Goal: Task Accomplishment & Management: Manage account settings

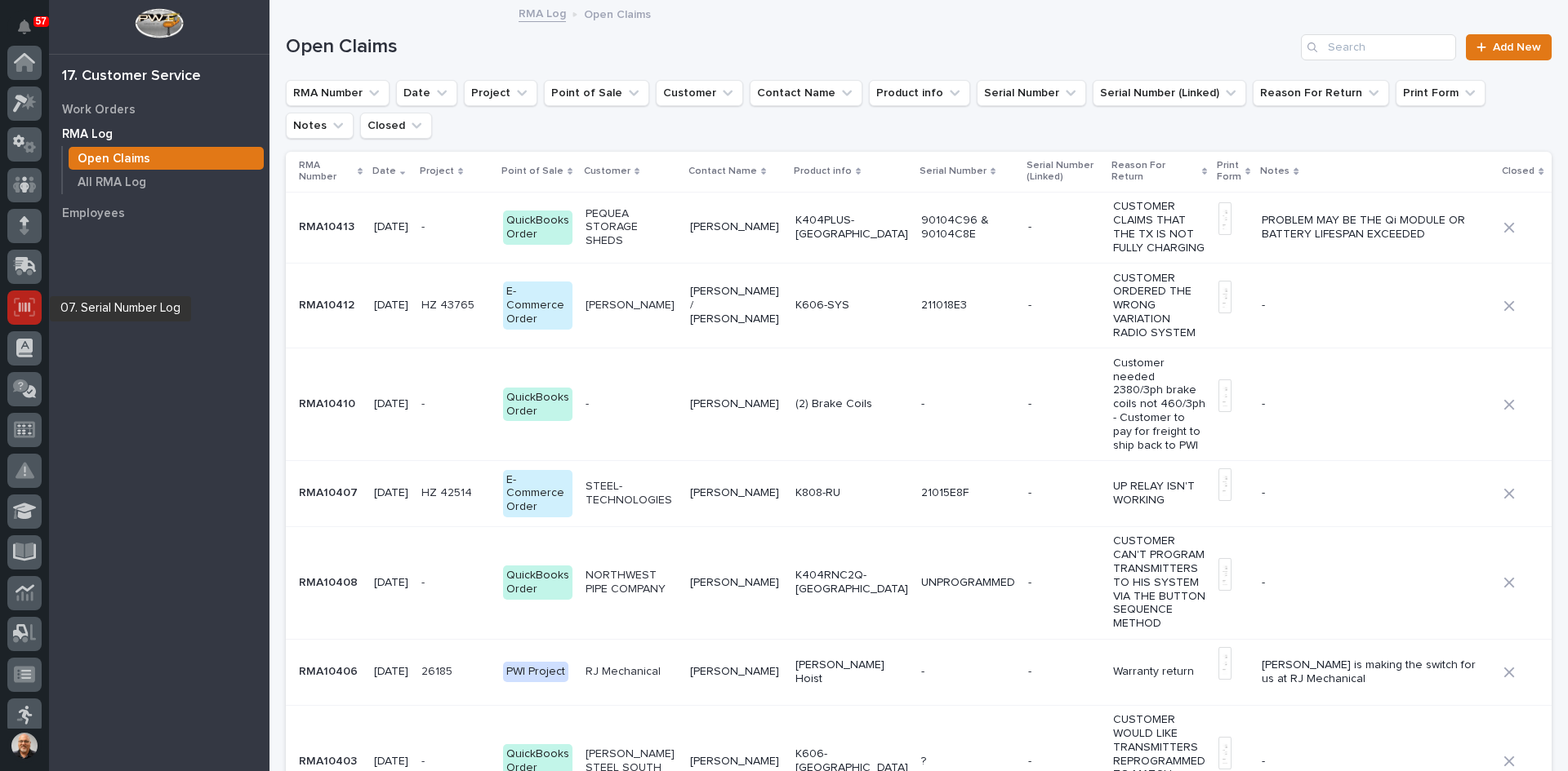
click at [25, 309] on icon at bounding box center [25, 306] width 11 height 9
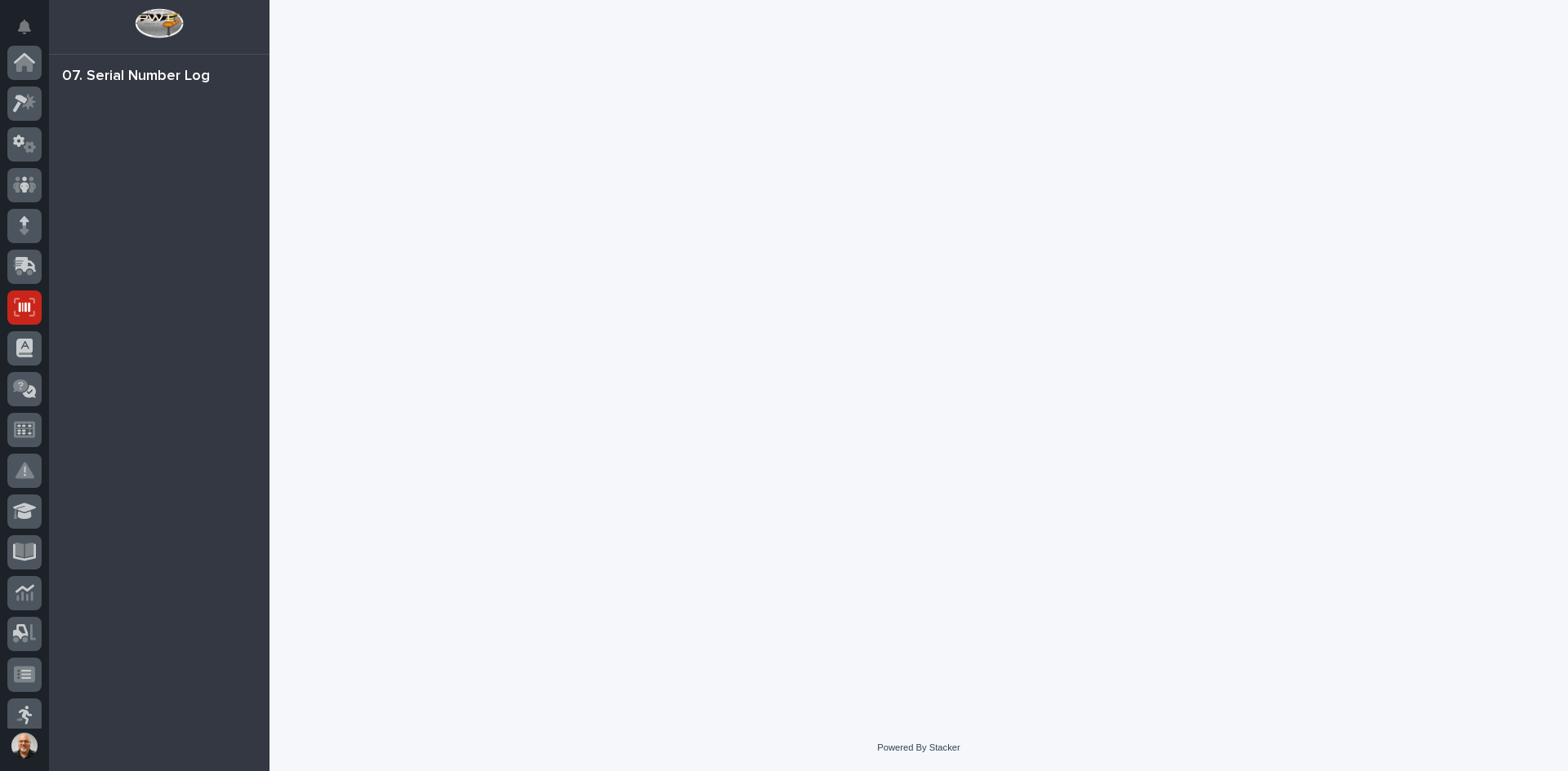
scroll to position [245, 0]
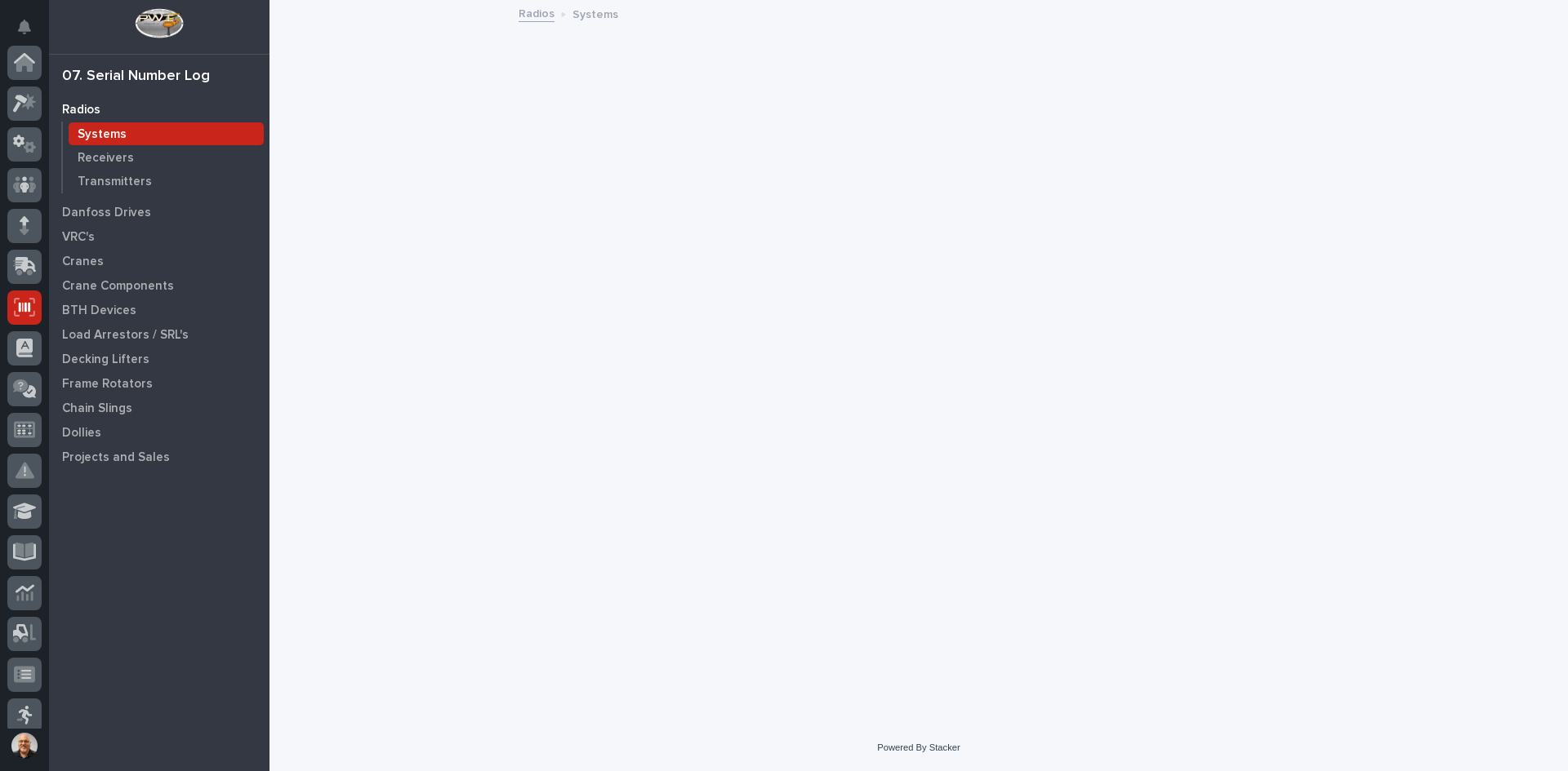
scroll to position [245, 0]
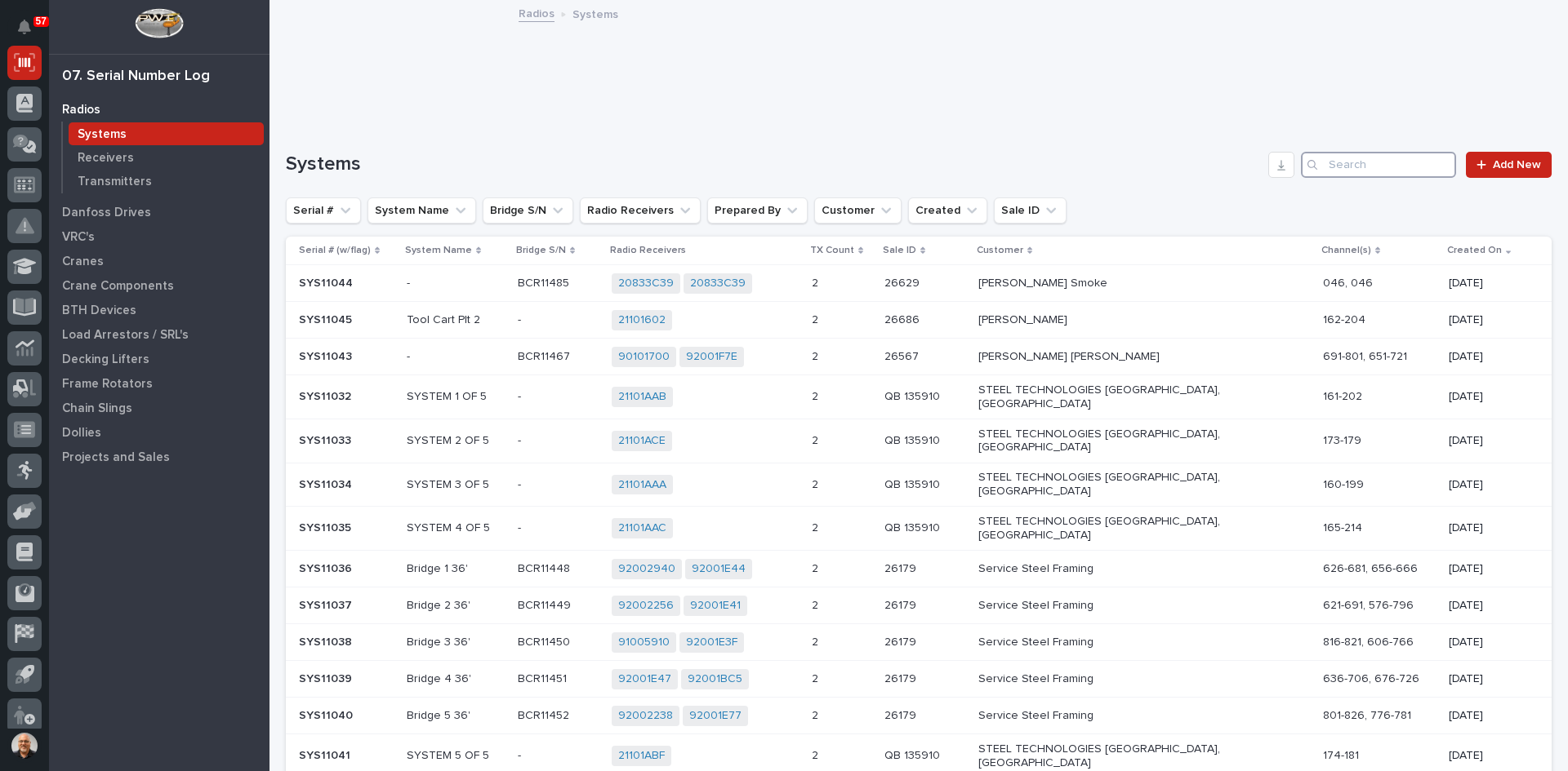
click at [1337, 160] on input "Search" at bounding box center [1378, 165] width 156 height 26
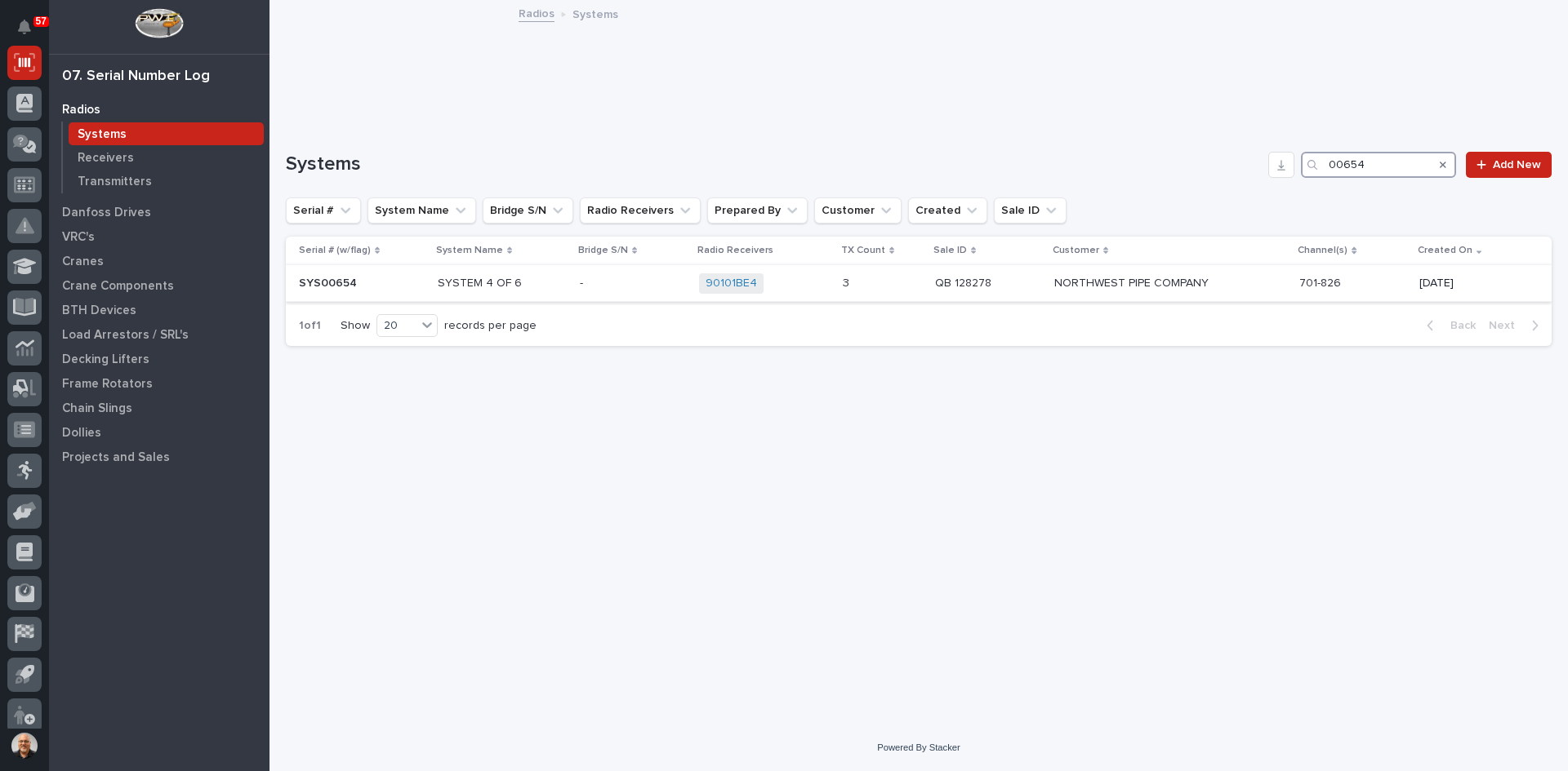
type input "00654"
click at [803, 283] on div "90101BE4 + 0" at bounding box center [764, 284] width 131 height 21
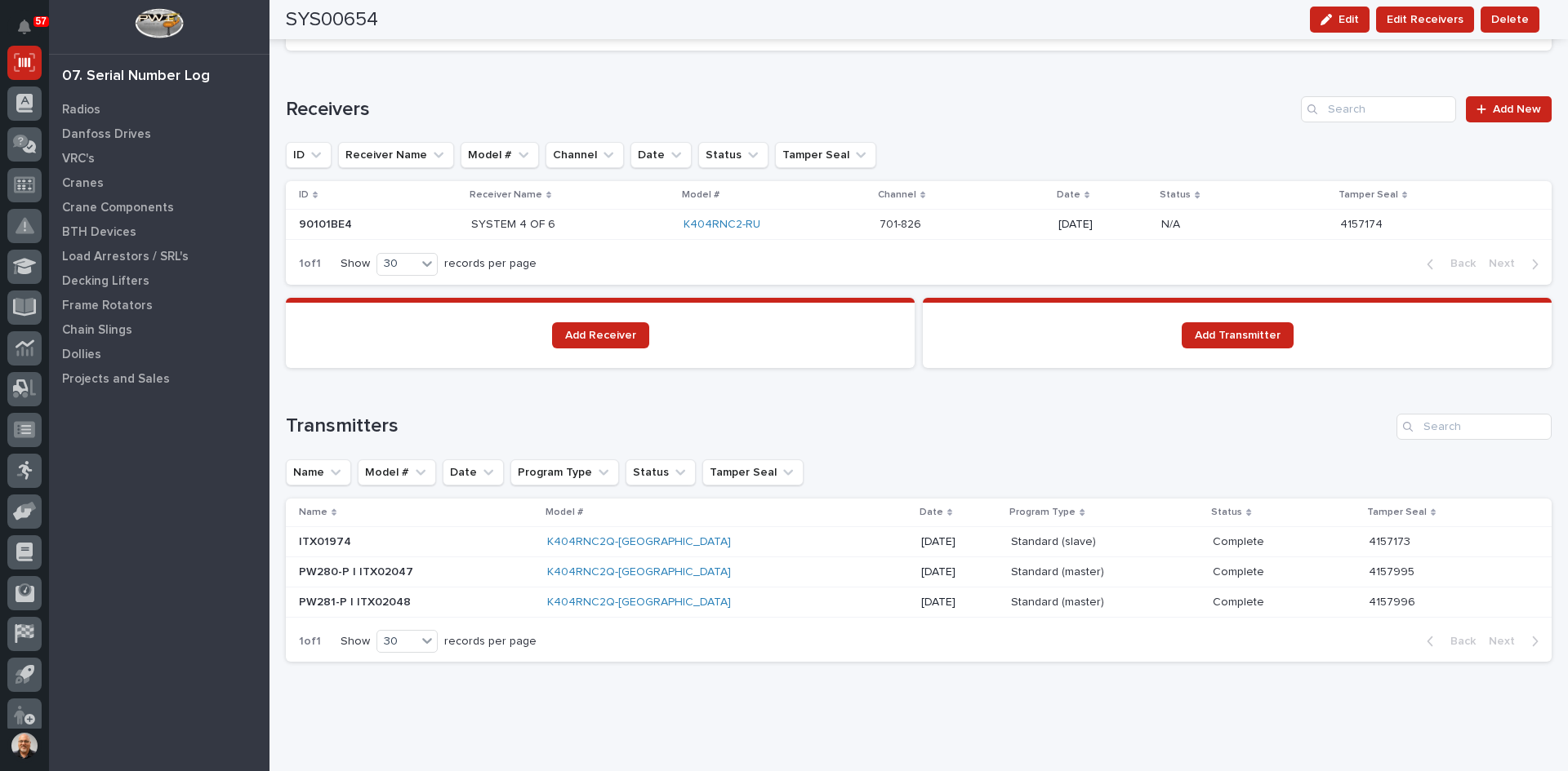
scroll to position [1027, 0]
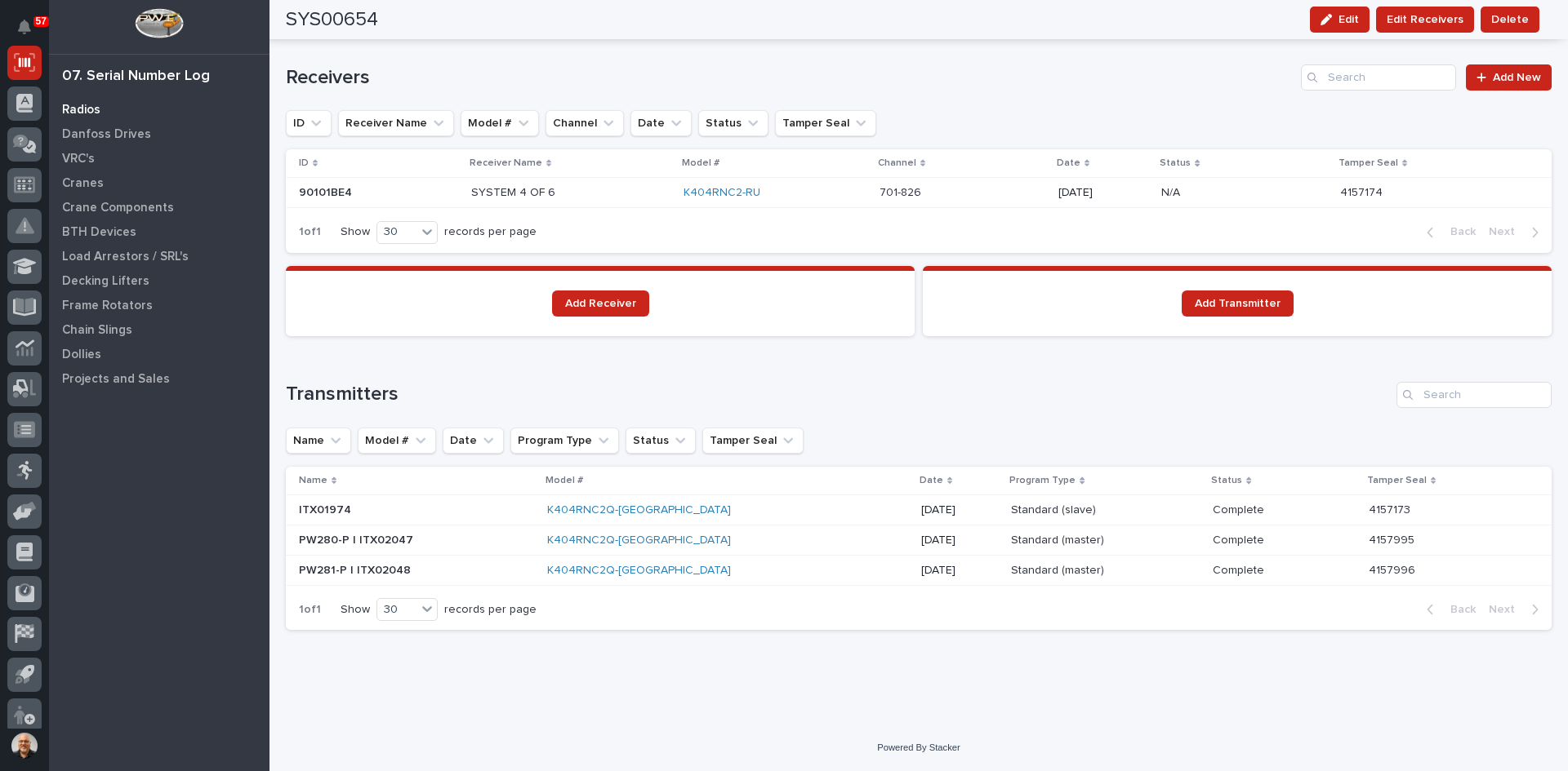
click at [83, 103] on p "Radios" at bounding box center [81, 110] width 39 height 15
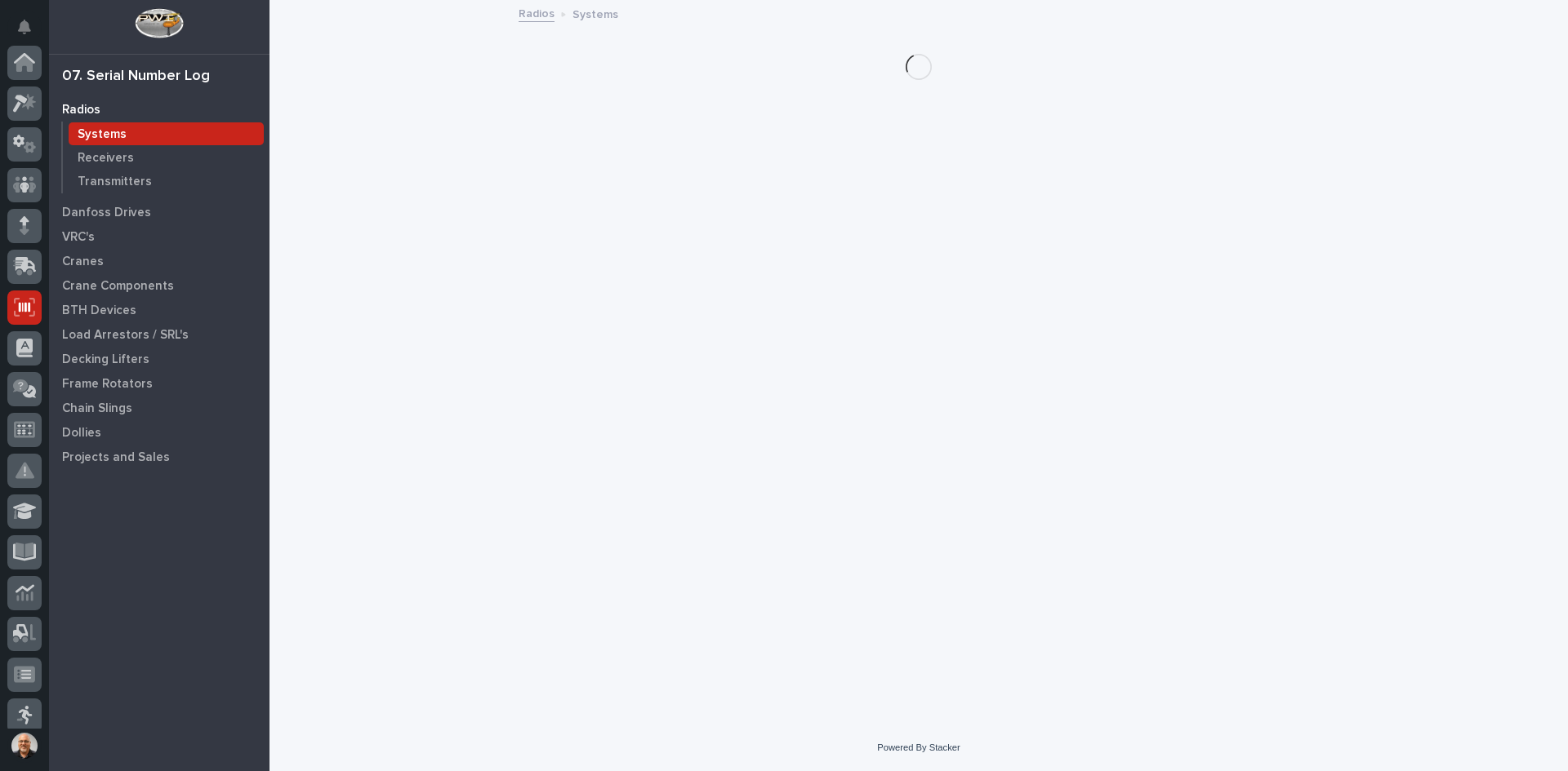
scroll to position [245, 0]
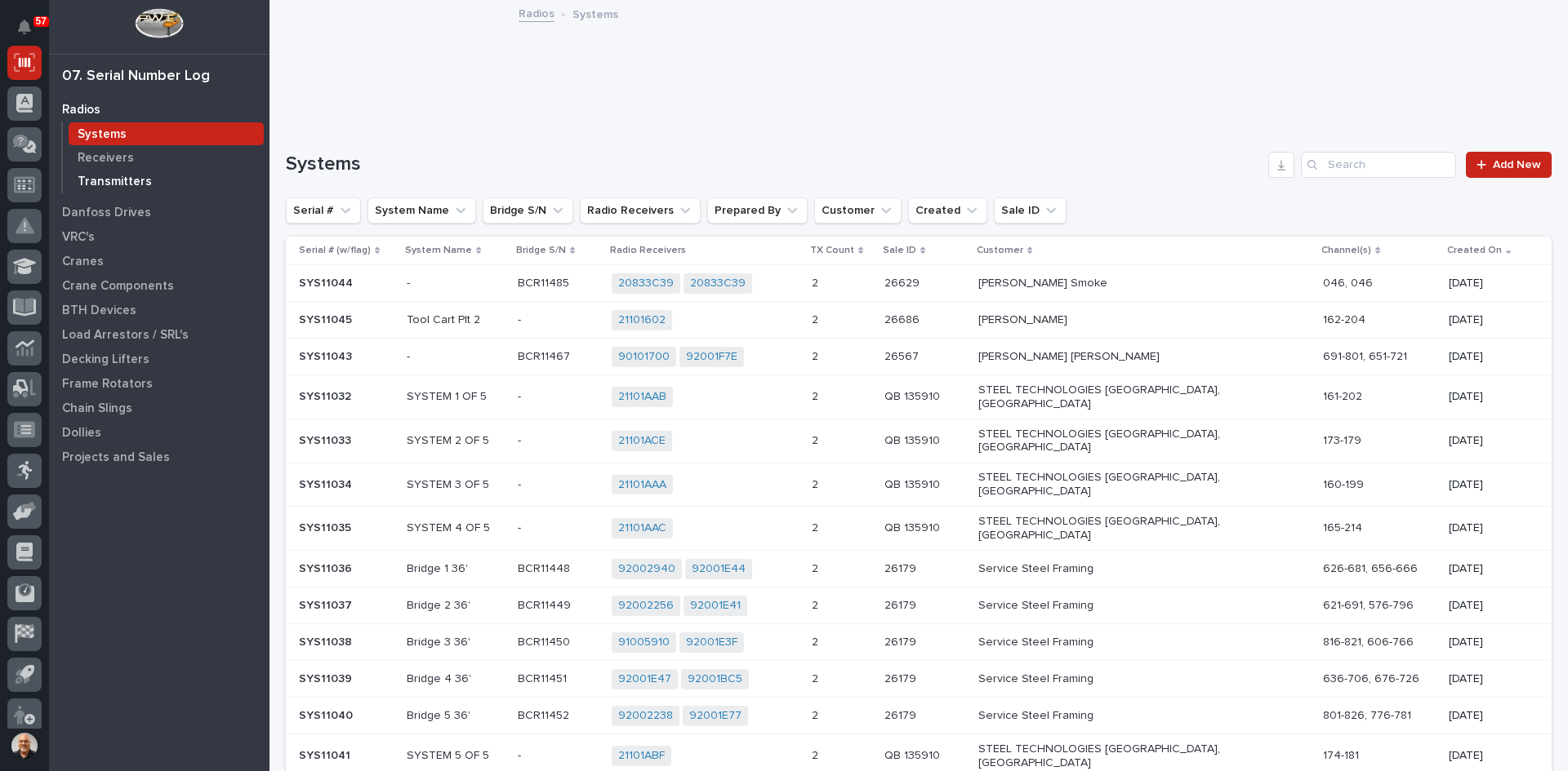
click at [122, 177] on p "Transmitters" at bounding box center [114, 182] width 74 height 15
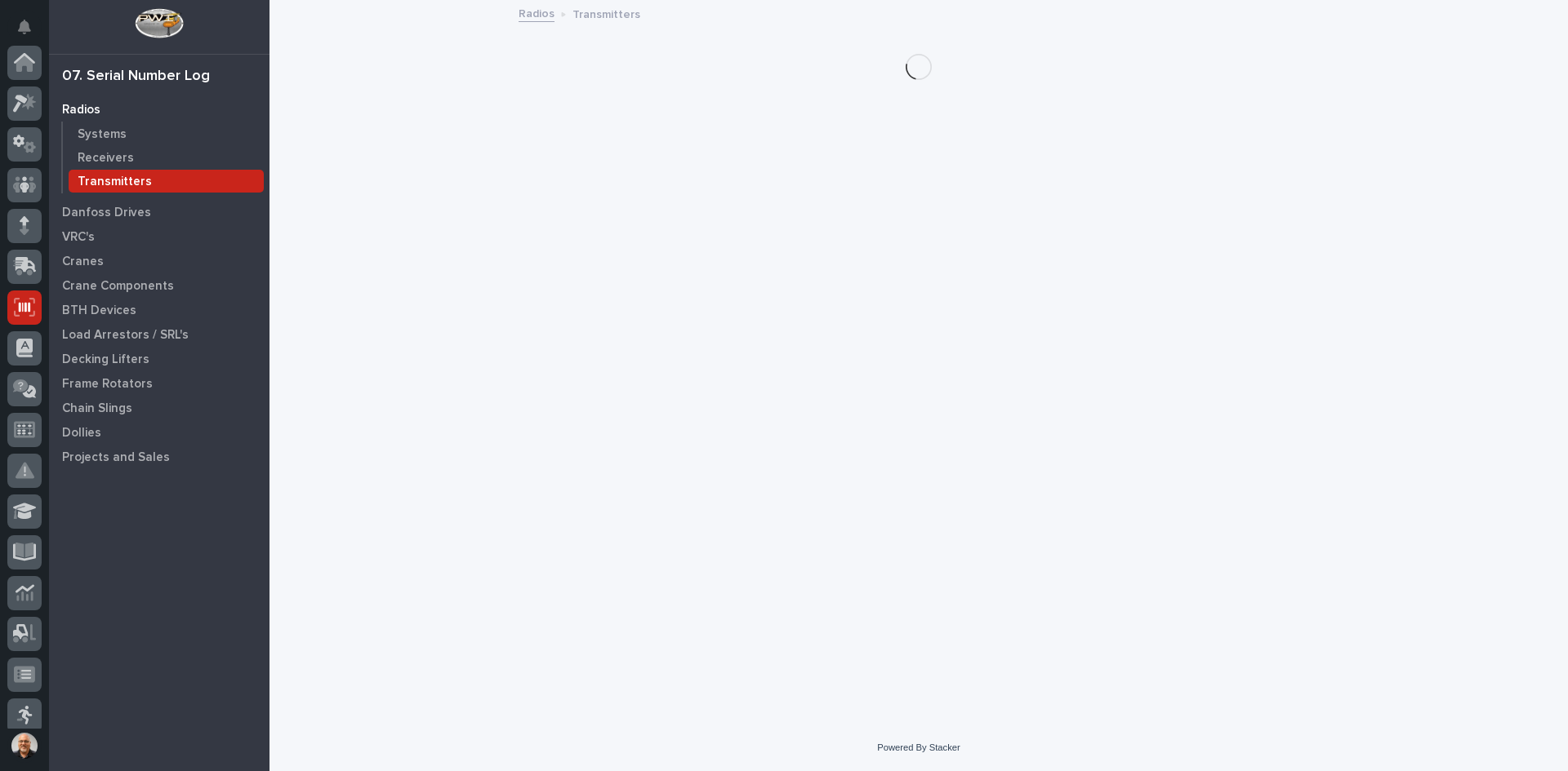
scroll to position [245, 0]
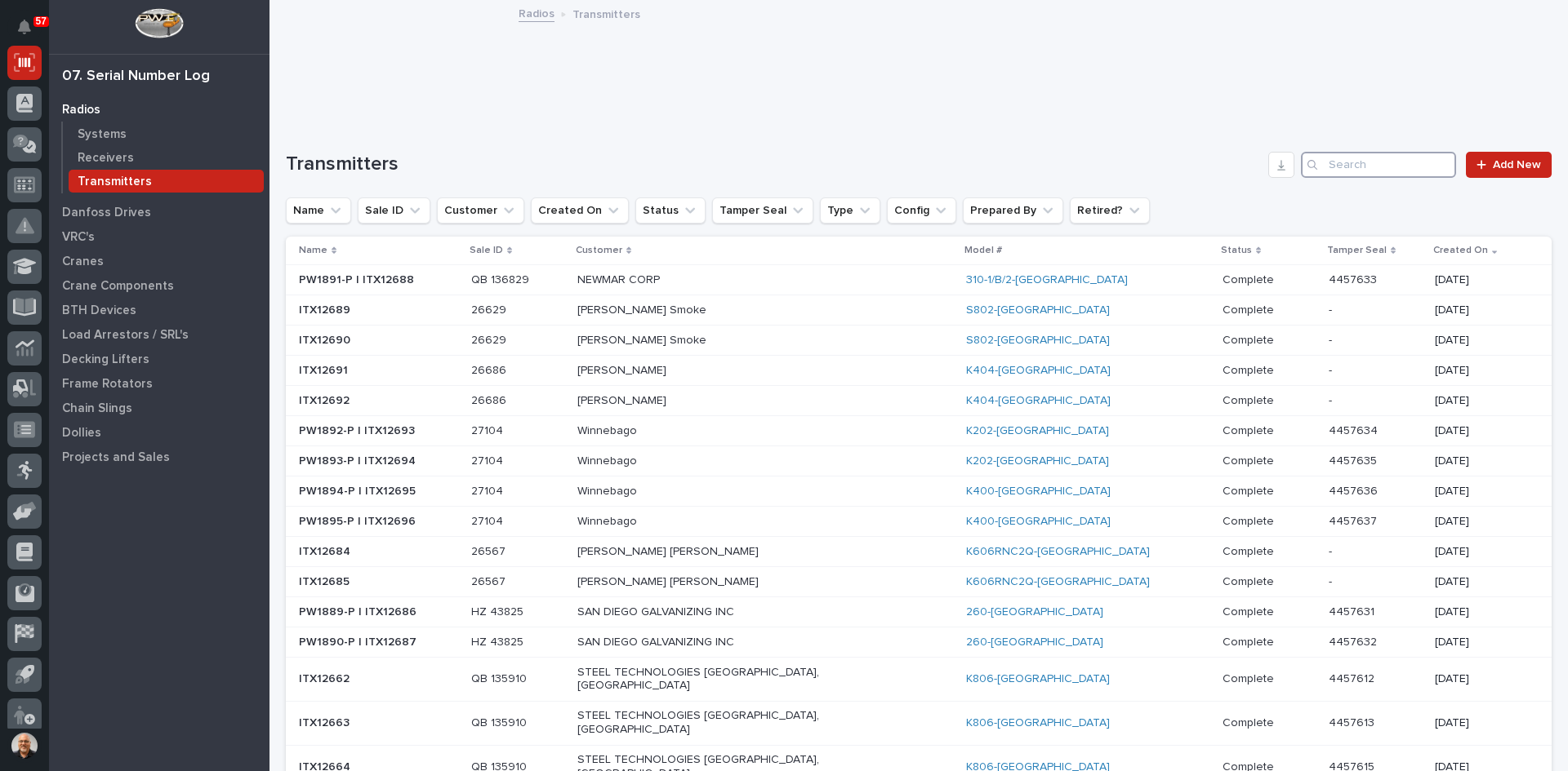
click at [1333, 166] on input "Search" at bounding box center [1378, 165] width 156 height 26
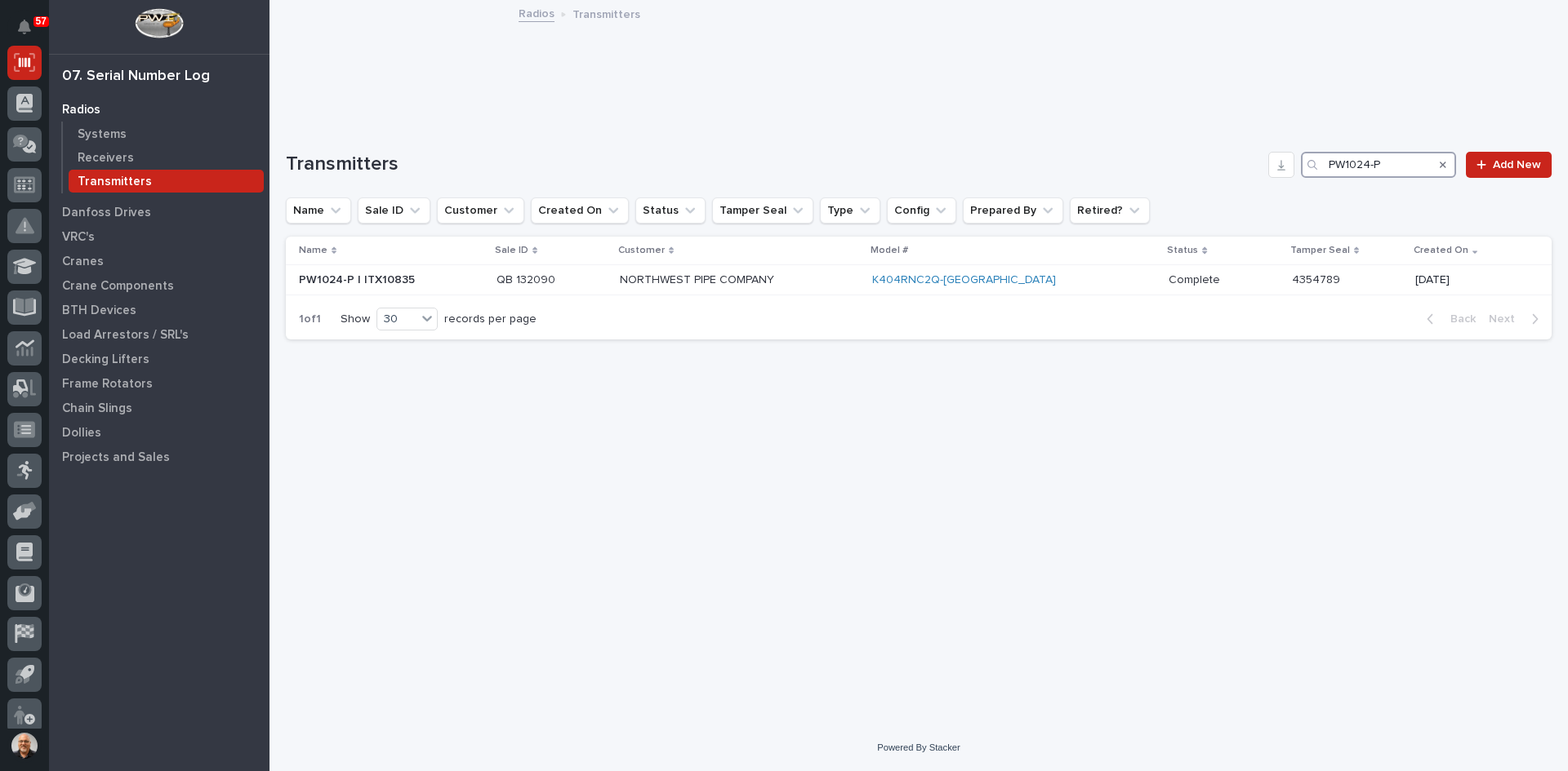
type input "PW1024-P"
click at [416, 282] on p at bounding box center [391, 280] width 185 height 14
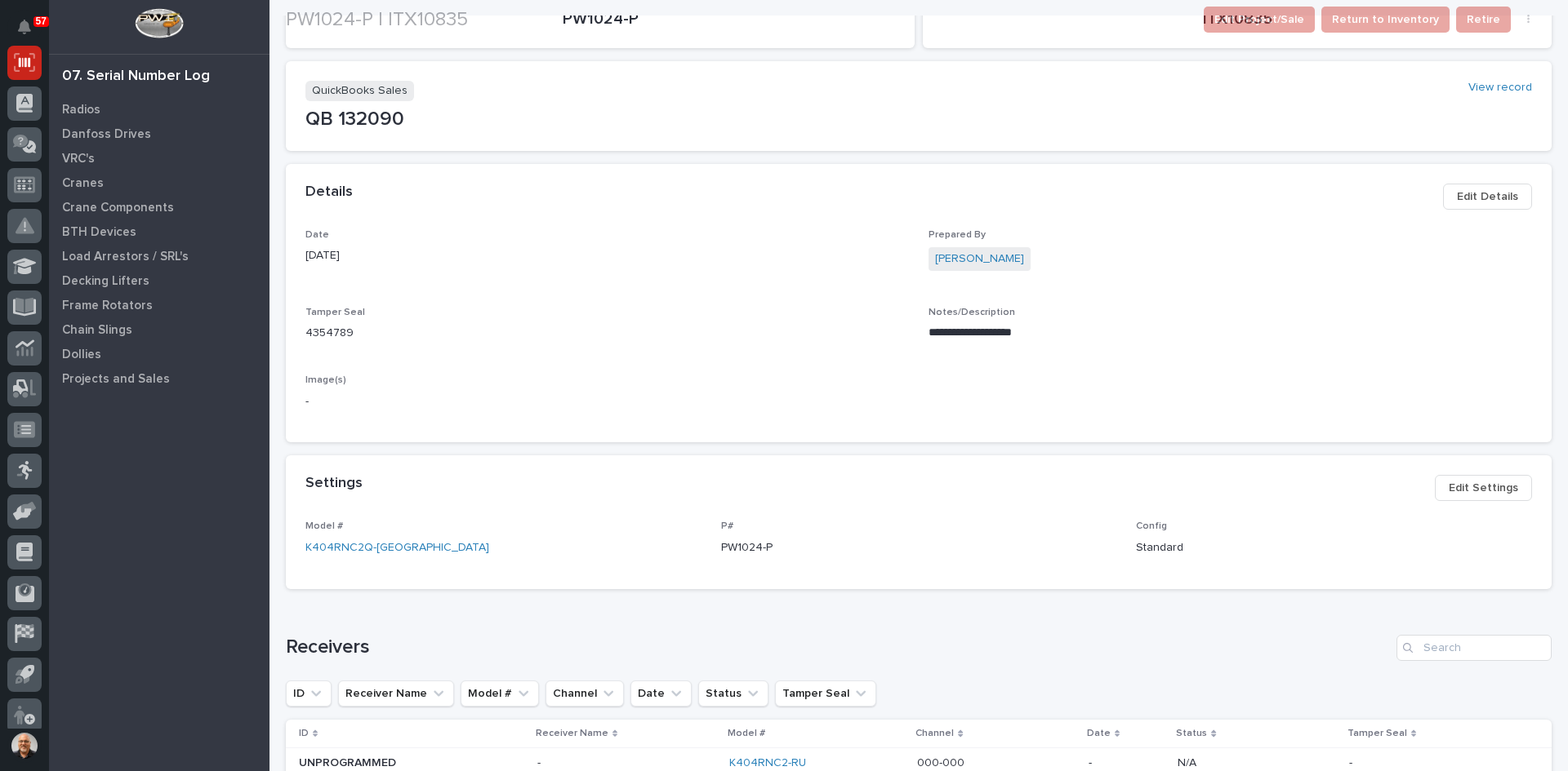
scroll to position [294, 0]
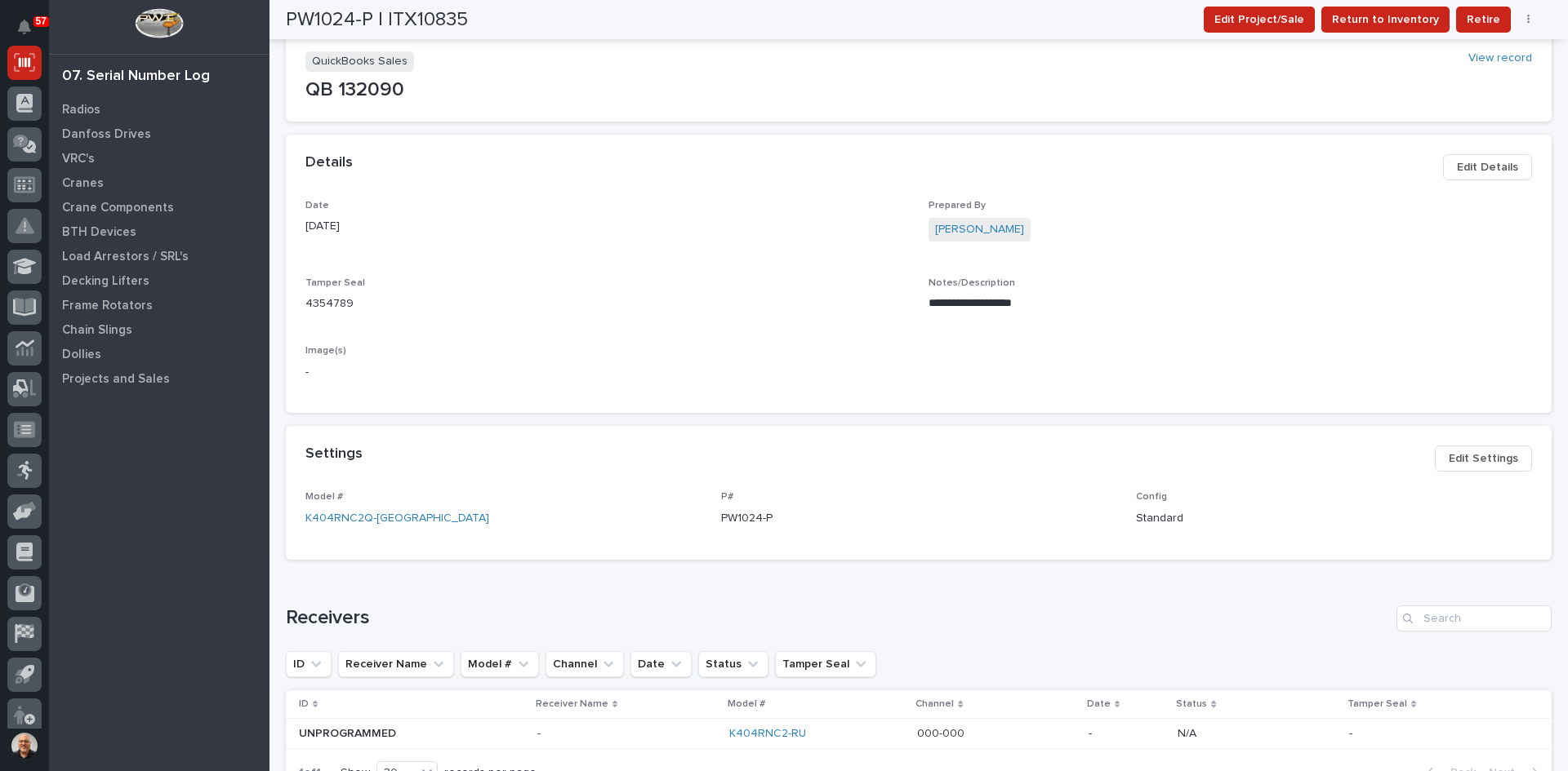
click at [1484, 164] on span "Edit Details" at bounding box center [1487, 167] width 61 height 20
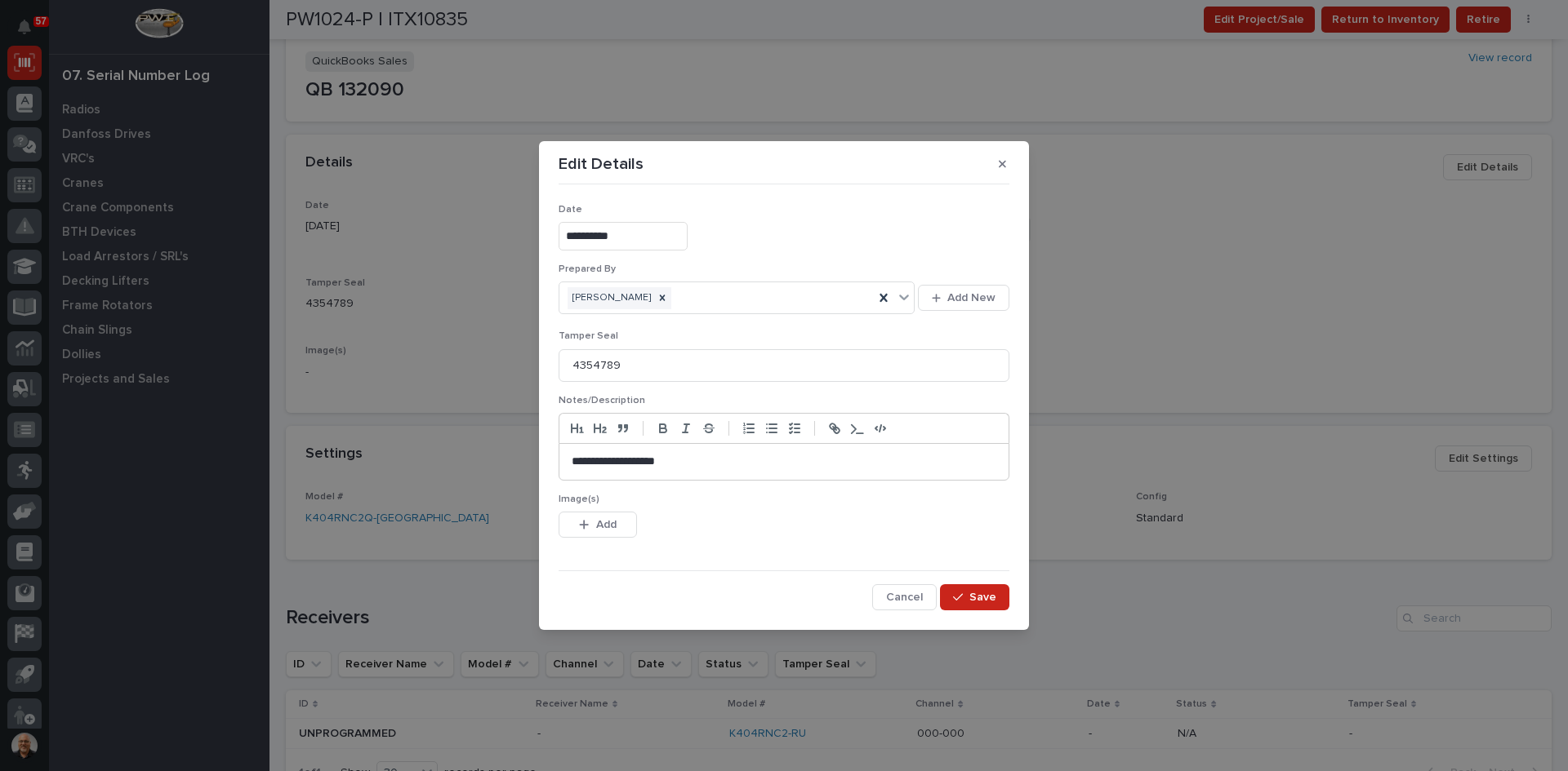
click at [721, 461] on p "**********" at bounding box center [784, 461] width 424 height 16
click at [600, 523] on span "Add" at bounding box center [606, 525] width 21 height 15
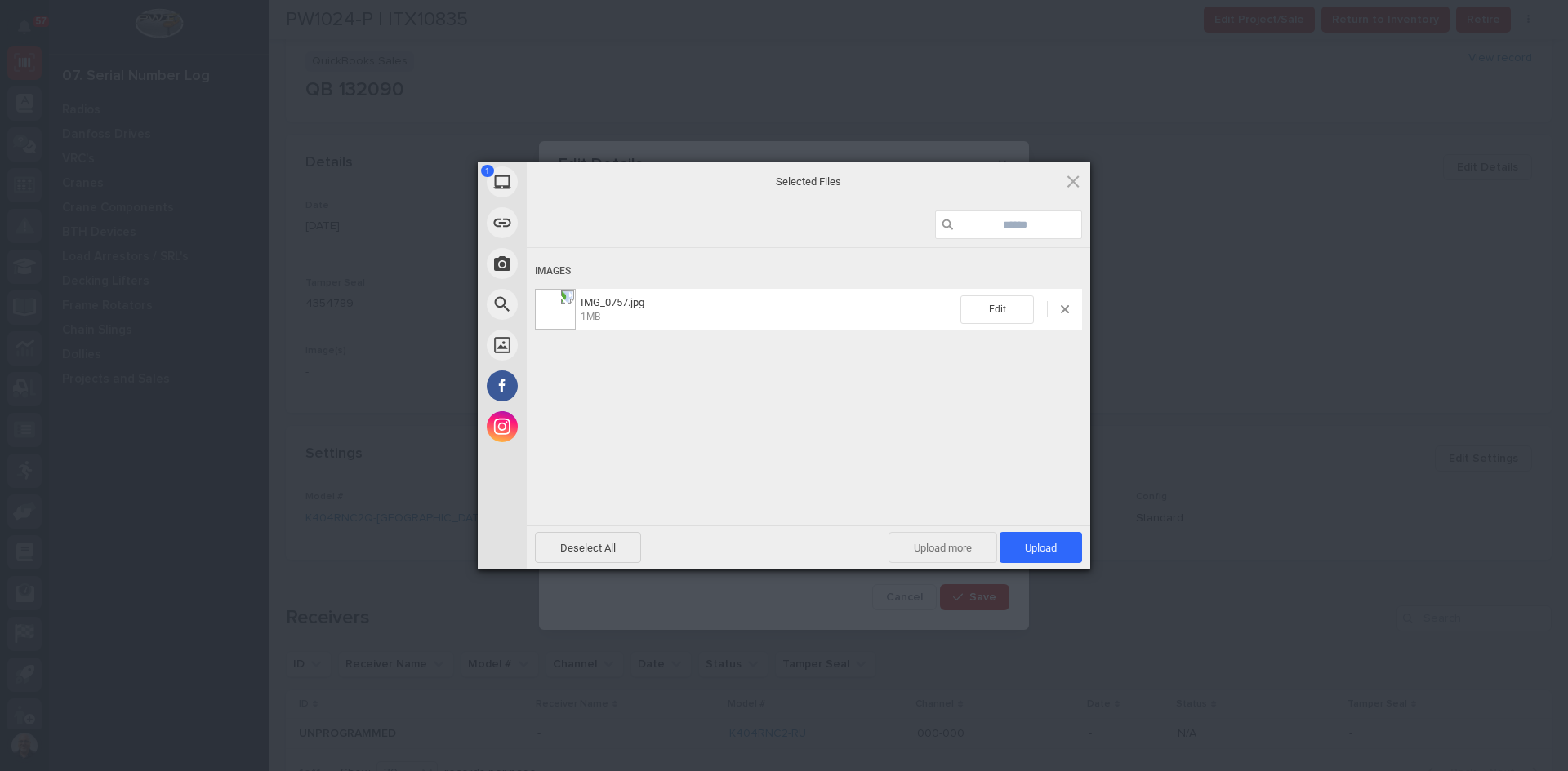
click at [941, 548] on span "Upload more" at bounding box center [942, 548] width 108 height 31
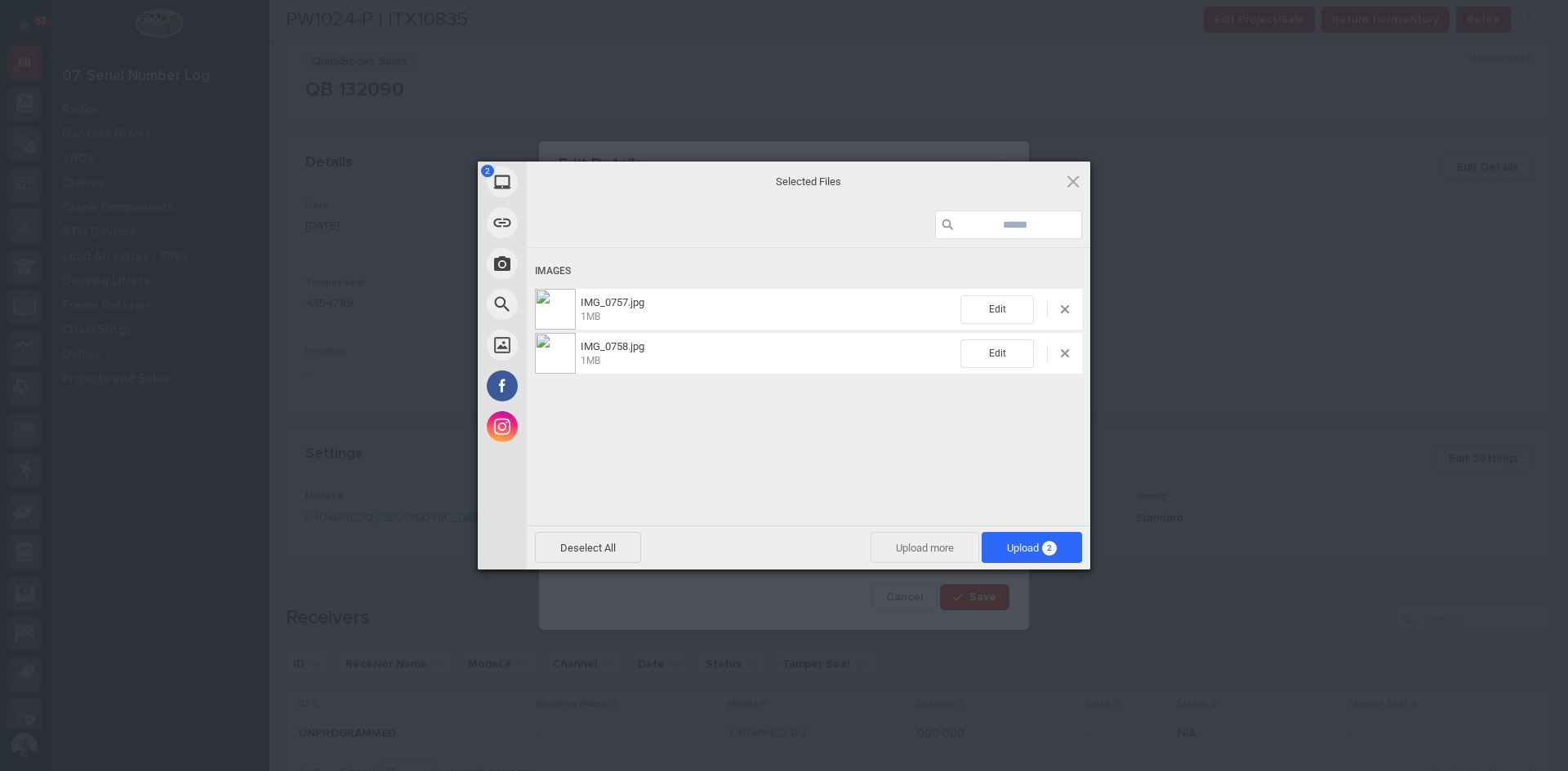
click at [956, 547] on span "Upload more" at bounding box center [924, 548] width 108 height 31
click at [952, 548] on span "Upload more" at bounding box center [924, 548] width 108 height 31
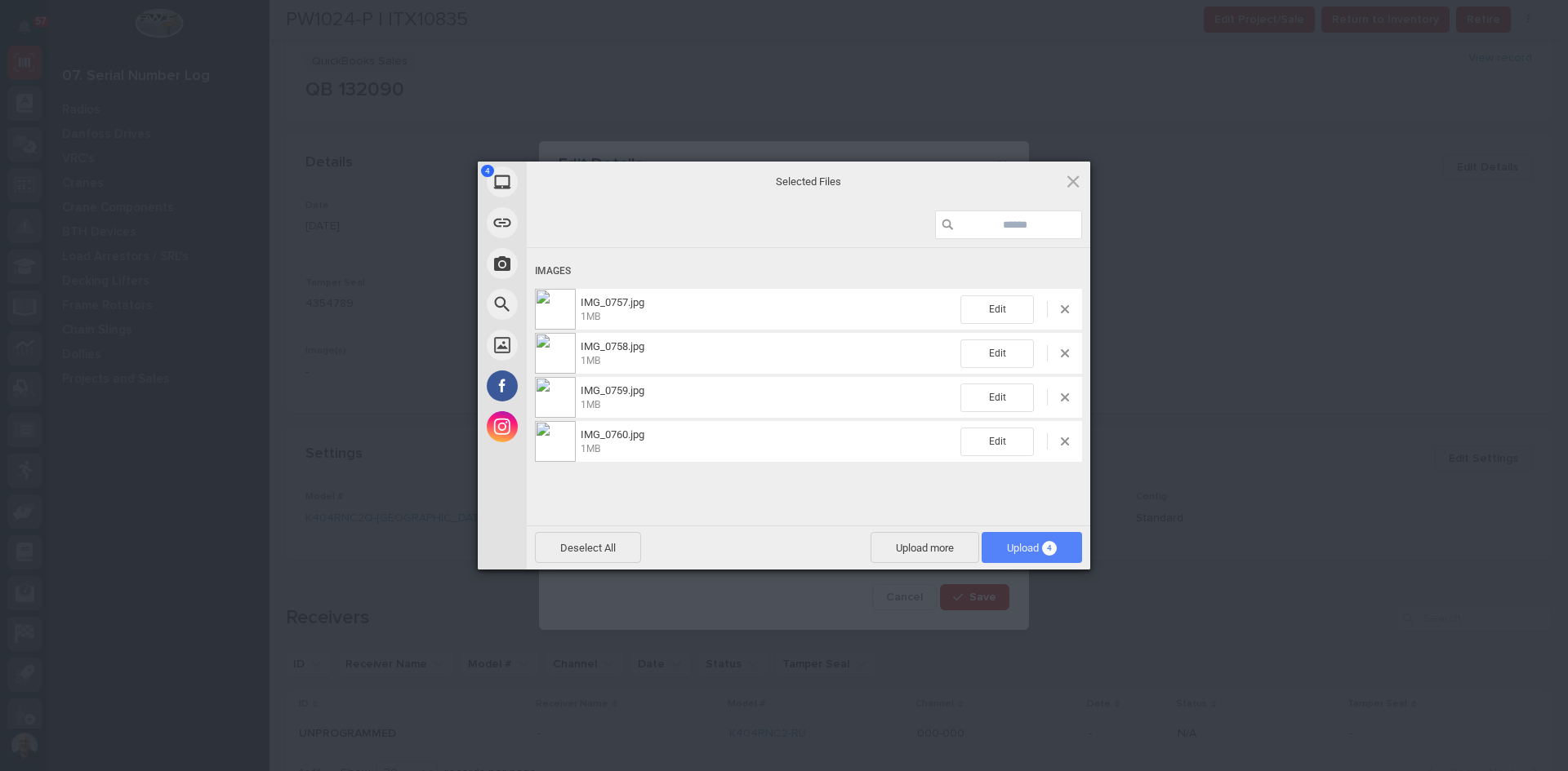
click at [1021, 543] on span "Upload 4" at bounding box center [1032, 548] width 50 height 12
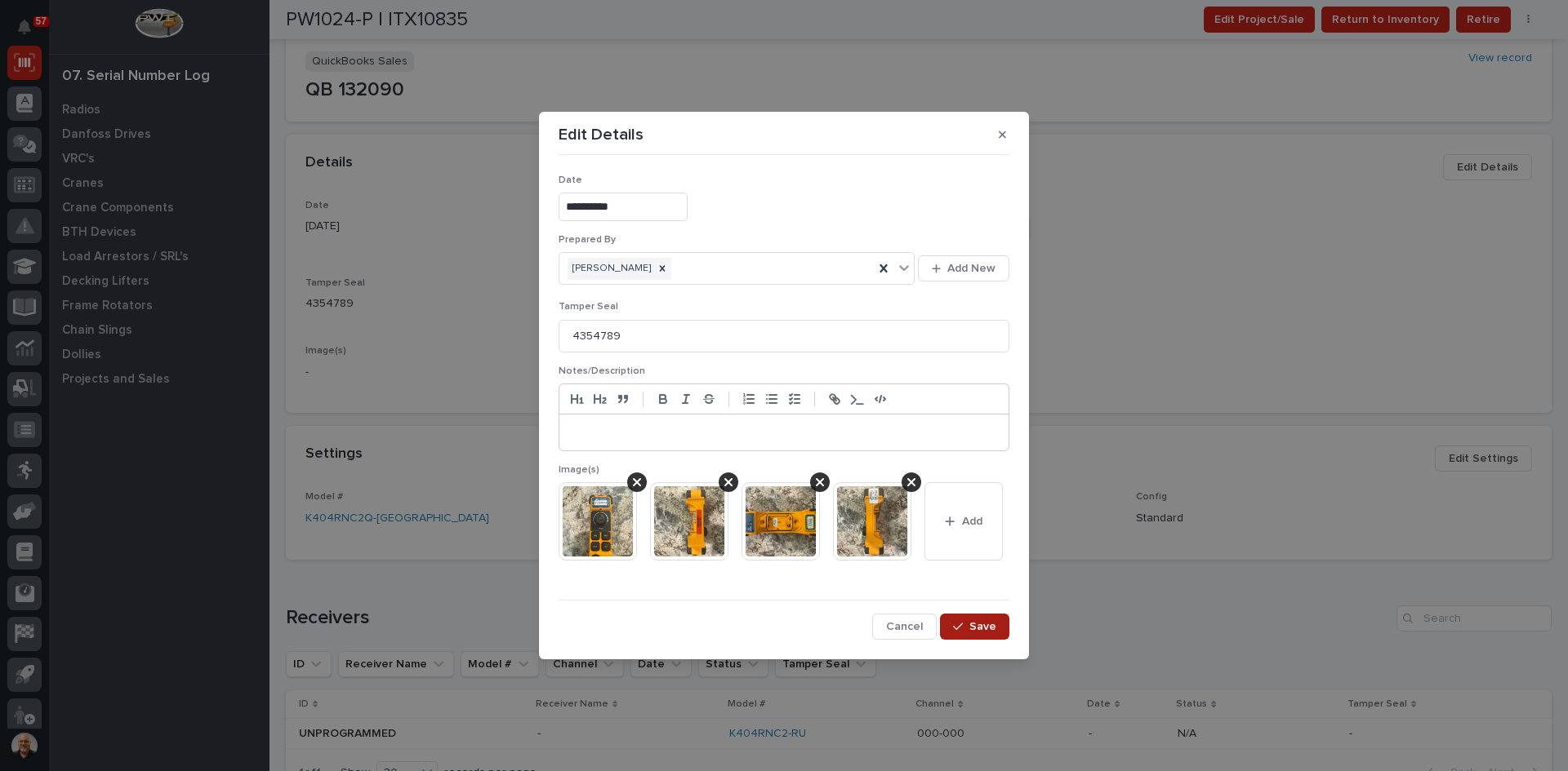
click at [982, 623] on span "Save" at bounding box center [982, 627] width 27 height 15
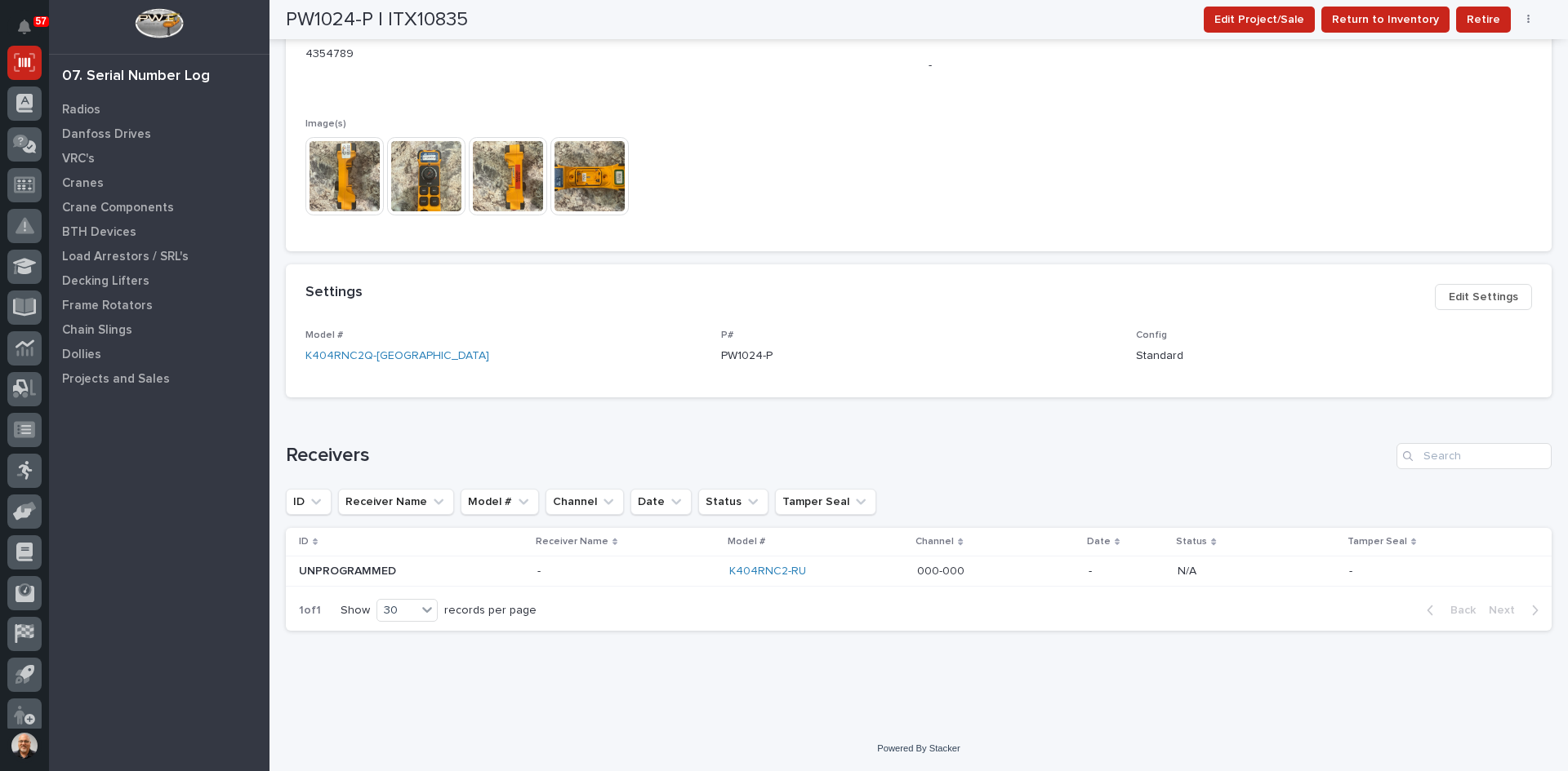
scroll to position [545, 0]
click at [527, 568] on td "UNPROGRAMMED UNPROGRAMMED" at bounding box center [408, 571] width 245 height 30
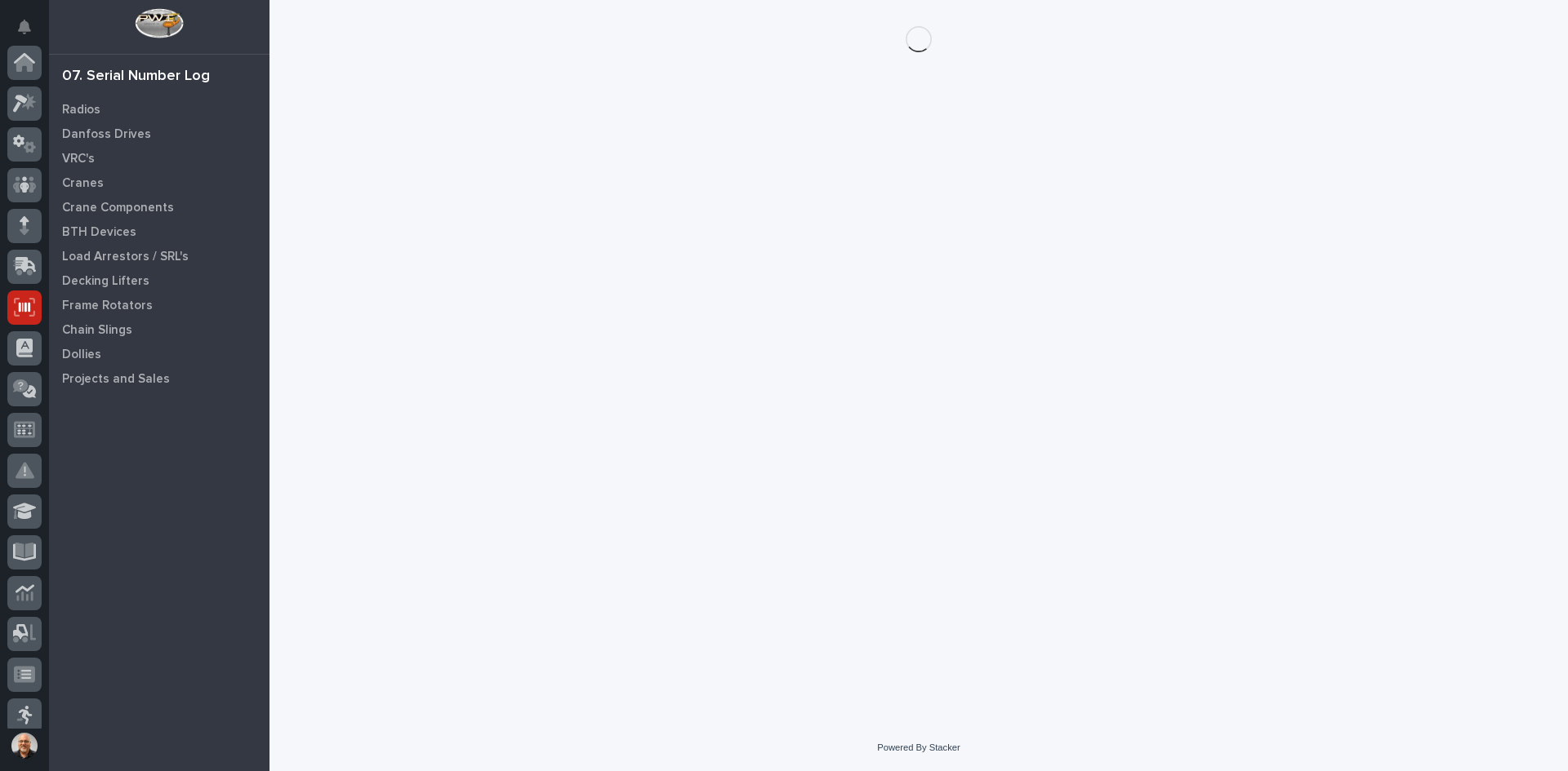
scroll to position [245, 0]
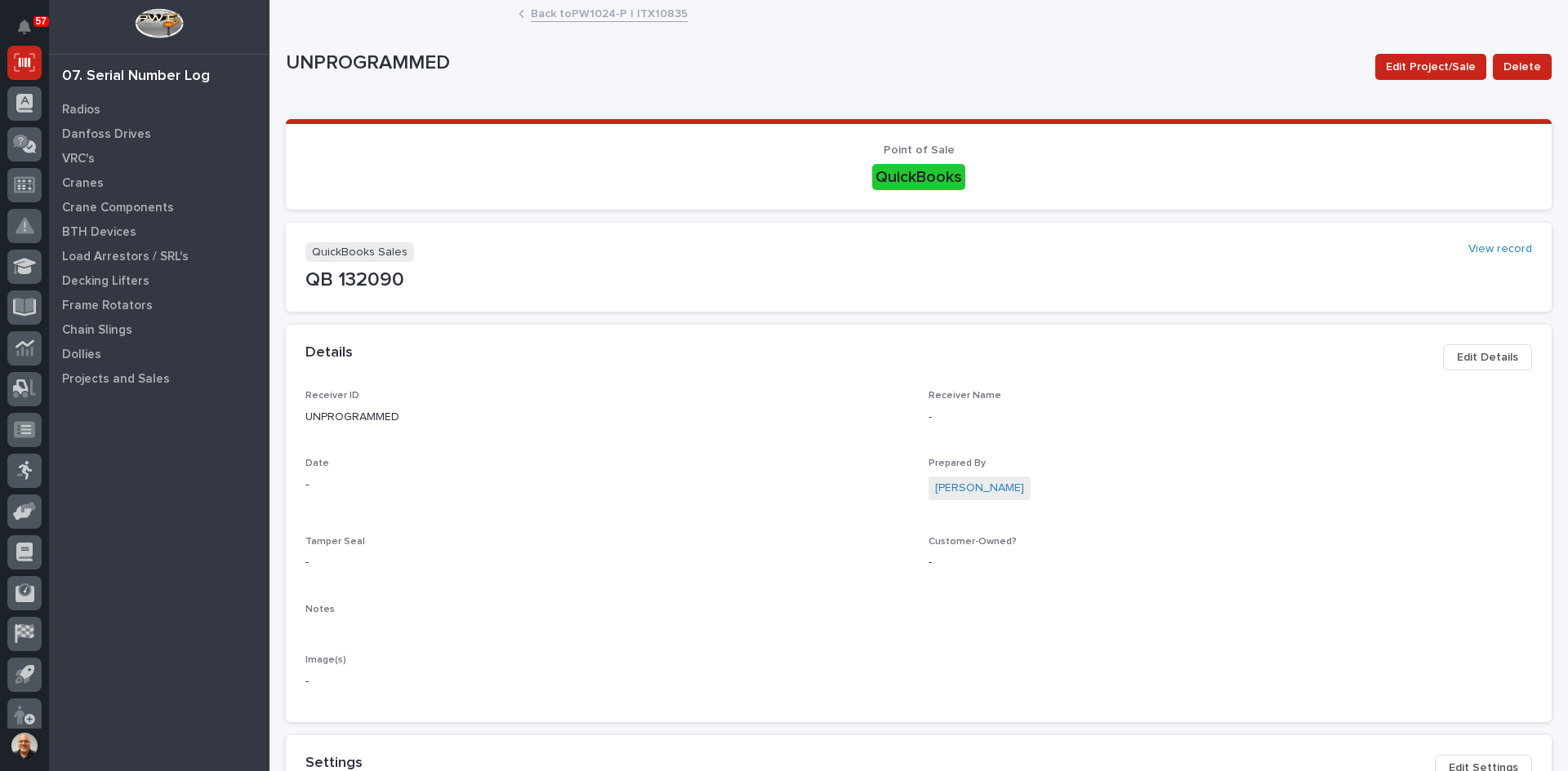
click at [1481, 358] on span "Edit Details" at bounding box center [1487, 357] width 61 height 20
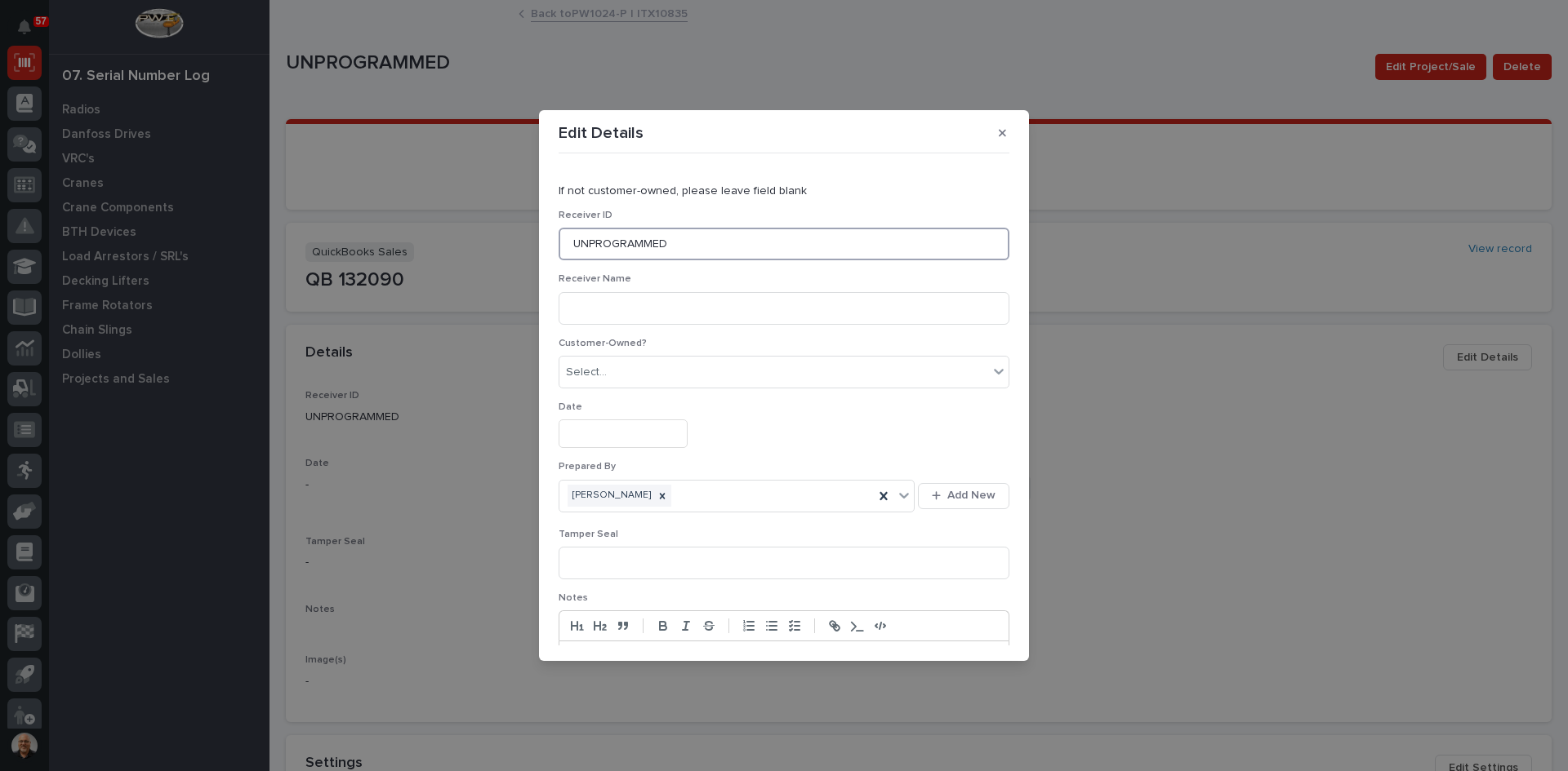
drag, startPoint x: 676, startPoint y: 243, endPoint x: 424, endPoint y: 242, distance: 252.0
click at [424, 242] on div "Edit Details If not customer-owned, please leave field blank Receiver ID UNPROG…" at bounding box center [784, 386] width 1568 height 771
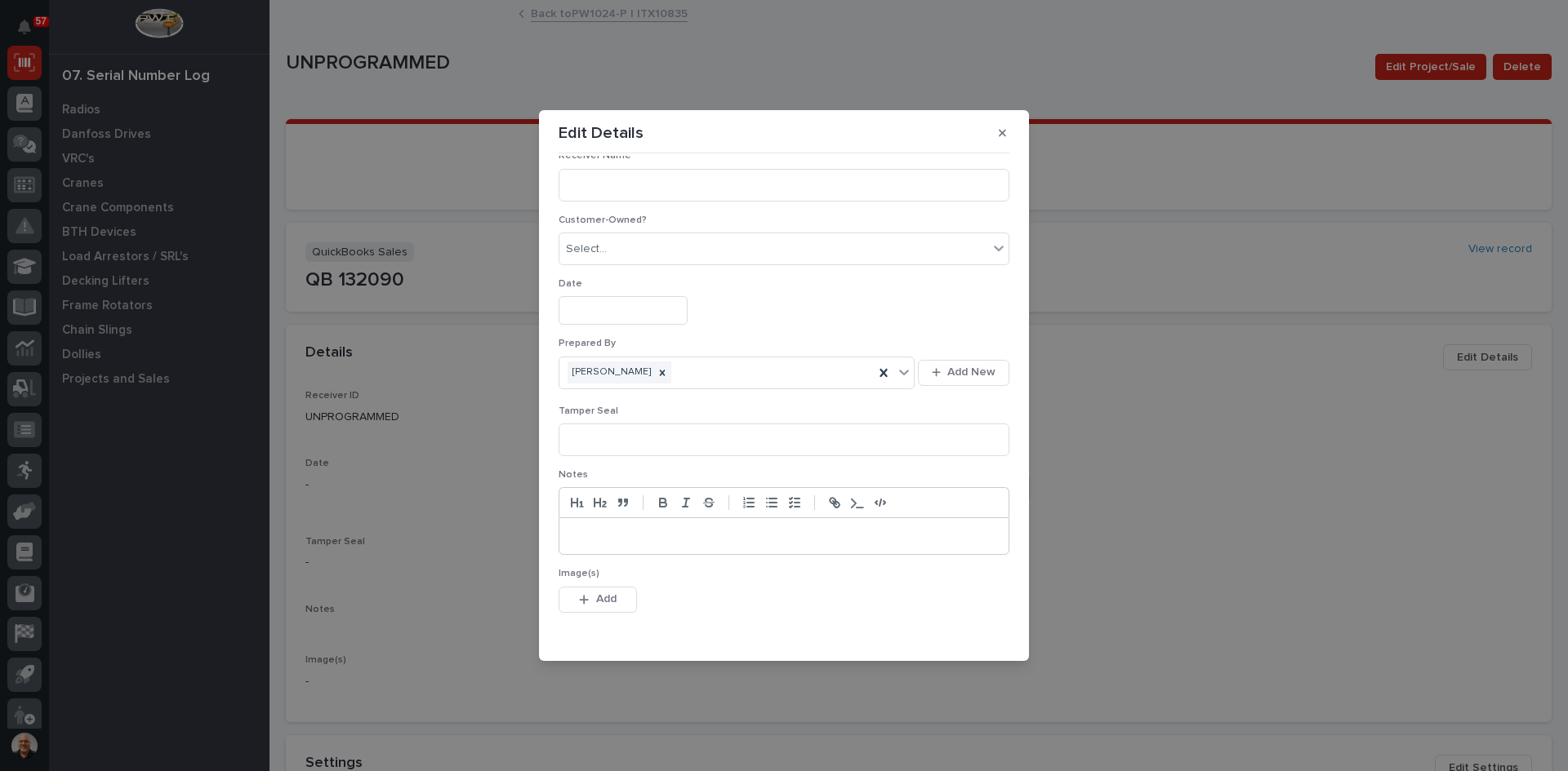
scroll to position [163, 0]
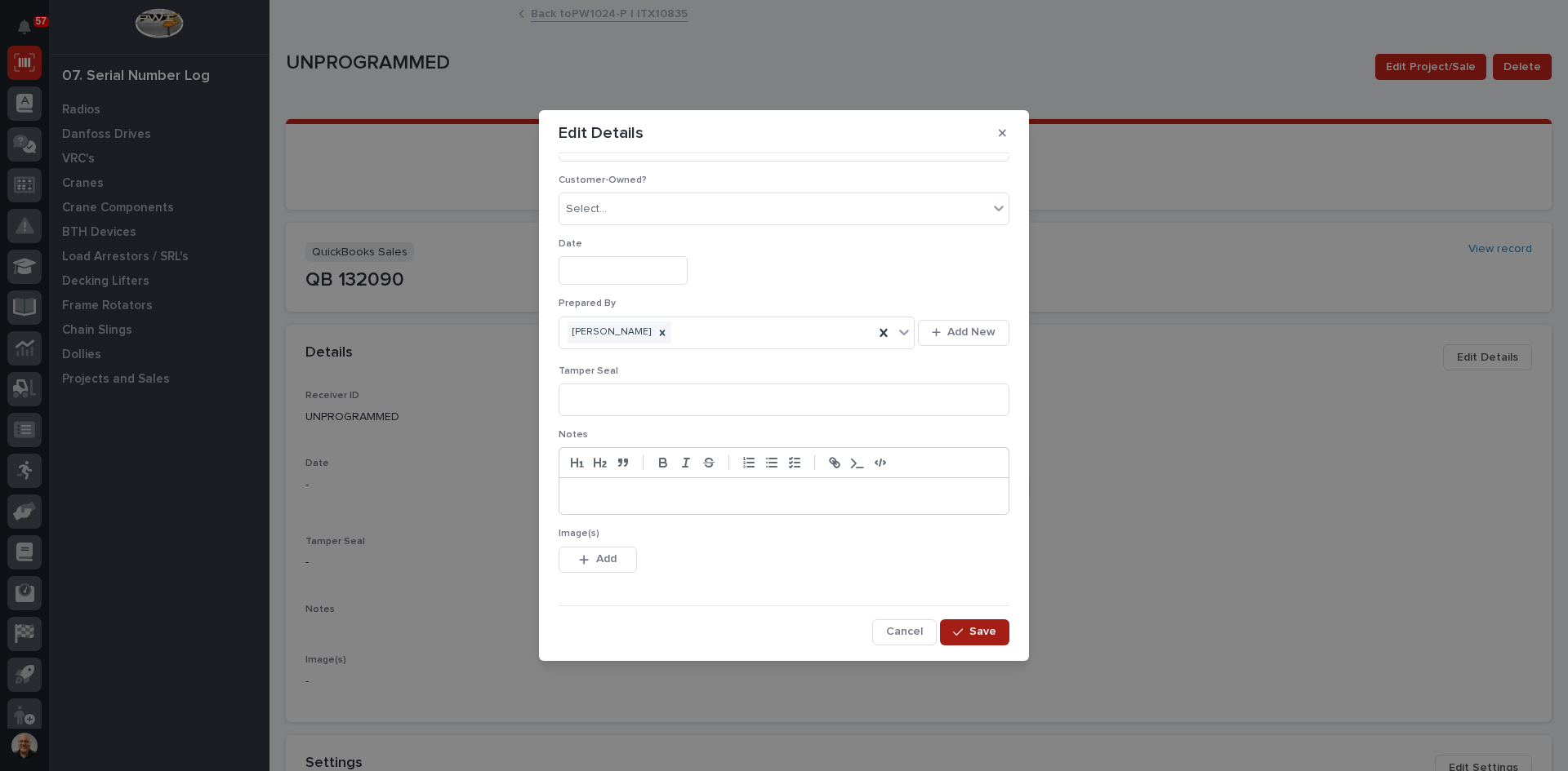
type input "90101BE4"
click at [976, 628] on span "Save" at bounding box center [982, 632] width 27 height 15
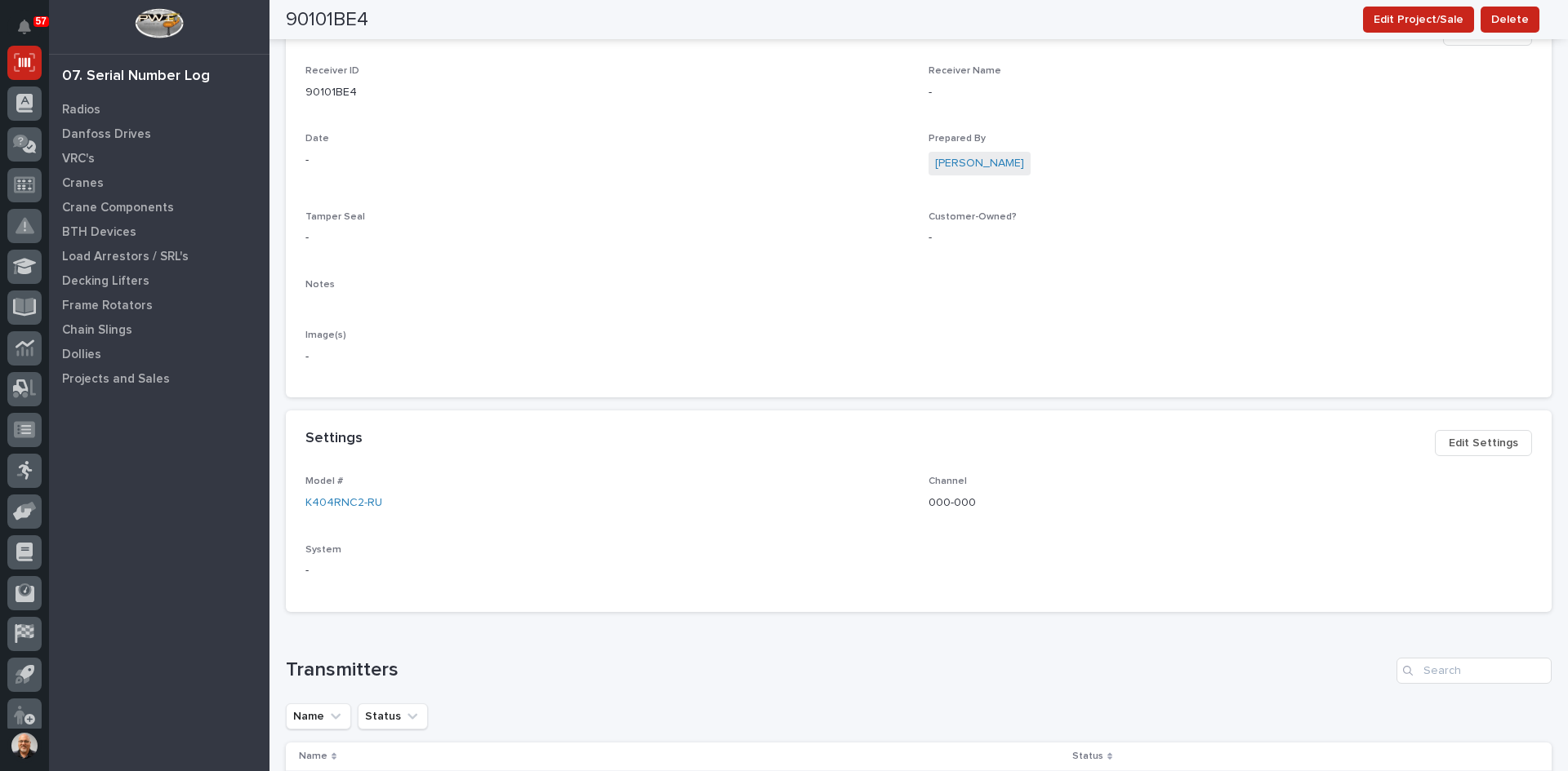
scroll to position [490, 0]
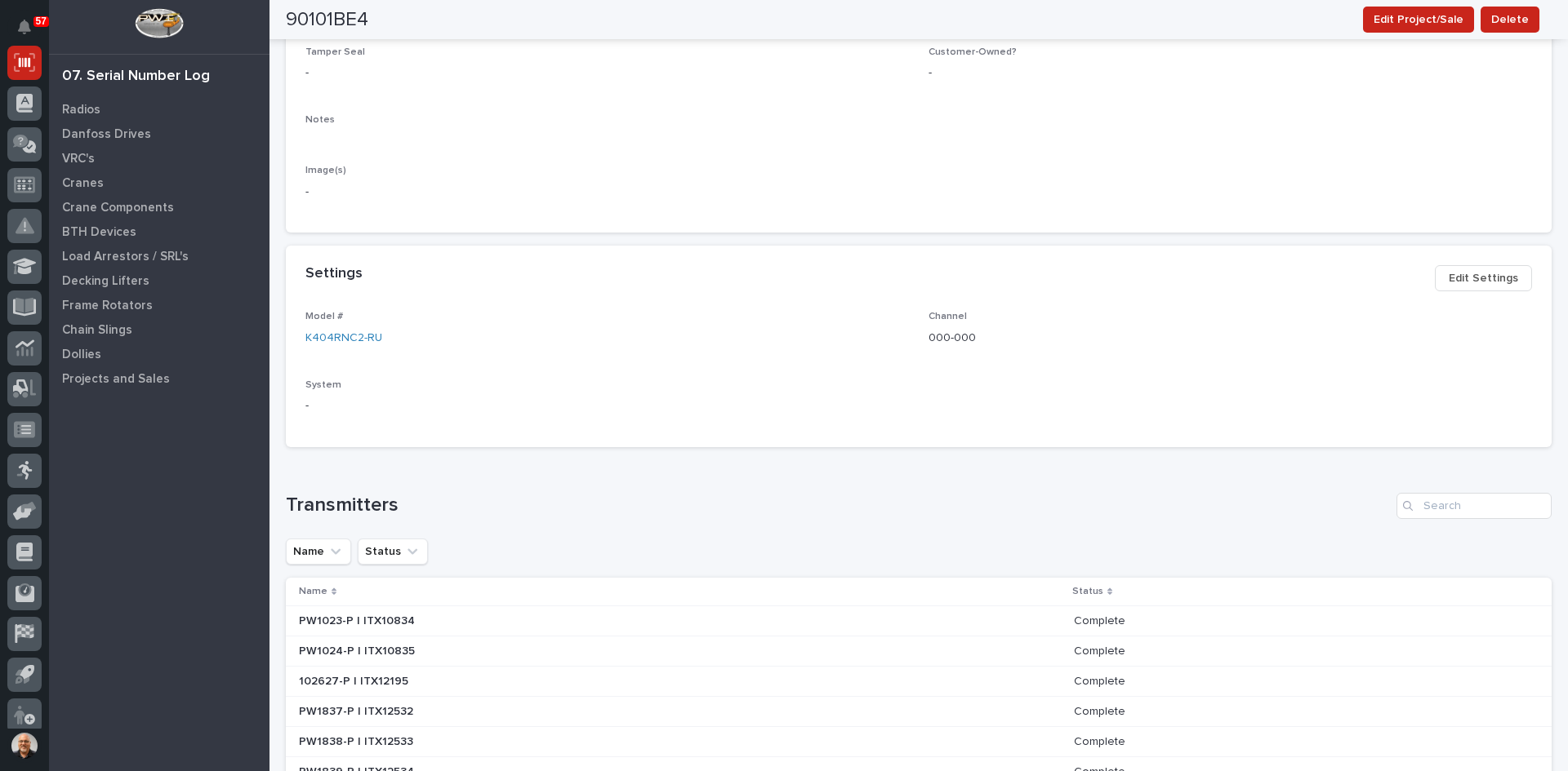
click at [1480, 274] on span "Edit Settings" at bounding box center [1483, 278] width 70 height 20
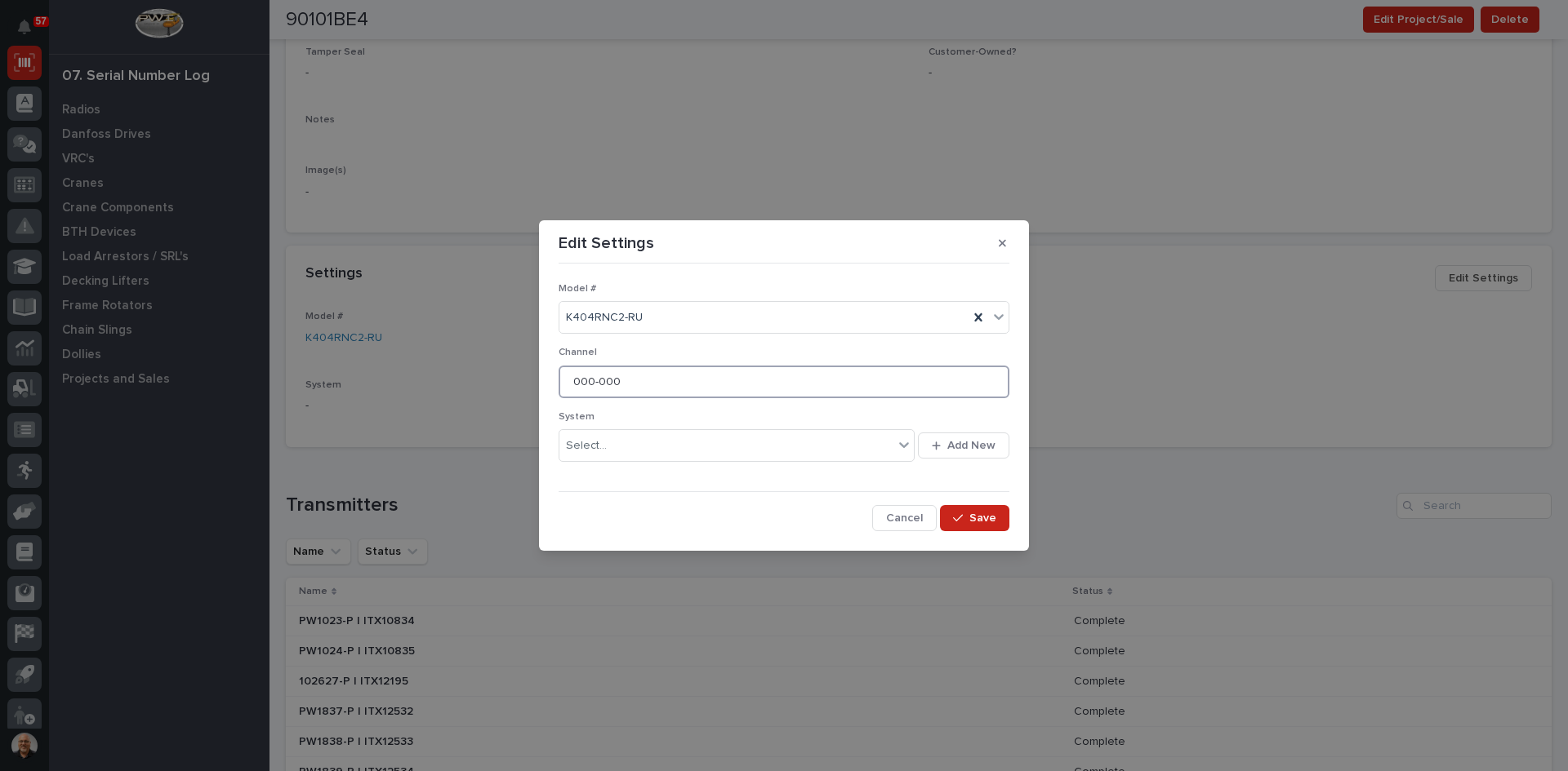
click at [624, 382] on input "000-000" at bounding box center [784, 382] width 451 height 33
type input "0"
type input "701-826"
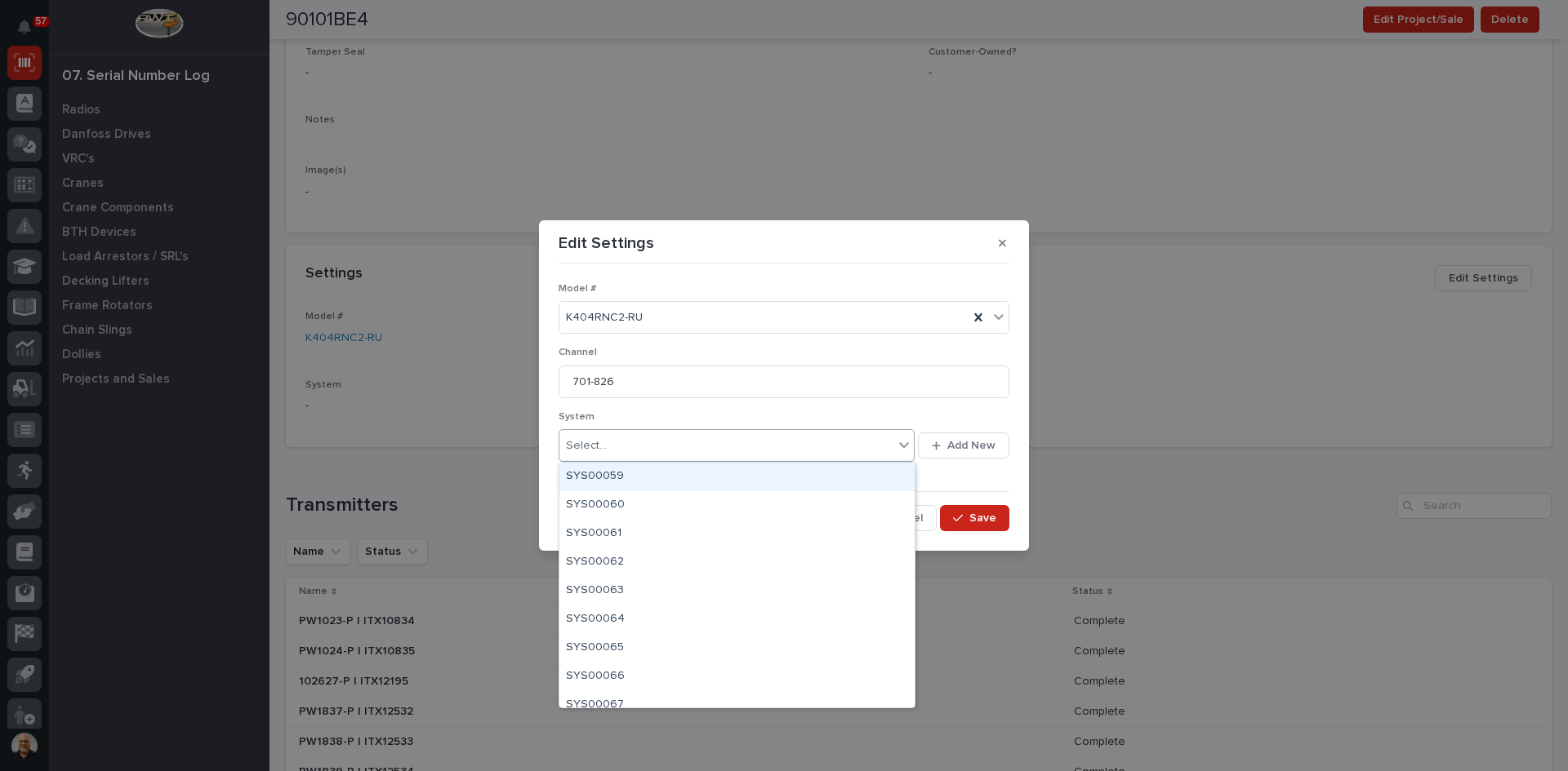
click at [623, 450] on div "Select..." at bounding box center [726, 446] width 334 height 27
type input "*****"
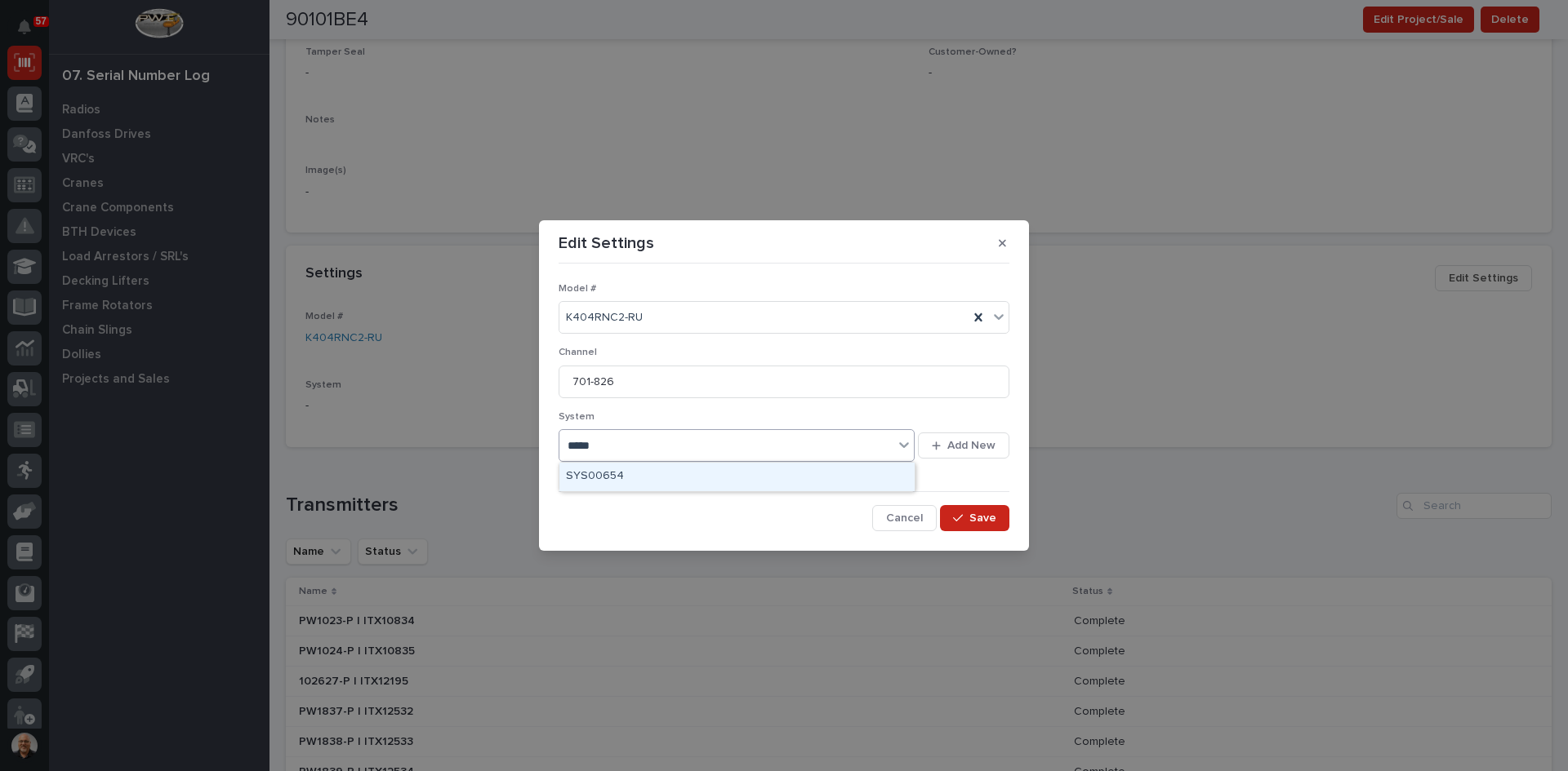
click at [598, 470] on div "SYS00654" at bounding box center [736, 477] width 355 height 28
click at [986, 514] on span "Save" at bounding box center [982, 518] width 27 height 15
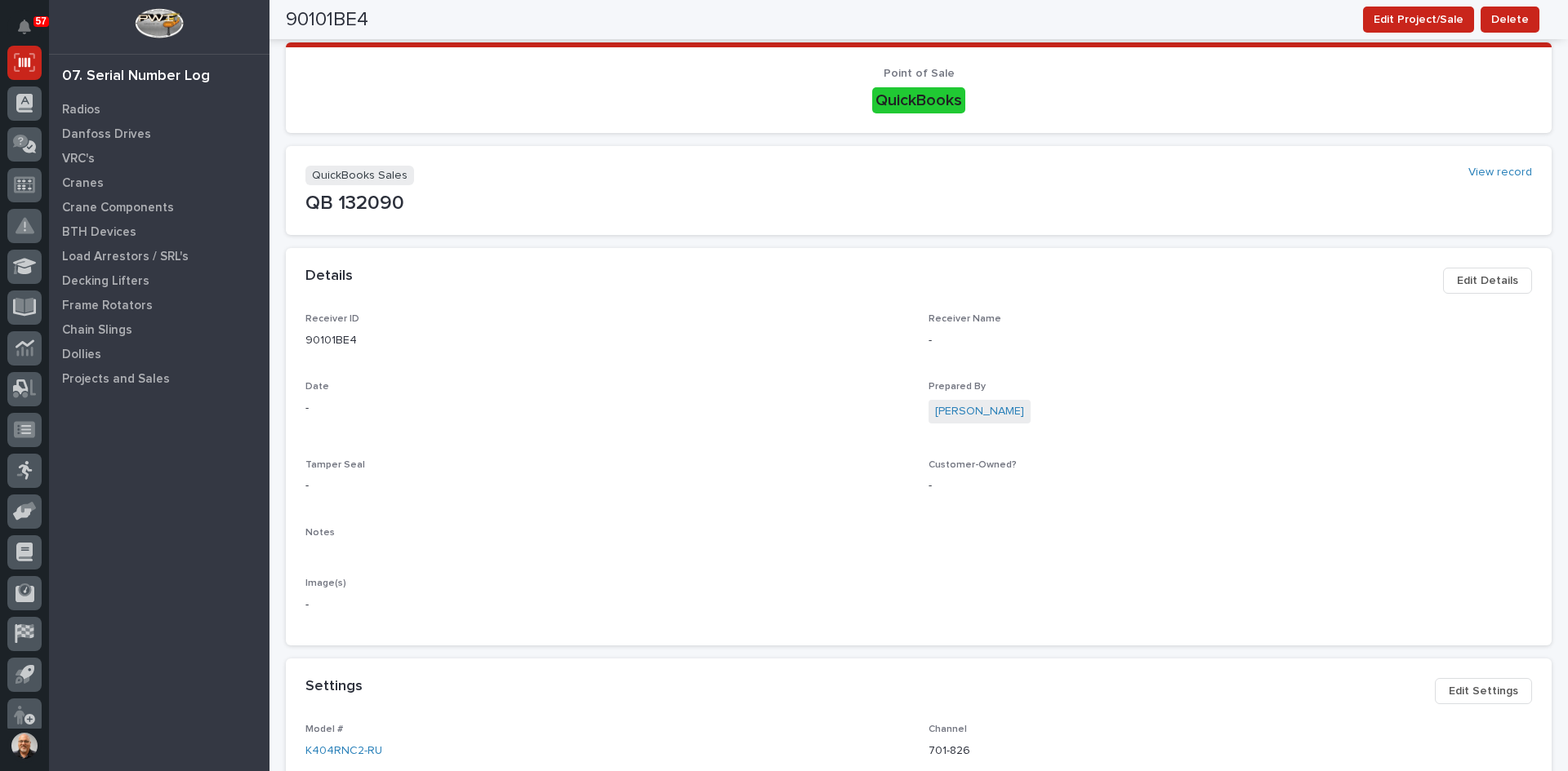
scroll to position [0, 0]
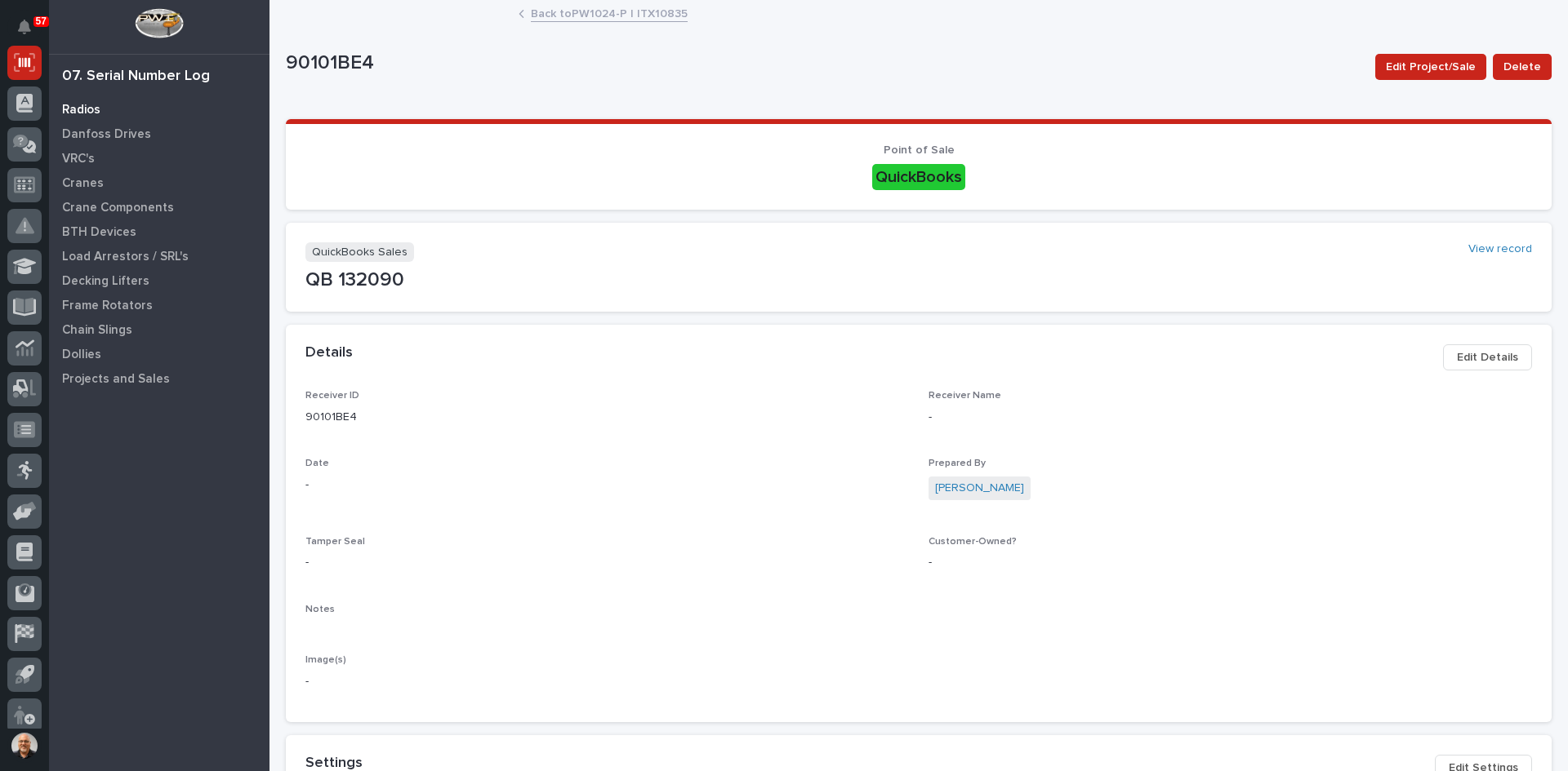
click at [78, 108] on p "Radios" at bounding box center [81, 110] width 39 height 15
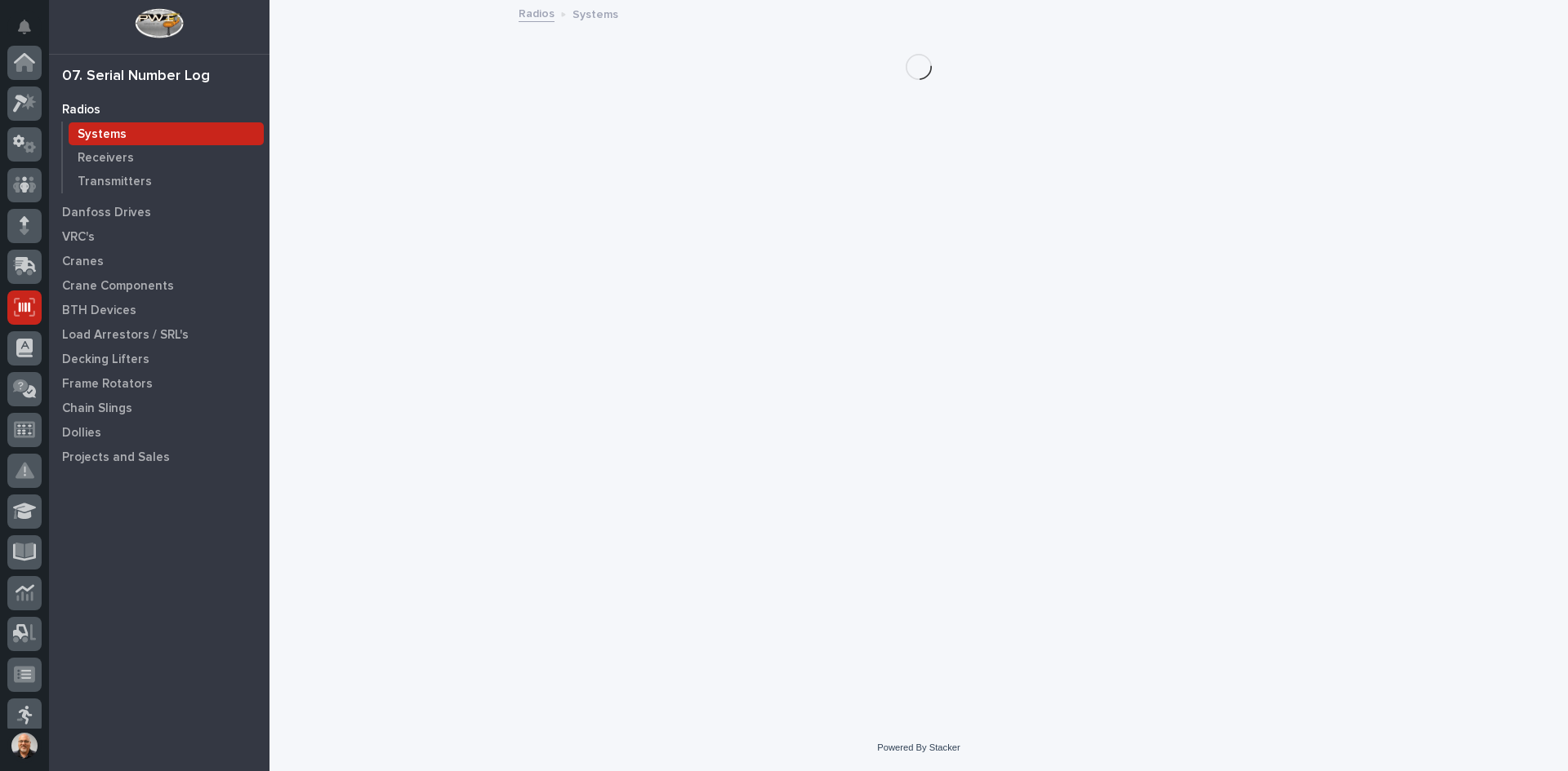
scroll to position [245, 0]
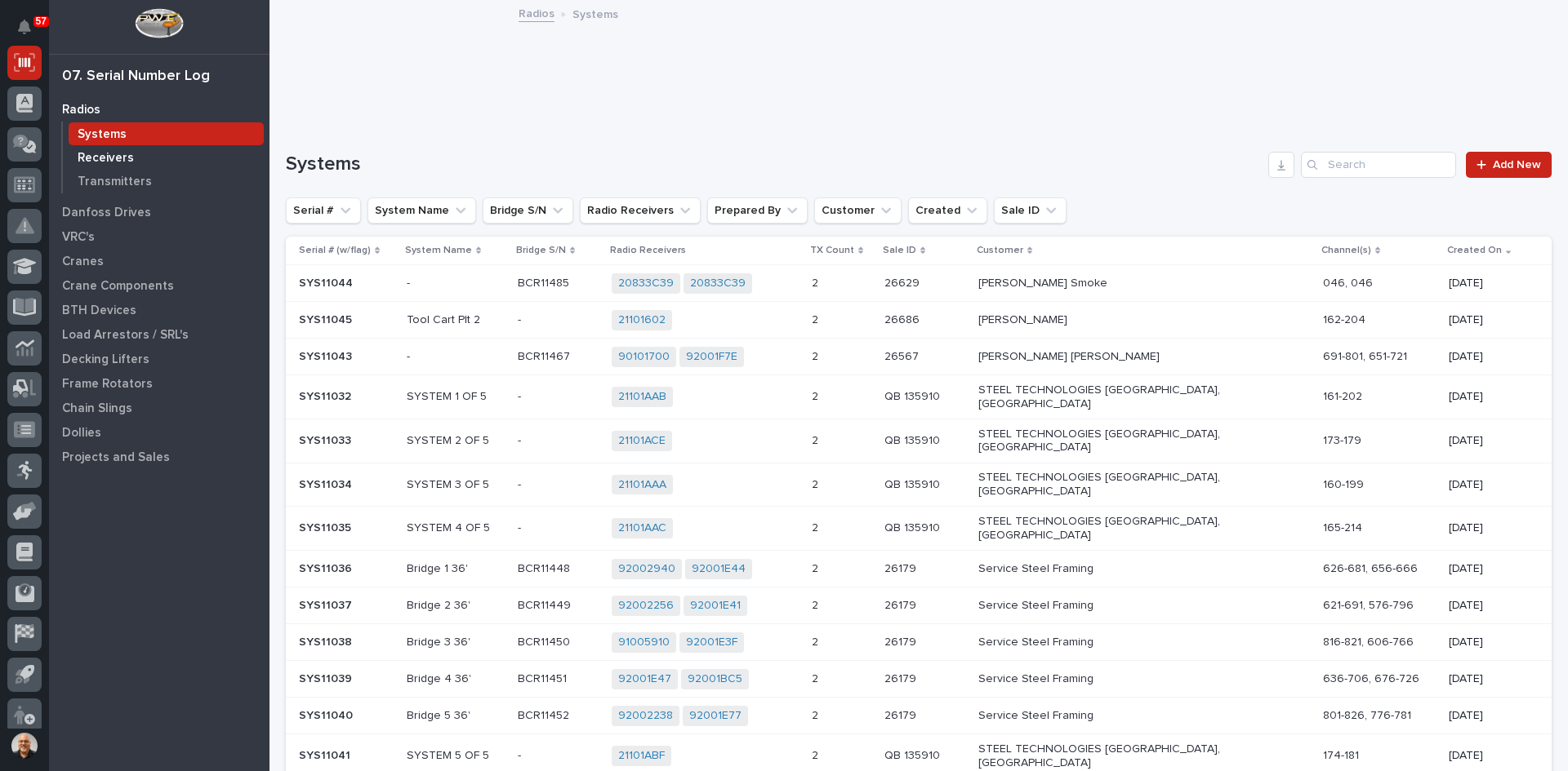
click at [107, 156] on p "Receivers" at bounding box center [106, 158] width 57 height 15
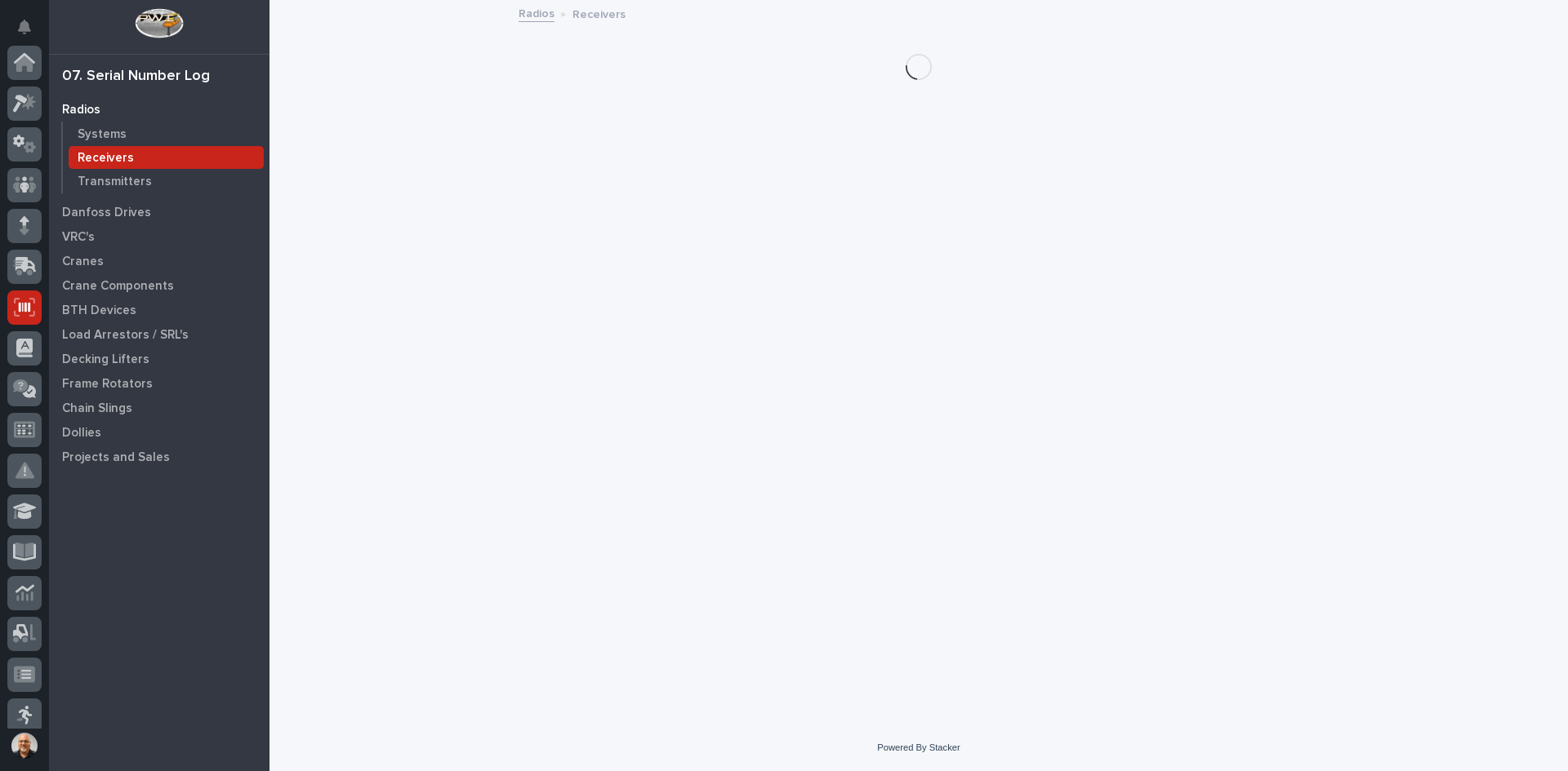
scroll to position [245, 0]
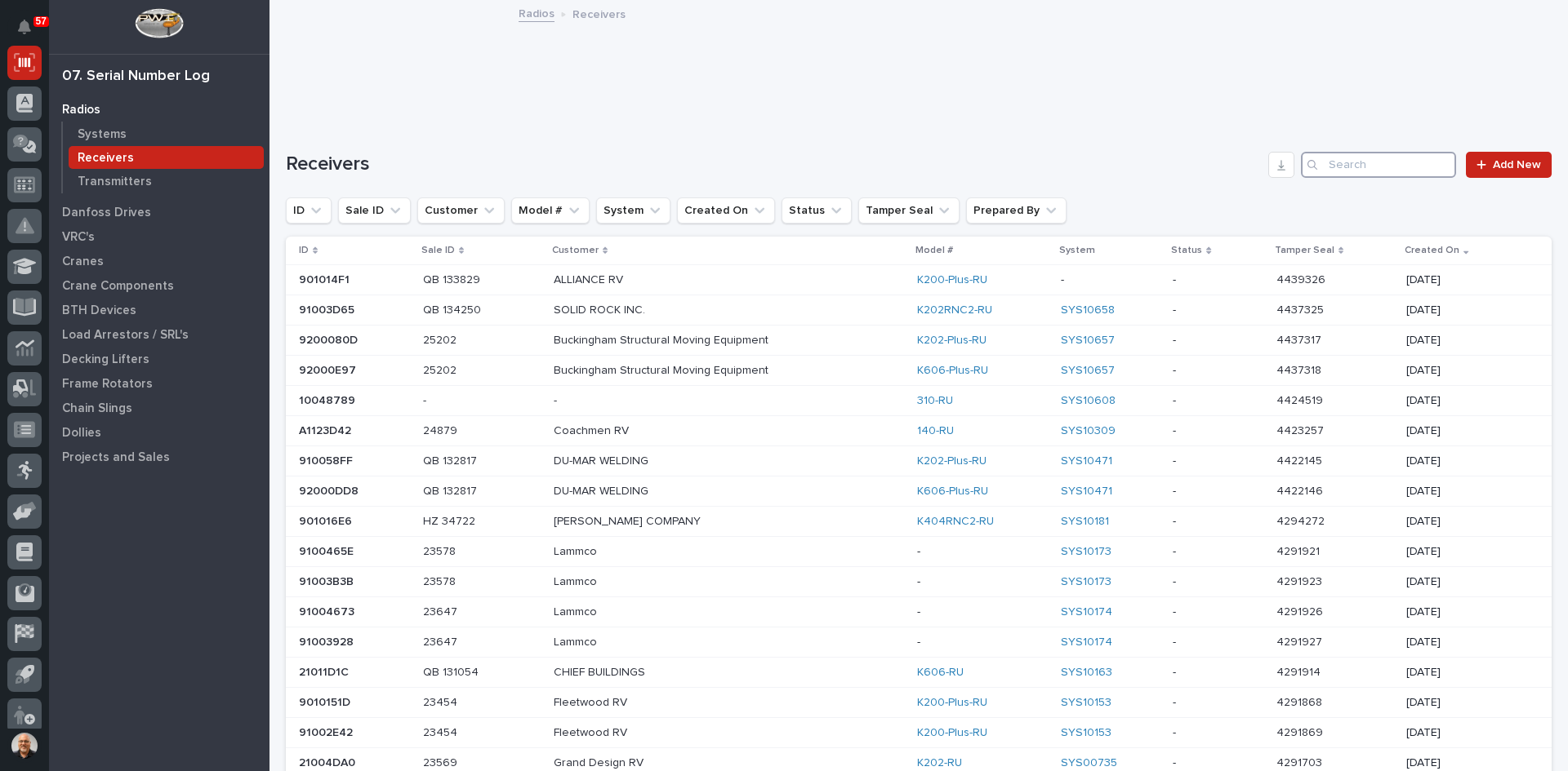
click at [1329, 166] on input "Search" at bounding box center [1378, 165] width 156 height 26
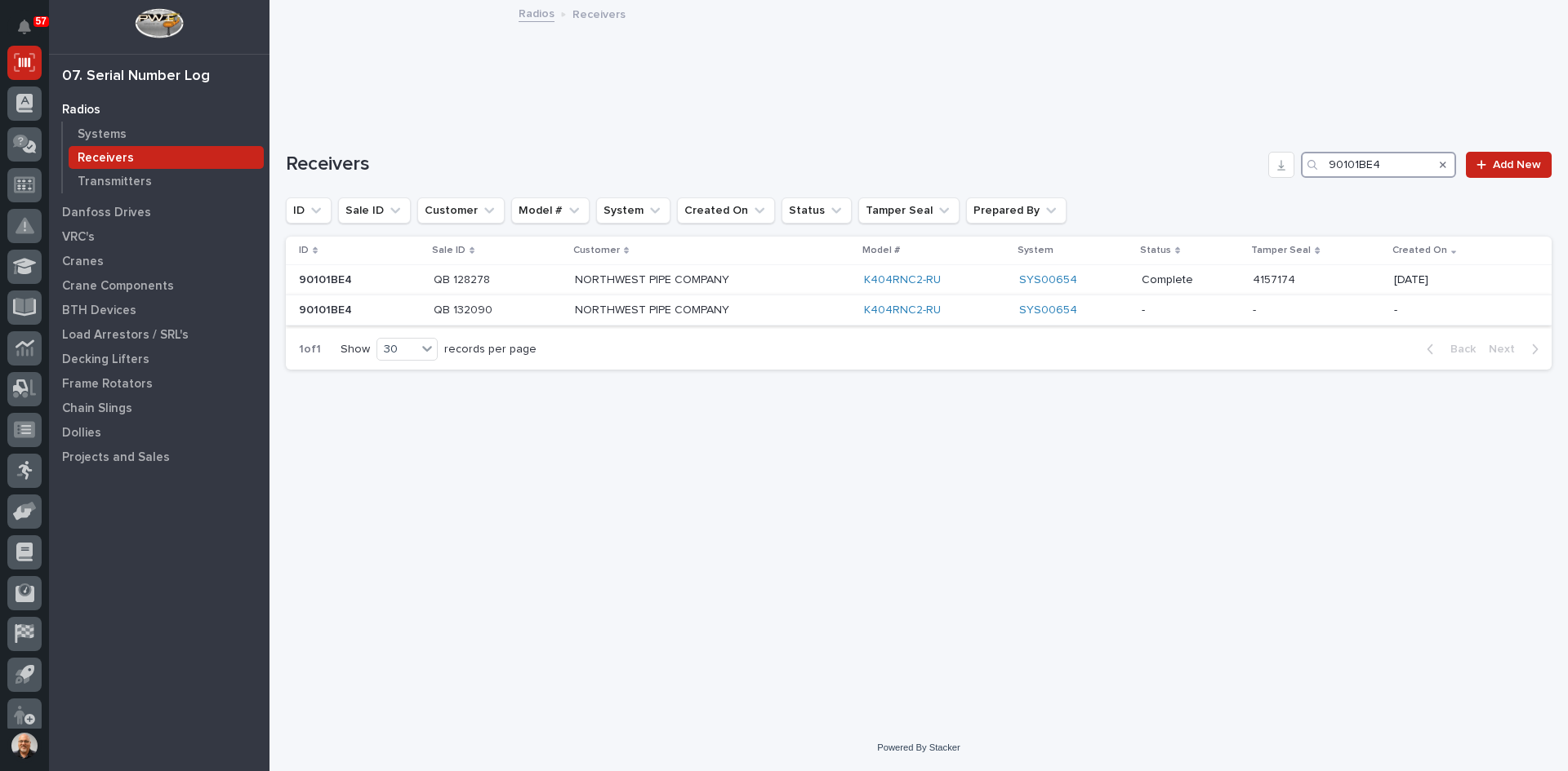
type input "90101BE4"
click at [508, 305] on p at bounding box center [498, 310] width 128 height 14
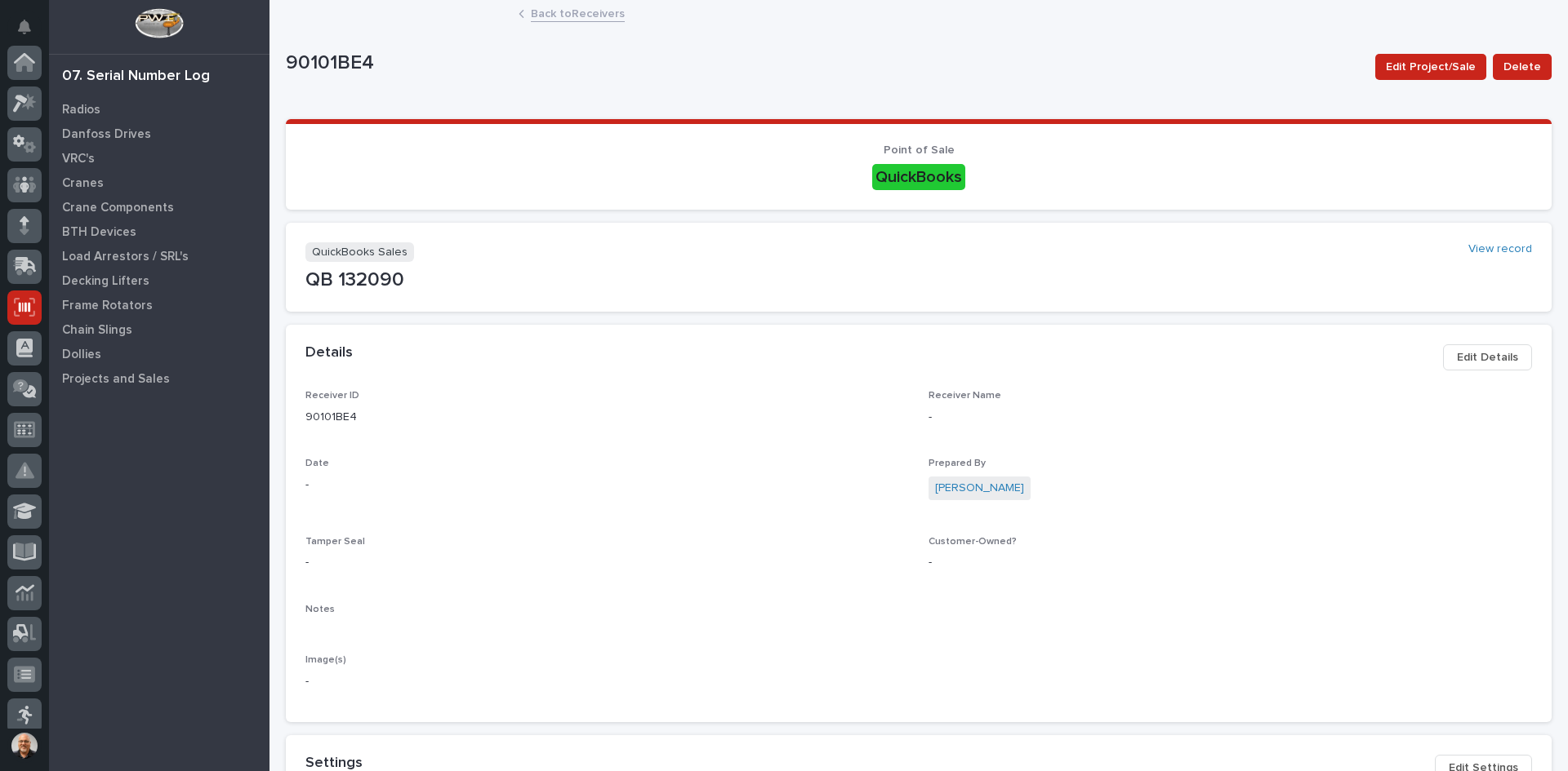
scroll to position [245, 0]
click at [1513, 64] on span "Delete" at bounding box center [1522, 67] width 38 height 20
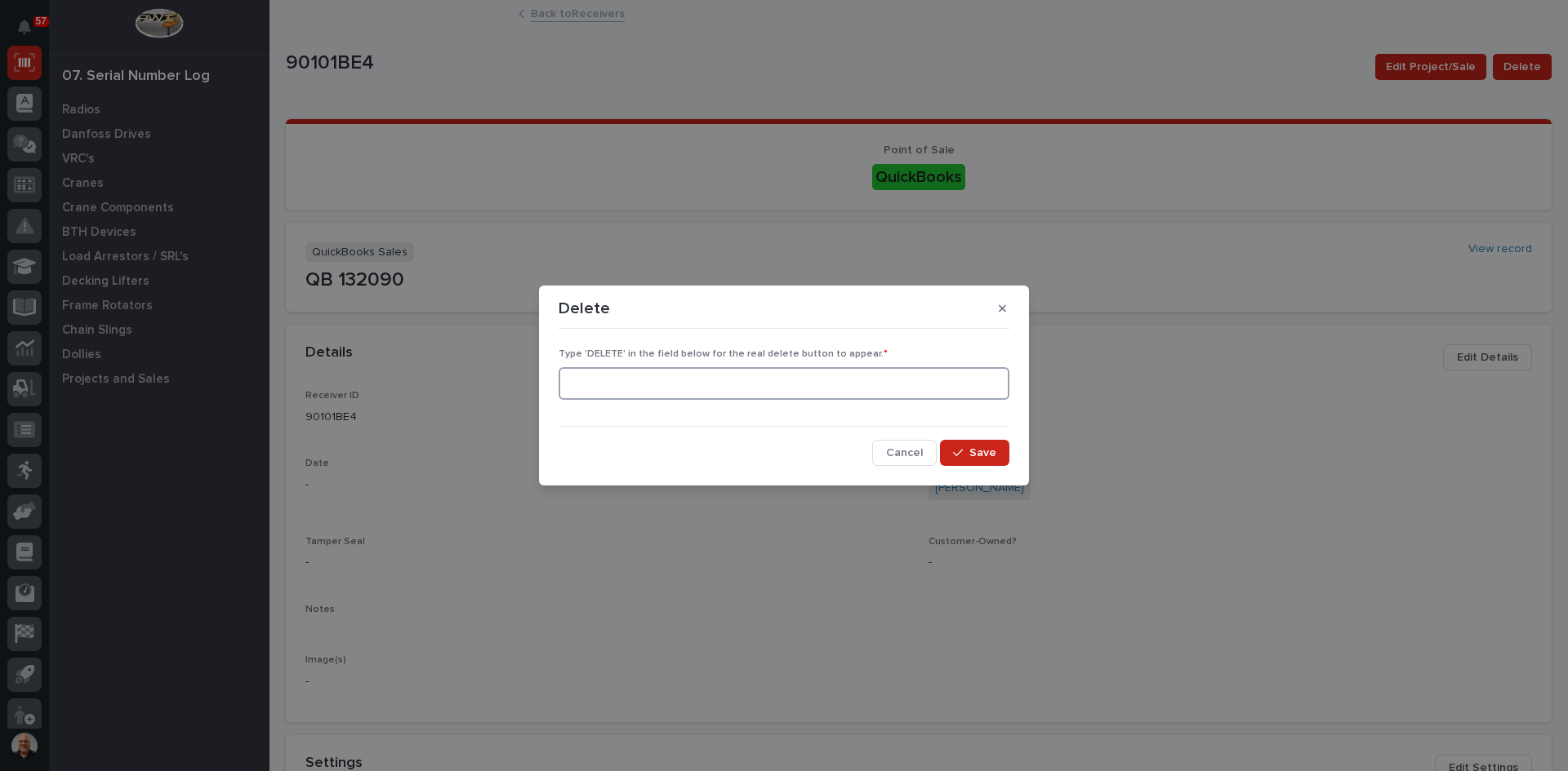
click at [707, 393] on input at bounding box center [784, 384] width 451 height 33
type input "DELETE"
click at [982, 454] on span "Save" at bounding box center [982, 453] width 27 height 15
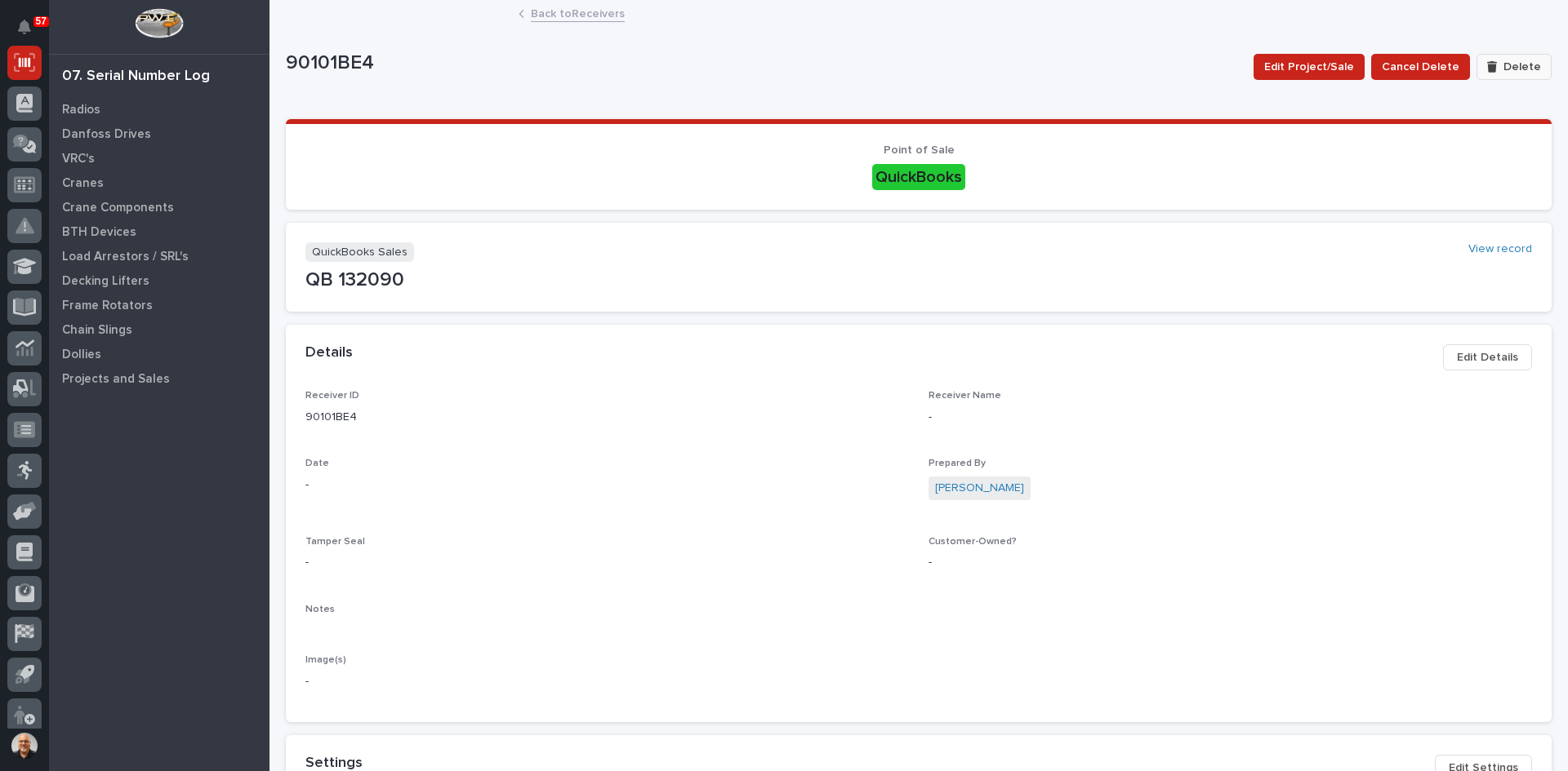
click at [1507, 70] on span "Delete" at bounding box center [1522, 67] width 38 height 15
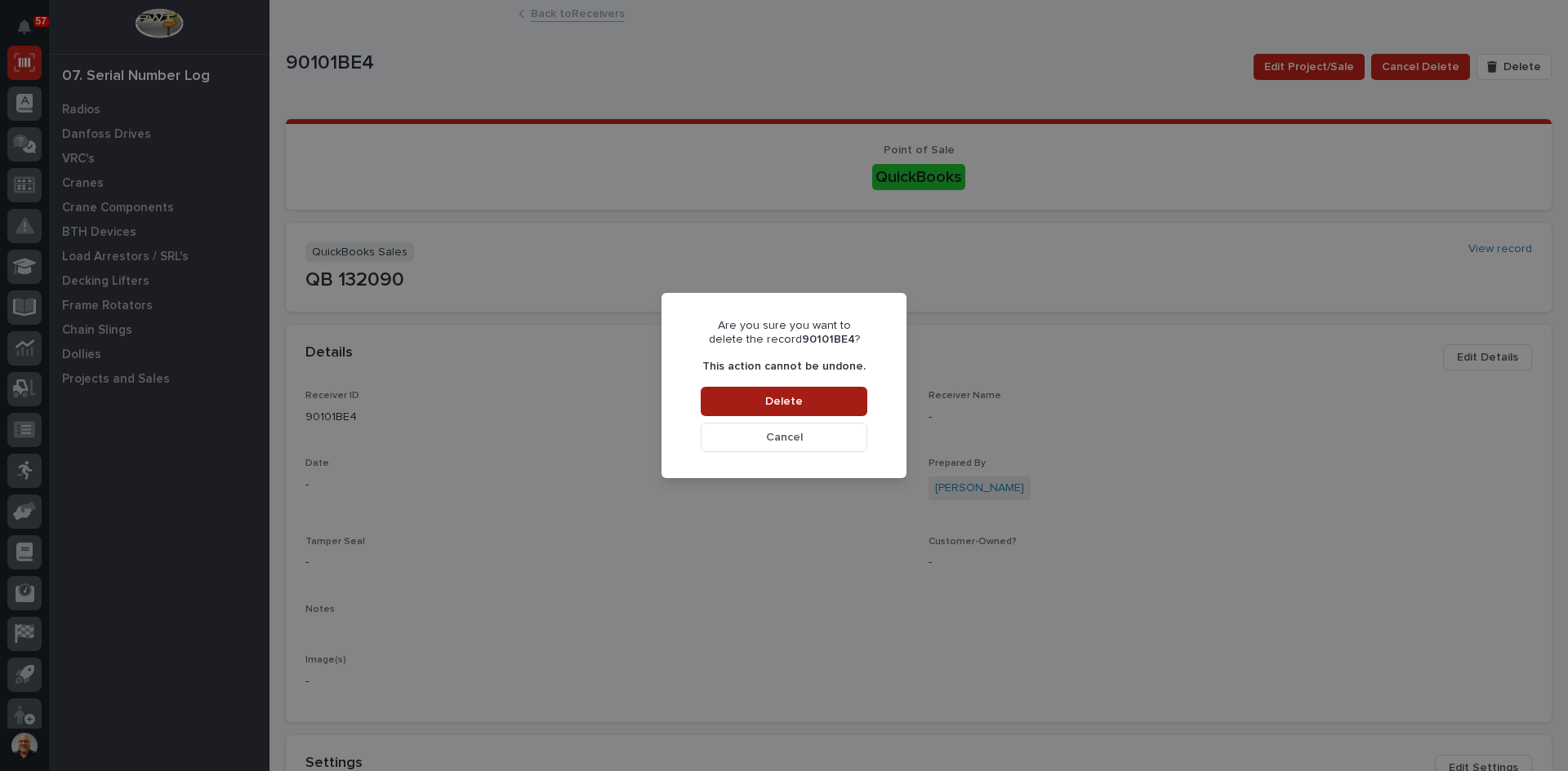
click at [783, 400] on span "Delete" at bounding box center [784, 402] width 38 height 15
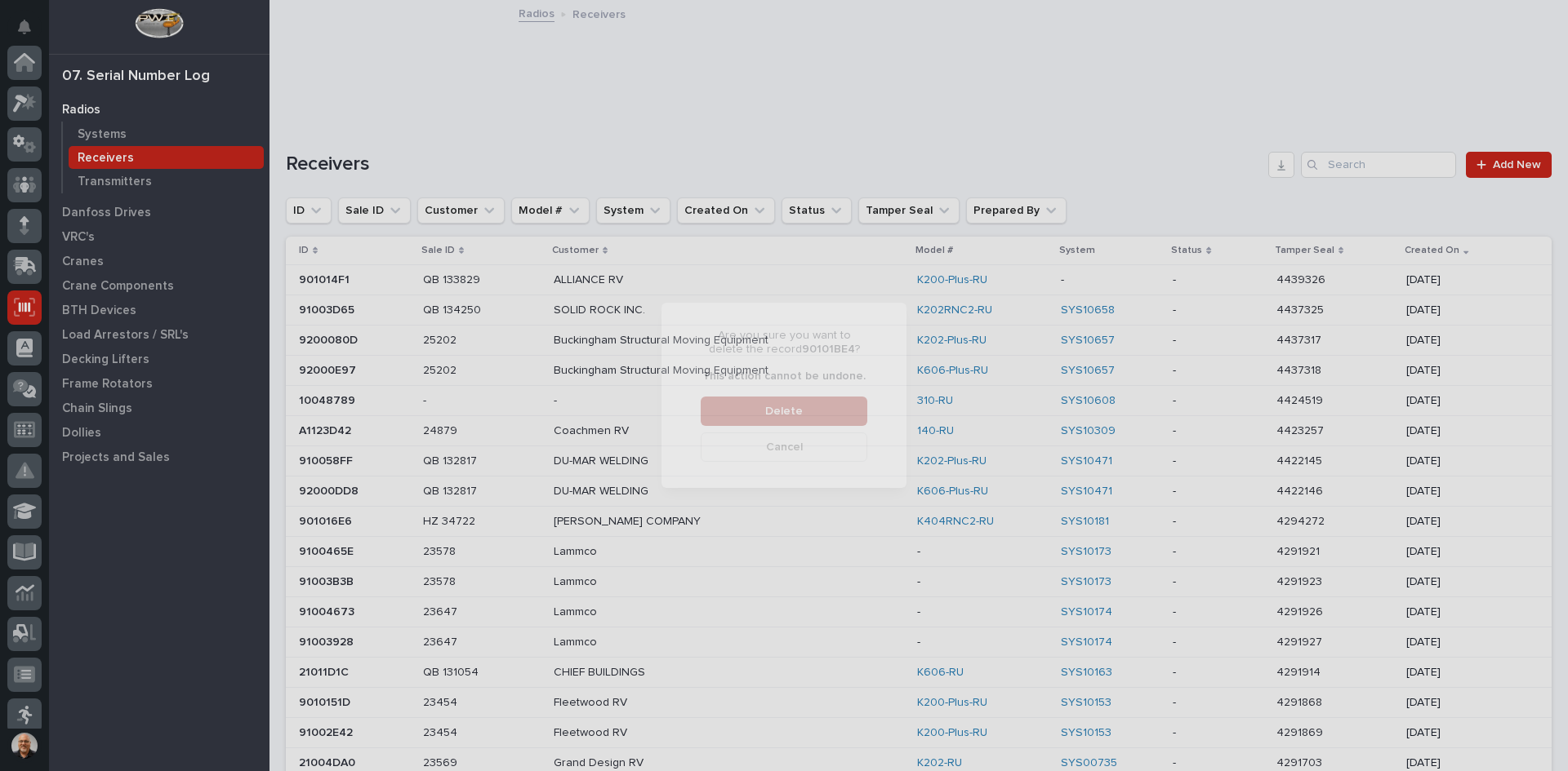
scroll to position [245, 0]
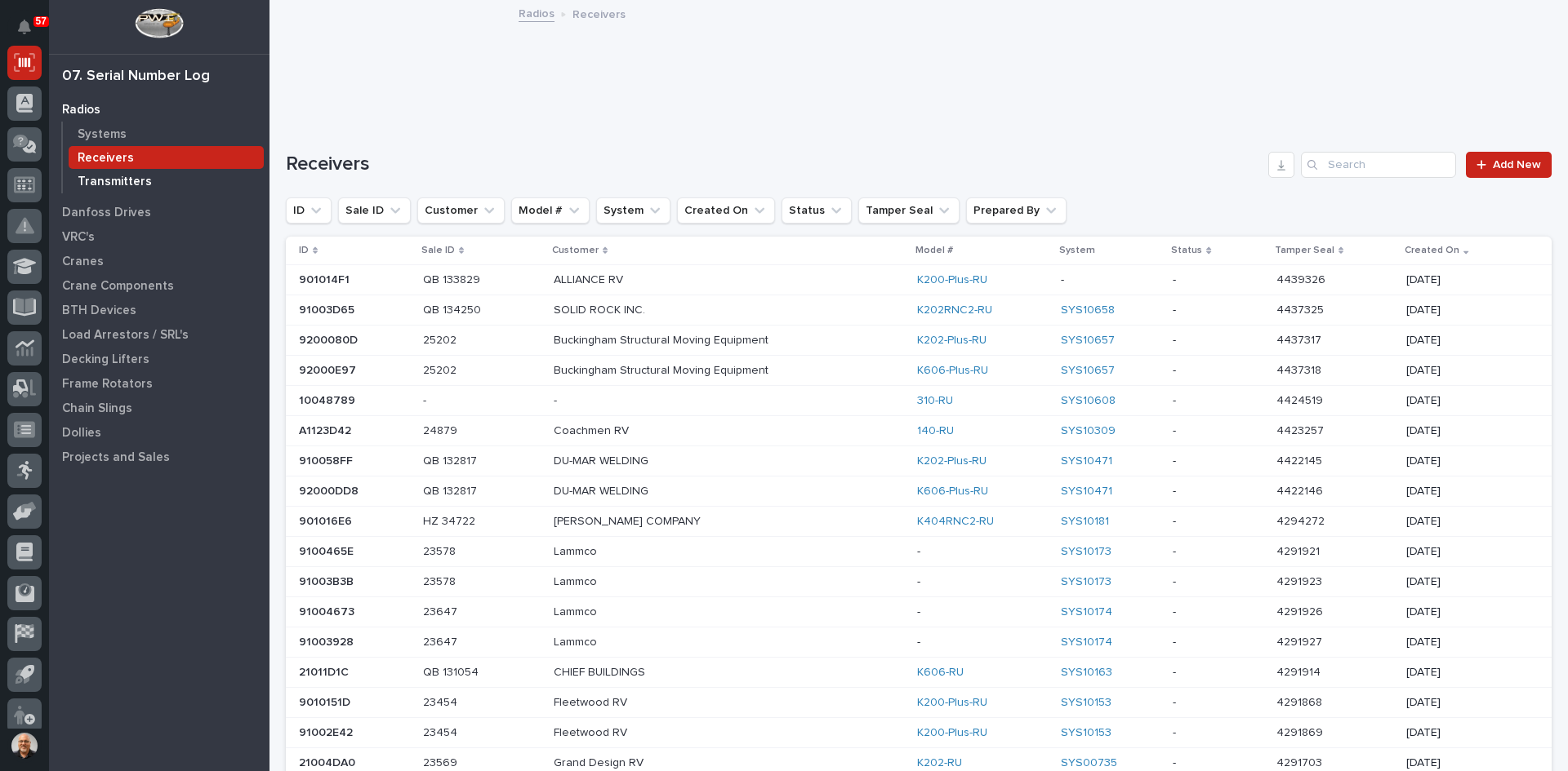
click at [107, 178] on p "Transmitters" at bounding box center [114, 182] width 74 height 15
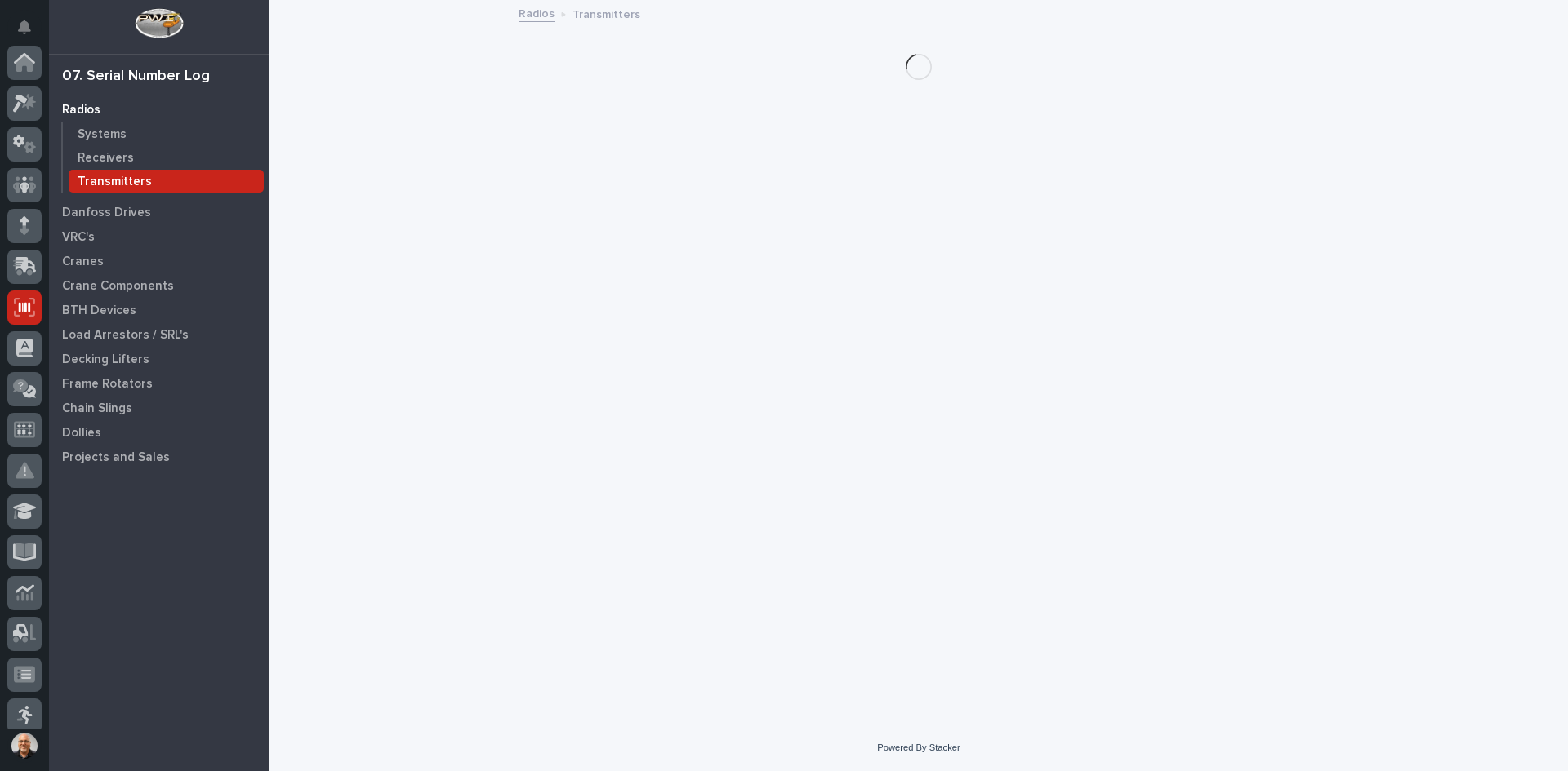
scroll to position [245, 0]
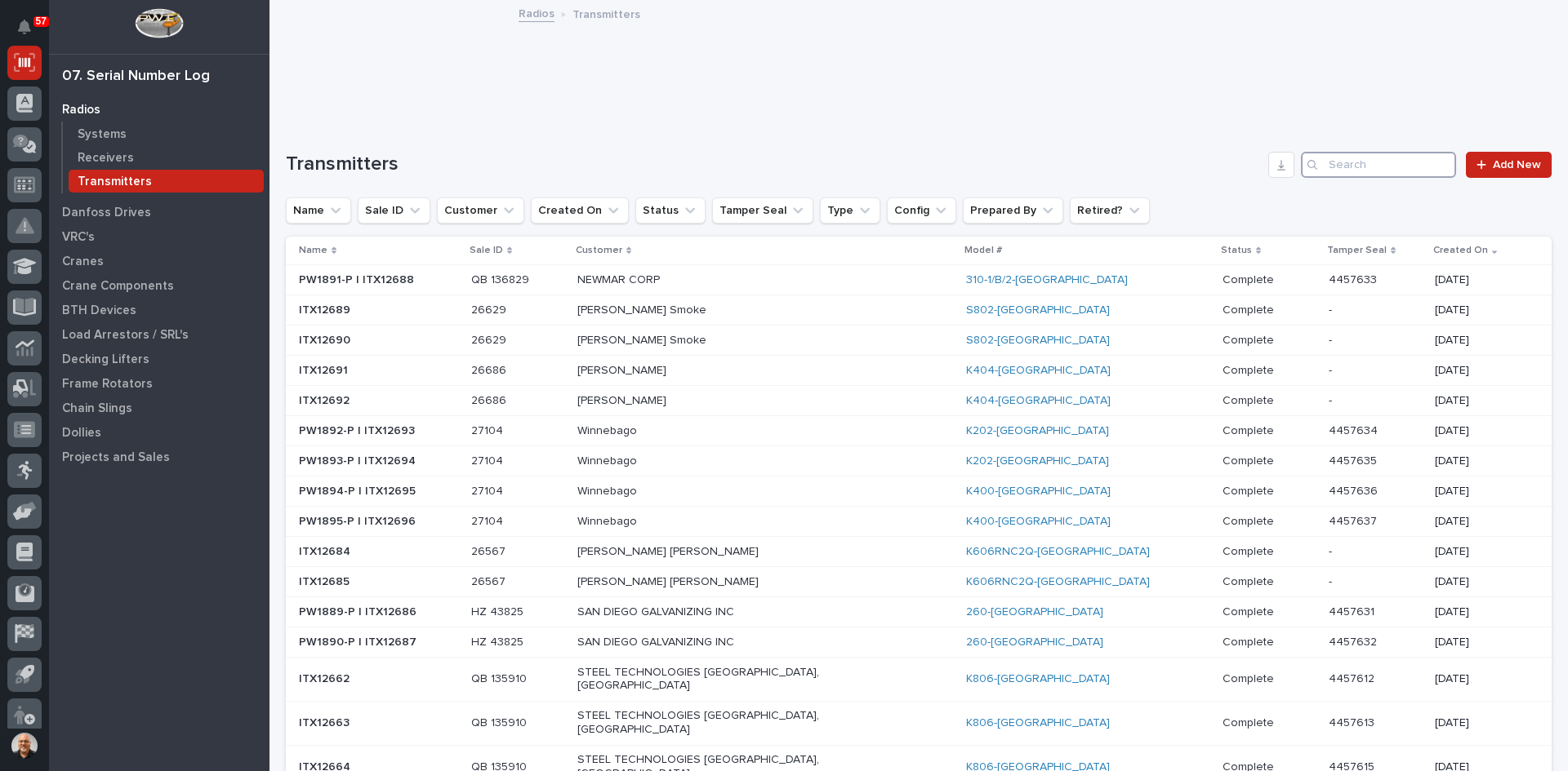
click at [1330, 162] on input "Search" at bounding box center [1378, 165] width 156 height 26
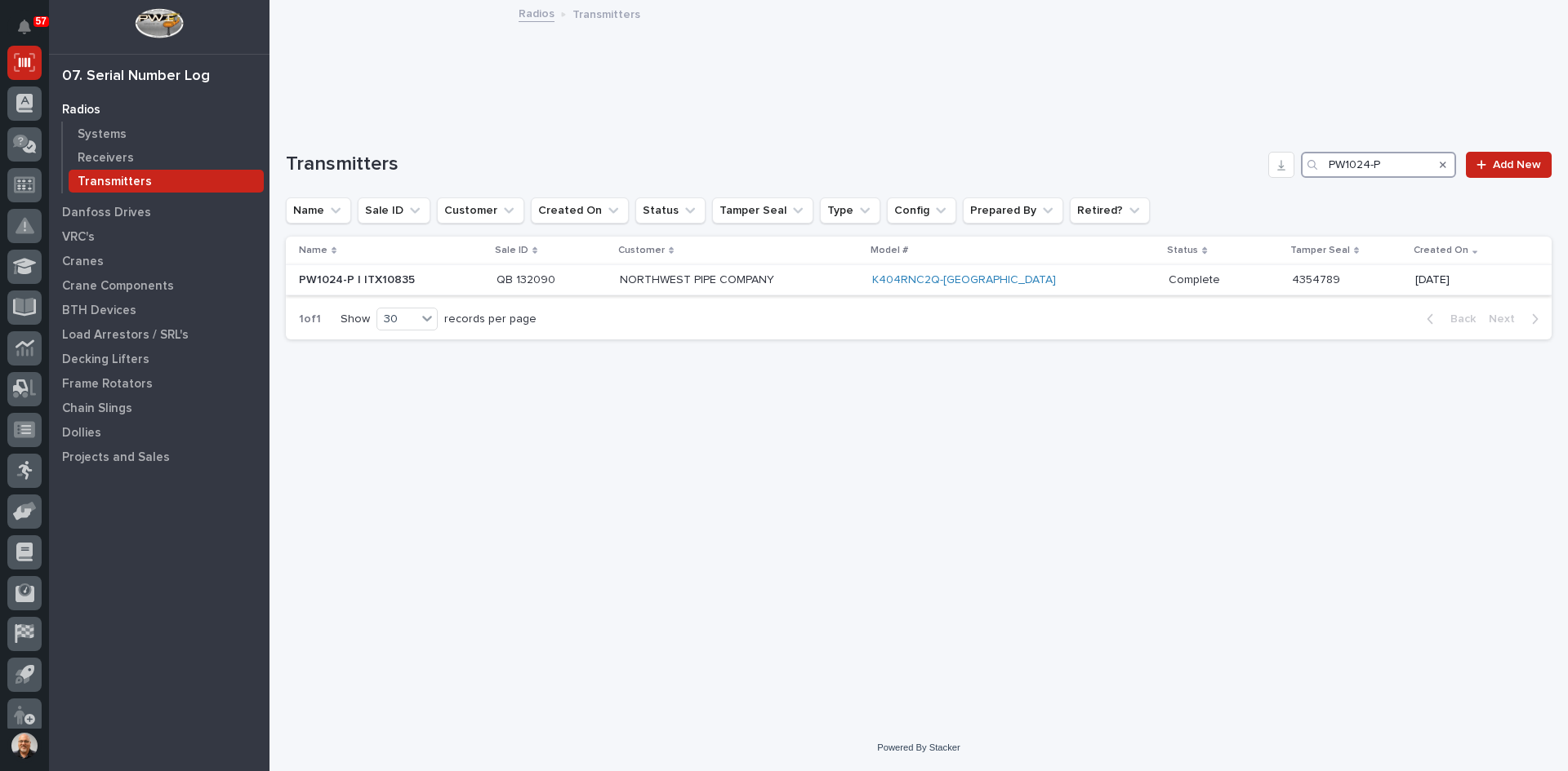
type input "PW1024-P"
click at [844, 281] on p "NORTHWEST PIPE COMPANY" at bounding box center [739, 280] width 239 height 14
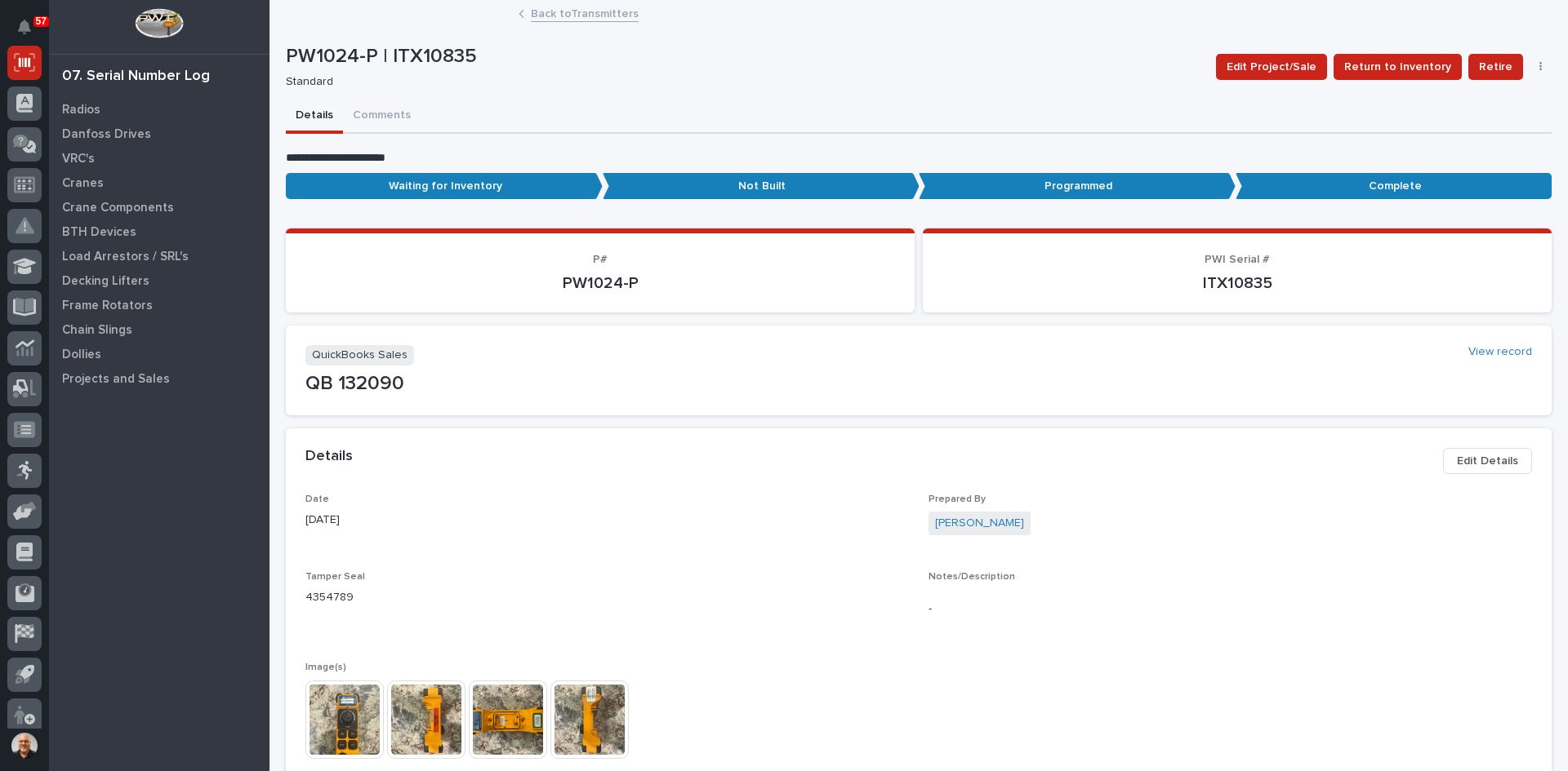
click at [1481, 456] on span "Edit Details" at bounding box center [1487, 461] width 61 height 20
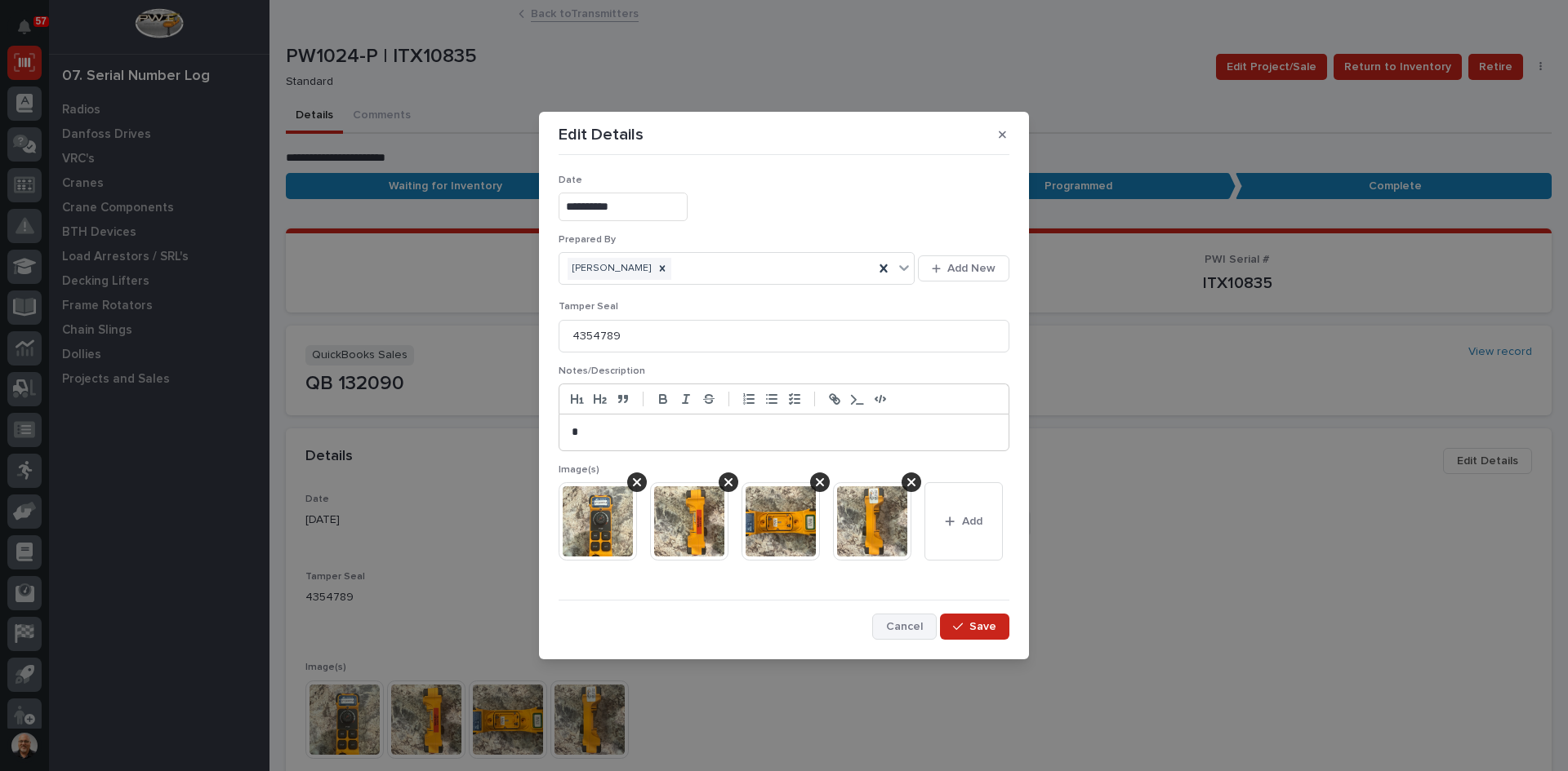
click at [894, 631] on span "Cancel" at bounding box center [904, 627] width 37 height 15
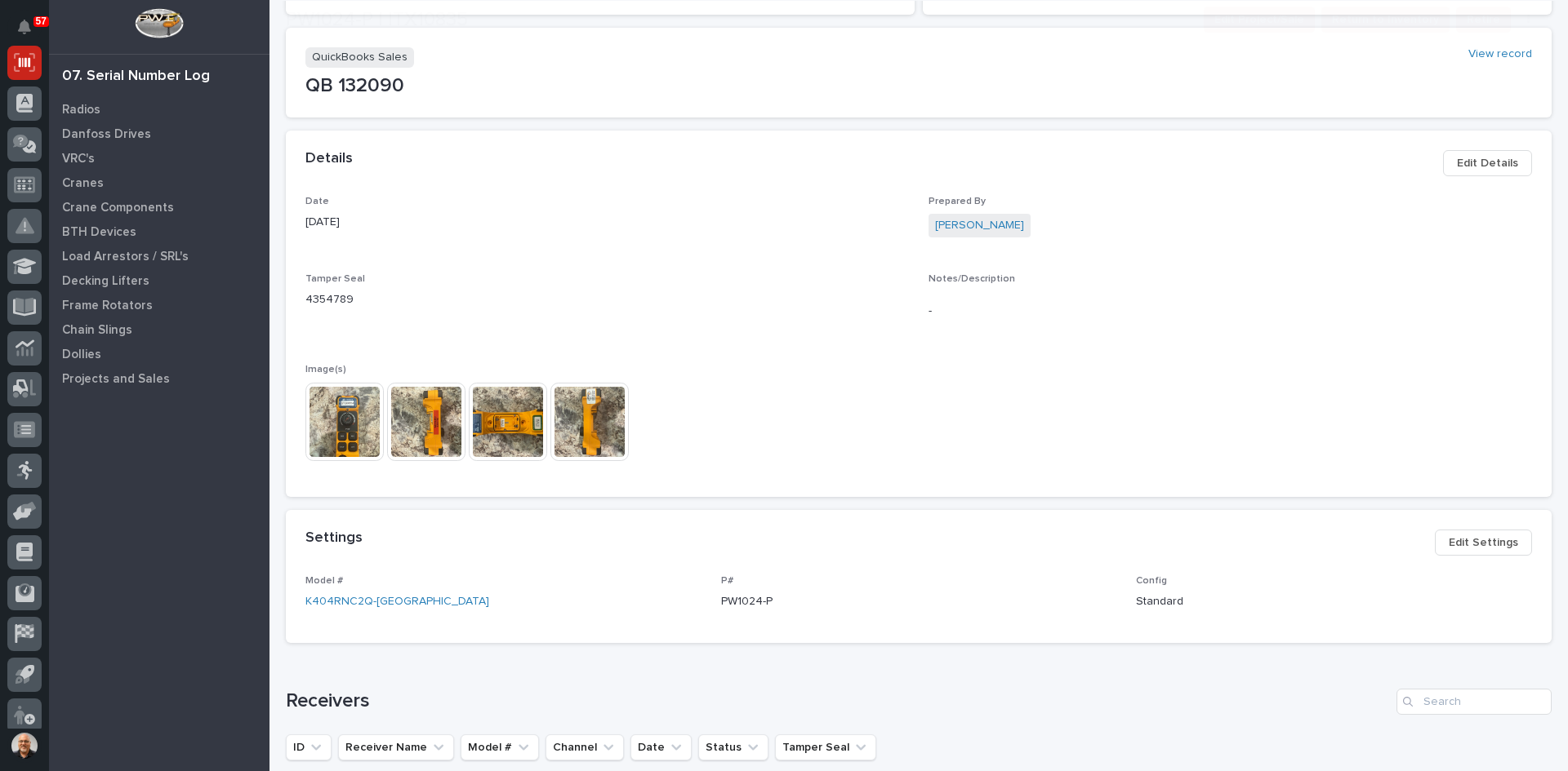
scroll to position [408, 0]
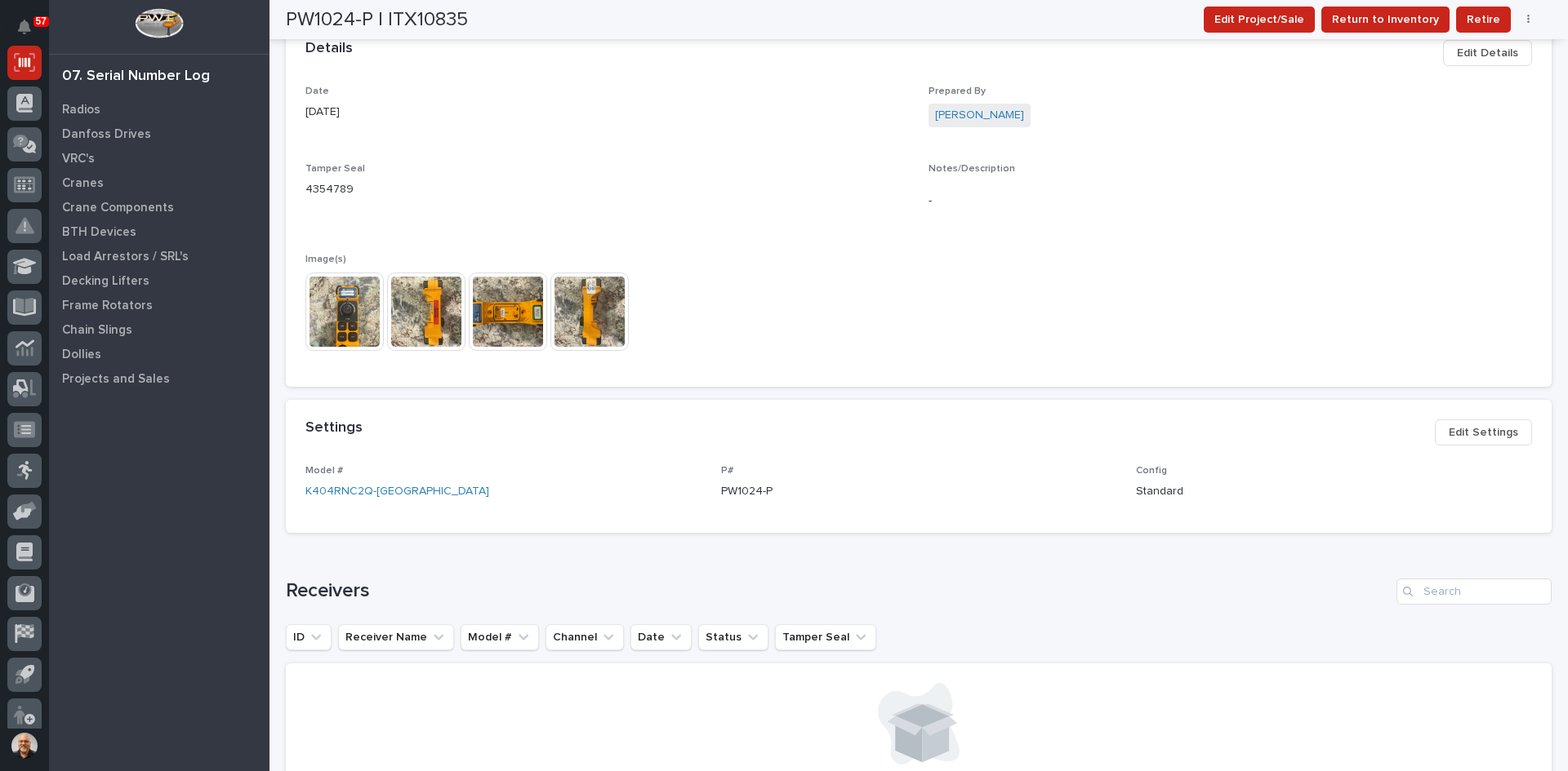
click at [1478, 433] on span "Edit Settings" at bounding box center [1483, 433] width 70 height 20
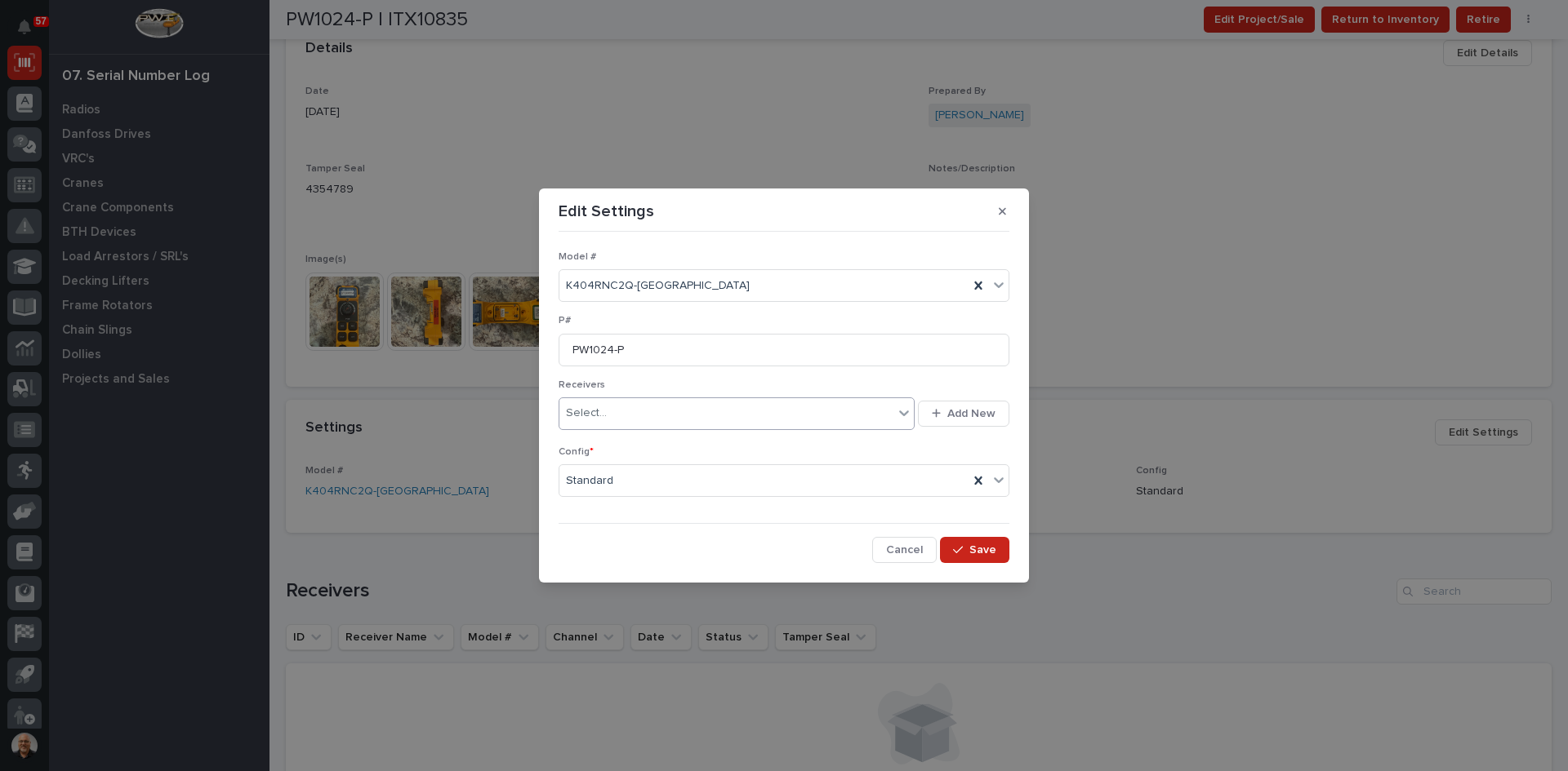
click at [645, 410] on div "Select..." at bounding box center [726, 413] width 334 height 27
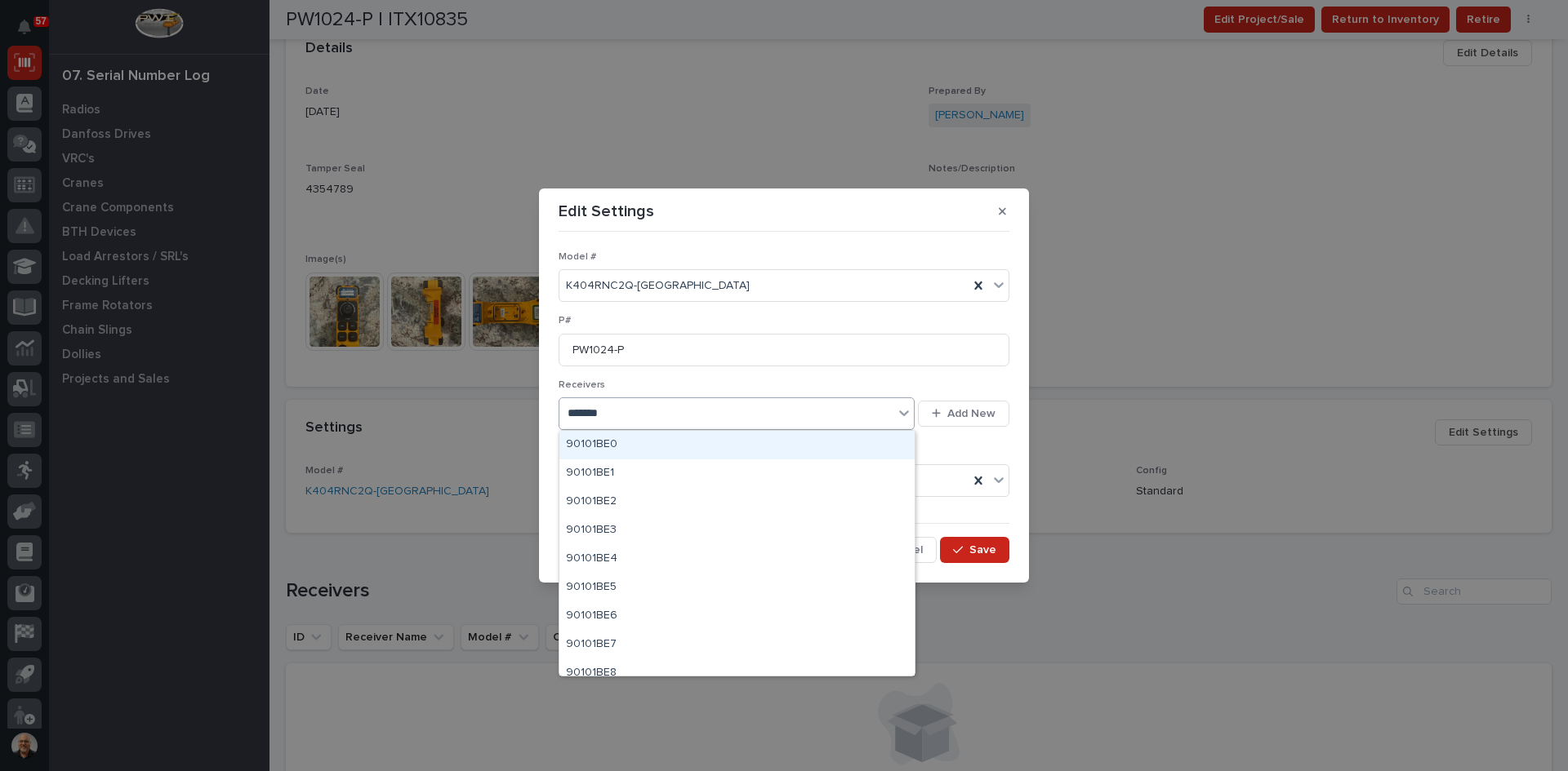
type input "********"
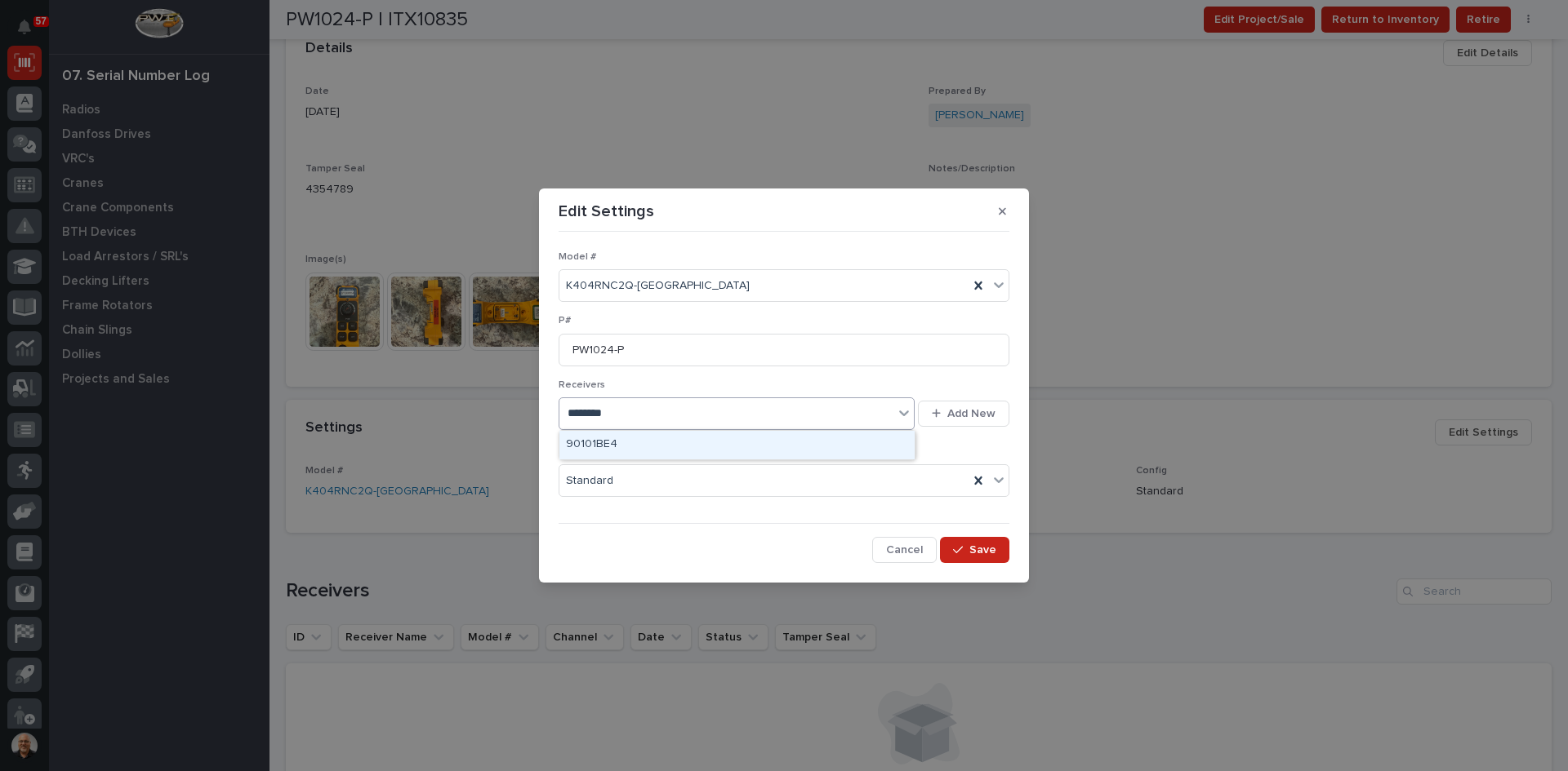
click at [594, 448] on div "90101BE4" at bounding box center [736, 445] width 355 height 28
click at [979, 551] on span "Save" at bounding box center [982, 550] width 27 height 15
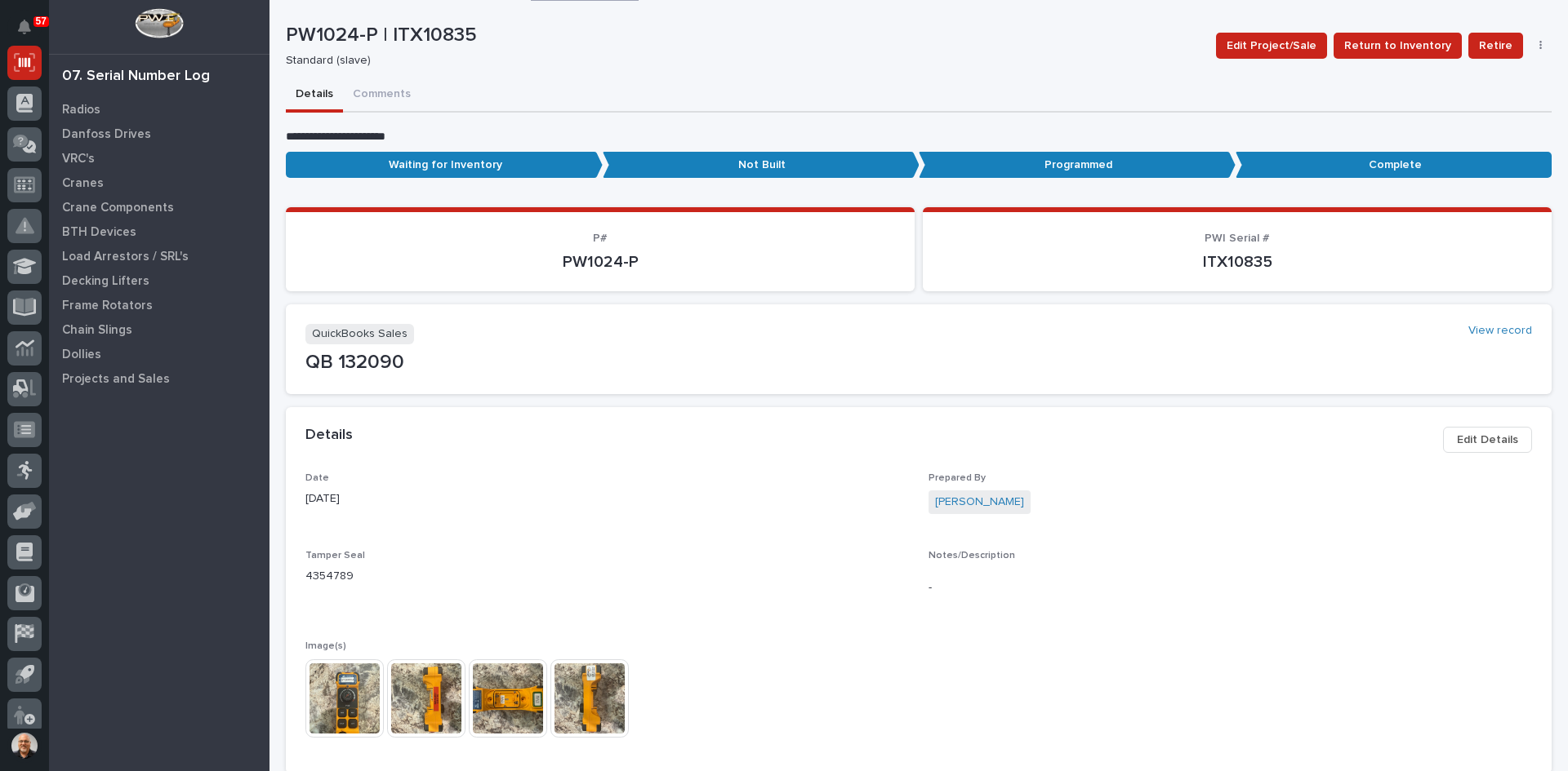
scroll to position [0, 0]
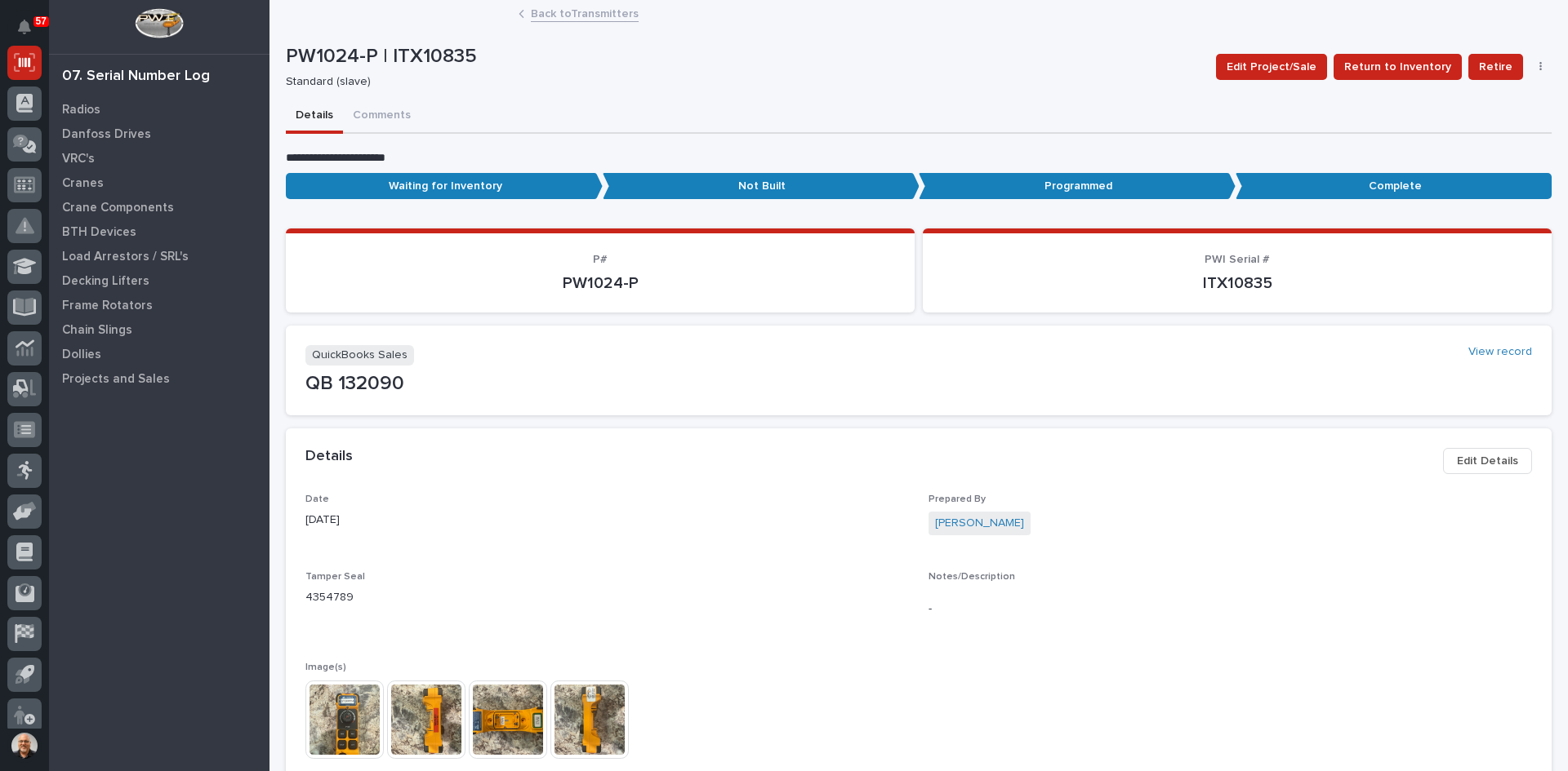
click at [575, 11] on link "Back to Transmitters" at bounding box center [585, 12] width 107 height 19
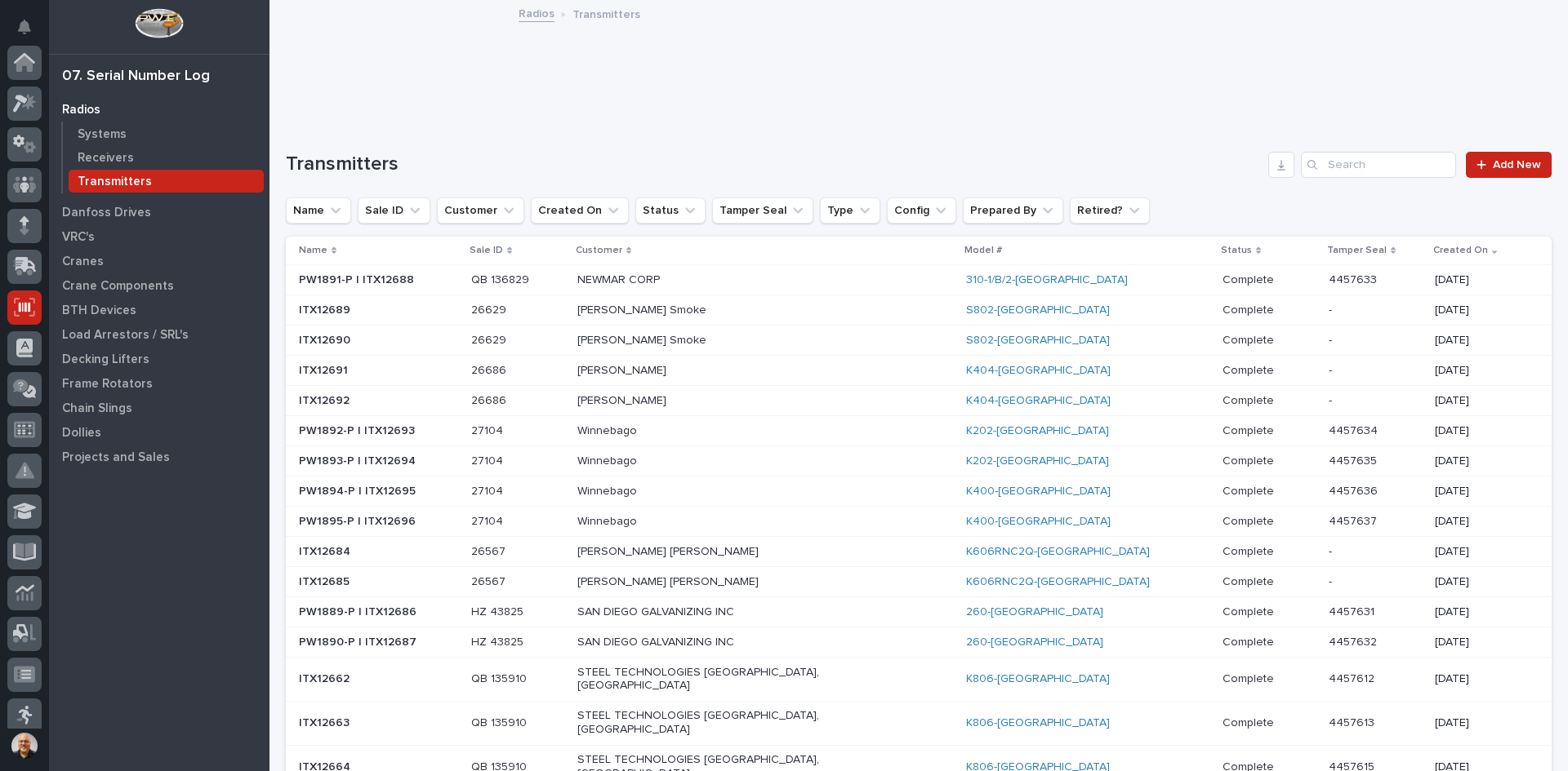
scroll to position [245, 0]
click at [114, 131] on p "Systems" at bounding box center [102, 135] width 49 height 15
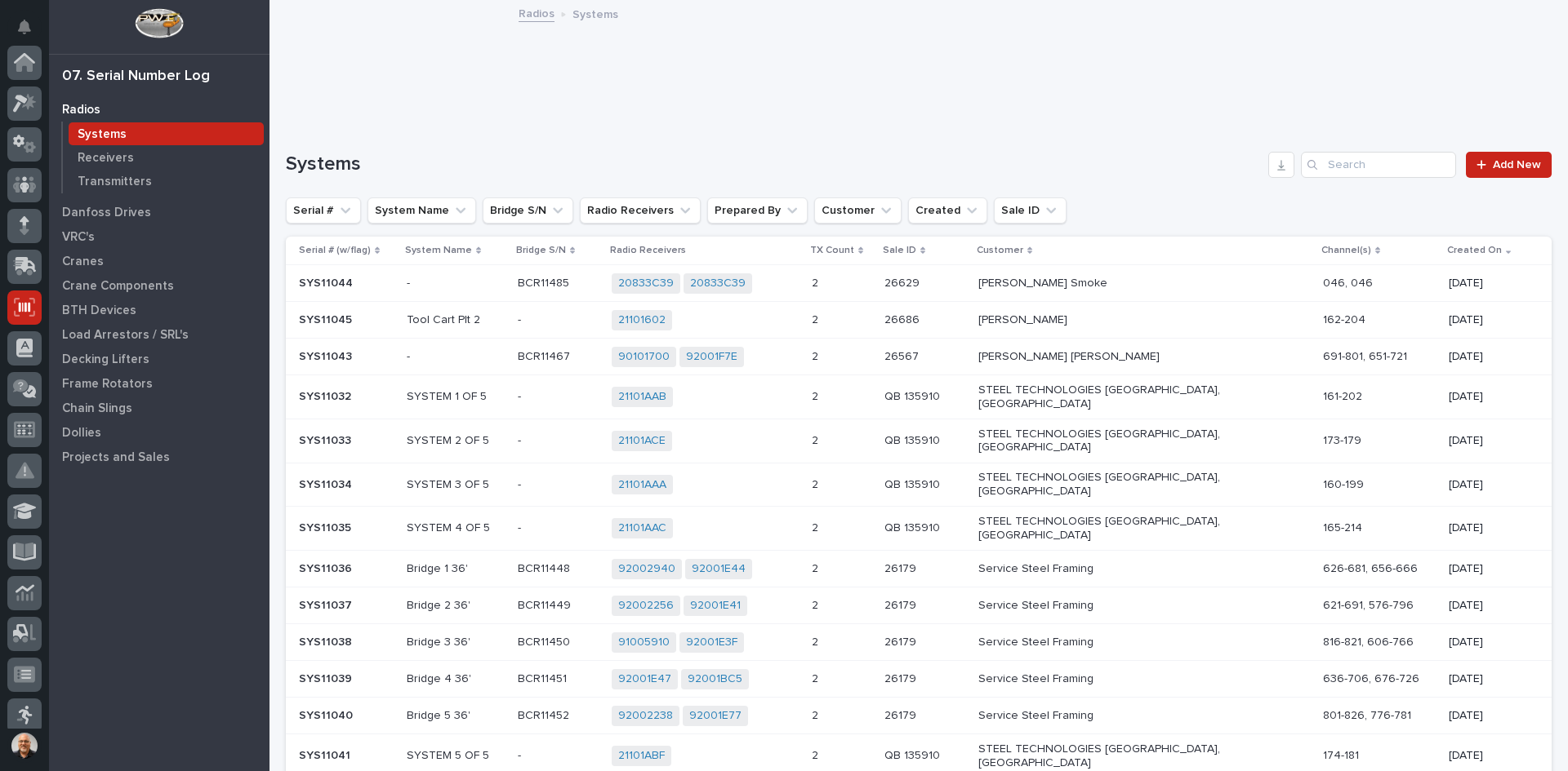
scroll to position [245, 0]
click at [1367, 165] on input "Search" at bounding box center [1378, 165] width 156 height 26
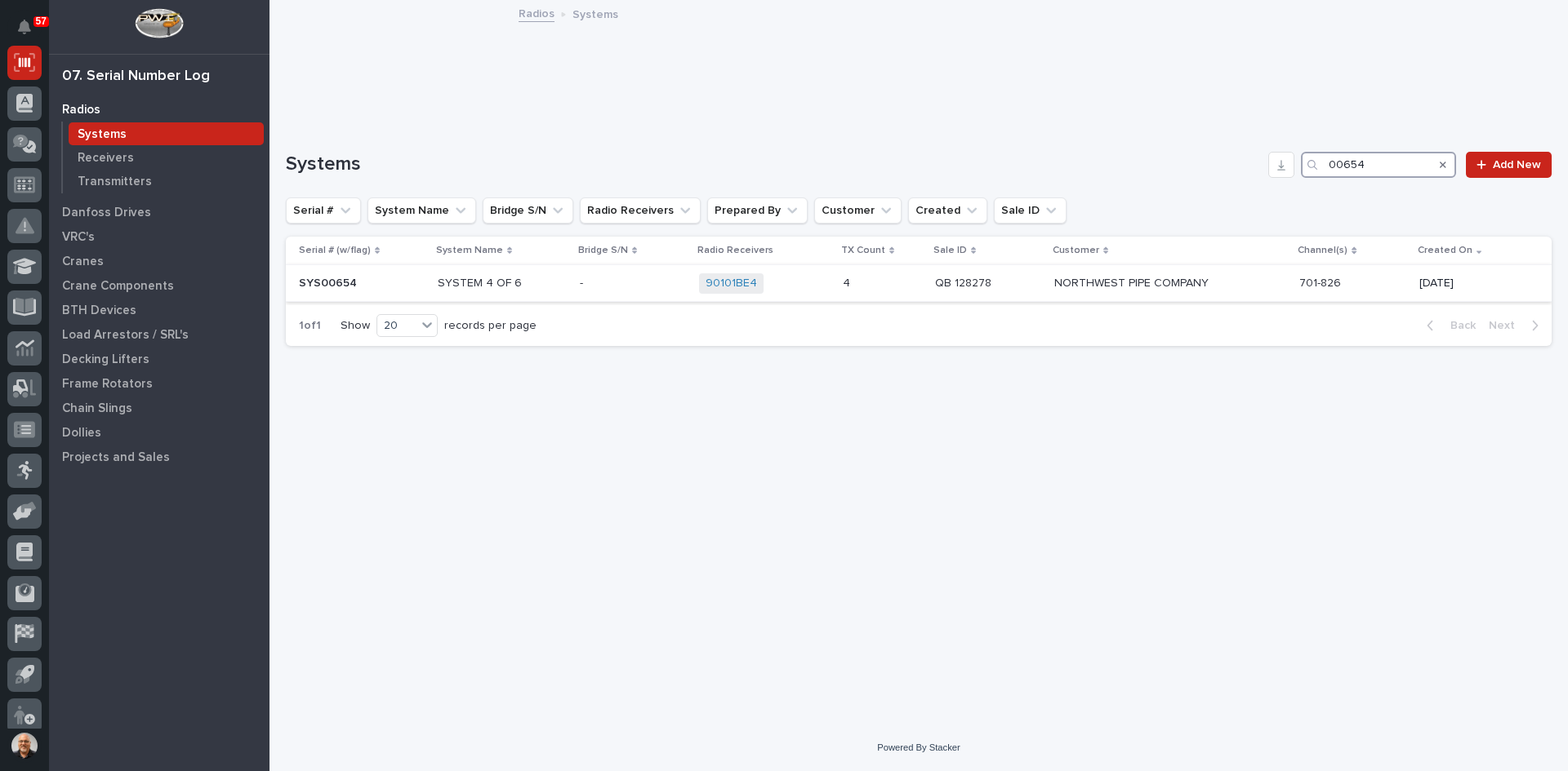
type input "00654"
click at [596, 284] on p at bounding box center [633, 284] width 107 height 14
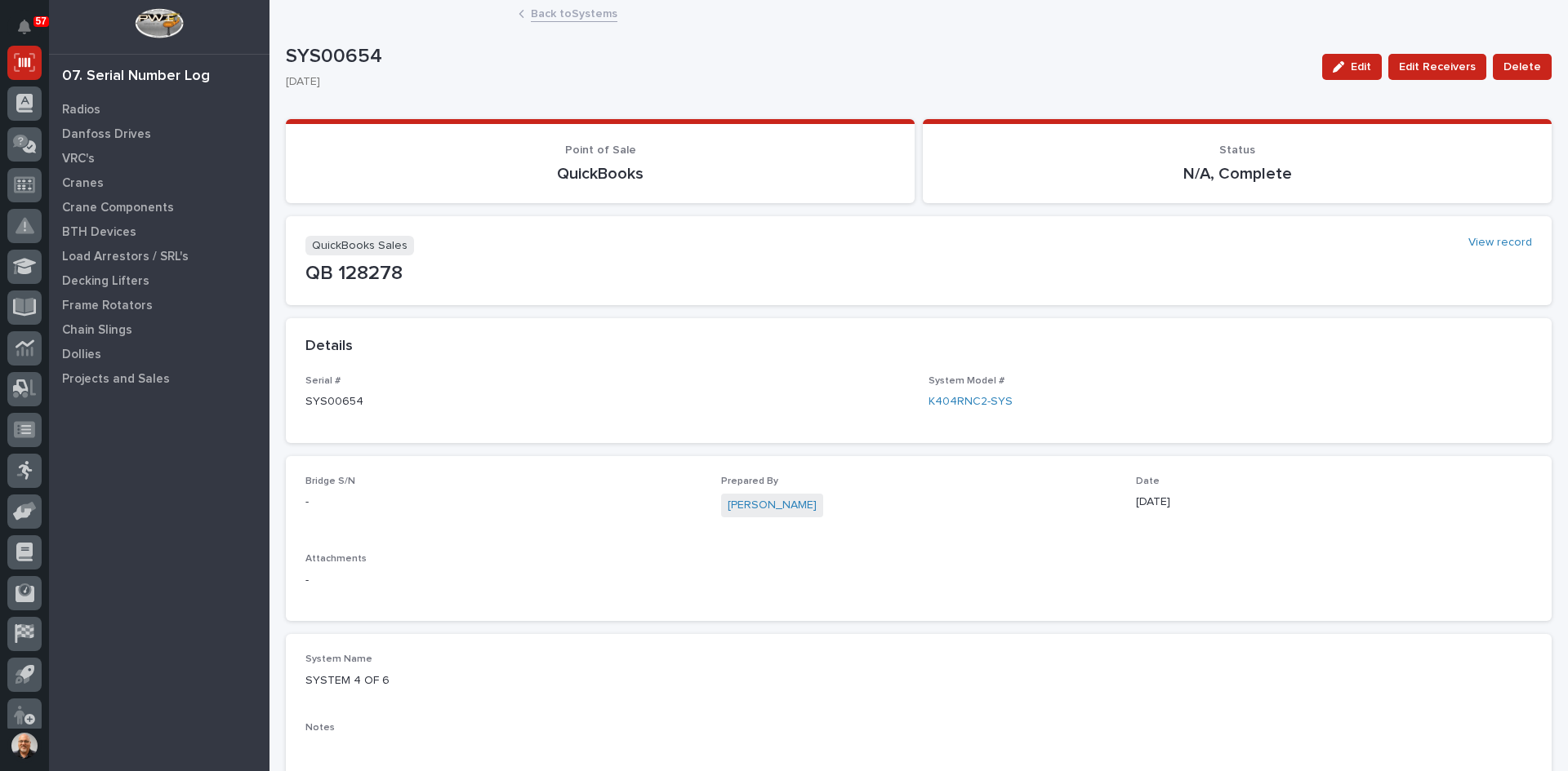
click at [565, 16] on link "Back to Systems" at bounding box center [574, 12] width 87 height 19
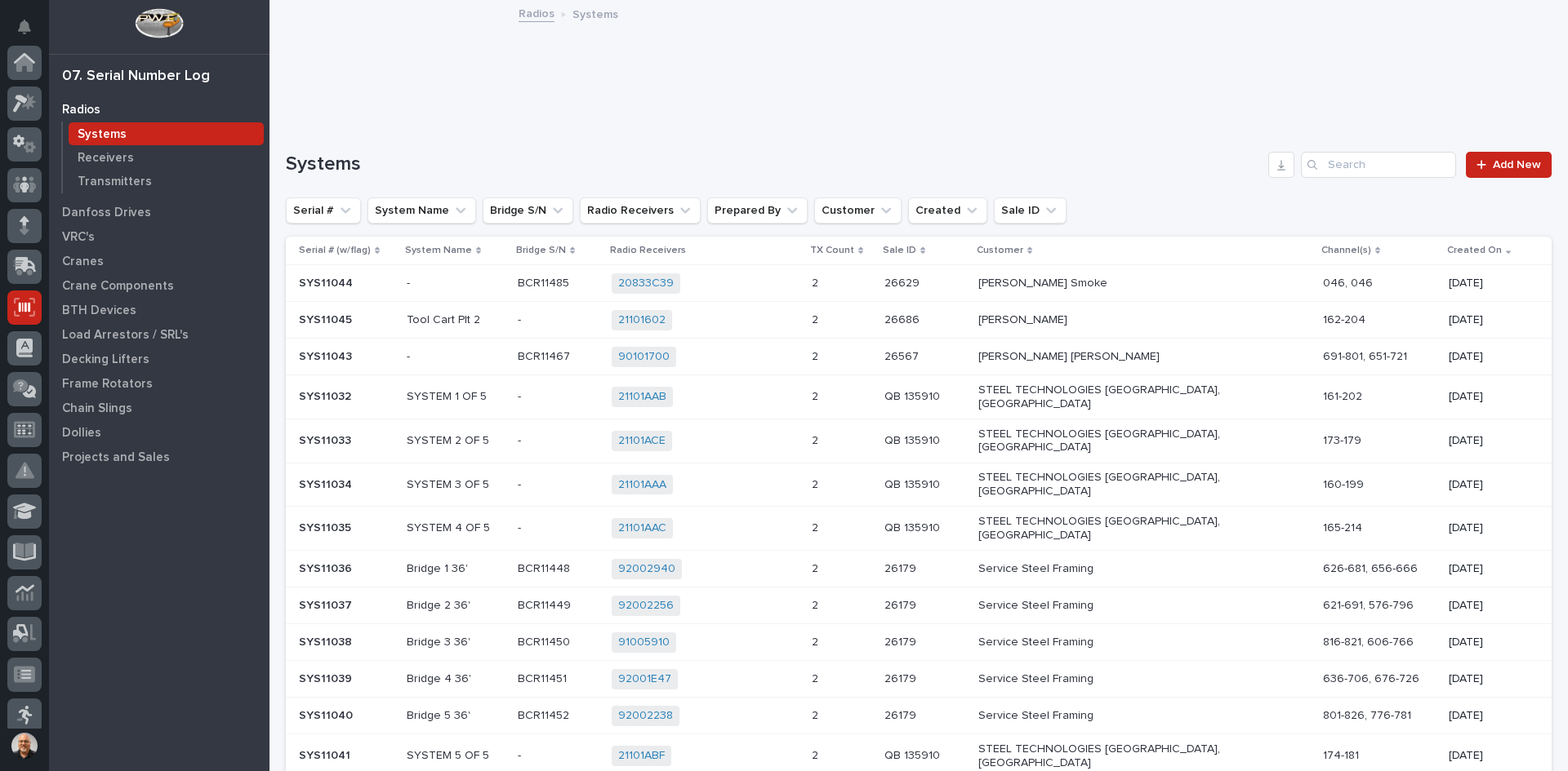
scroll to position [245, 0]
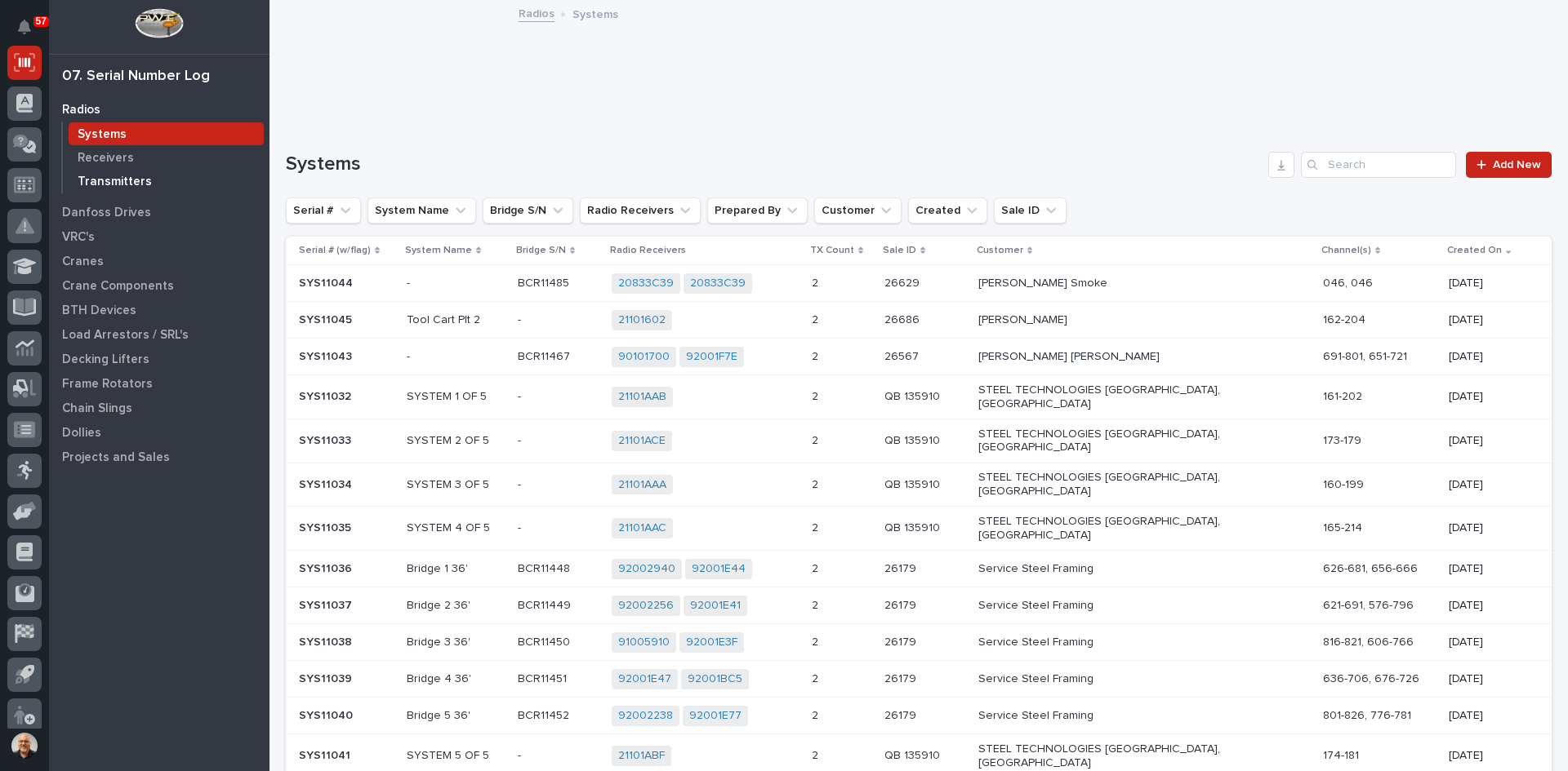
click at [96, 185] on p "Transmitters" at bounding box center [114, 182] width 74 height 15
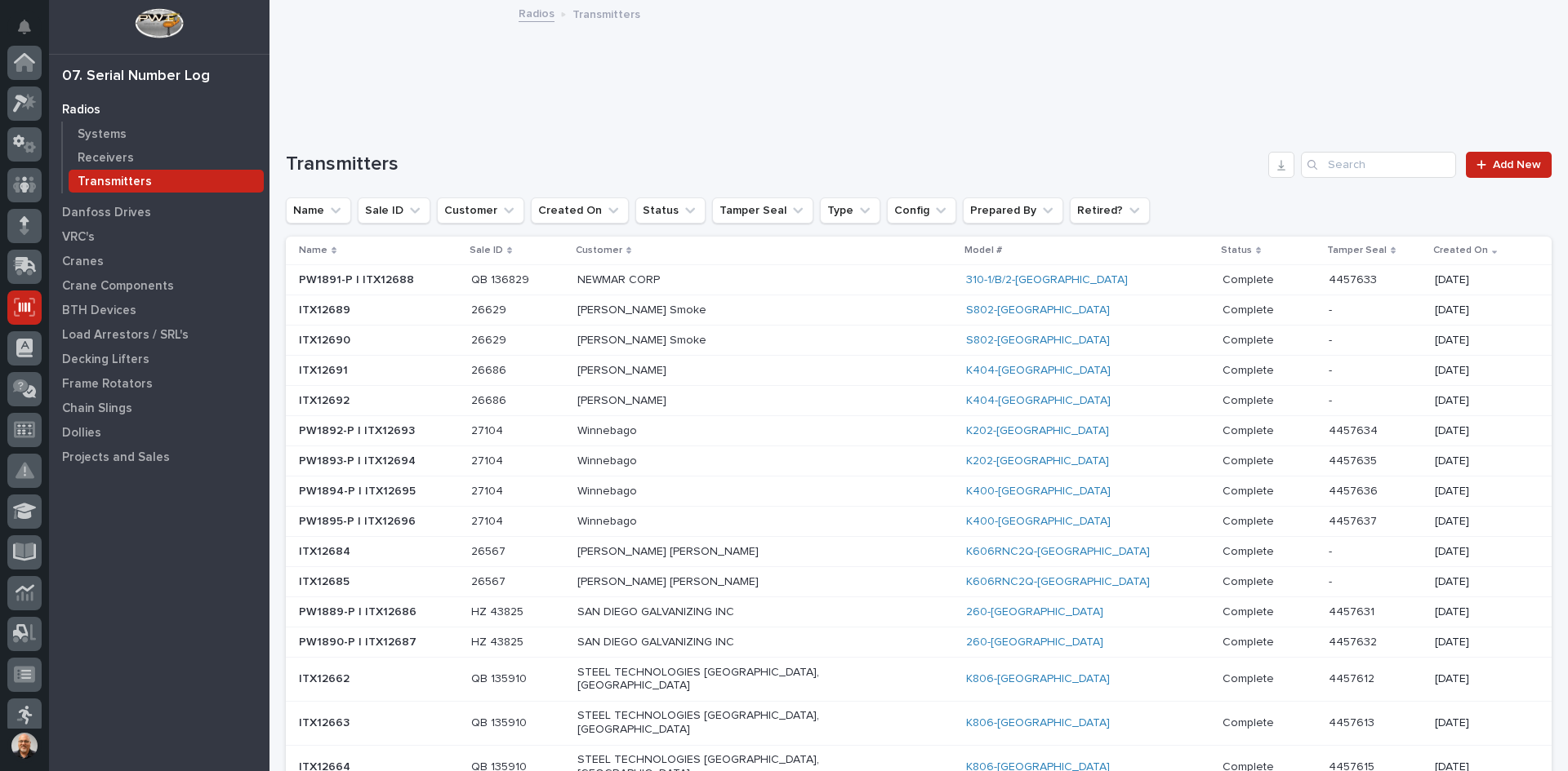
scroll to position [245, 0]
click at [1322, 163] on input "Search" at bounding box center [1378, 165] width 156 height 26
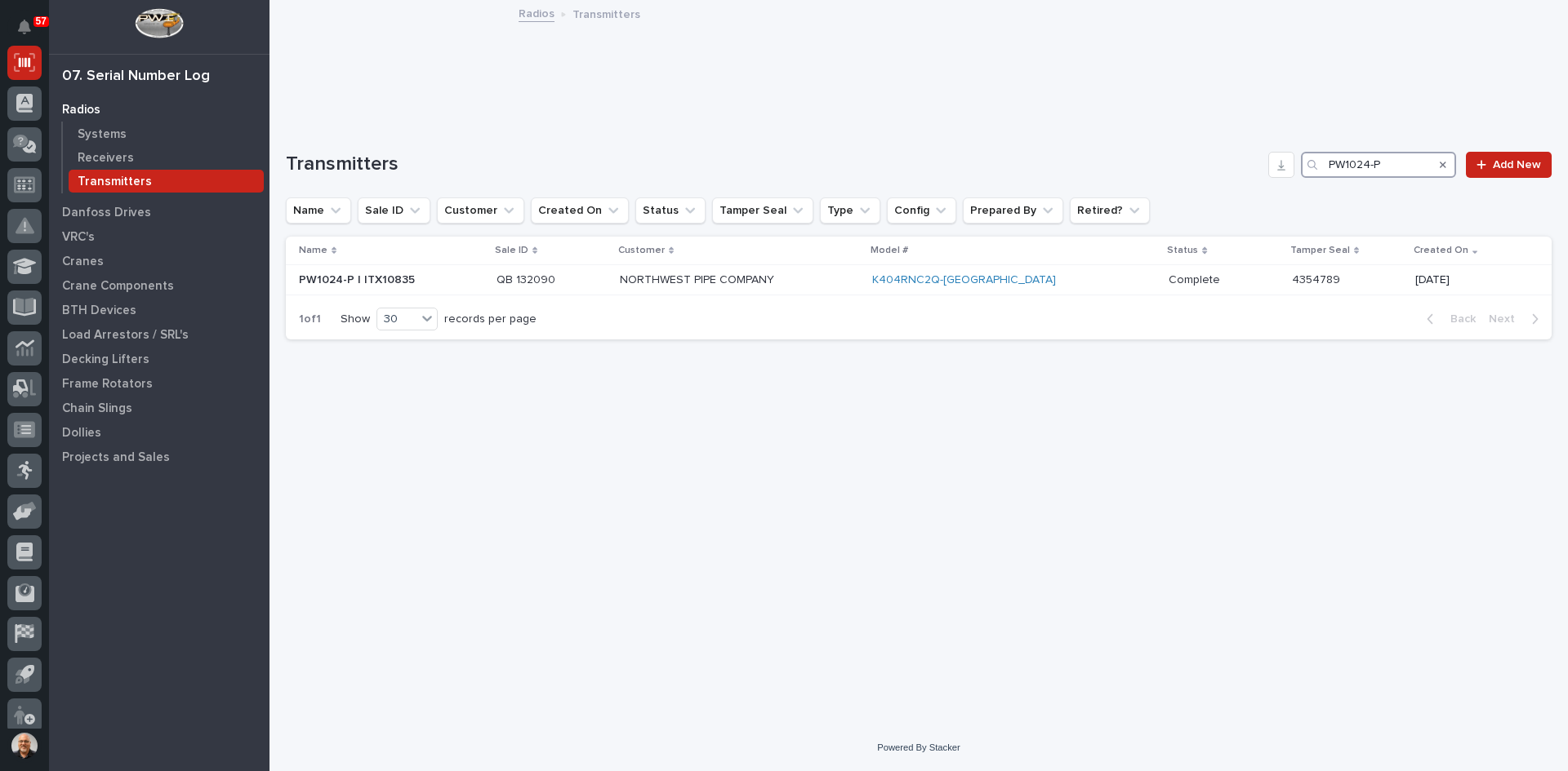
type input "PW1024-P"
click at [96, 132] on p "Systems" at bounding box center [102, 135] width 49 height 15
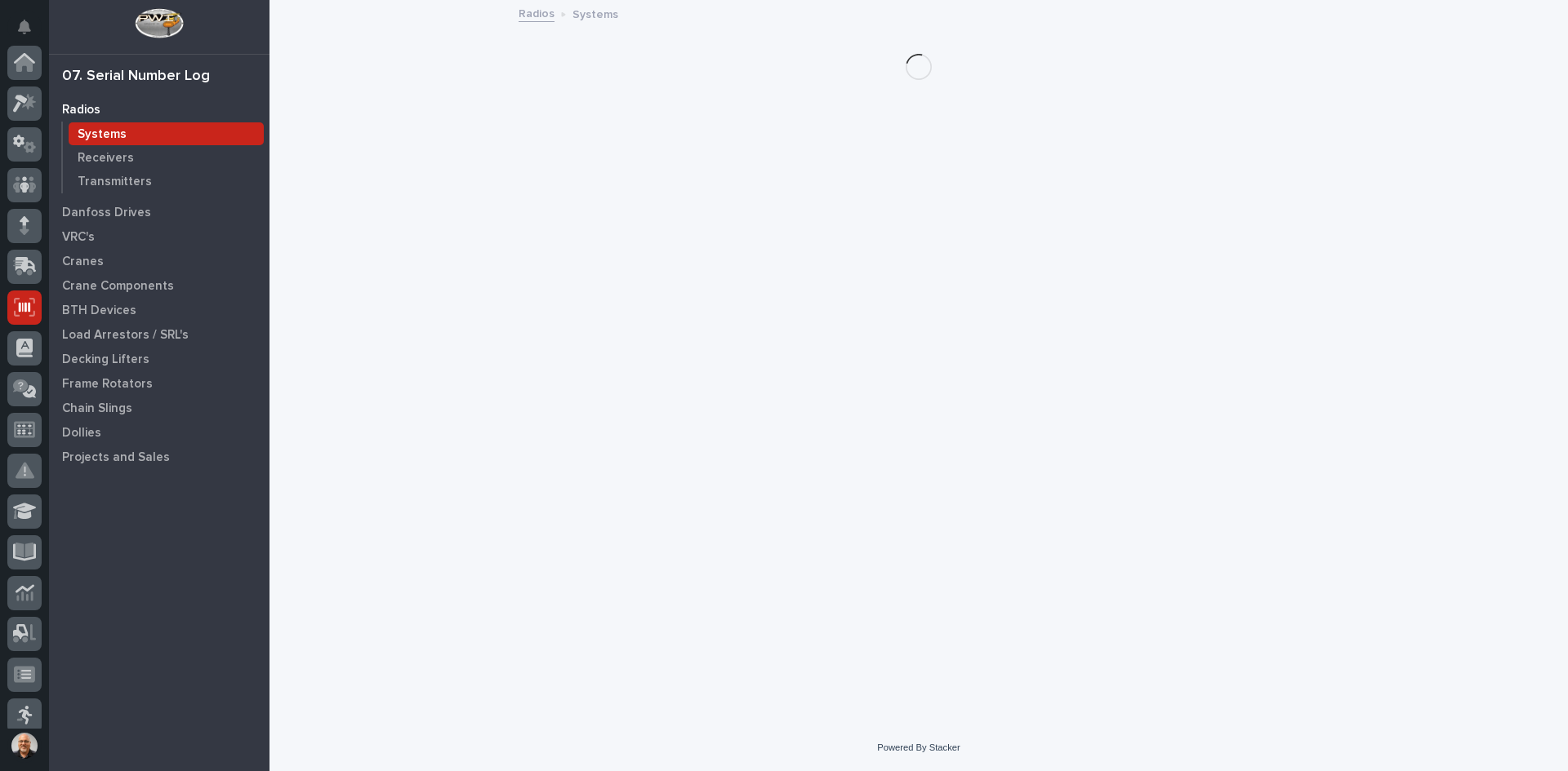
scroll to position [245, 0]
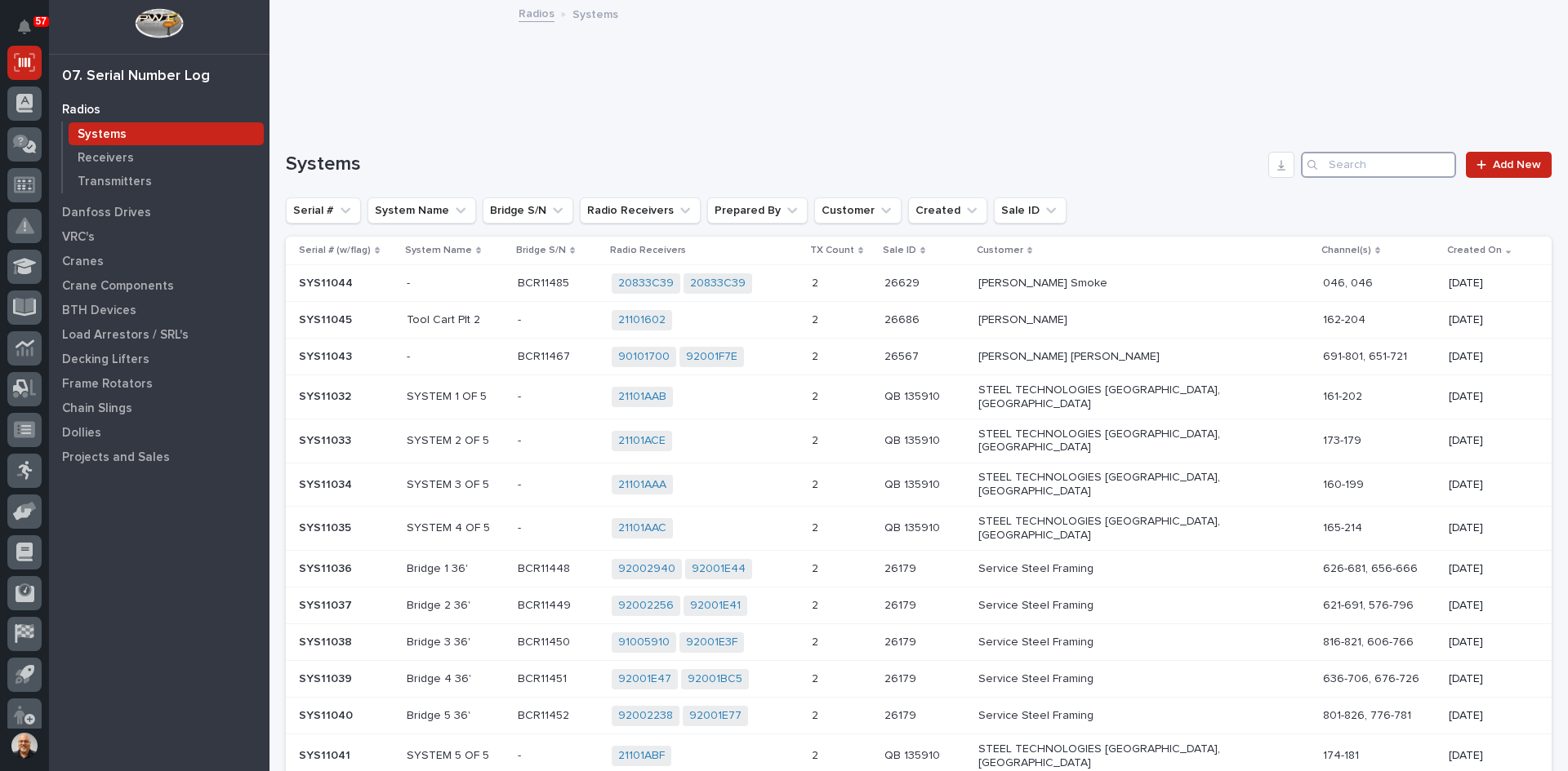
click at [1325, 168] on input "Search" at bounding box center [1378, 165] width 156 height 26
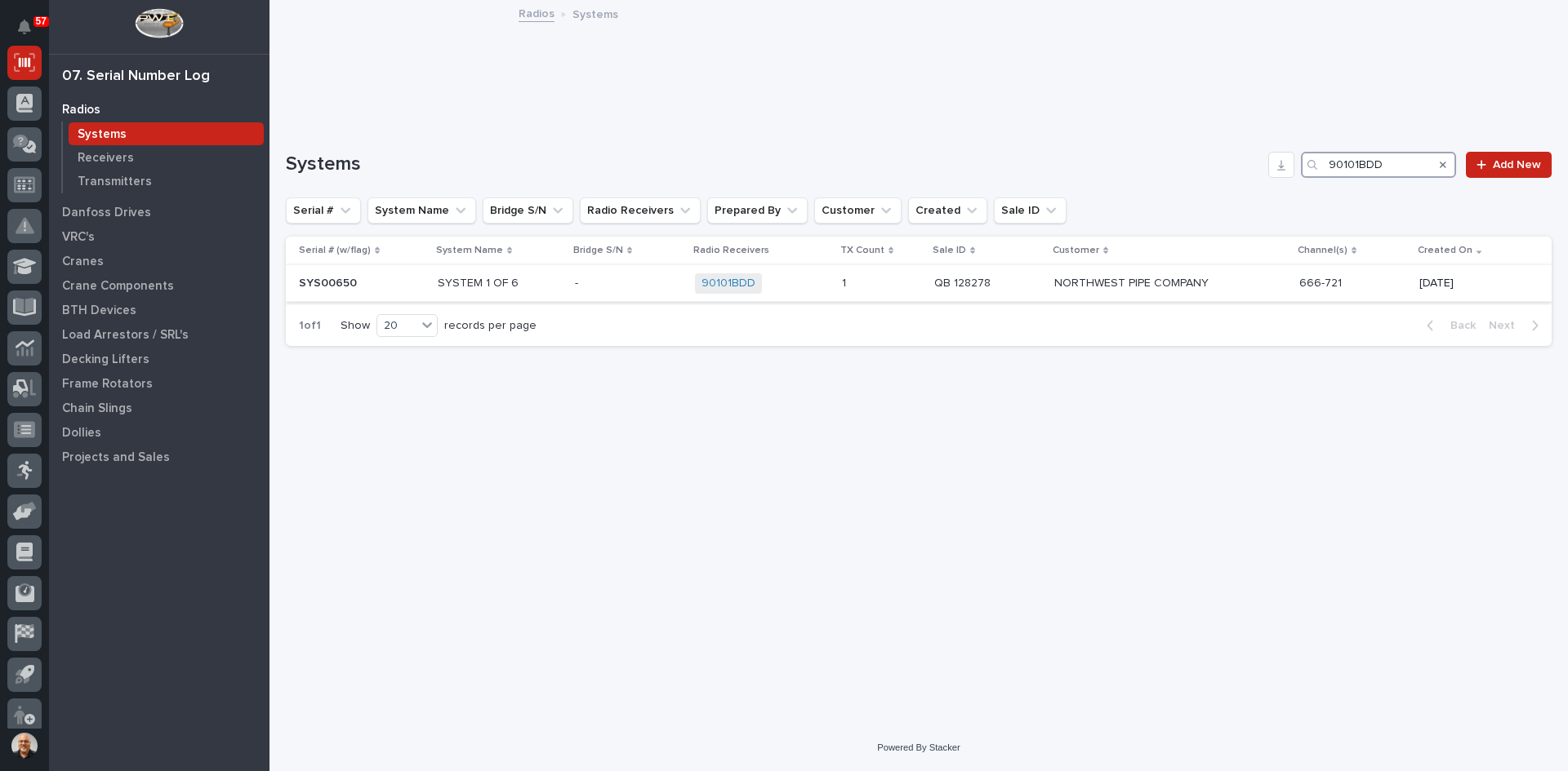
type input "90101BDD"
click at [605, 282] on p at bounding box center [628, 284] width 107 height 14
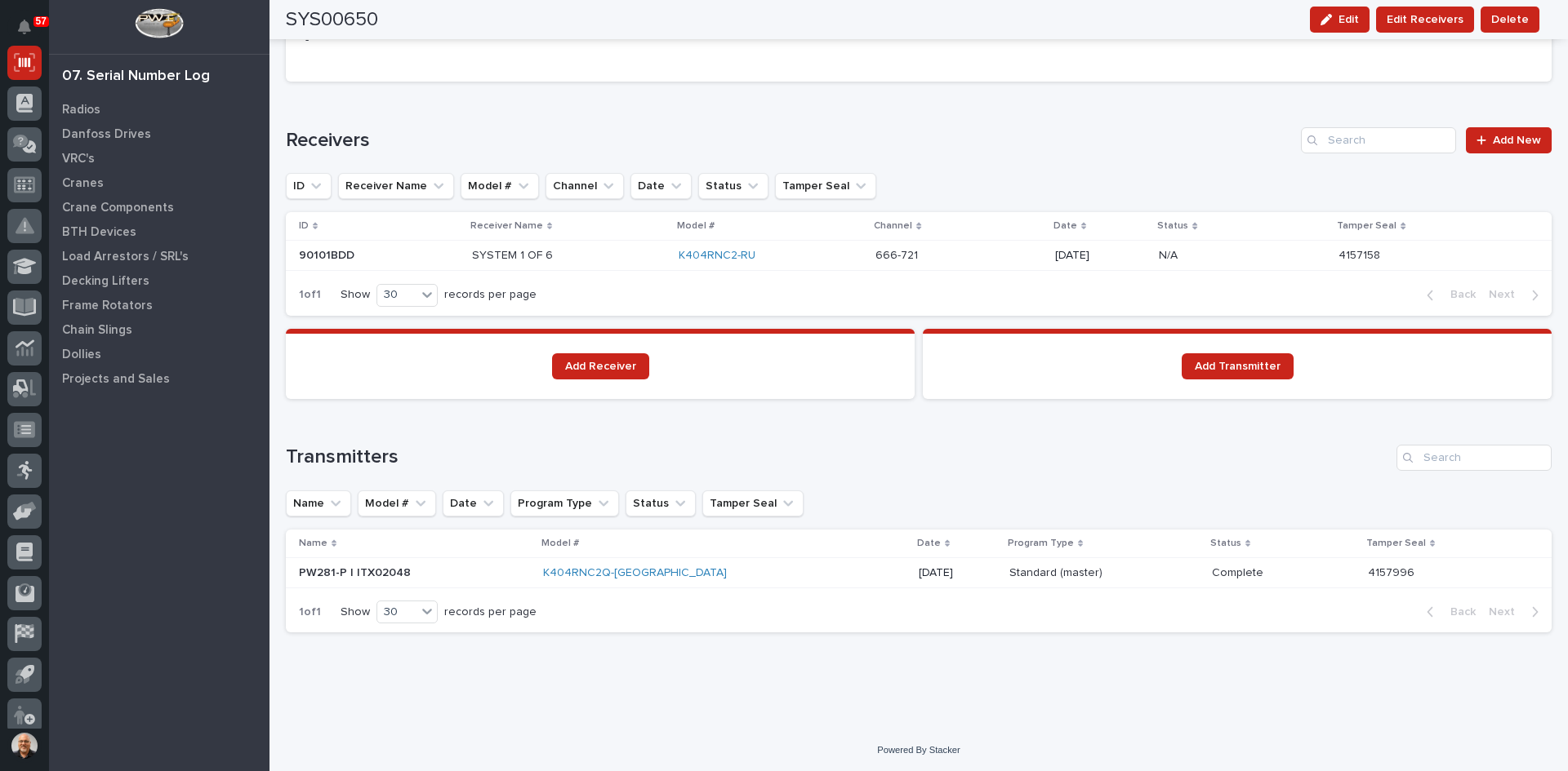
scroll to position [967, 0]
click at [85, 105] on p "Radios" at bounding box center [81, 110] width 39 height 15
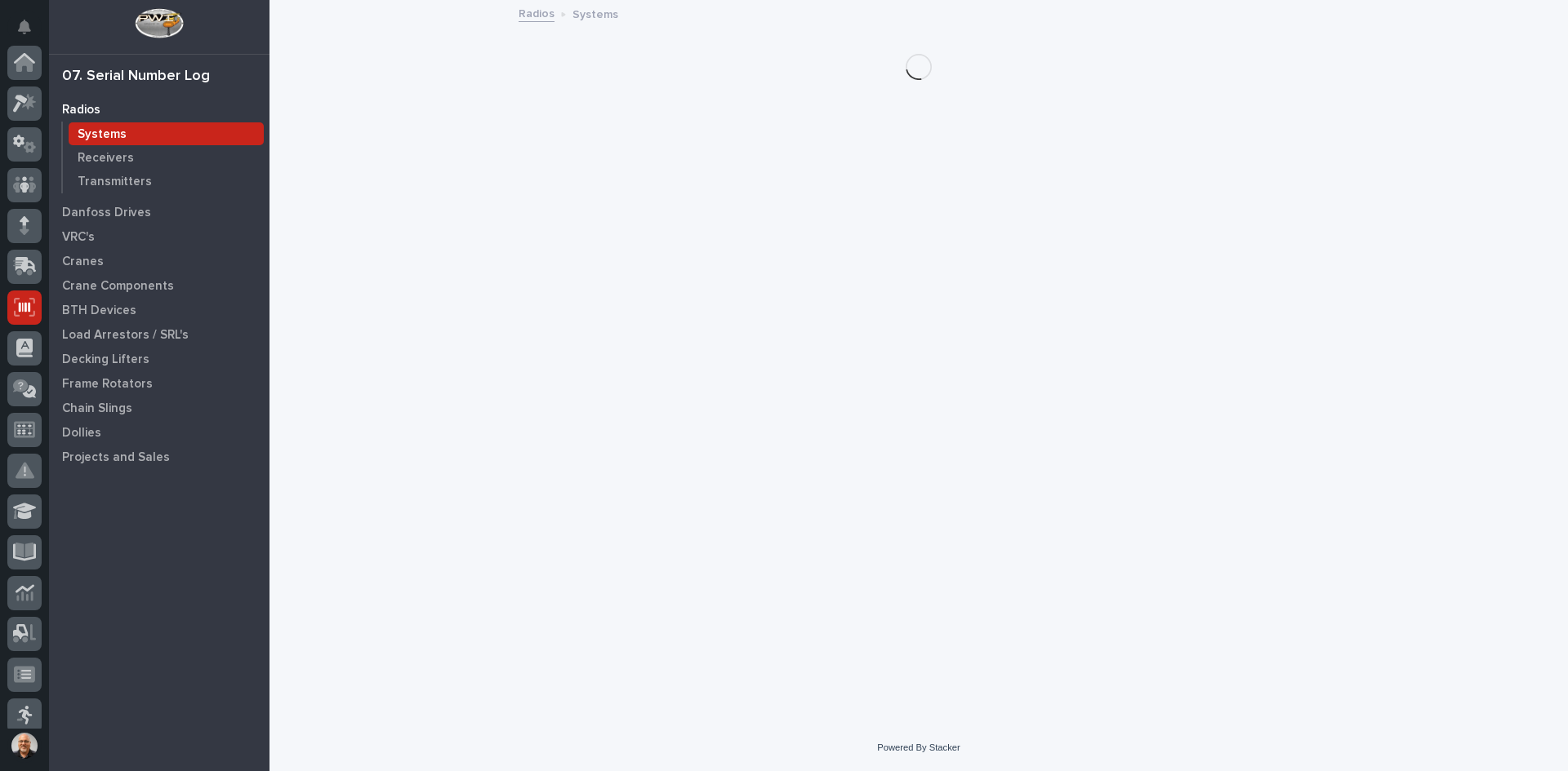
scroll to position [245, 0]
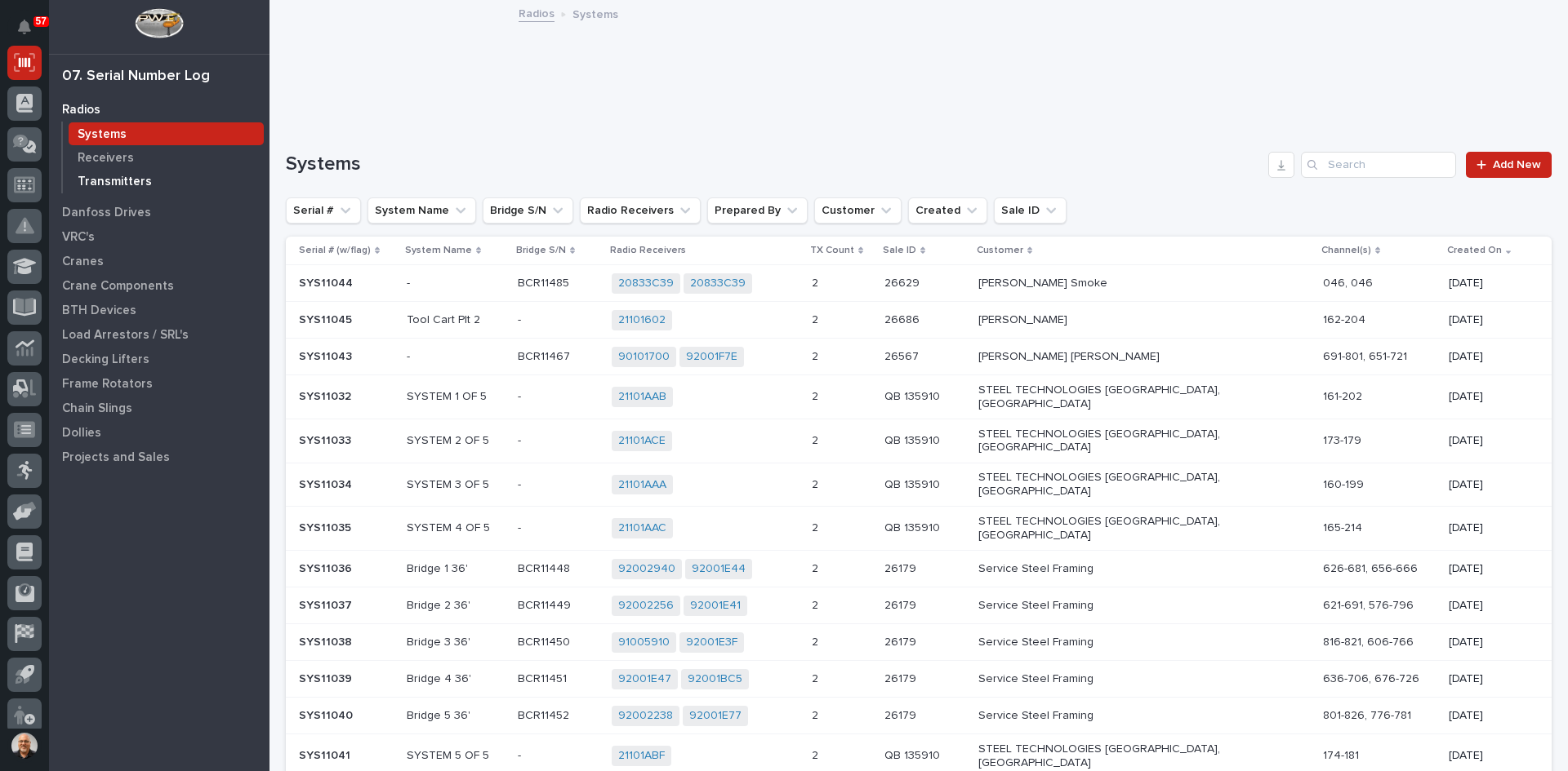
click at [137, 180] on p "Transmitters" at bounding box center [114, 182] width 74 height 15
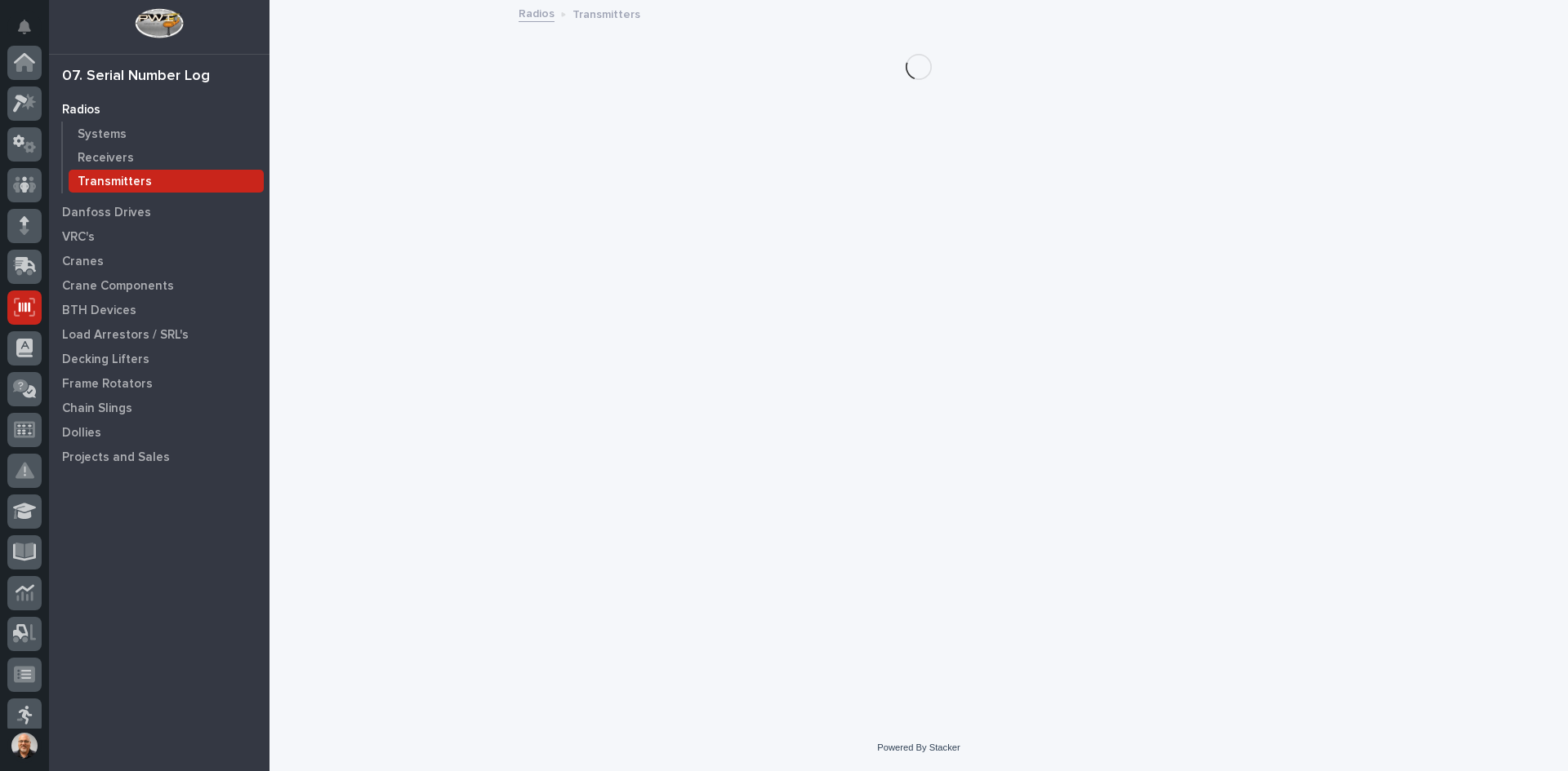
scroll to position [245, 0]
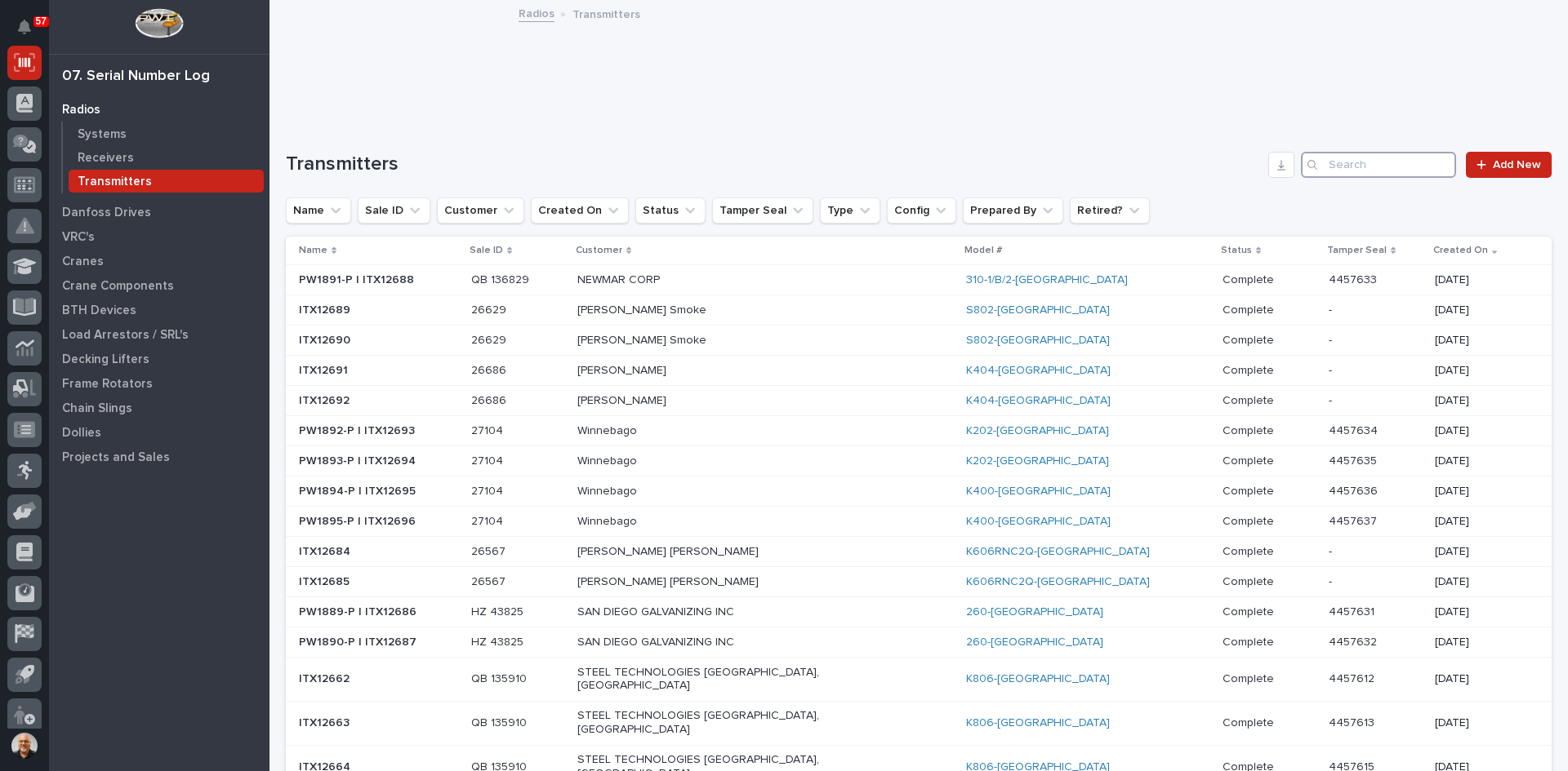
click at [1319, 160] on input "Search" at bounding box center [1378, 165] width 156 height 26
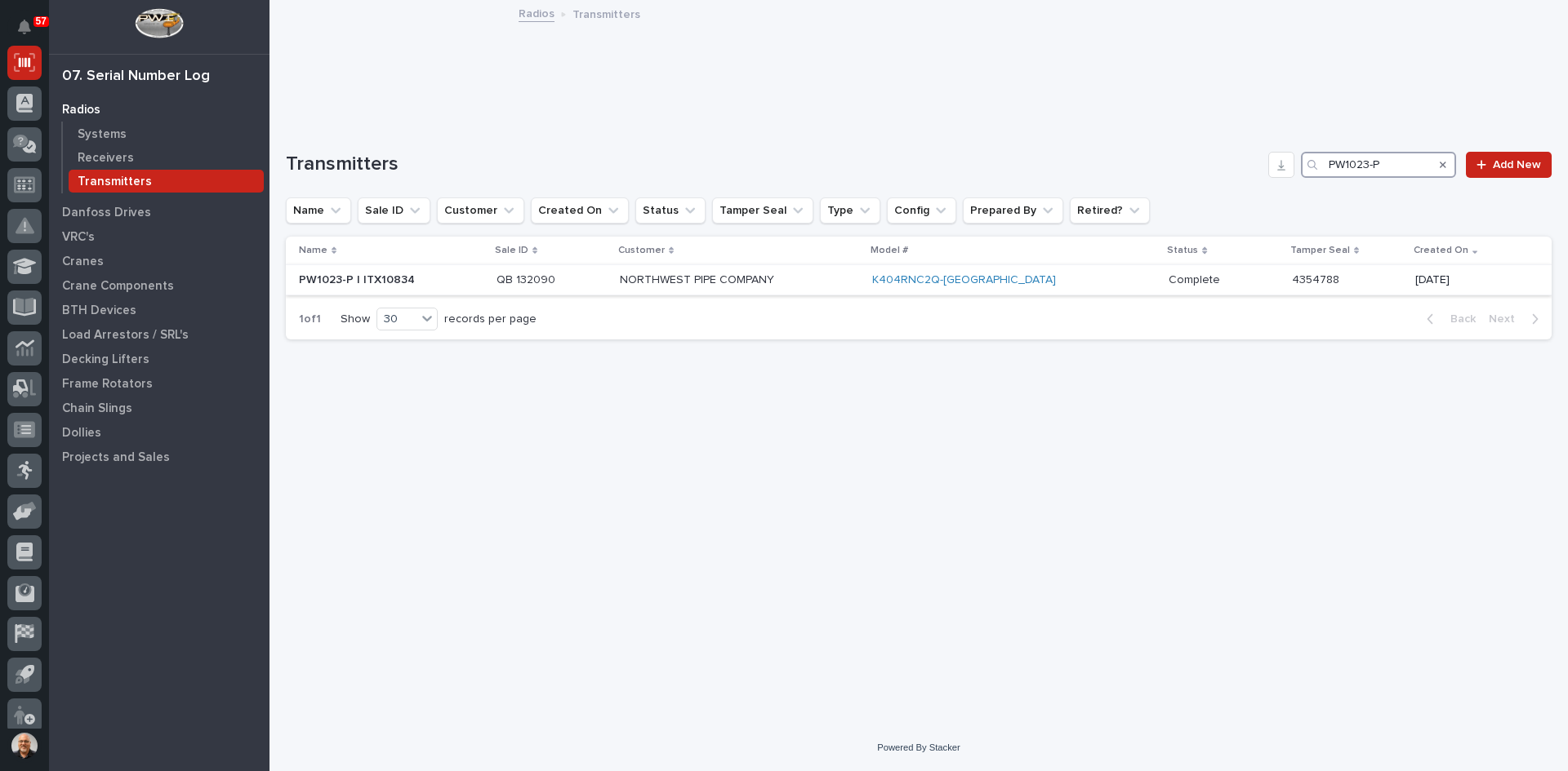
type input "PW1023-P"
click at [827, 275] on p "NORTHWEST PIPE COMPANY" at bounding box center [739, 280] width 239 height 14
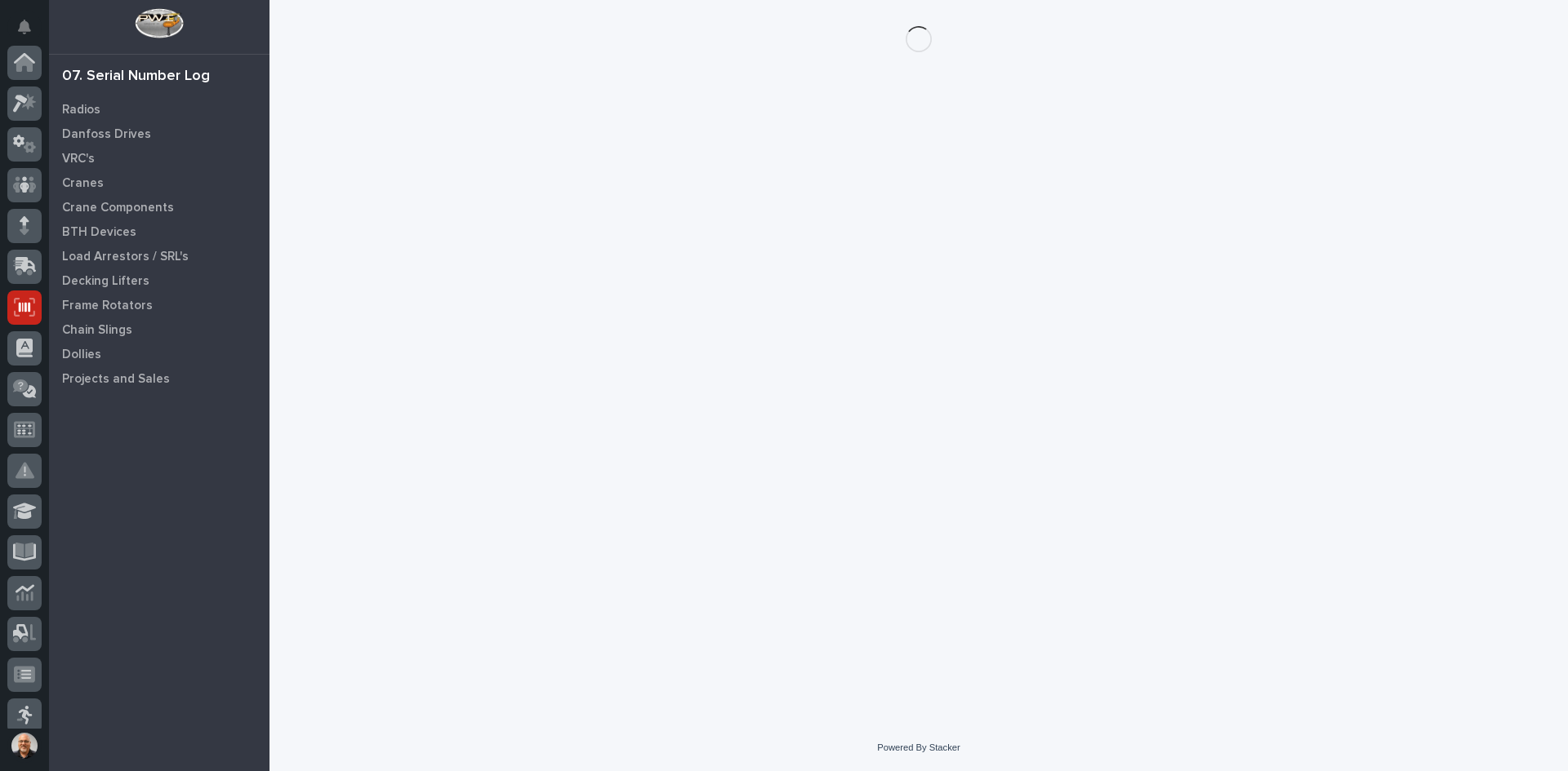
scroll to position [245, 0]
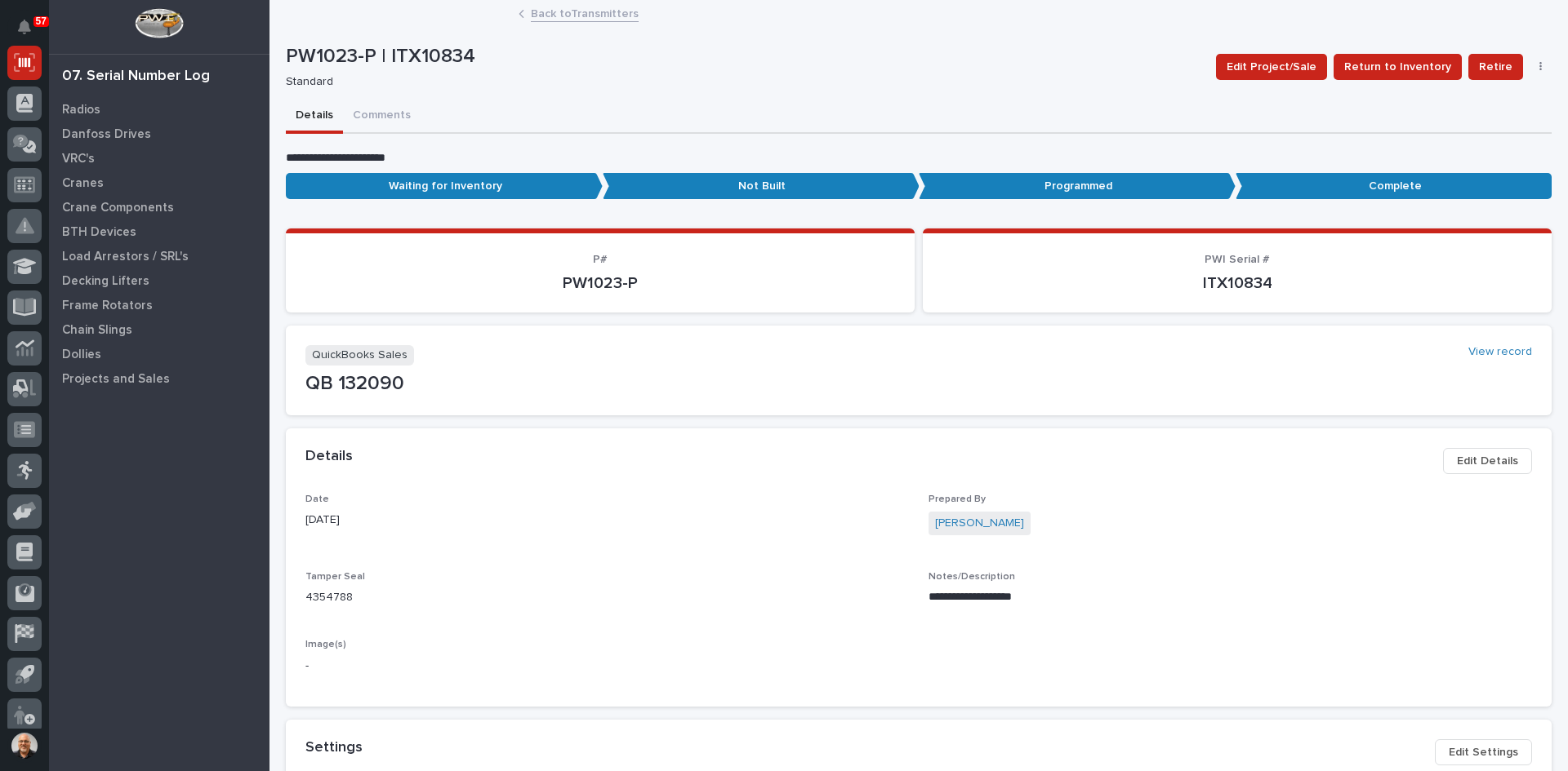
click at [1485, 457] on span "Edit Details" at bounding box center [1487, 461] width 61 height 20
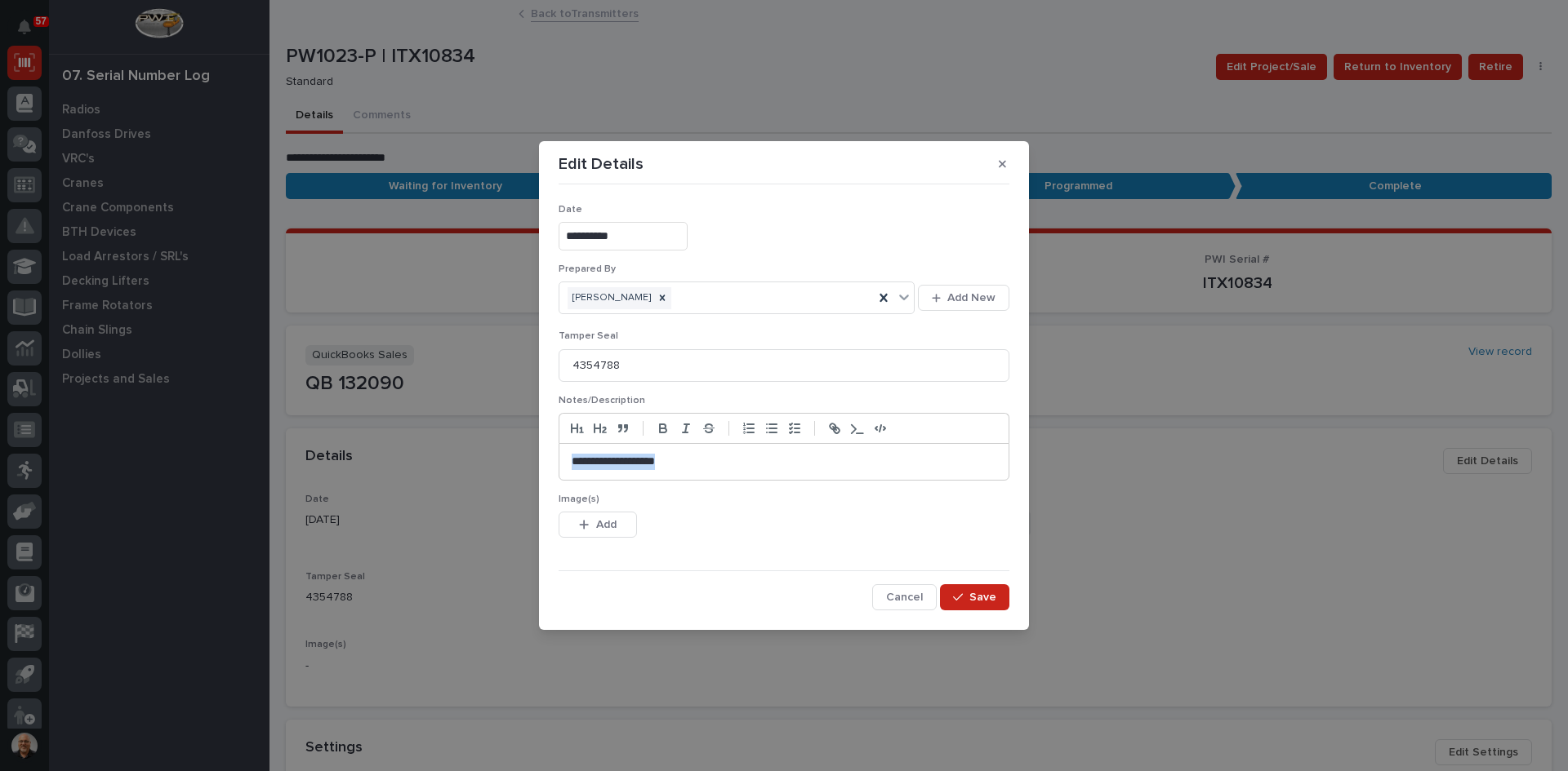
drag, startPoint x: 721, startPoint y: 466, endPoint x: 408, endPoint y: 485, distance: 313.6
click at [408, 485] on div "**********" at bounding box center [784, 386] width 1568 height 771
click at [907, 600] on span "Cancel" at bounding box center [904, 598] width 37 height 15
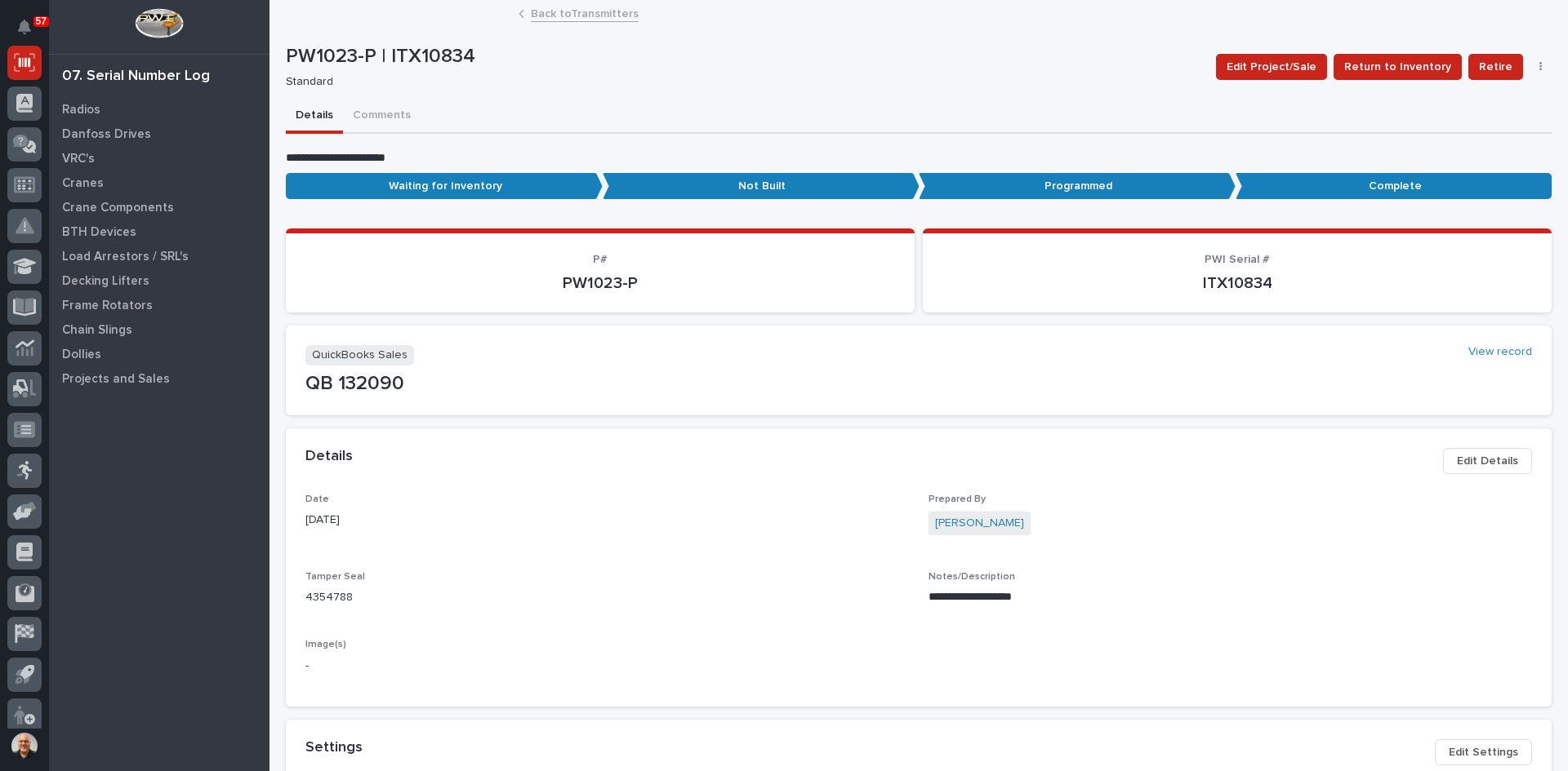
click at [1471, 454] on span "Edit Details" at bounding box center [1487, 461] width 61 height 20
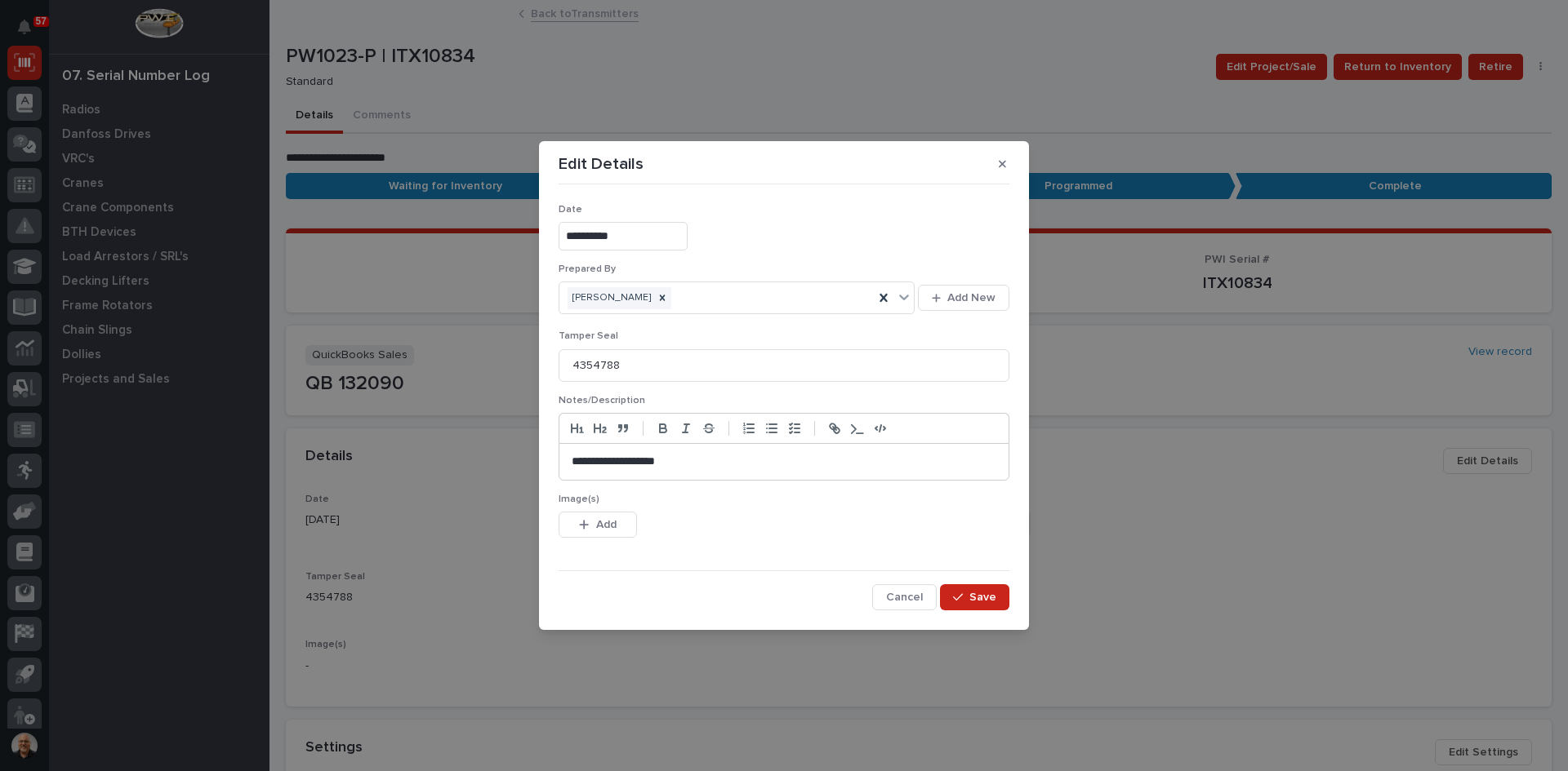
click at [726, 460] on p "**********" at bounding box center [784, 461] width 424 height 16
click at [609, 524] on span "Add" at bounding box center [606, 525] width 21 height 15
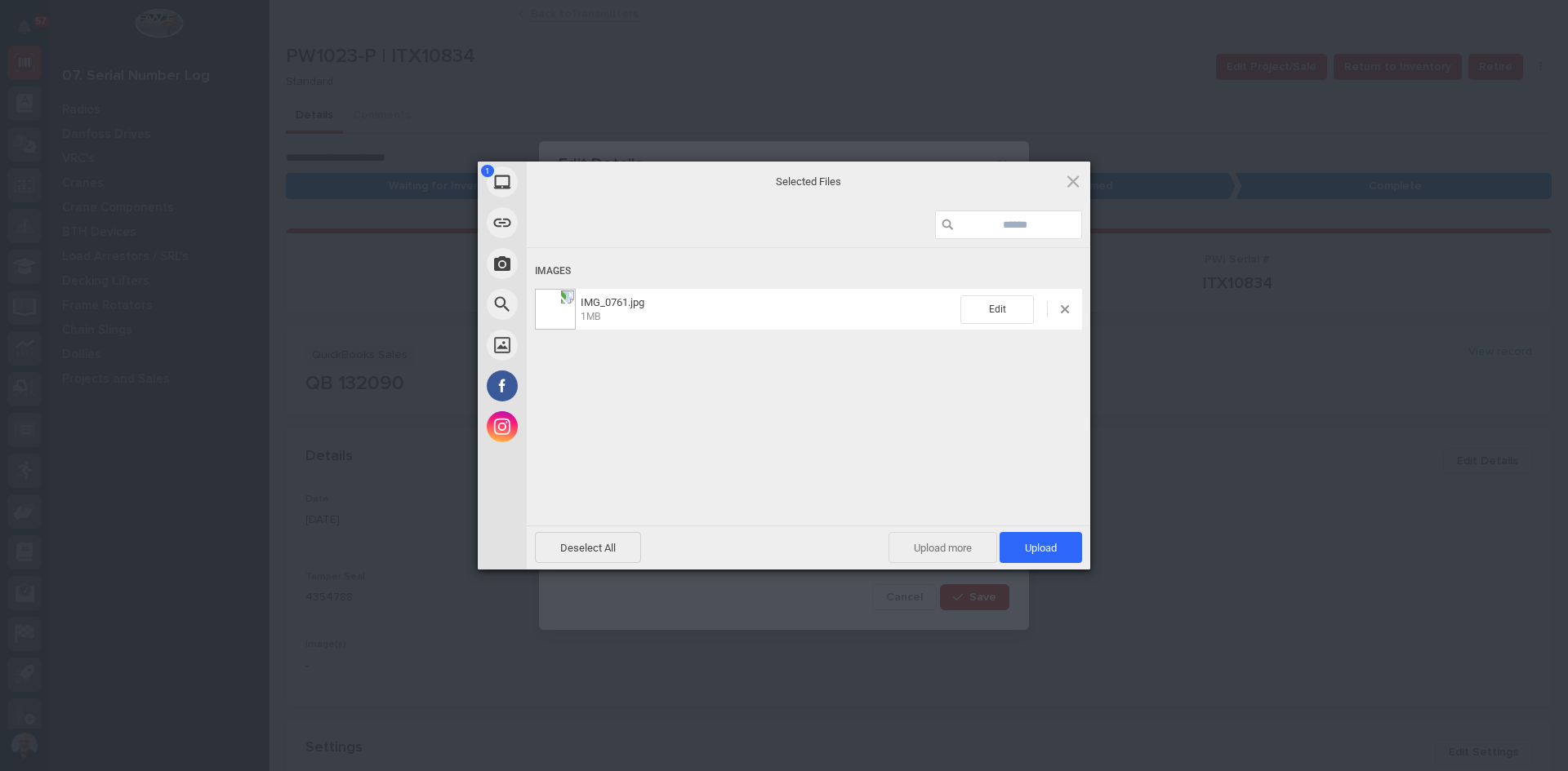
click at [934, 544] on span "Upload more" at bounding box center [942, 548] width 108 height 31
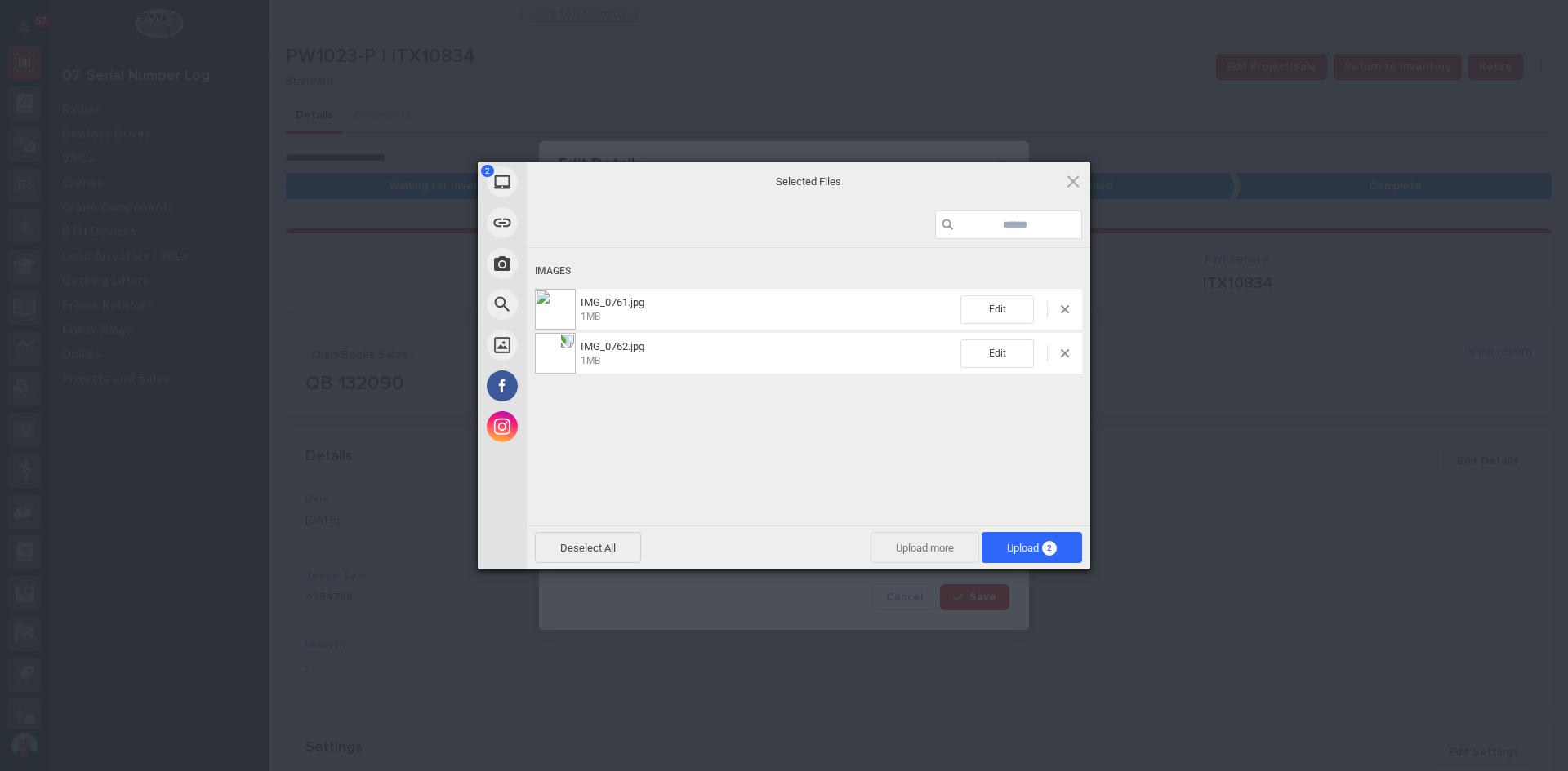
click at [916, 545] on span "Upload more" at bounding box center [924, 548] width 108 height 31
click at [935, 547] on span "Upload more" at bounding box center [924, 548] width 108 height 31
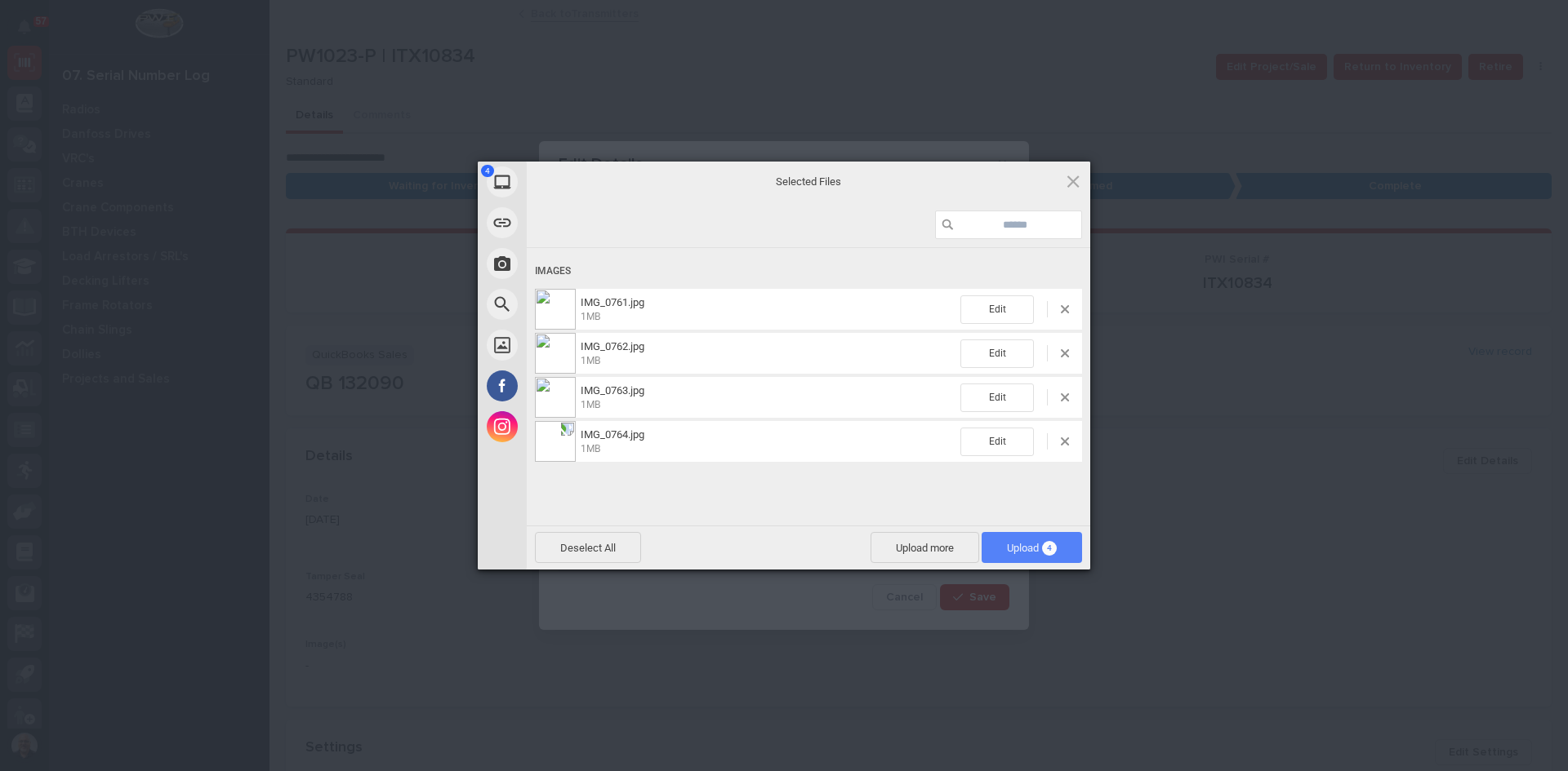
click at [1020, 550] on span "Upload 4" at bounding box center [1032, 548] width 50 height 12
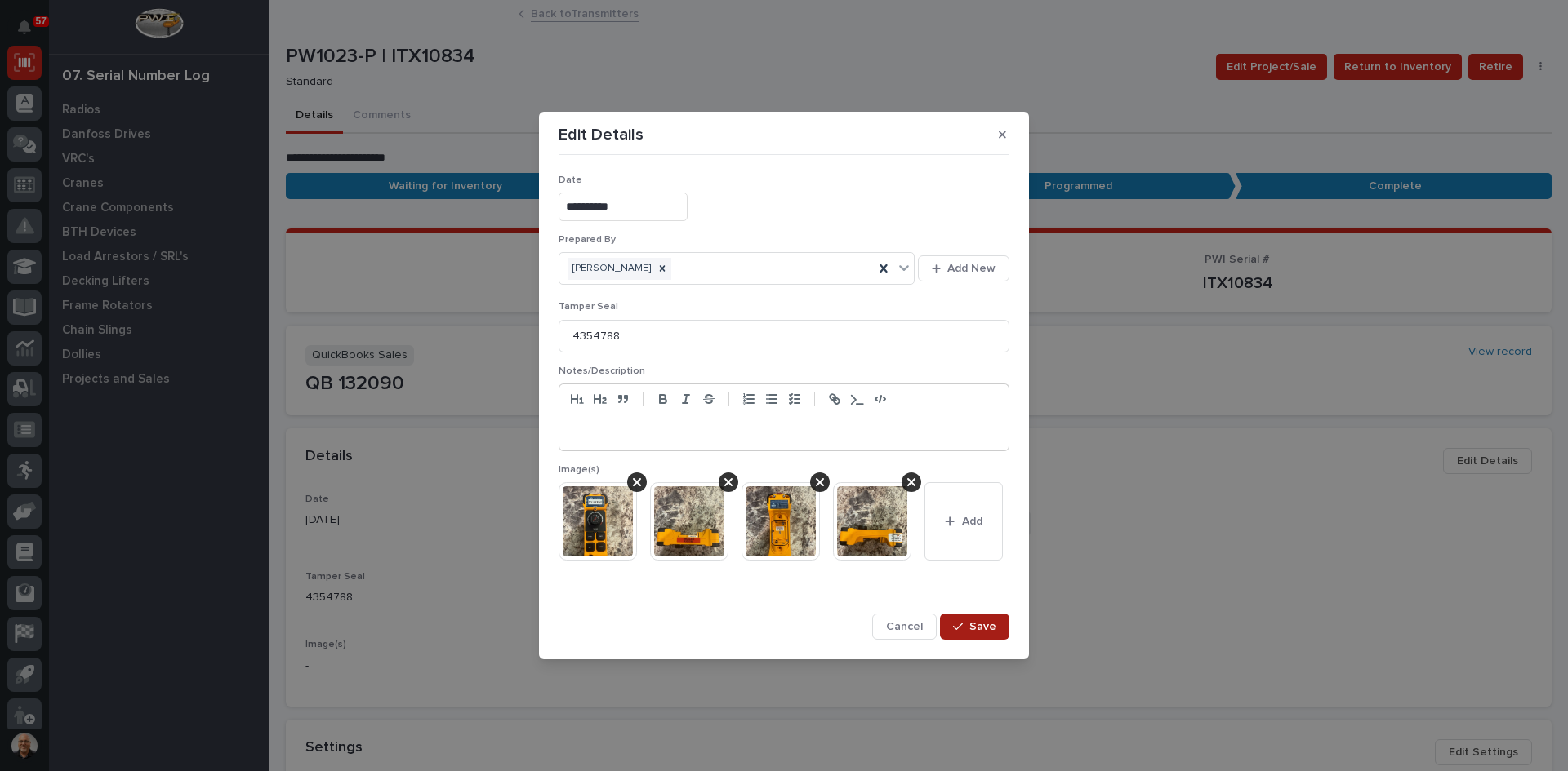
click at [972, 625] on span "Save" at bounding box center [982, 627] width 27 height 15
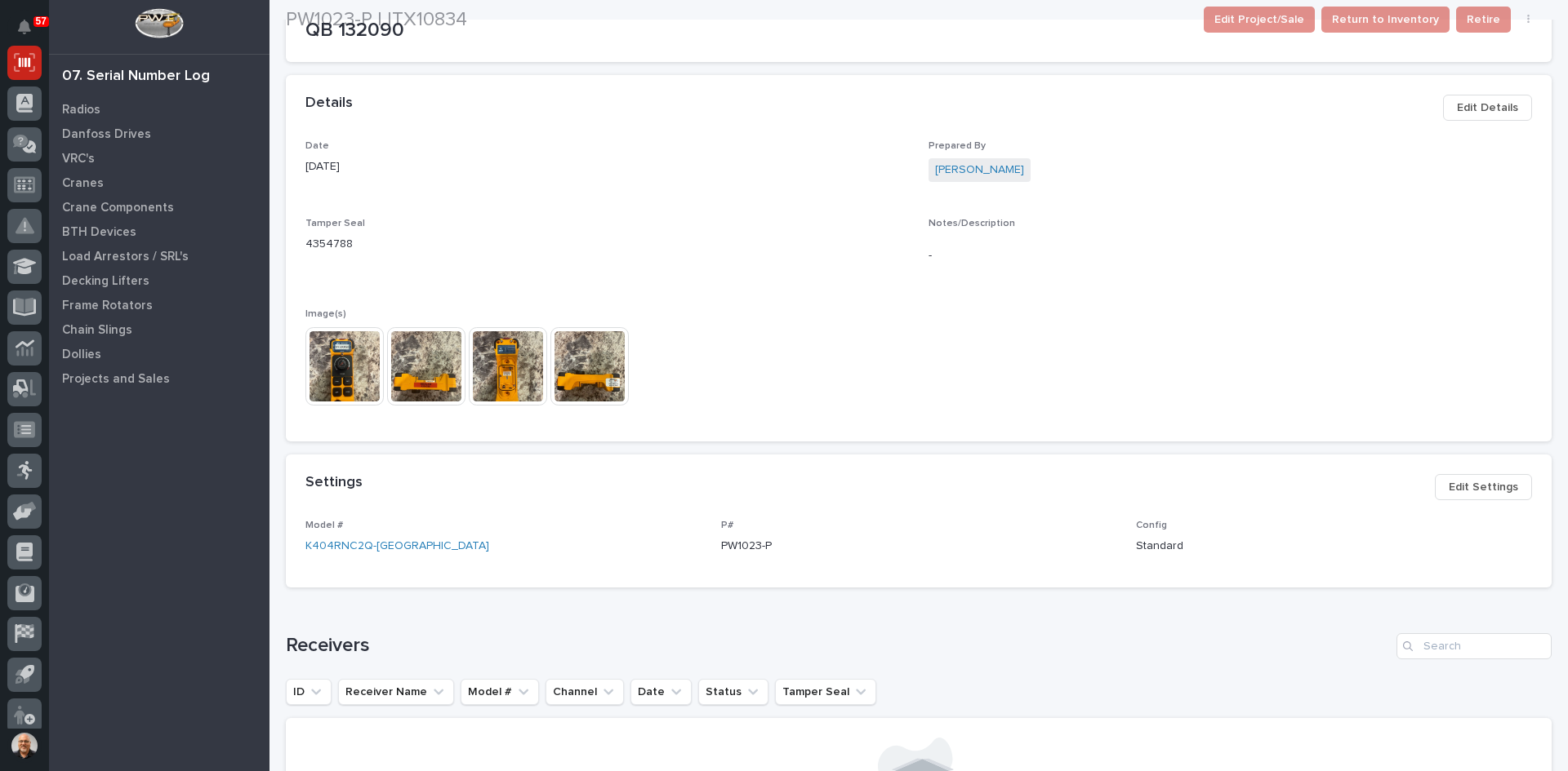
scroll to position [408, 0]
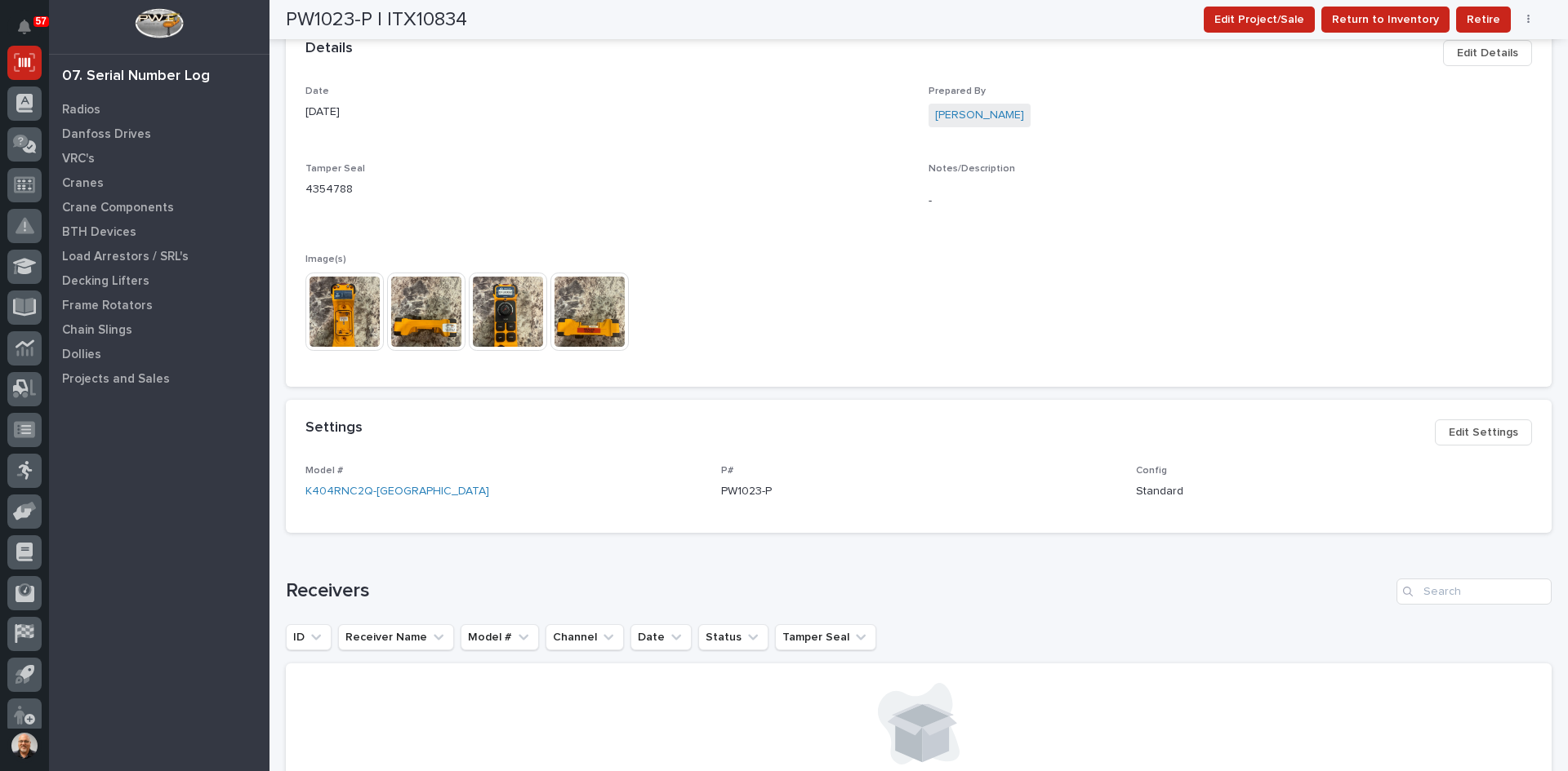
click at [1478, 434] on span "Edit Settings" at bounding box center [1483, 433] width 70 height 20
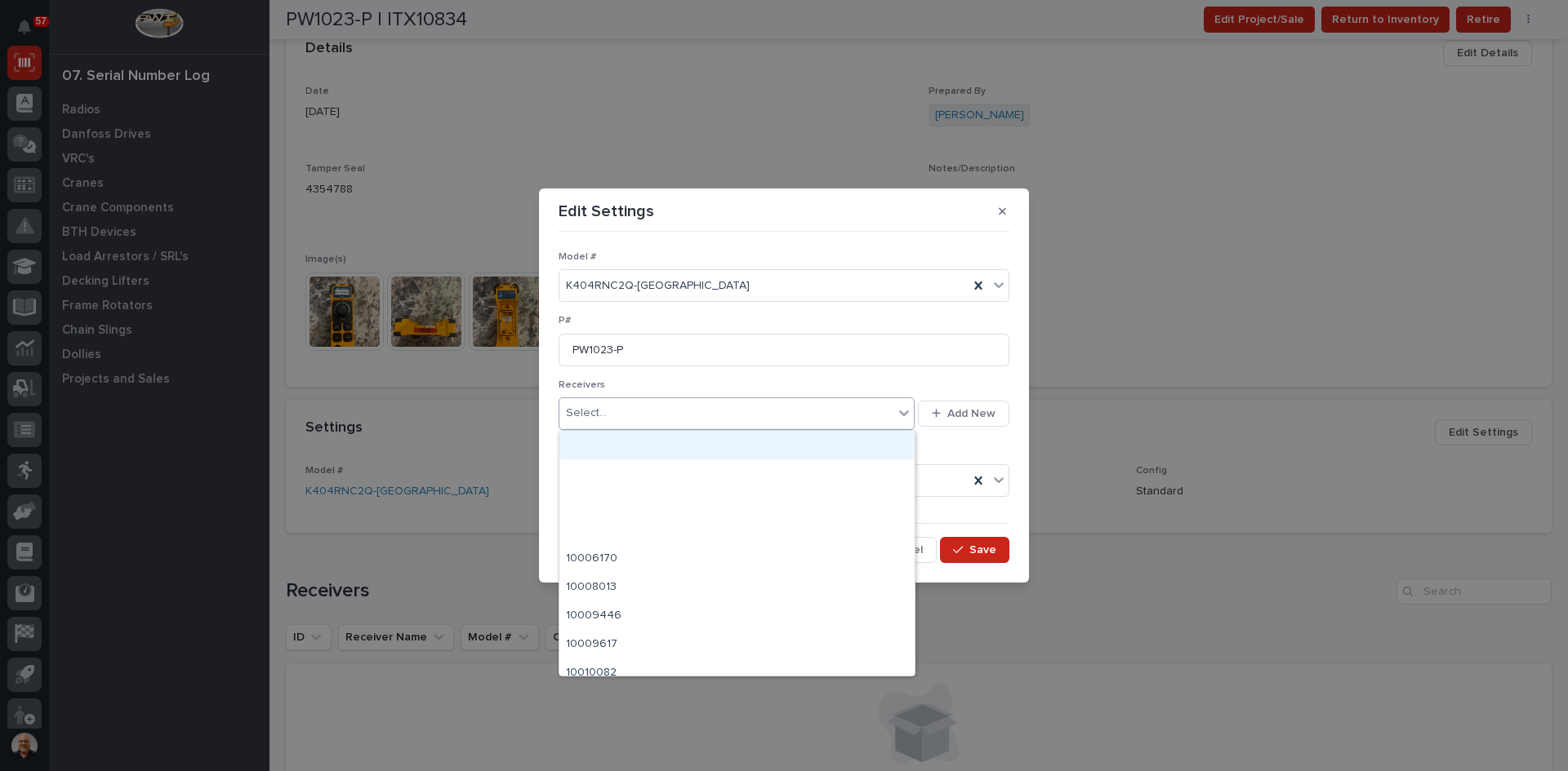
click at [619, 409] on div "Select..." at bounding box center [726, 413] width 334 height 27
type input "********"
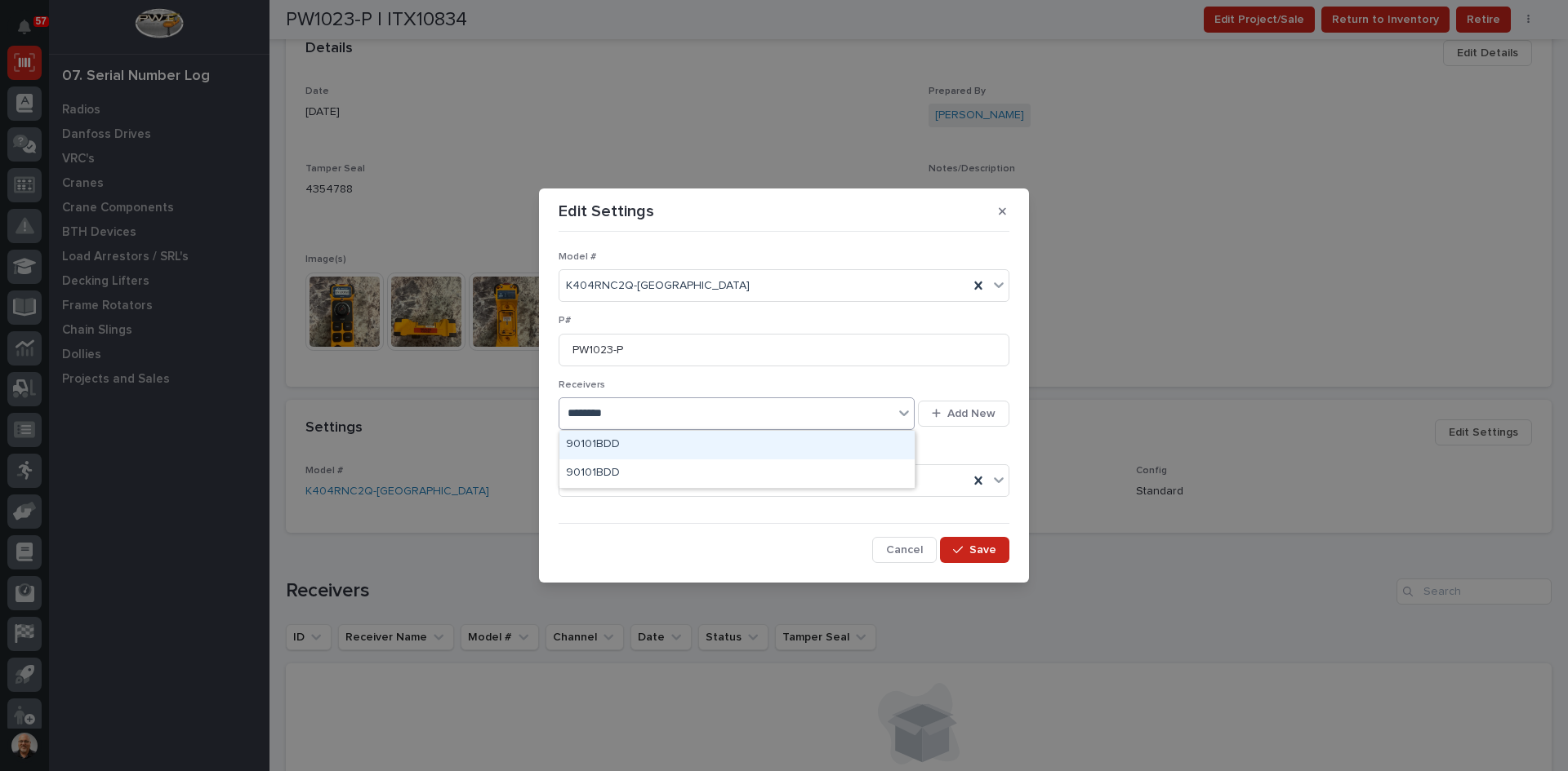
click at [618, 444] on div "90101BDD" at bounding box center [736, 445] width 355 height 28
click at [985, 547] on span "Save" at bounding box center [982, 550] width 27 height 15
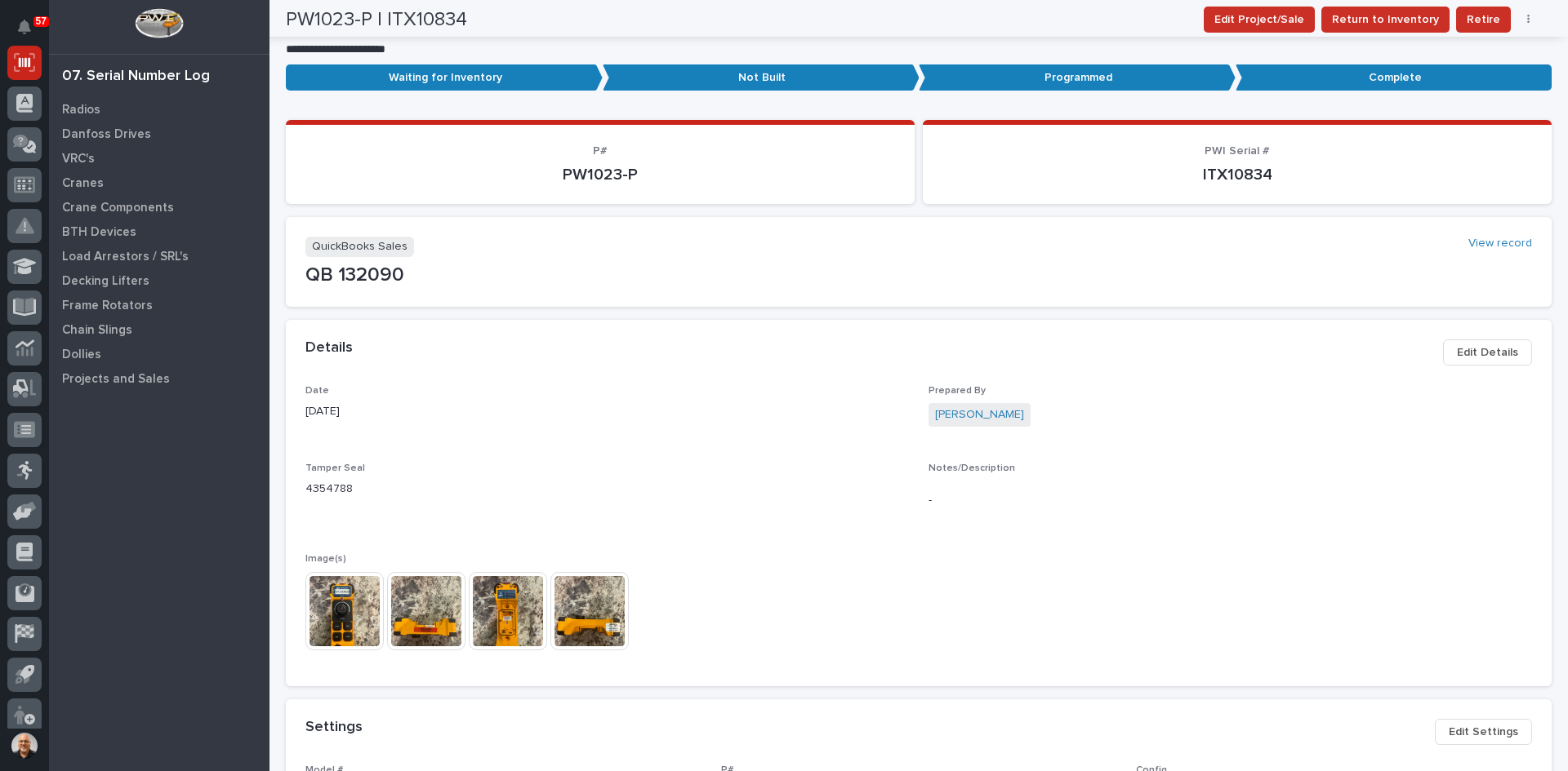
scroll to position [0, 0]
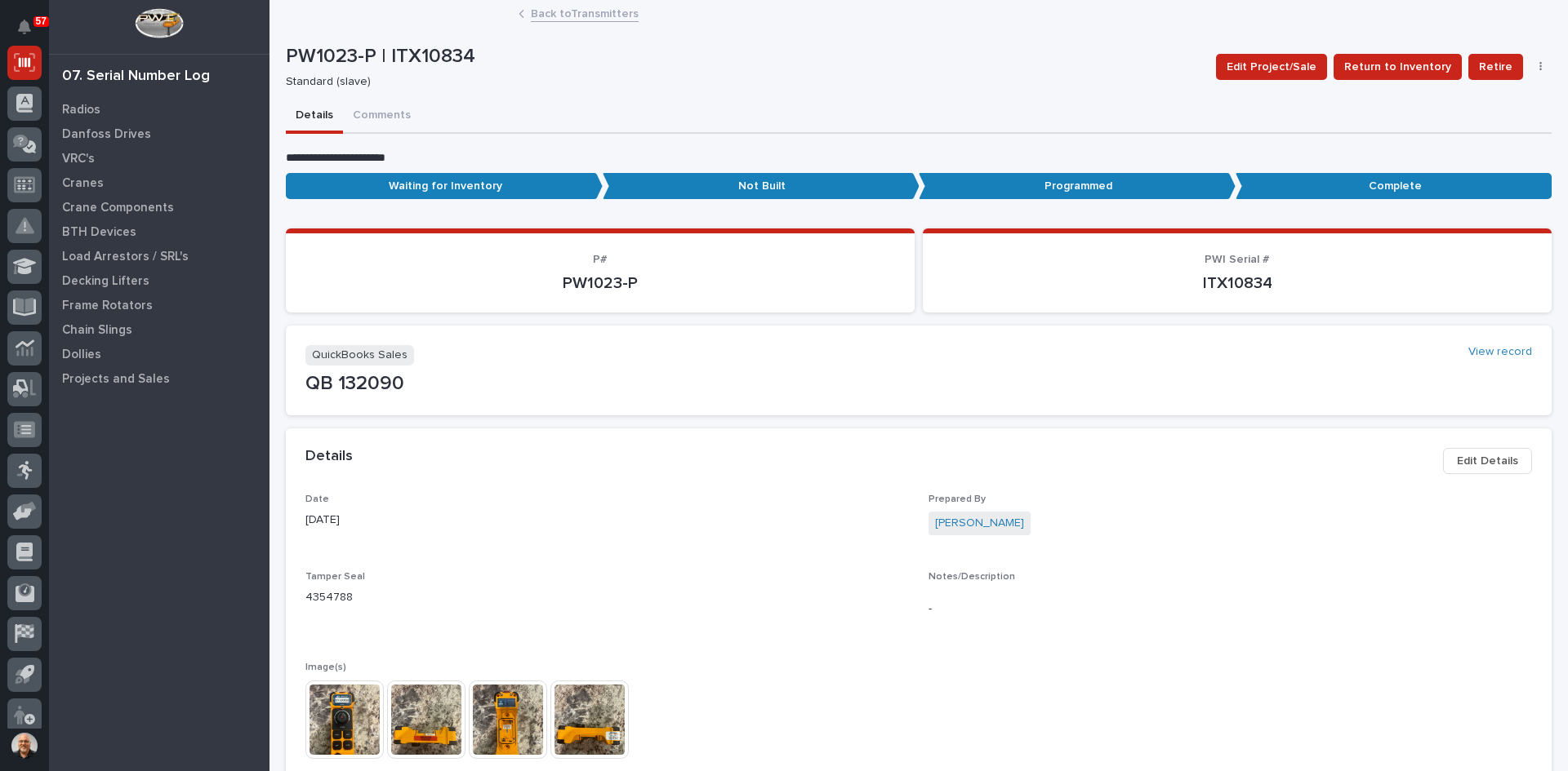
click at [564, 13] on link "Back to Transmitters" at bounding box center [585, 12] width 107 height 19
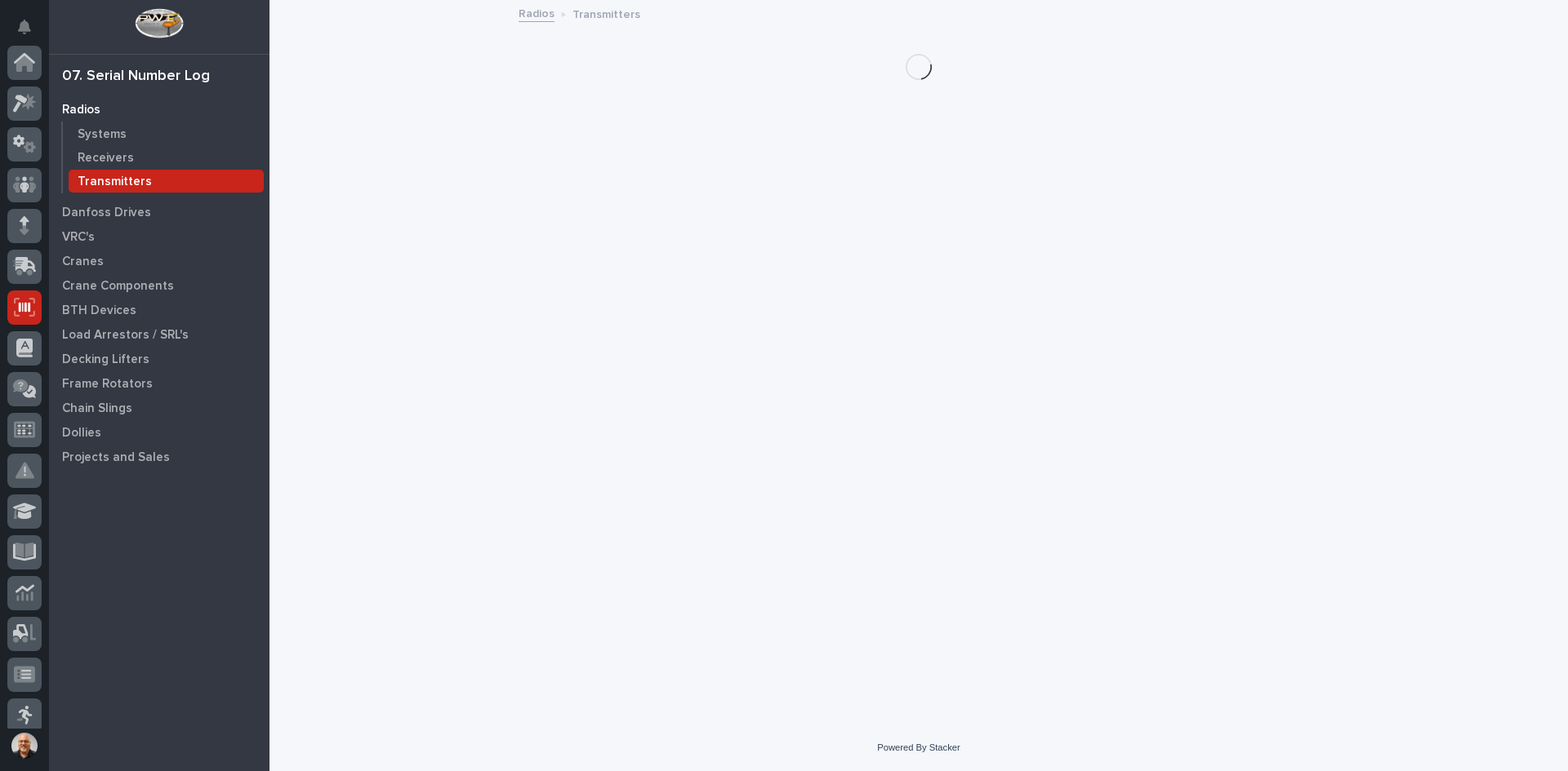
scroll to position [245, 0]
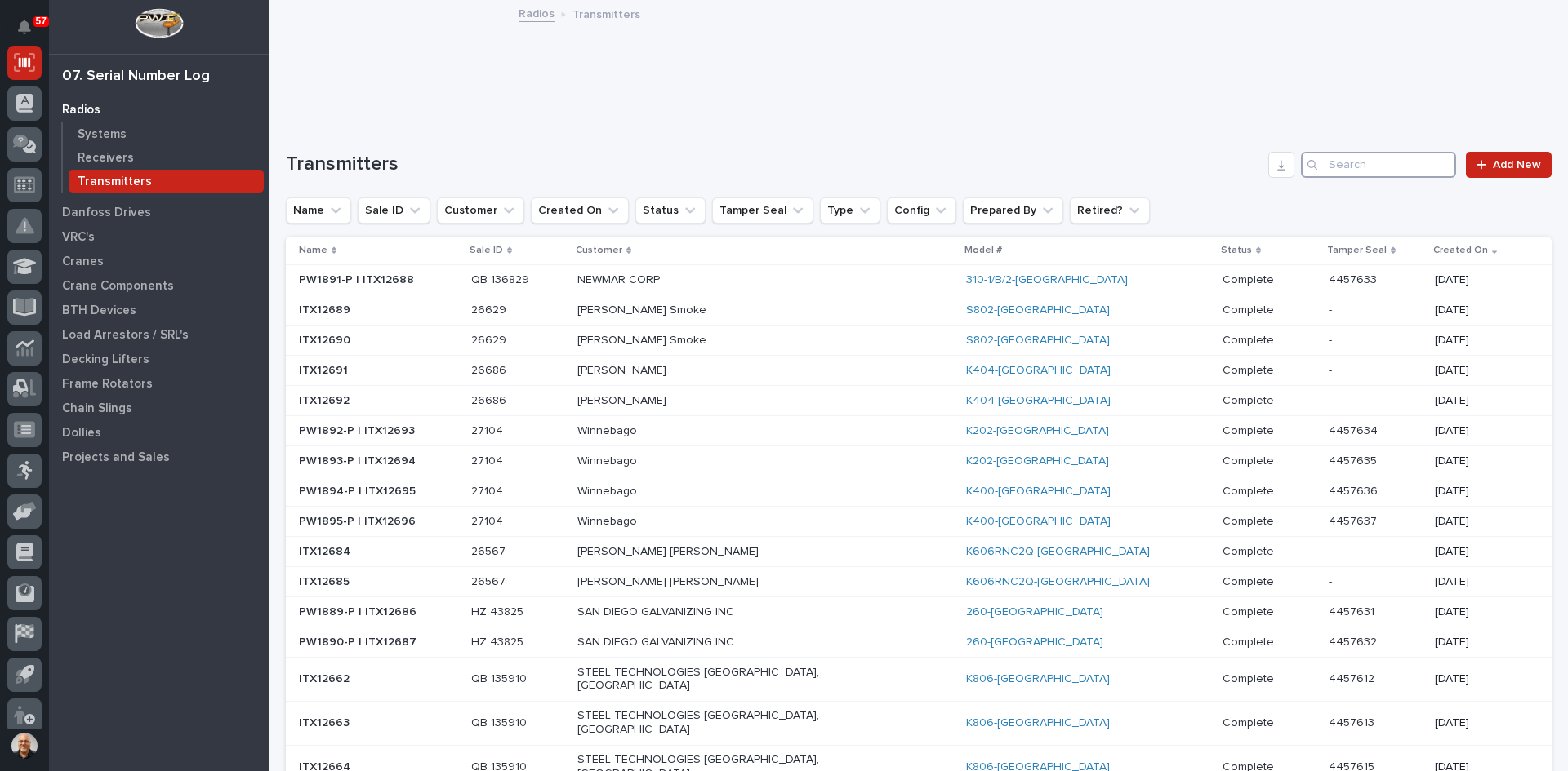
click at [1337, 169] on input "Search" at bounding box center [1378, 165] width 156 height 26
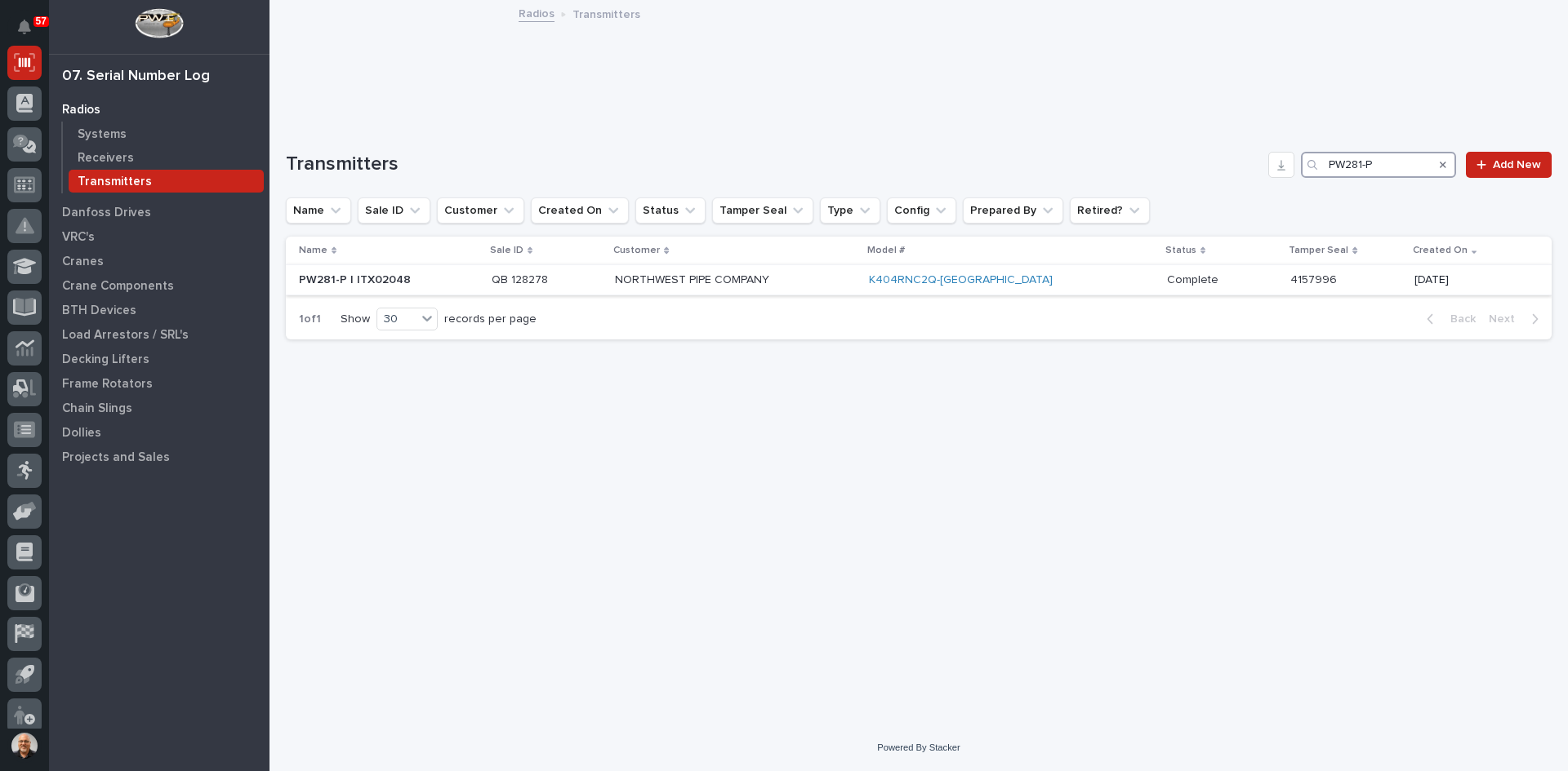
type input "PW281-P"
click at [856, 275] on p "NORTHWEST PIPE COMPANY" at bounding box center [734, 280] width 240 height 14
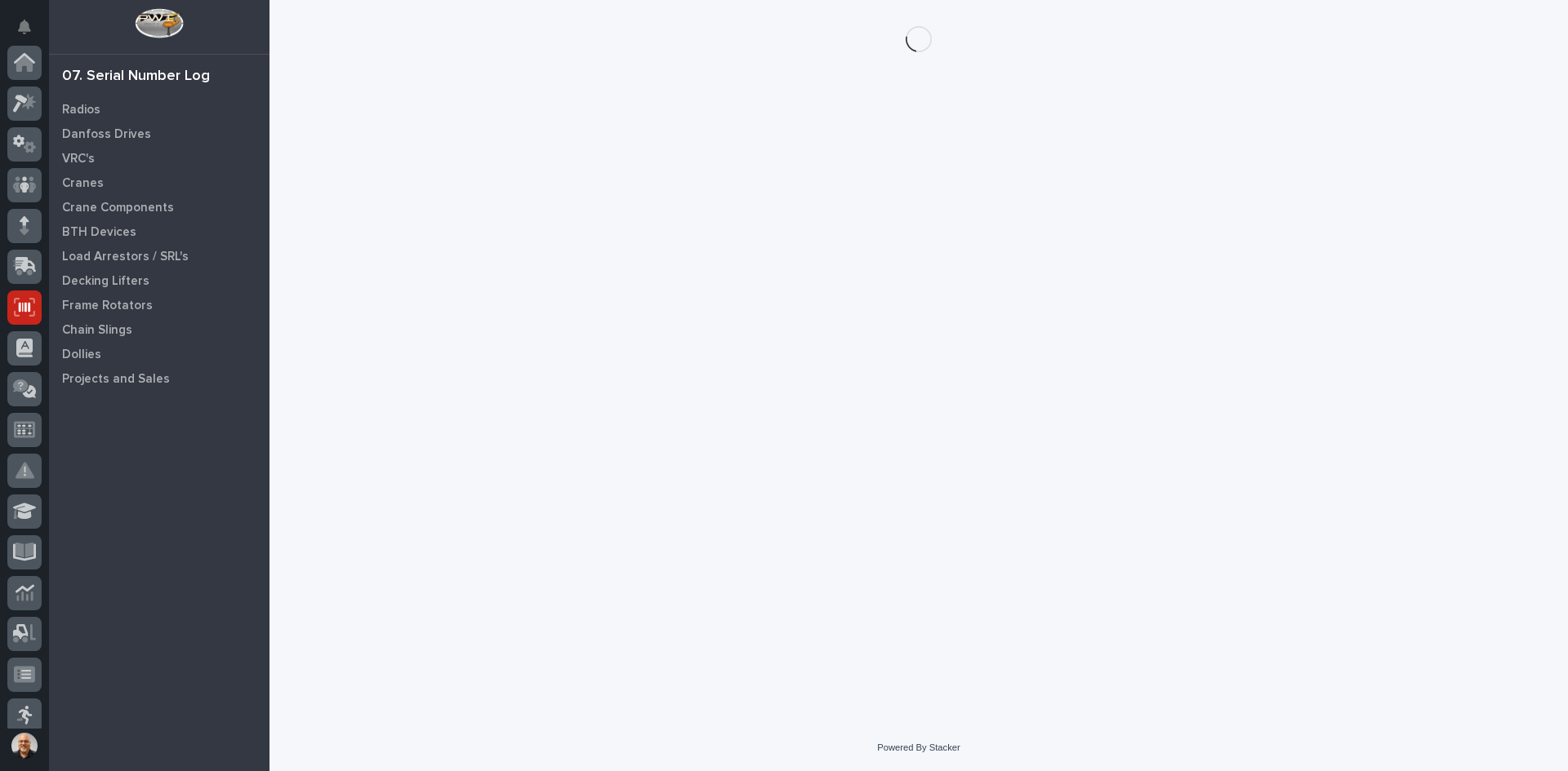
scroll to position [245, 0]
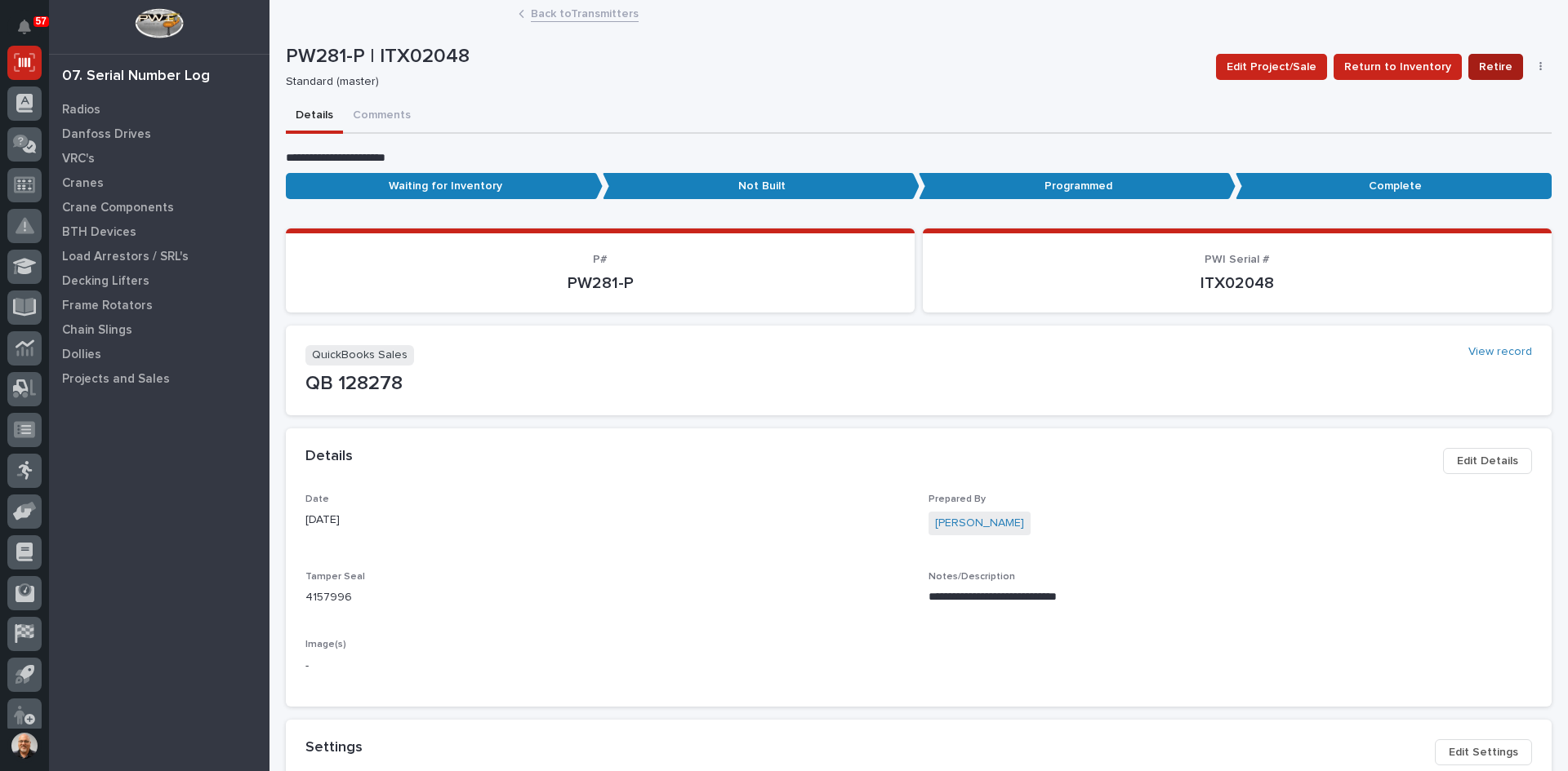
click at [1485, 68] on span "Retire" at bounding box center [1495, 67] width 34 height 20
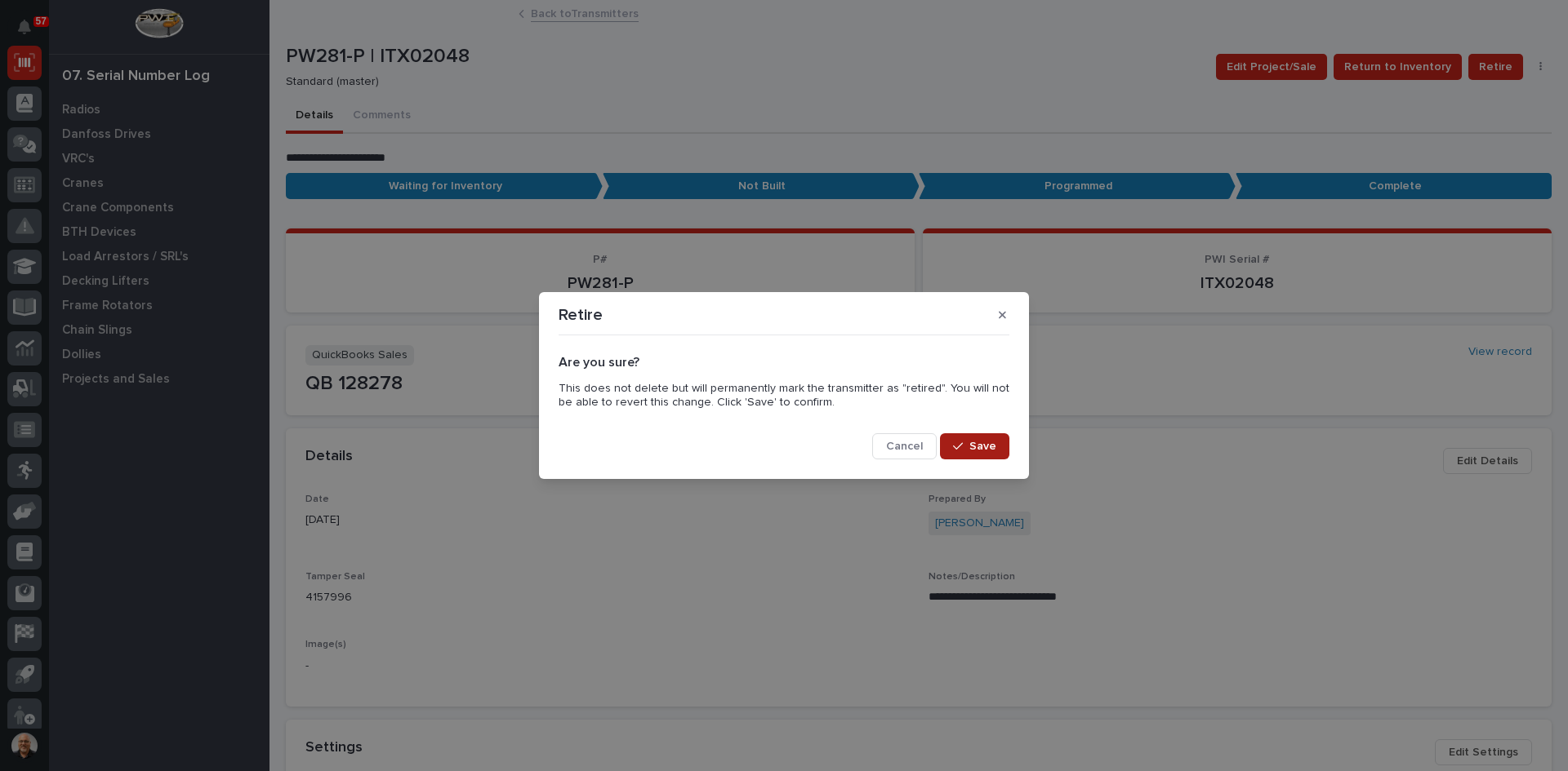
click at [982, 447] on span "Save" at bounding box center [982, 447] width 27 height 15
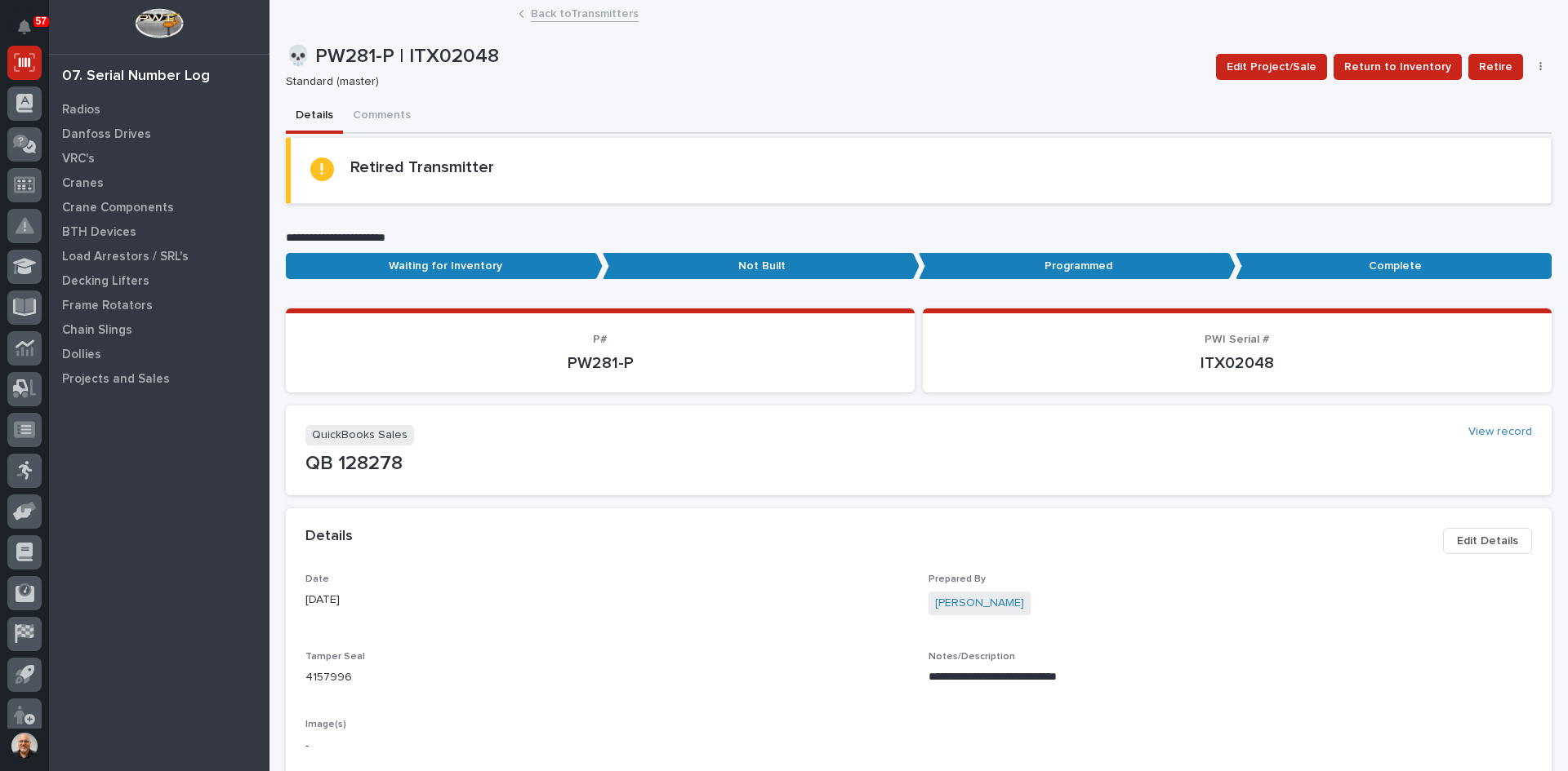
click at [573, 15] on link "Back to Transmitters" at bounding box center [585, 12] width 107 height 19
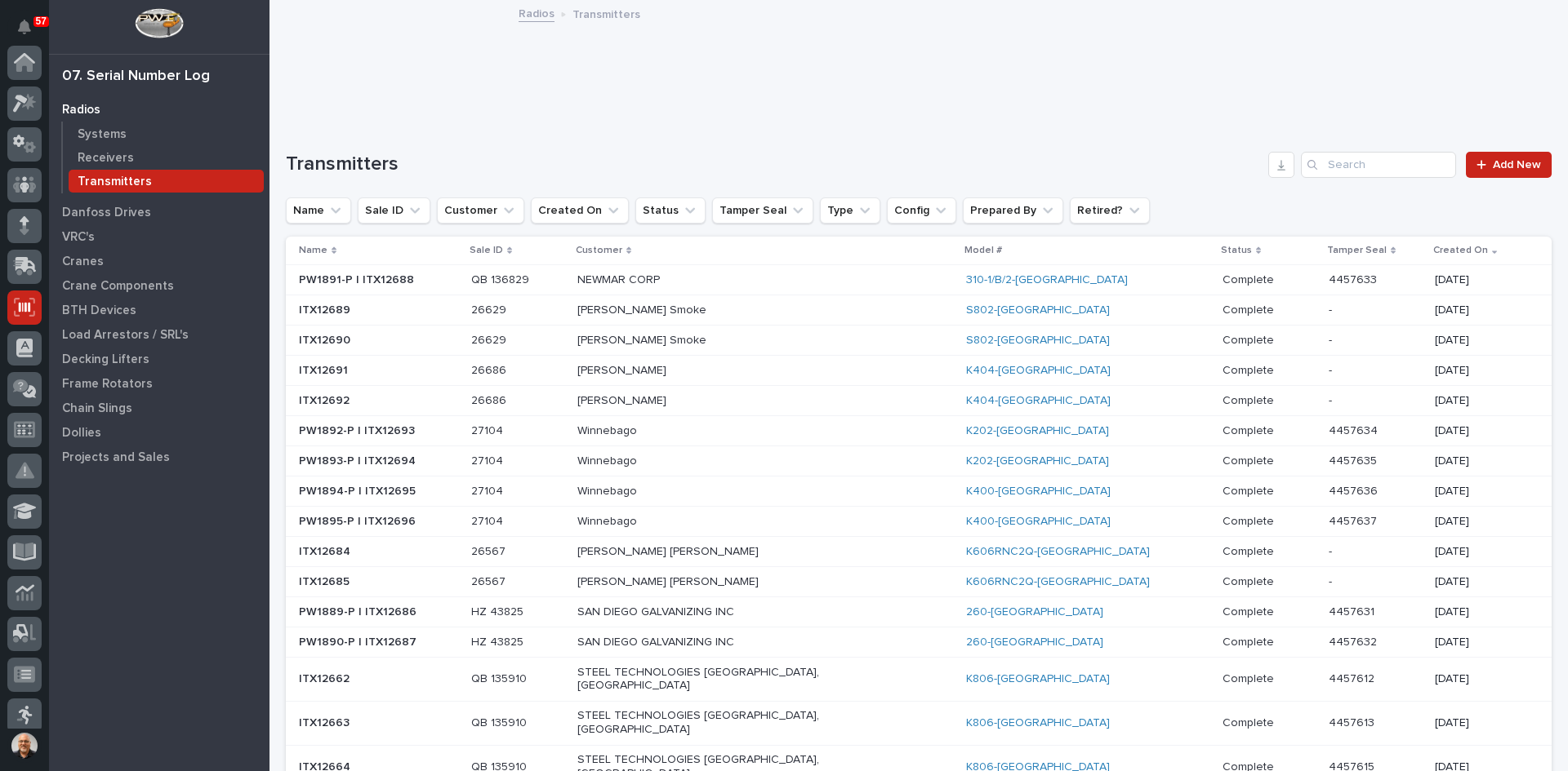
scroll to position [245, 0]
click at [111, 157] on p "Receivers" at bounding box center [106, 158] width 57 height 15
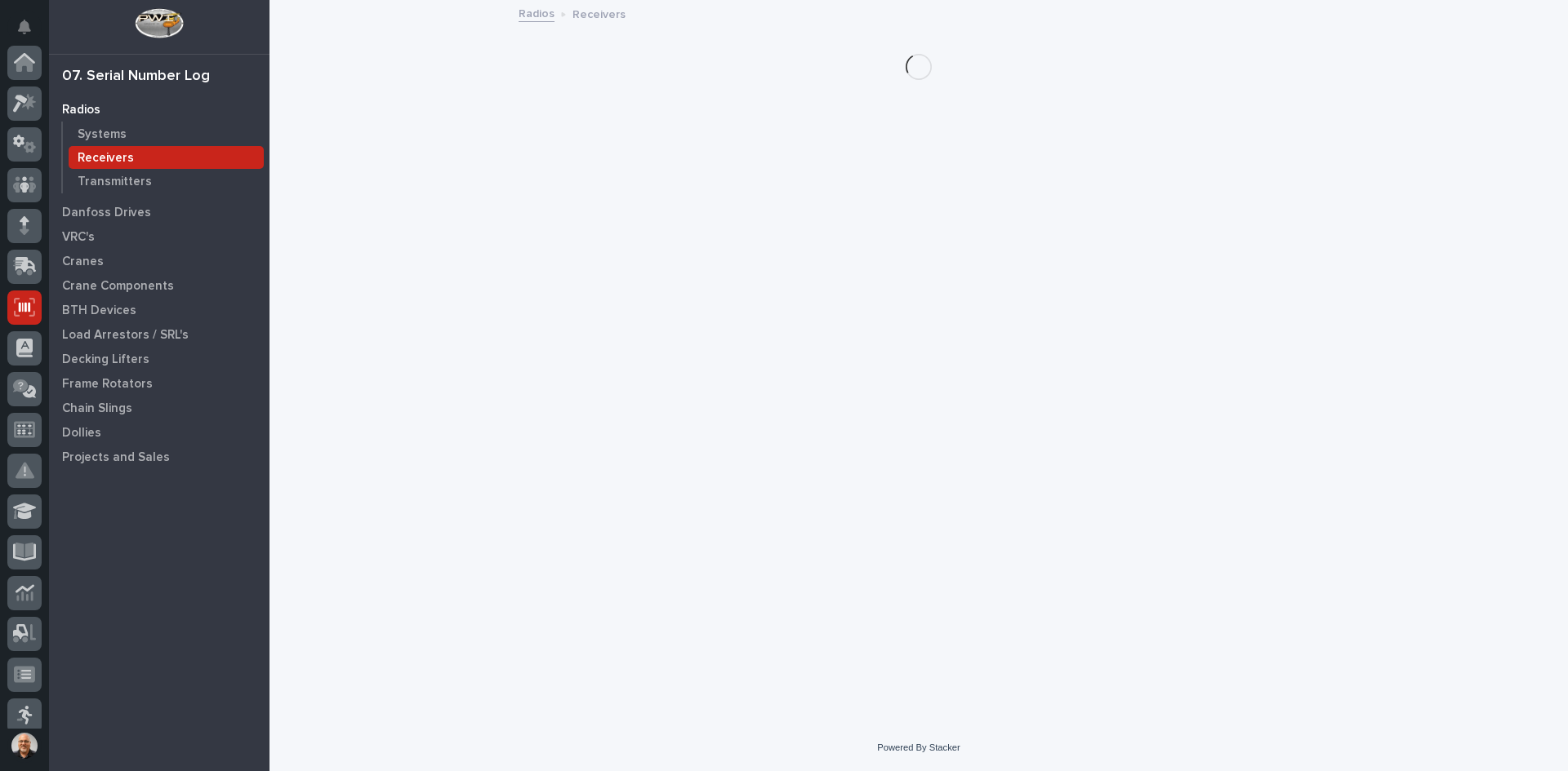
scroll to position [245, 0]
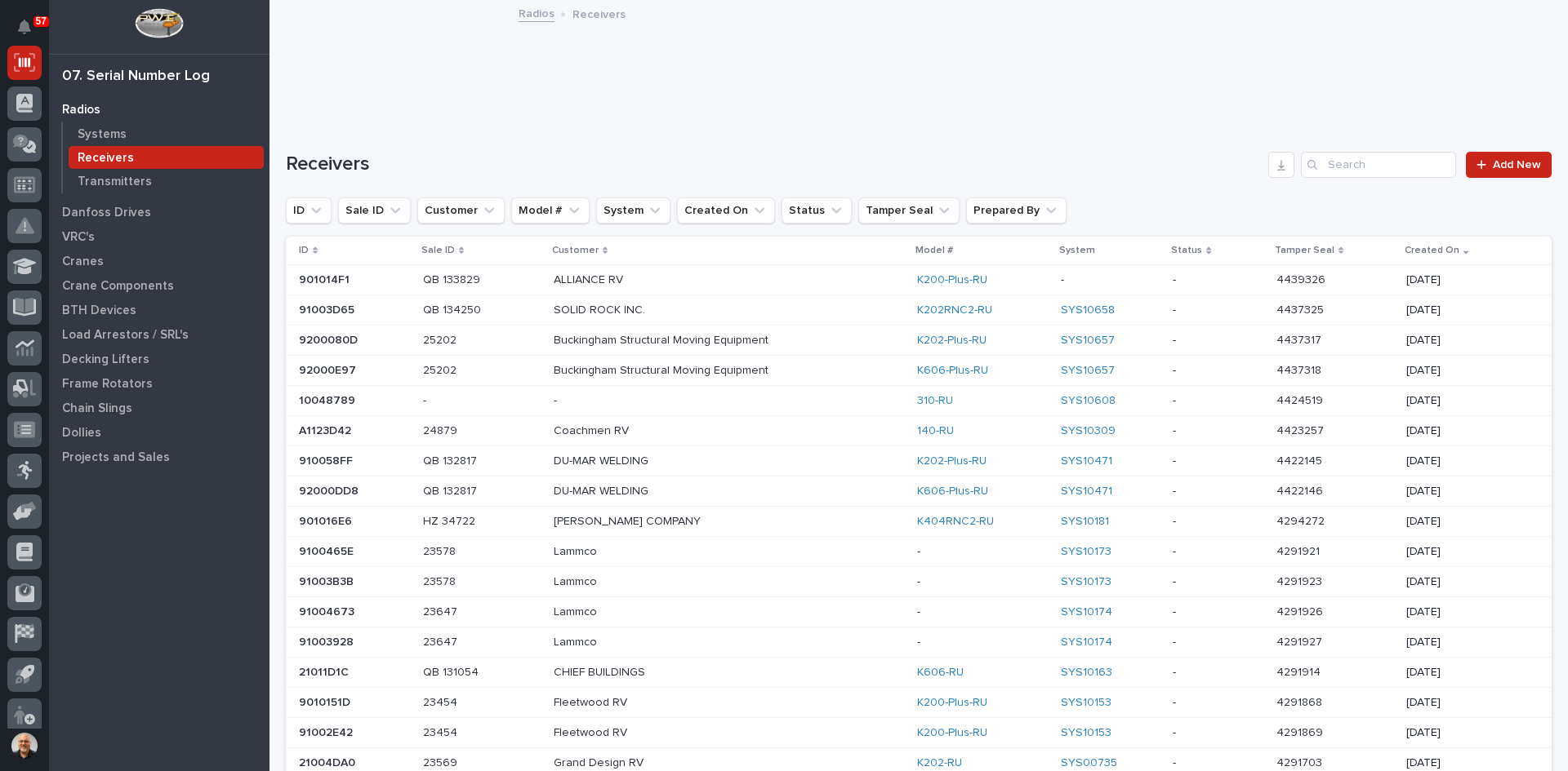
click at [1312, 165] on div "Search" at bounding box center [1313, 165] width 26 height 26
click at [1358, 168] on input "Search" at bounding box center [1378, 165] width 156 height 26
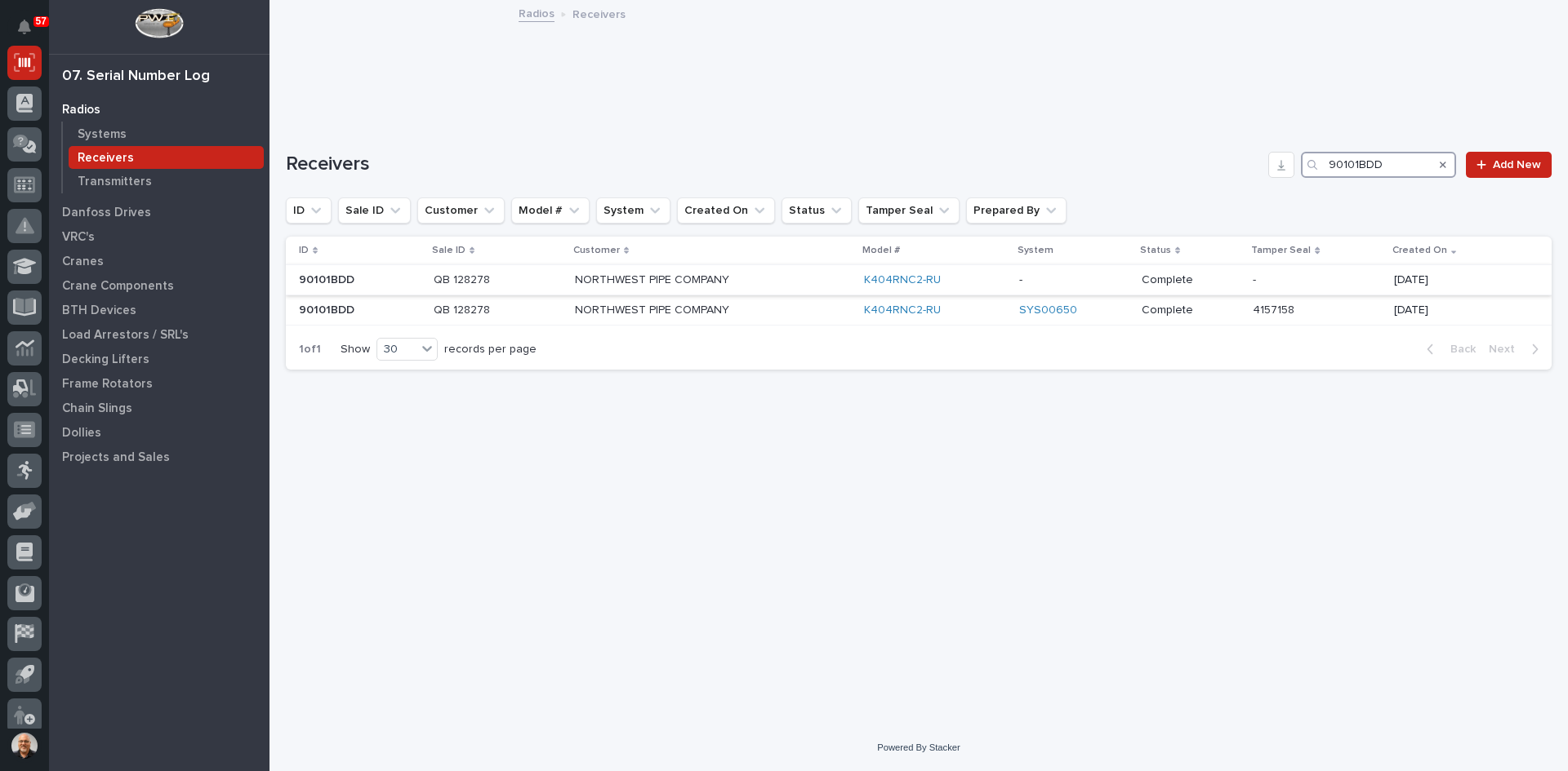
type input "90101BDD"
click at [756, 276] on p "NORTHWEST PIPE COMPANY" at bounding box center [713, 280] width 276 height 14
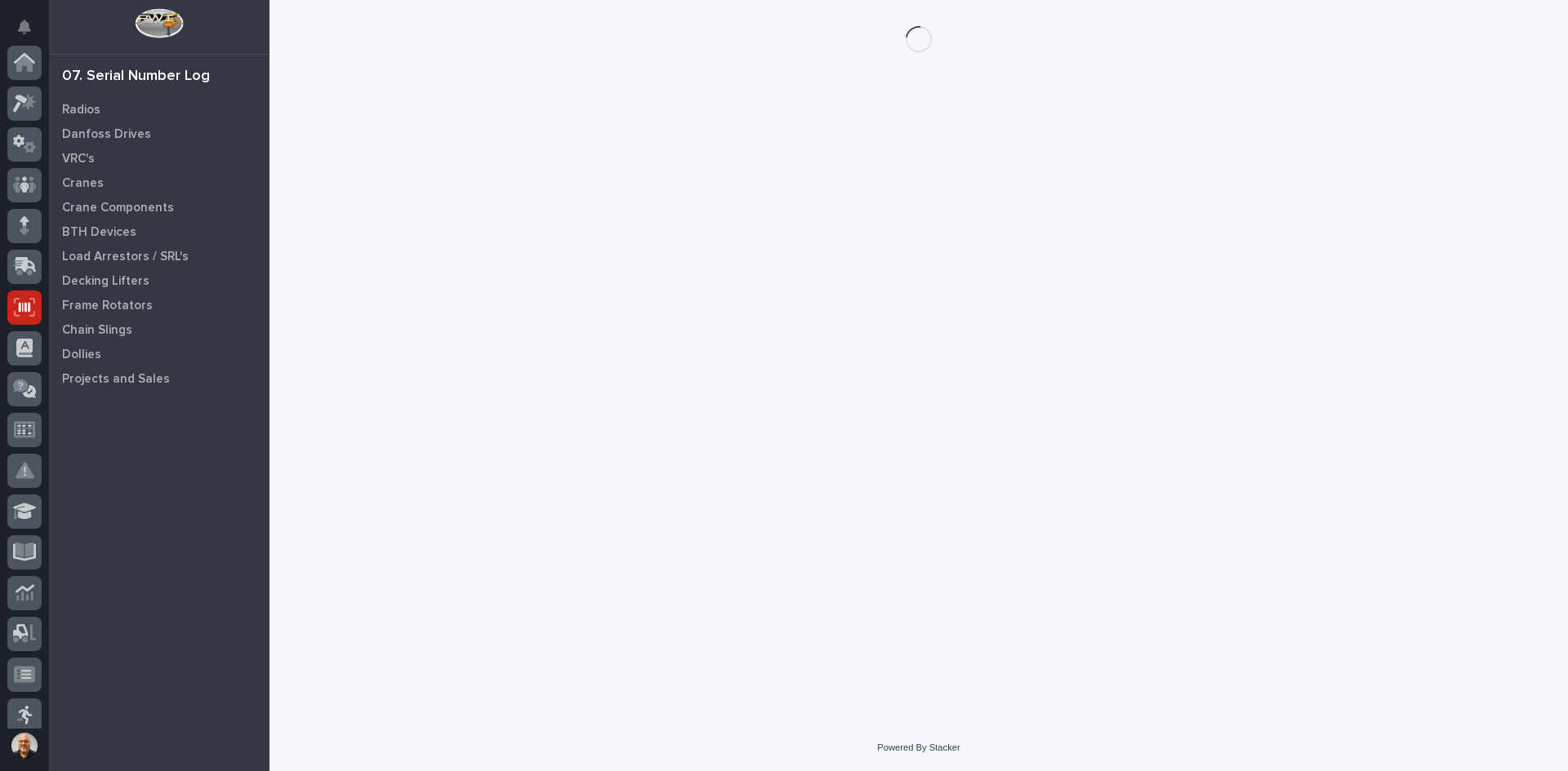
scroll to position [245, 0]
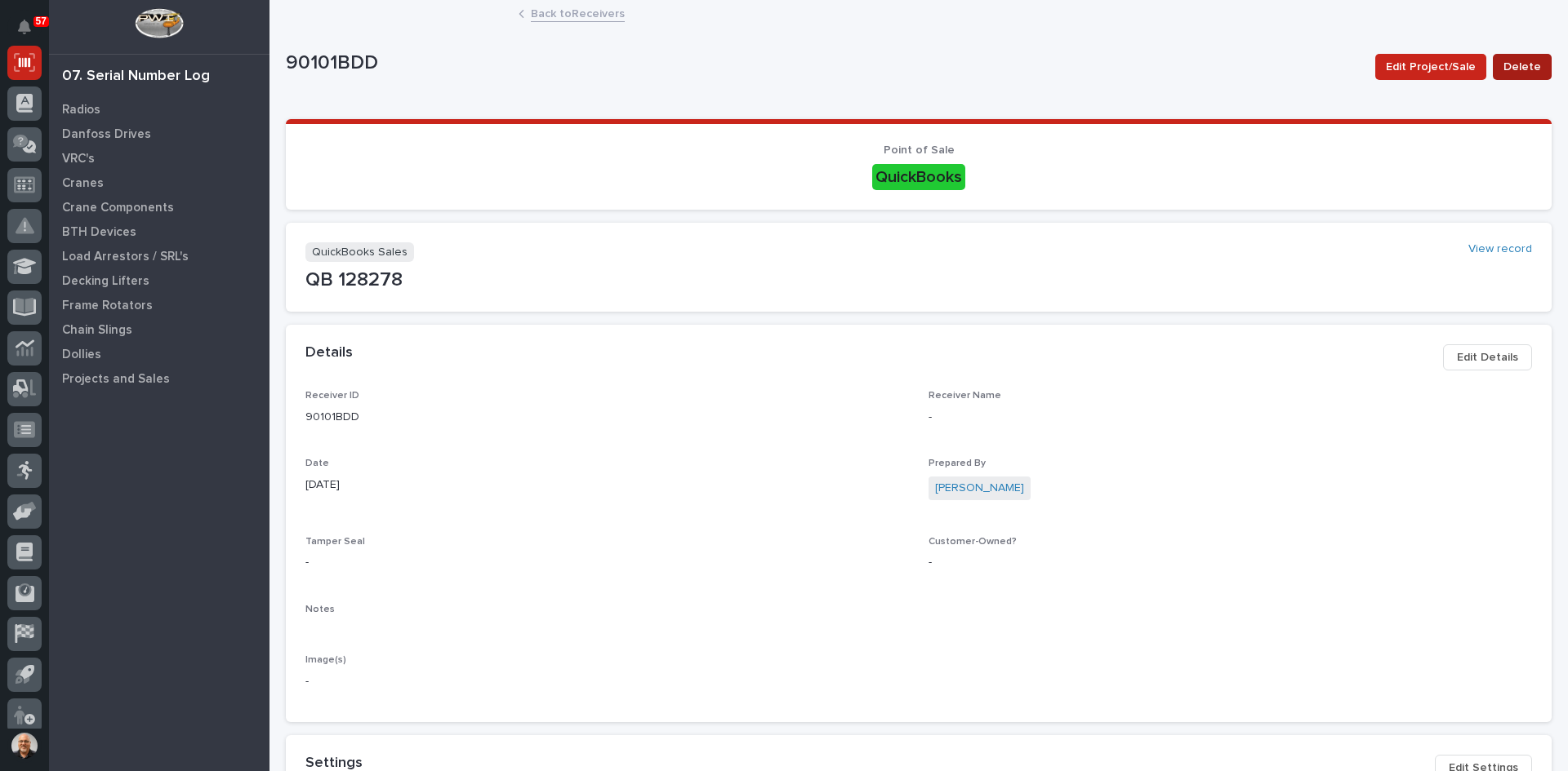
click at [1510, 64] on span "Delete" at bounding box center [1522, 67] width 38 height 20
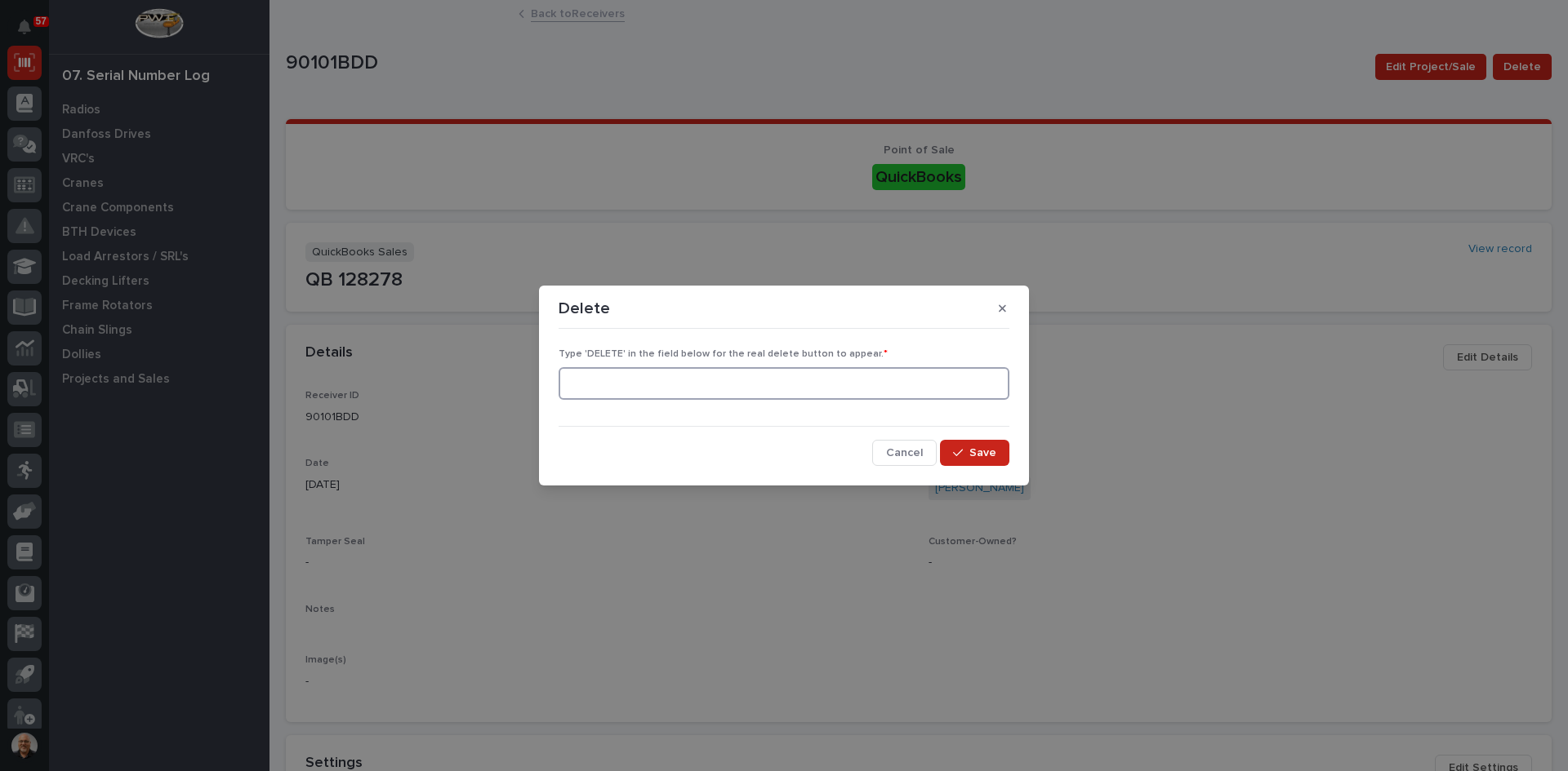
click at [680, 384] on input at bounding box center [784, 384] width 451 height 33
type input "DELETE"
click at [980, 451] on span "Save" at bounding box center [982, 453] width 27 height 15
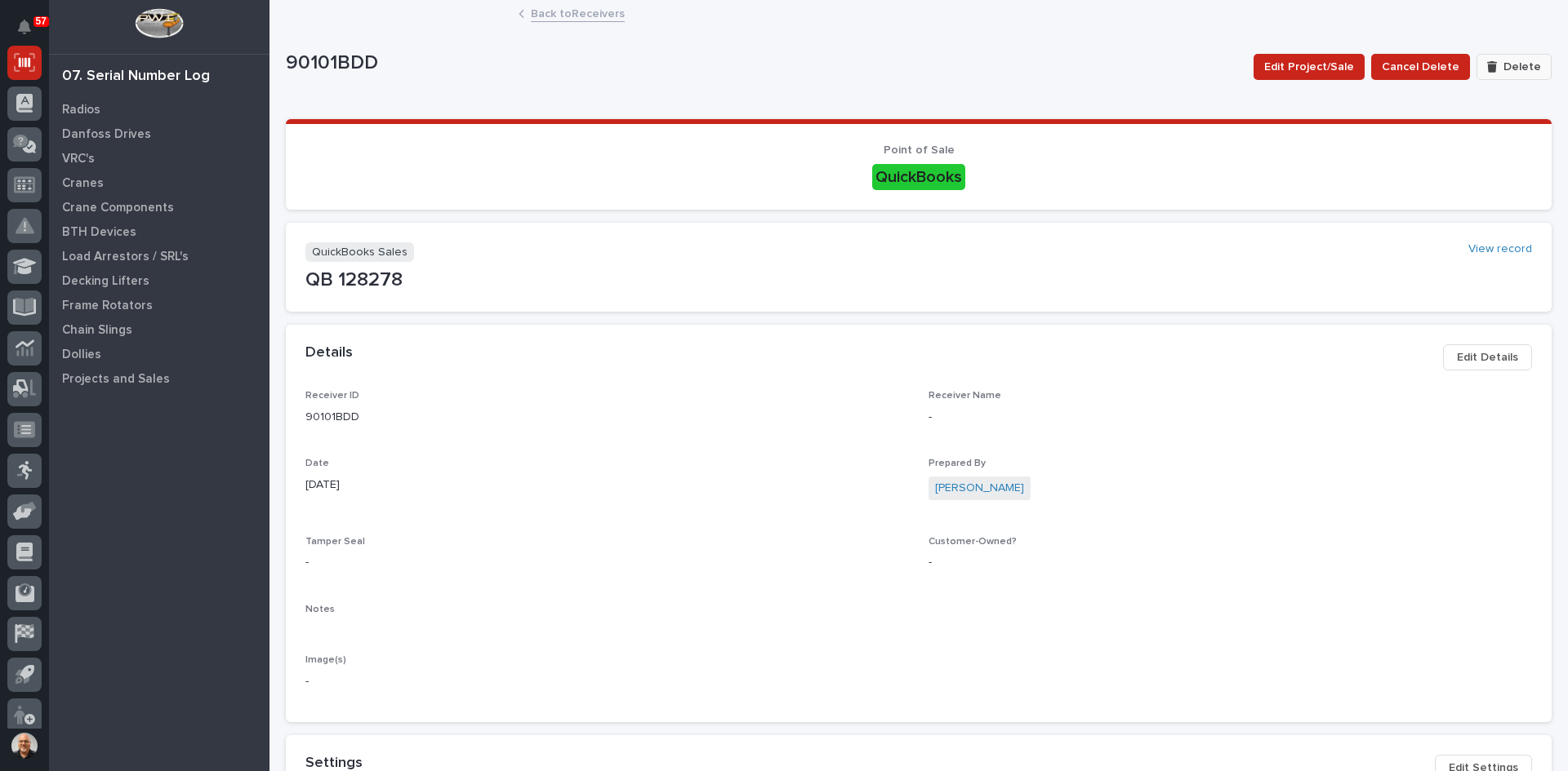
click at [1520, 64] on span "Delete" at bounding box center [1522, 67] width 38 height 15
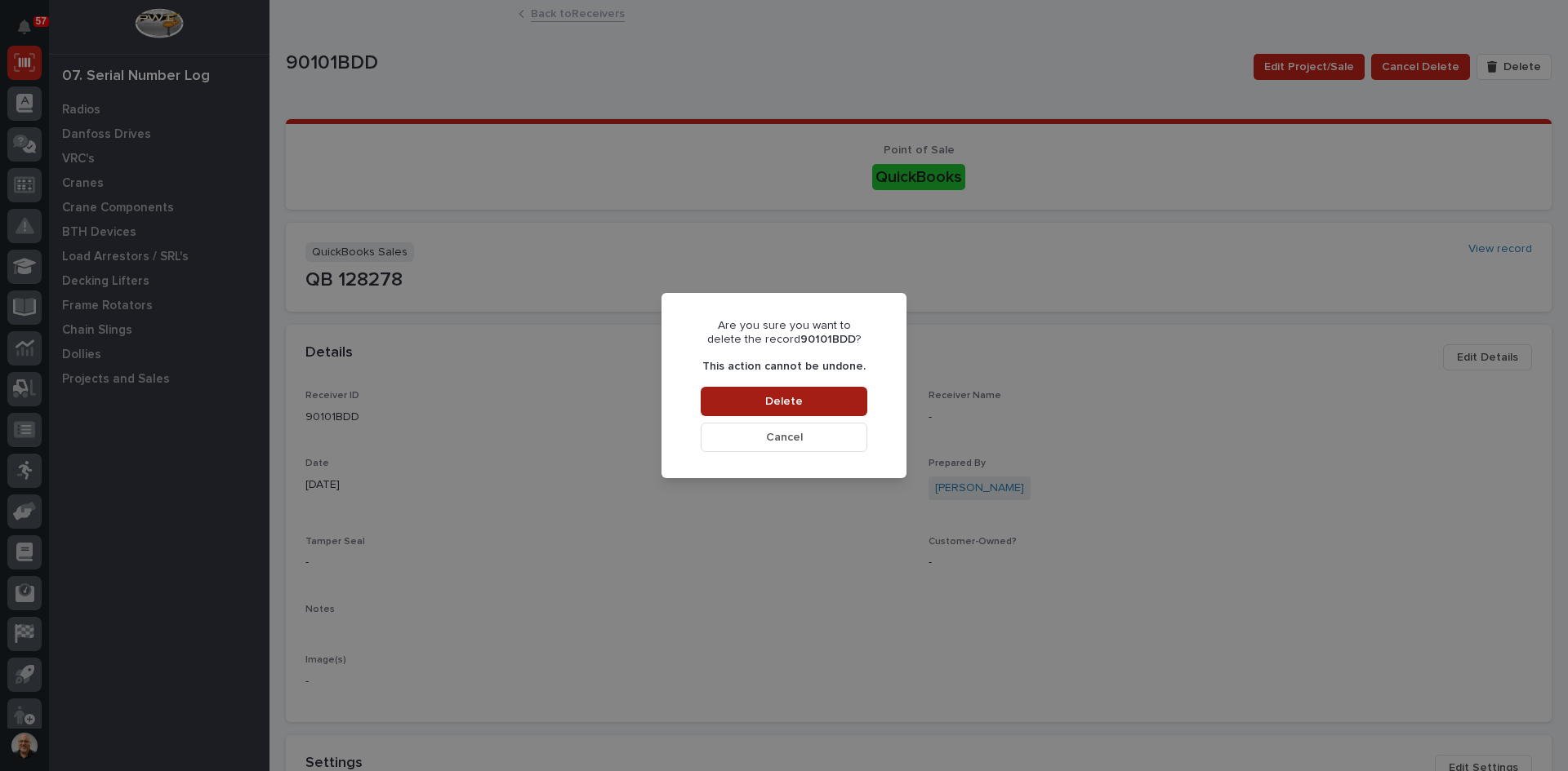
click at [835, 395] on button "Delete" at bounding box center [784, 401] width 167 height 29
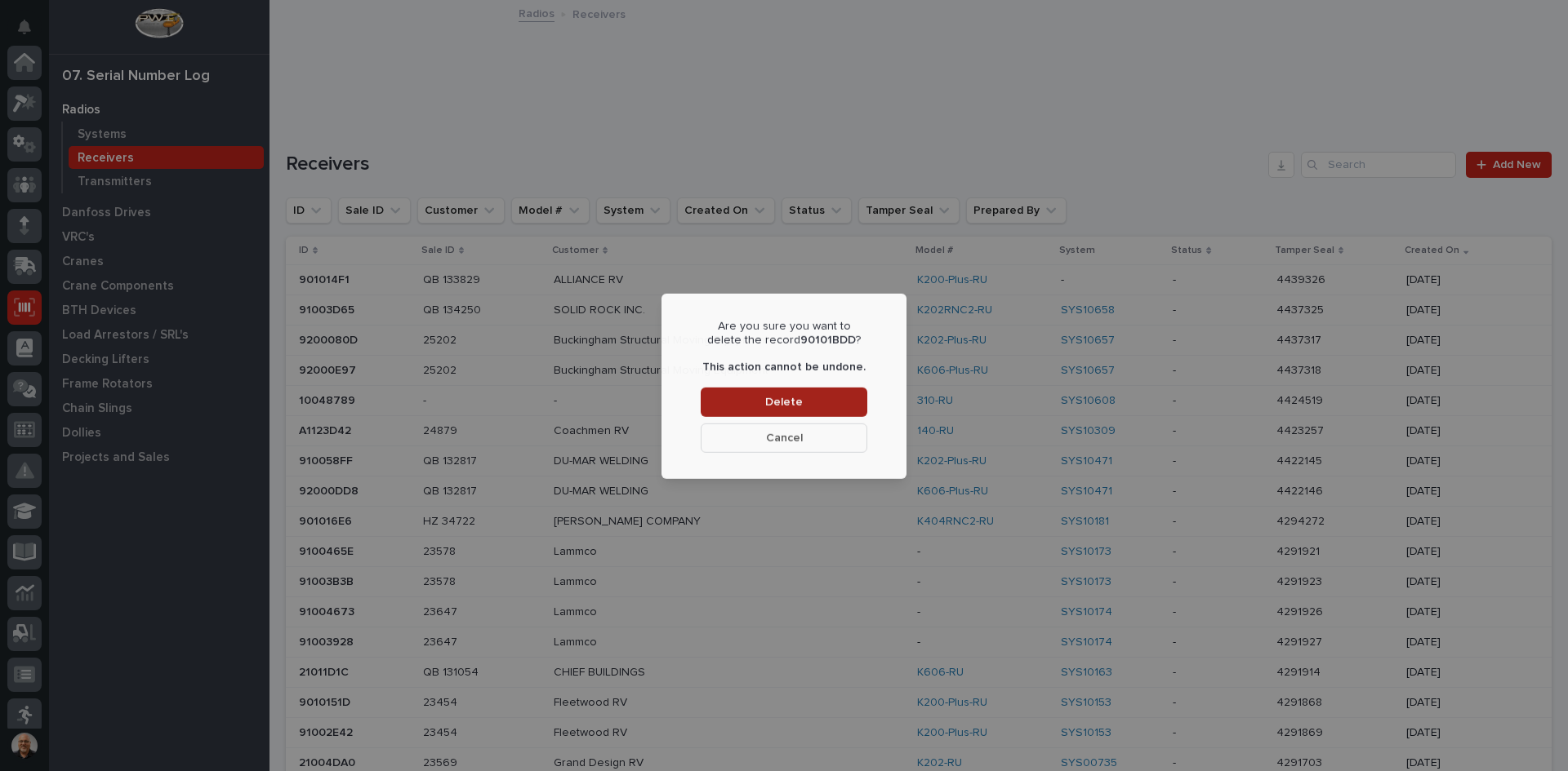
scroll to position [245, 0]
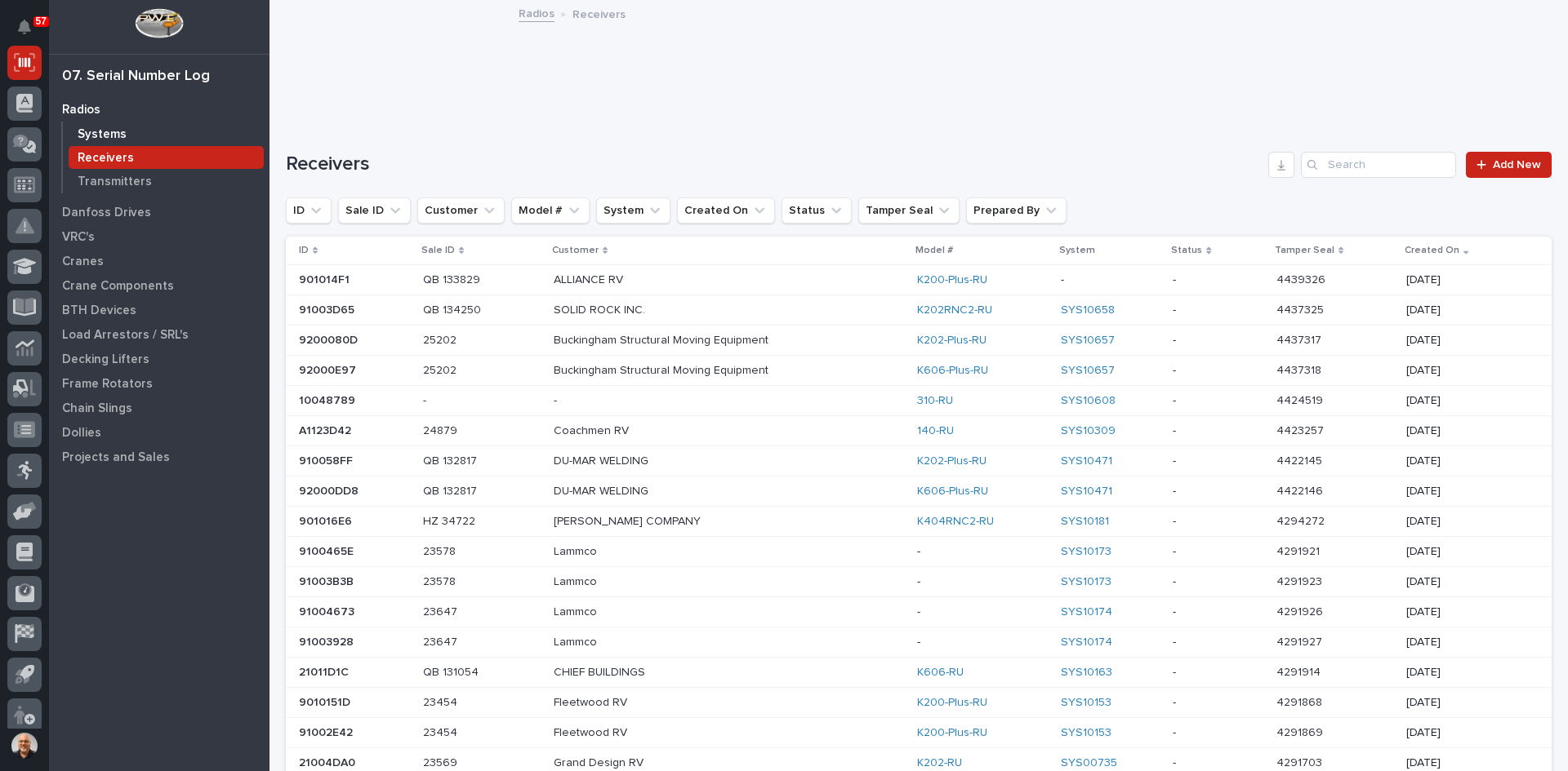
click at [111, 133] on p "Systems" at bounding box center [102, 135] width 49 height 15
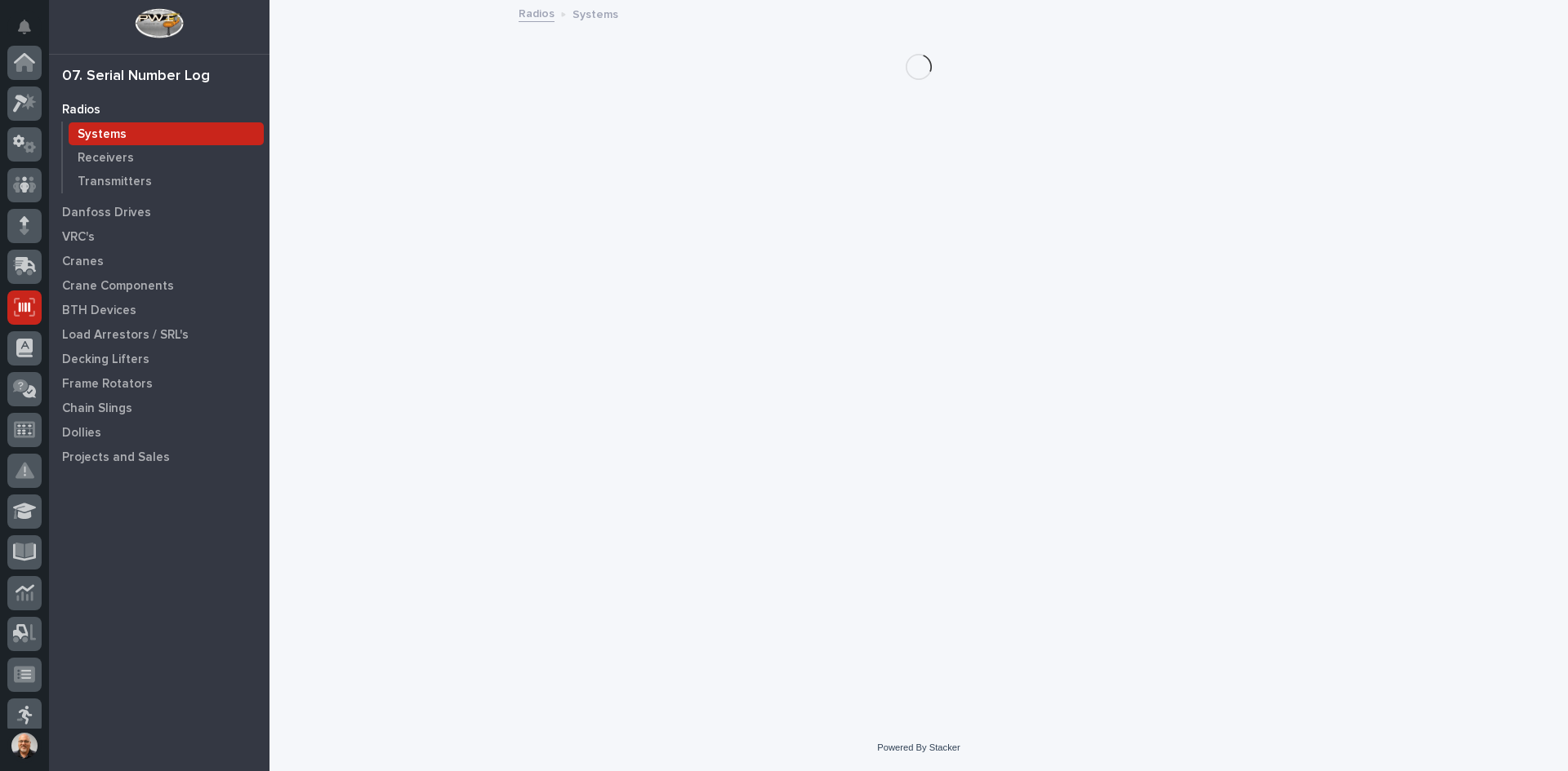
scroll to position [245, 0]
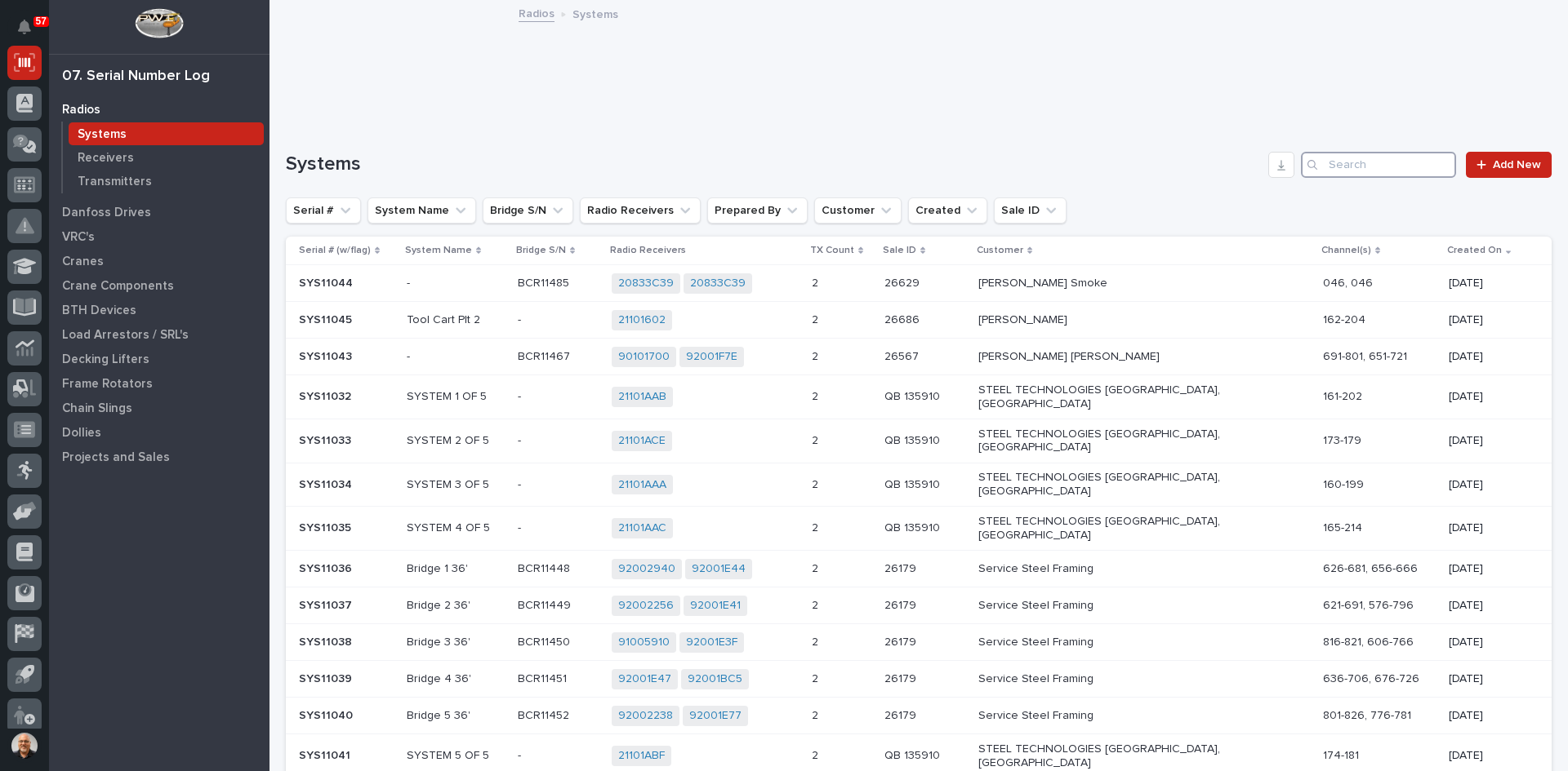
click at [1341, 165] on input "Search" at bounding box center [1378, 165] width 156 height 26
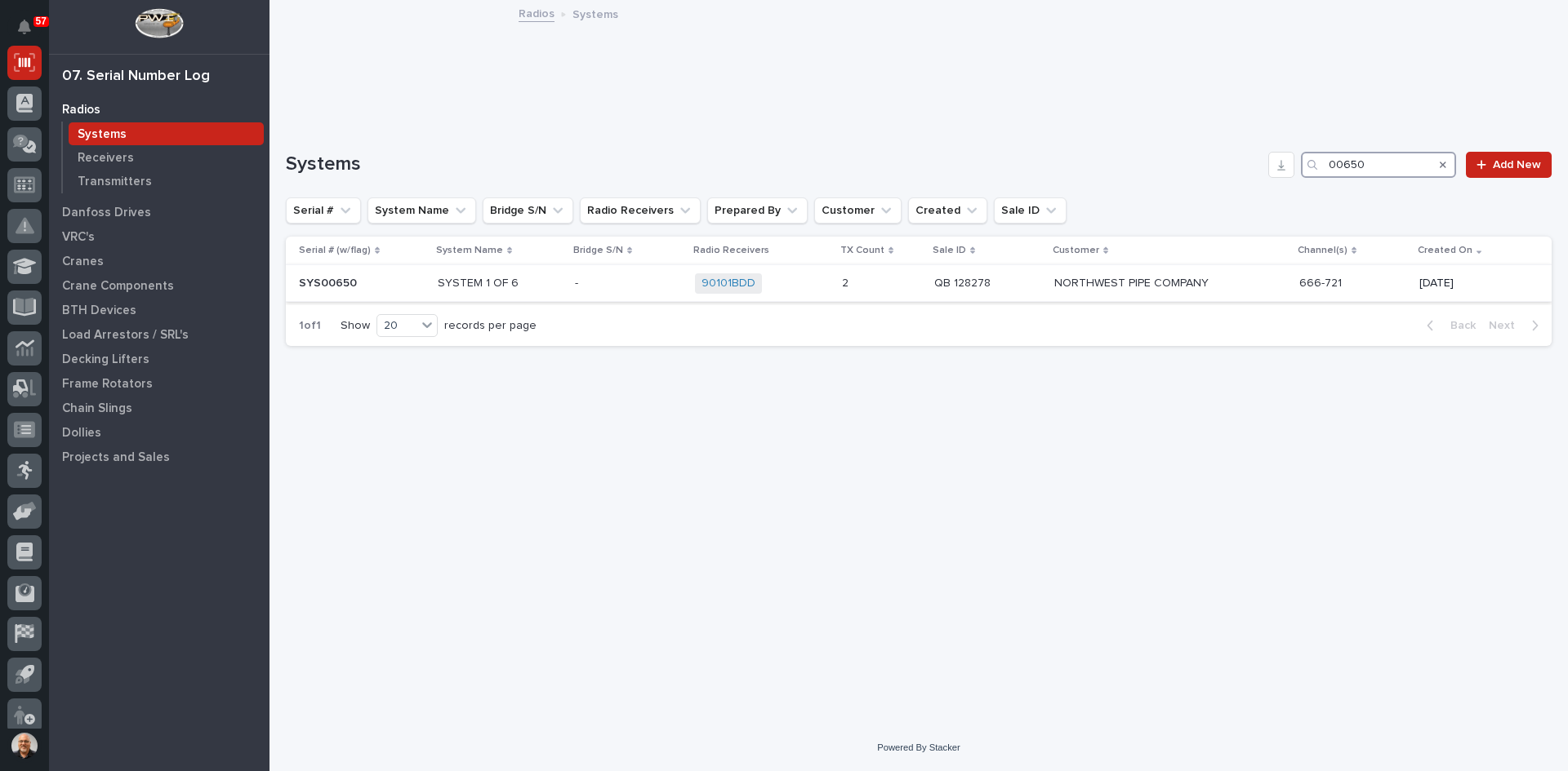
type input "00650"
click at [597, 277] on p at bounding box center [628, 284] width 107 height 14
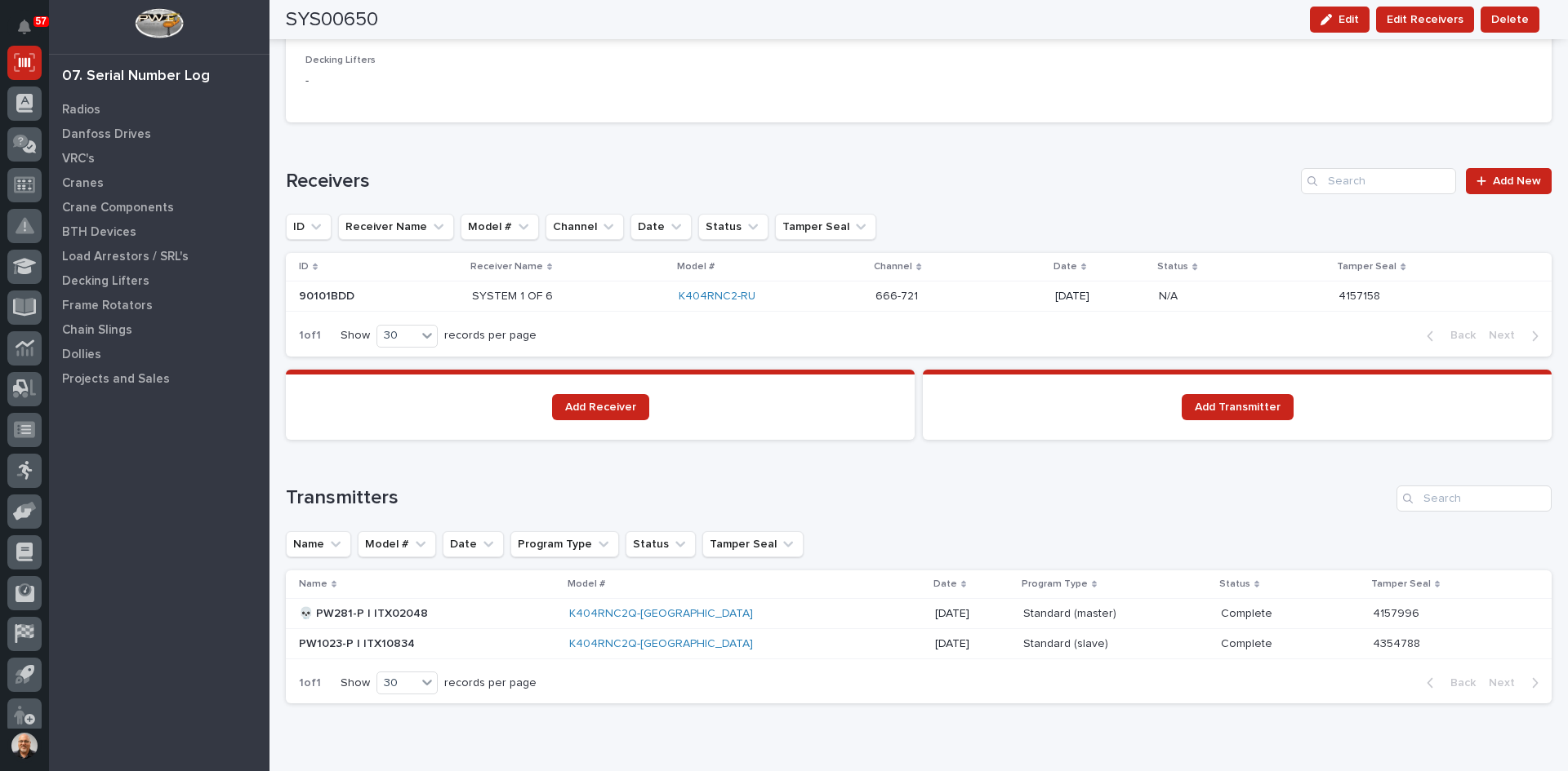
scroll to position [979, 0]
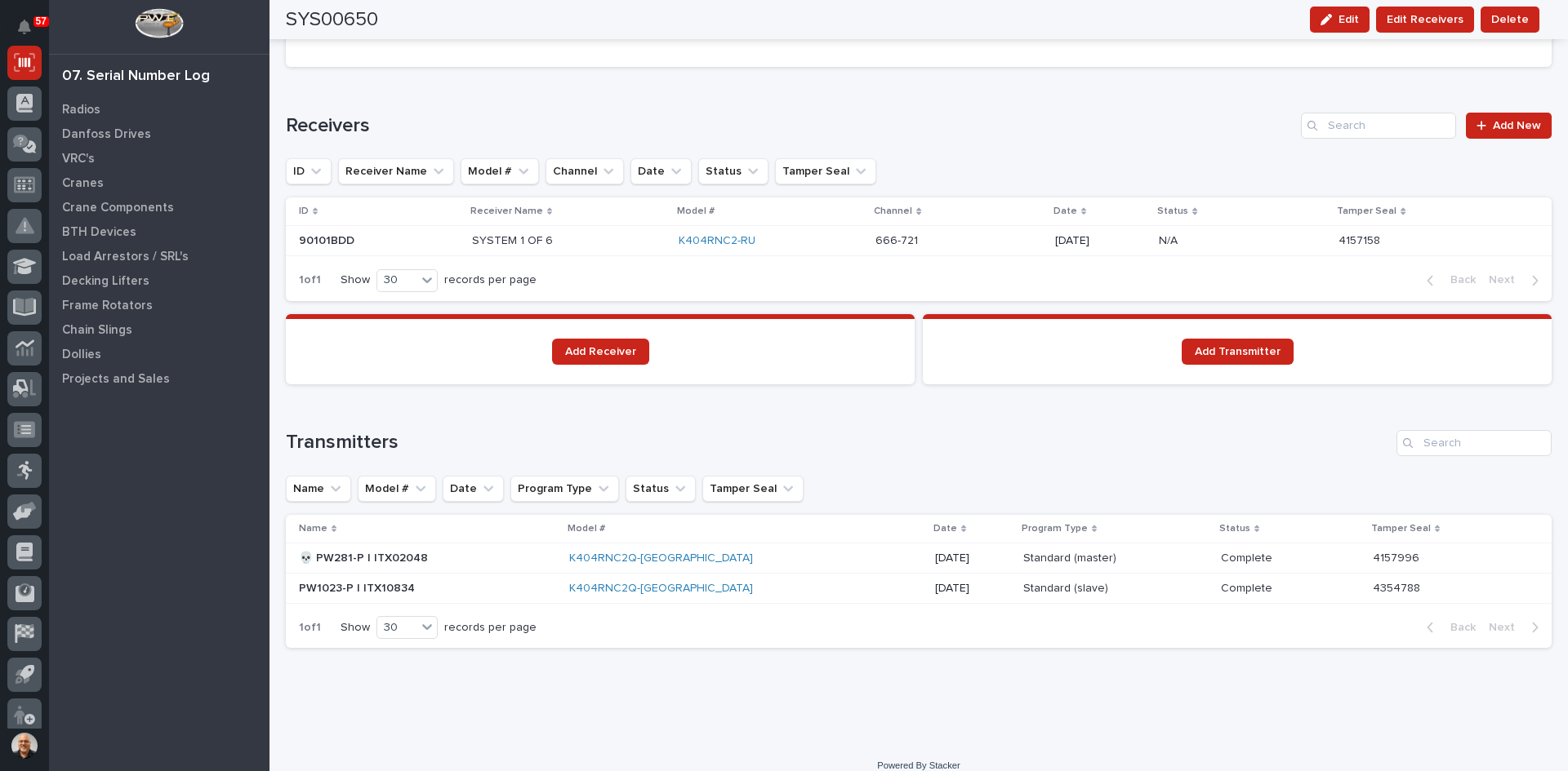
click at [470, 591] on p at bounding box center [427, 588] width 257 height 14
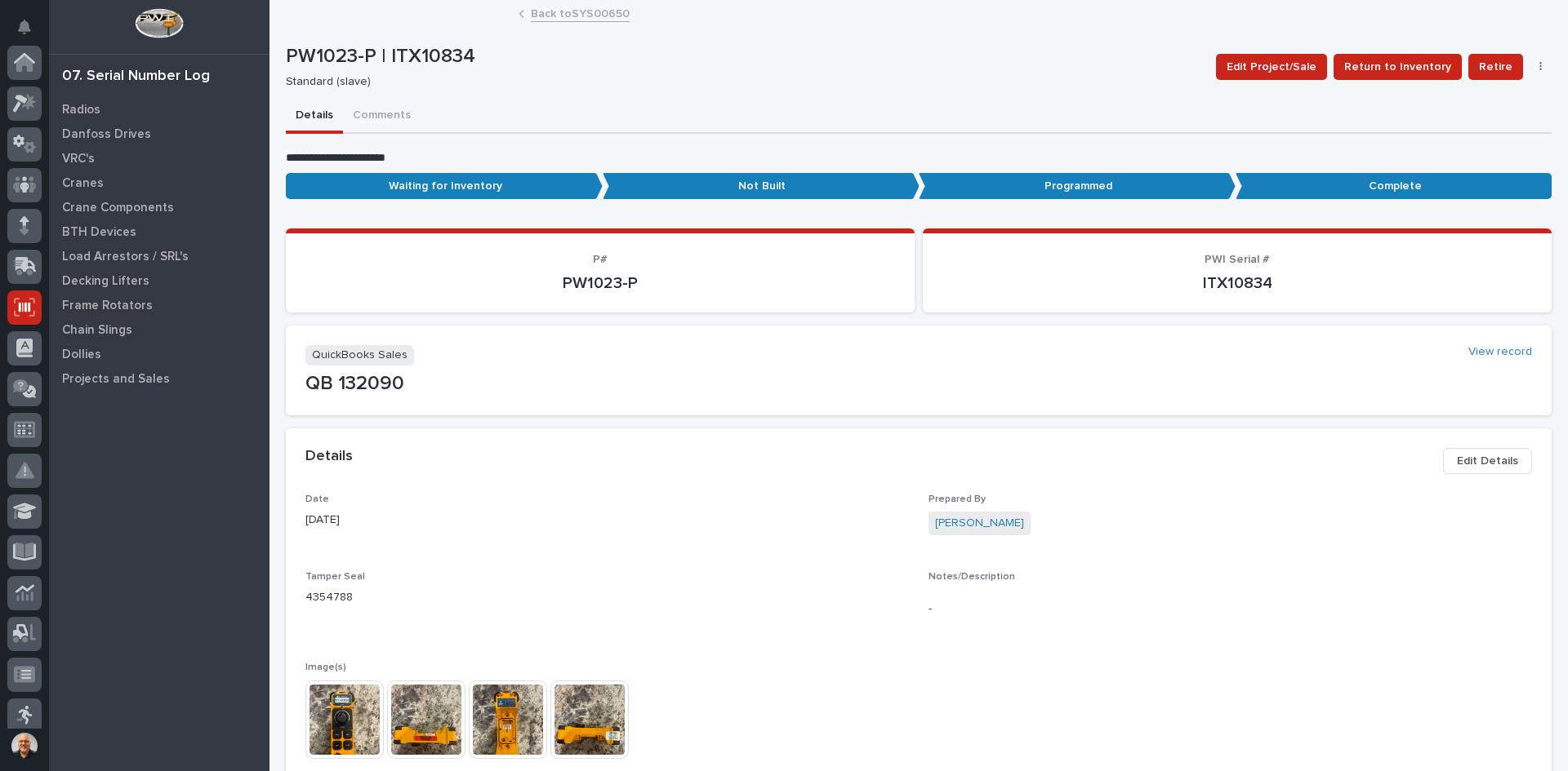
scroll to position [245, 0]
click at [337, 724] on img at bounding box center [344, 719] width 78 height 78
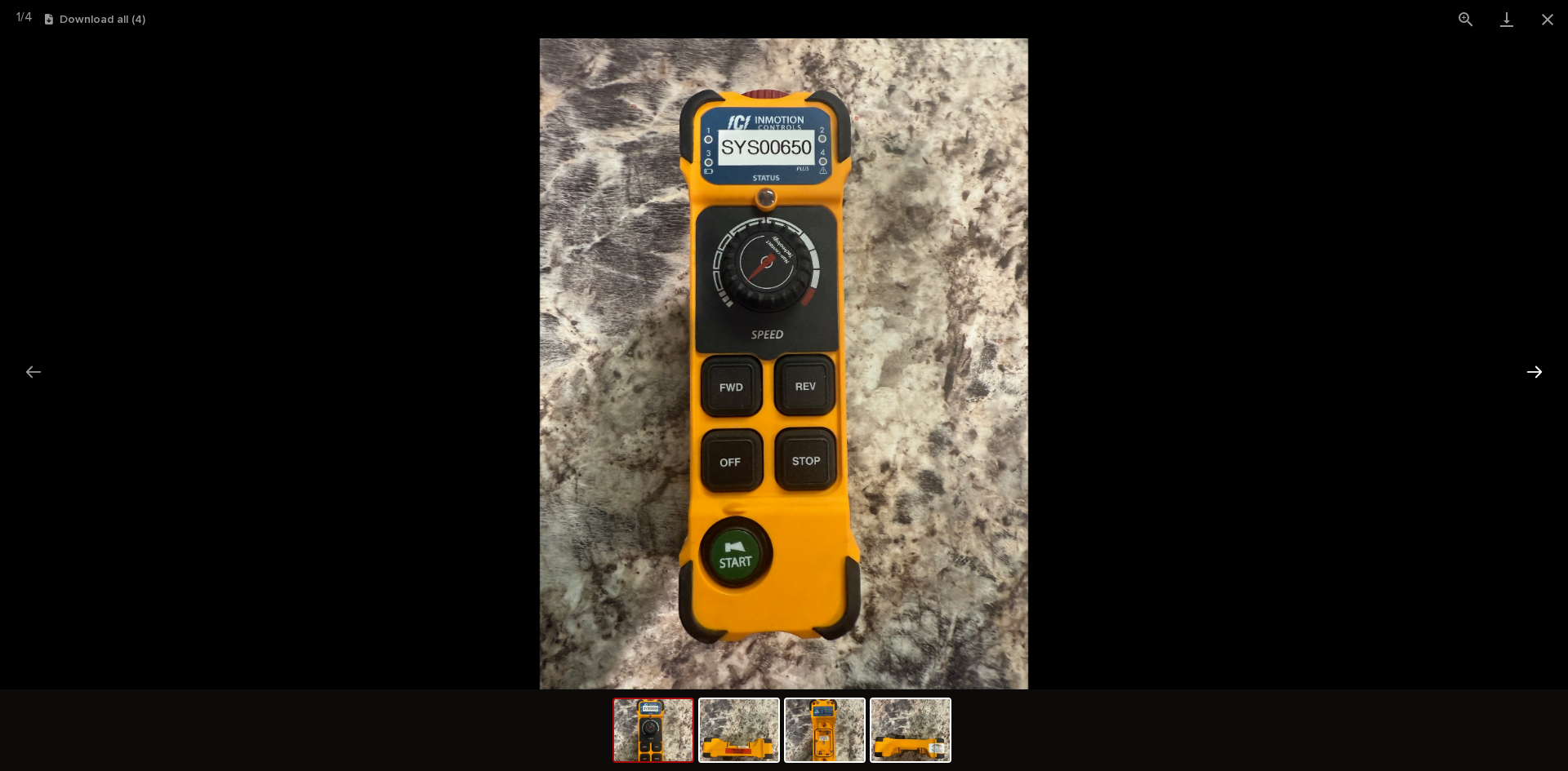
click at [1530, 373] on button "Next slide" at bounding box center [1534, 372] width 34 height 32
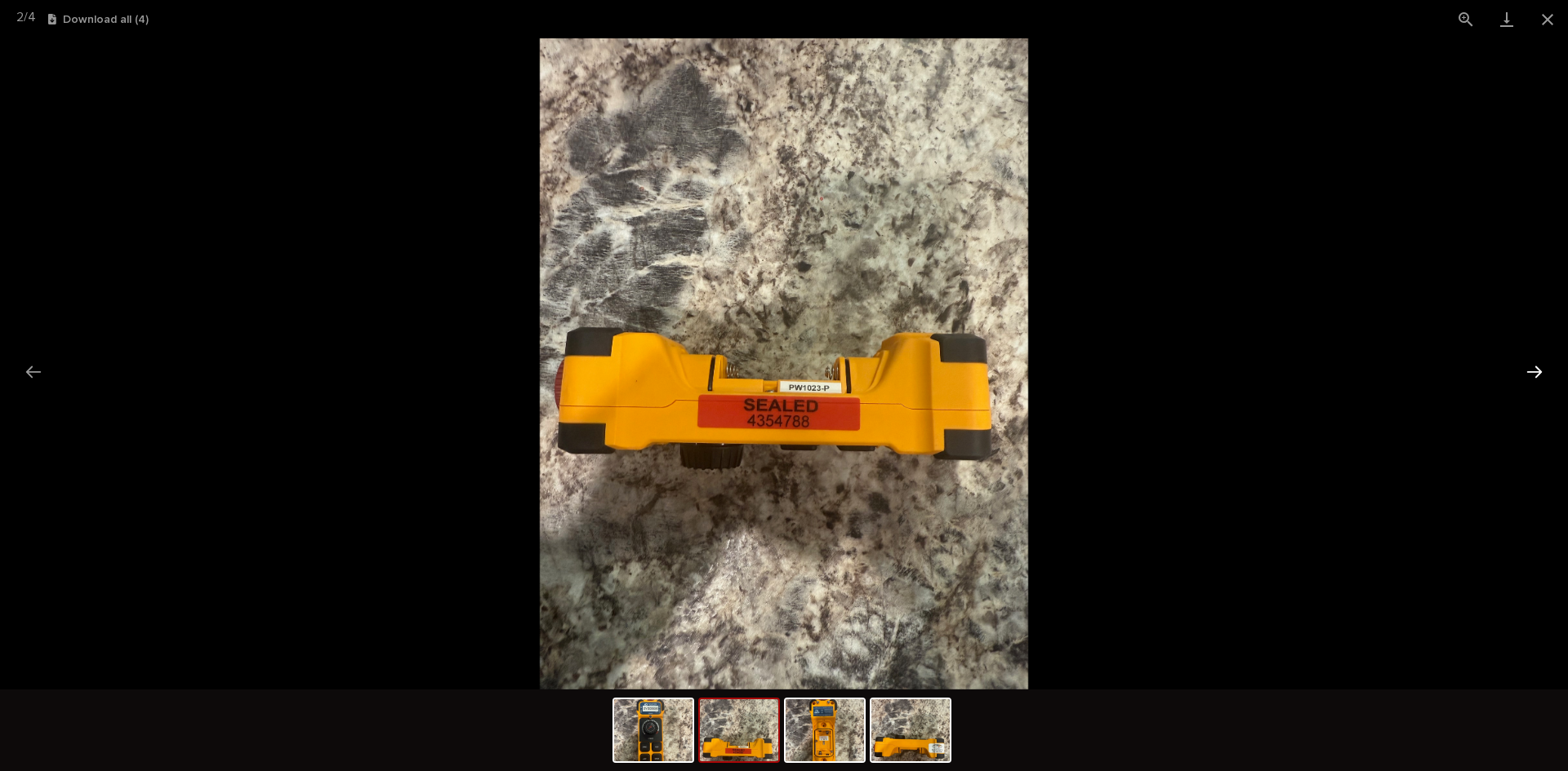
click at [1530, 373] on button "Next slide" at bounding box center [1534, 372] width 34 height 32
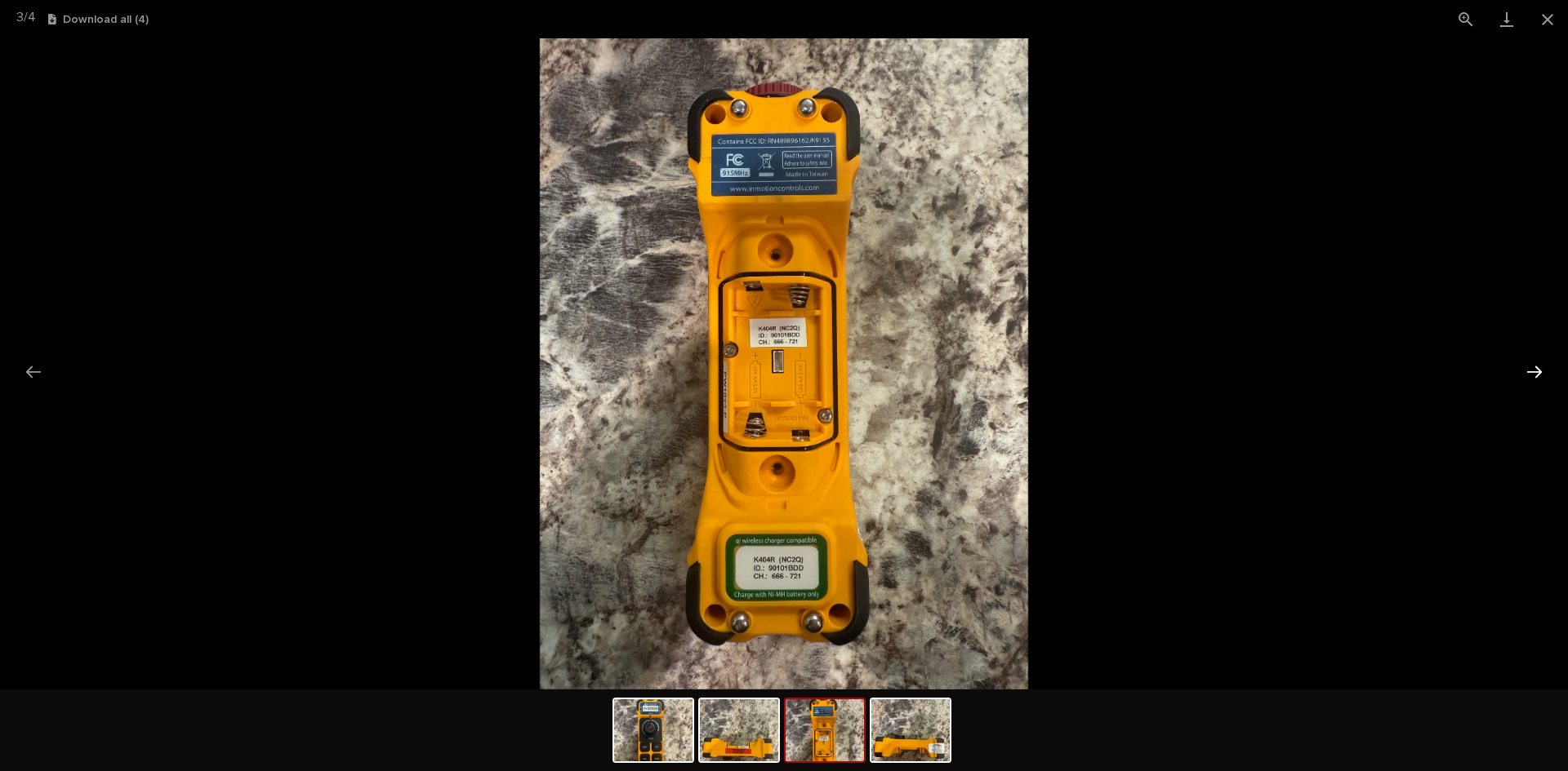
click at [1530, 373] on button "Next slide" at bounding box center [1534, 372] width 34 height 32
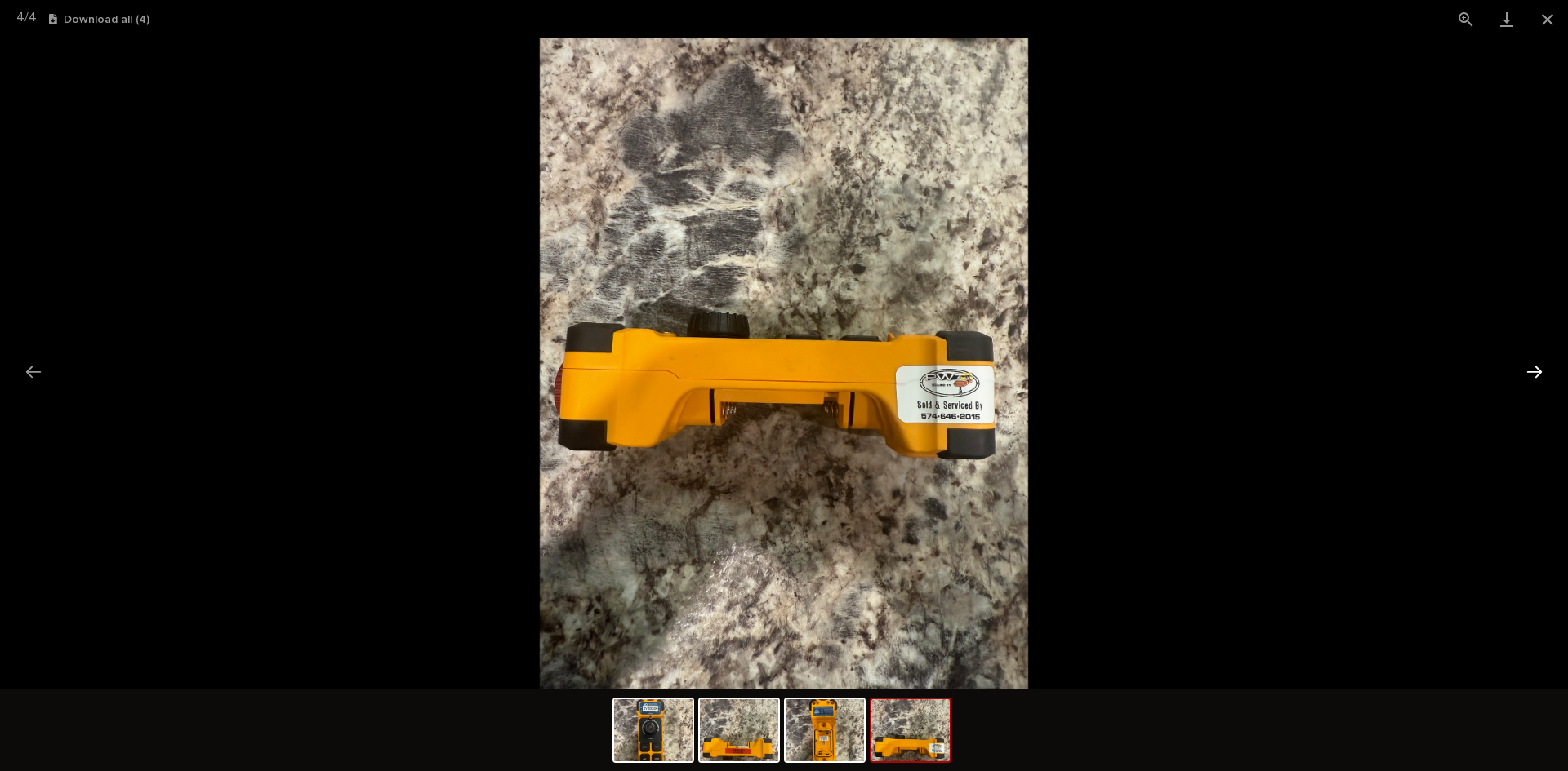
click at [1530, 373] on button "Next slide" at bounding box center [1534, 372] width 34 height 32
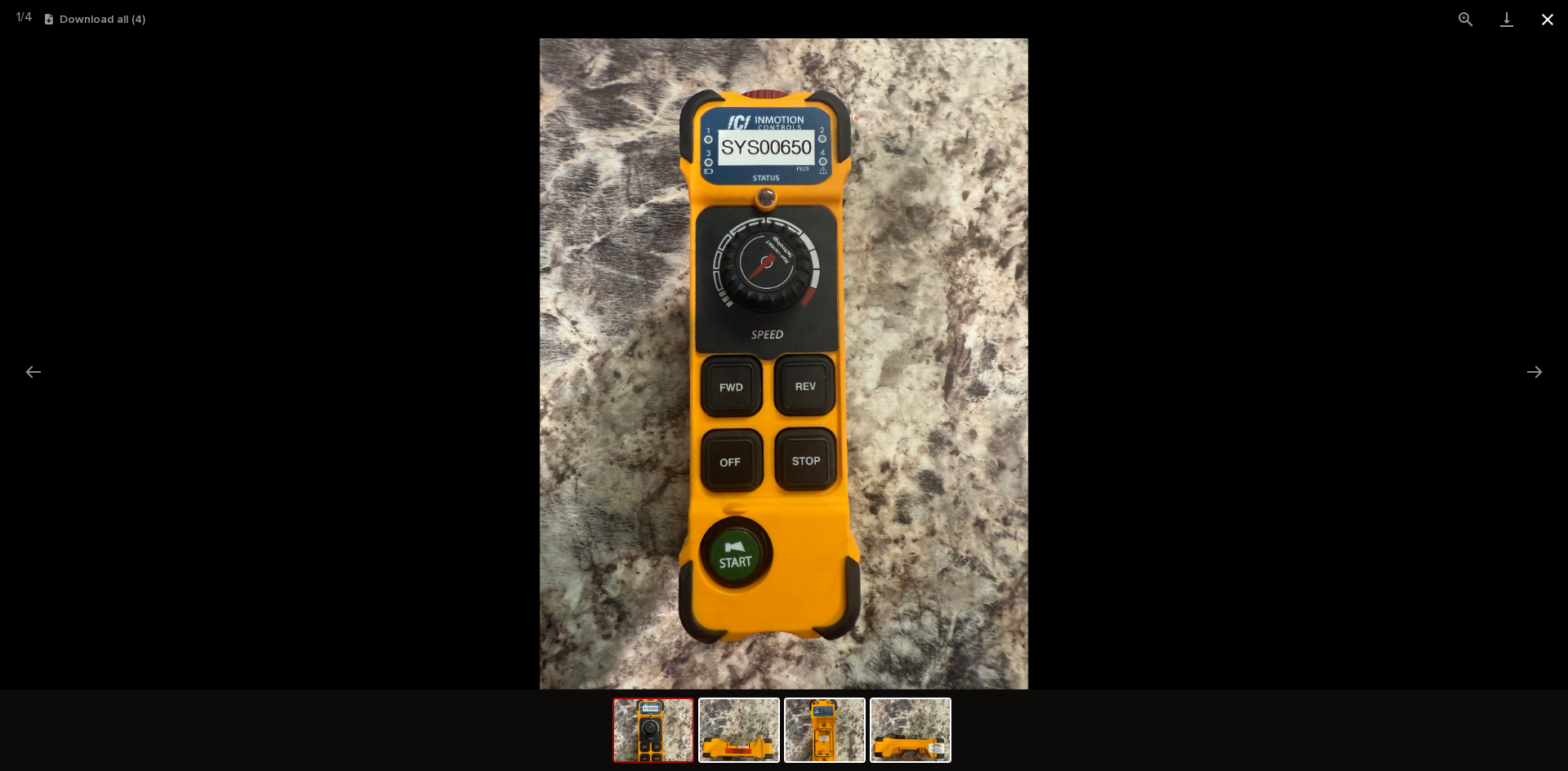
click at [1549, 21] on button "Close gallery" at bounding box center [1546, 19] width 41 height 39
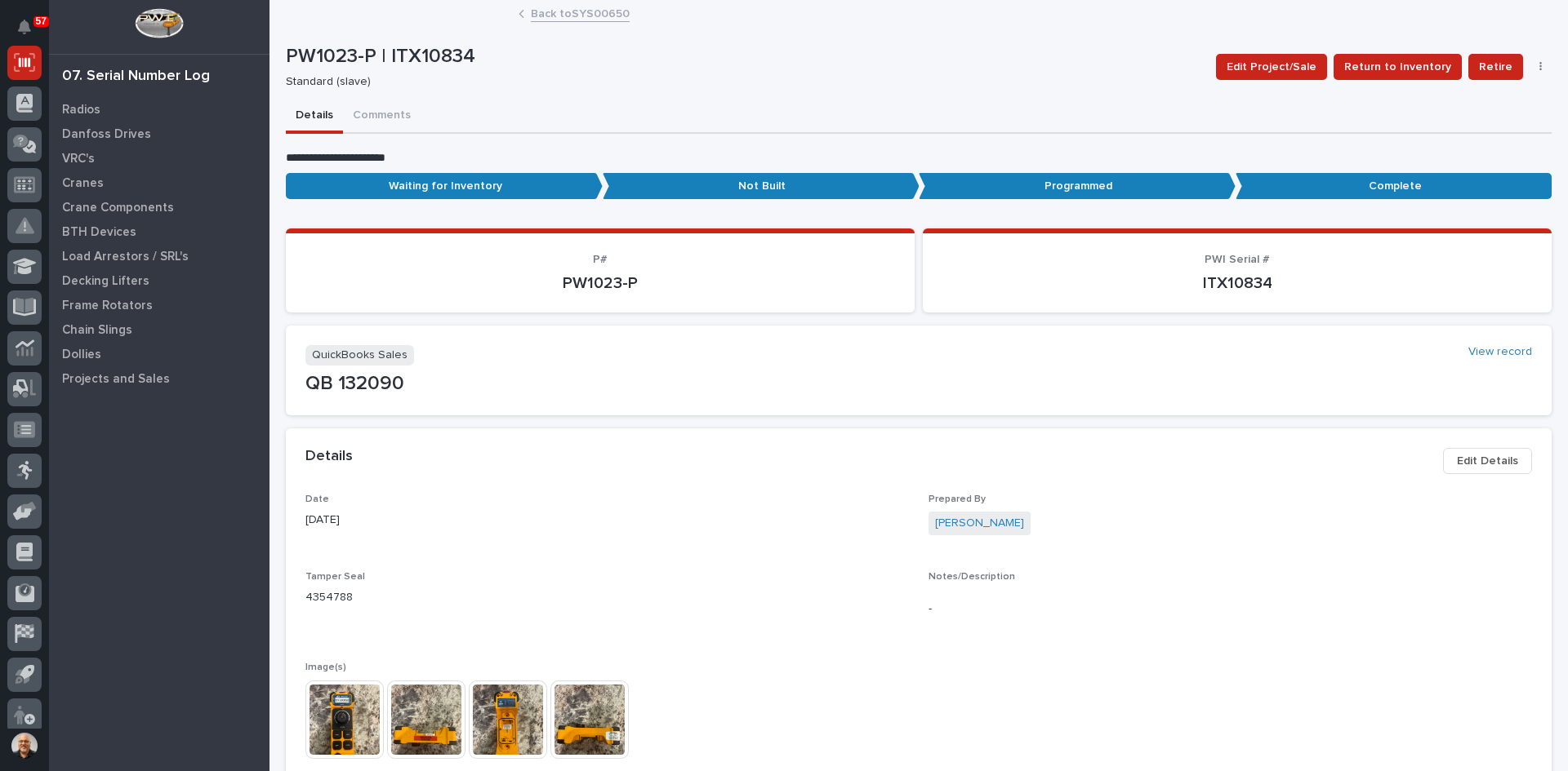
click at [558, 7] on link "Back to SYS00650" at bounding box center [580, 12] width 99 height 19
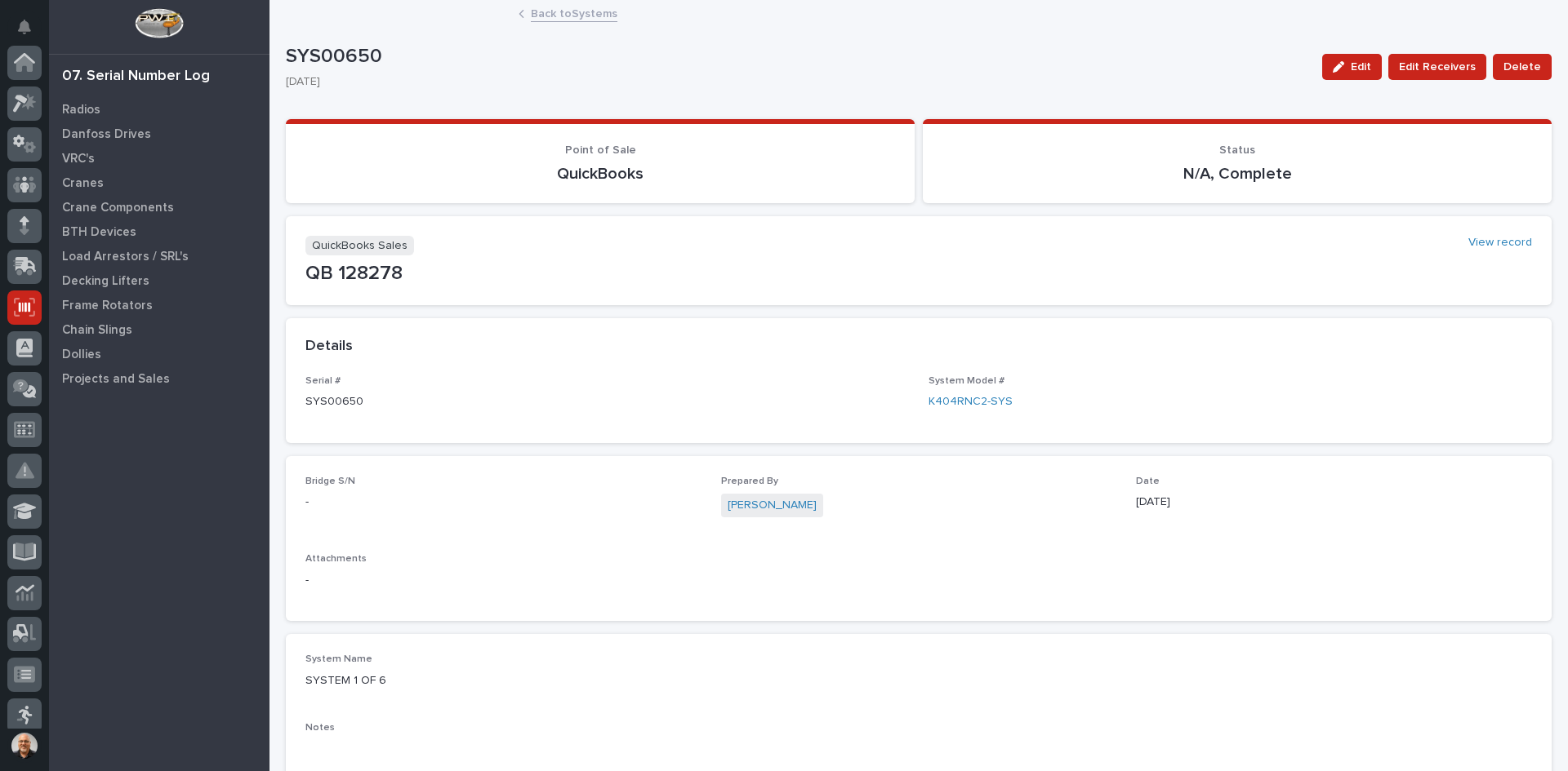
scroll to position [245, 0]
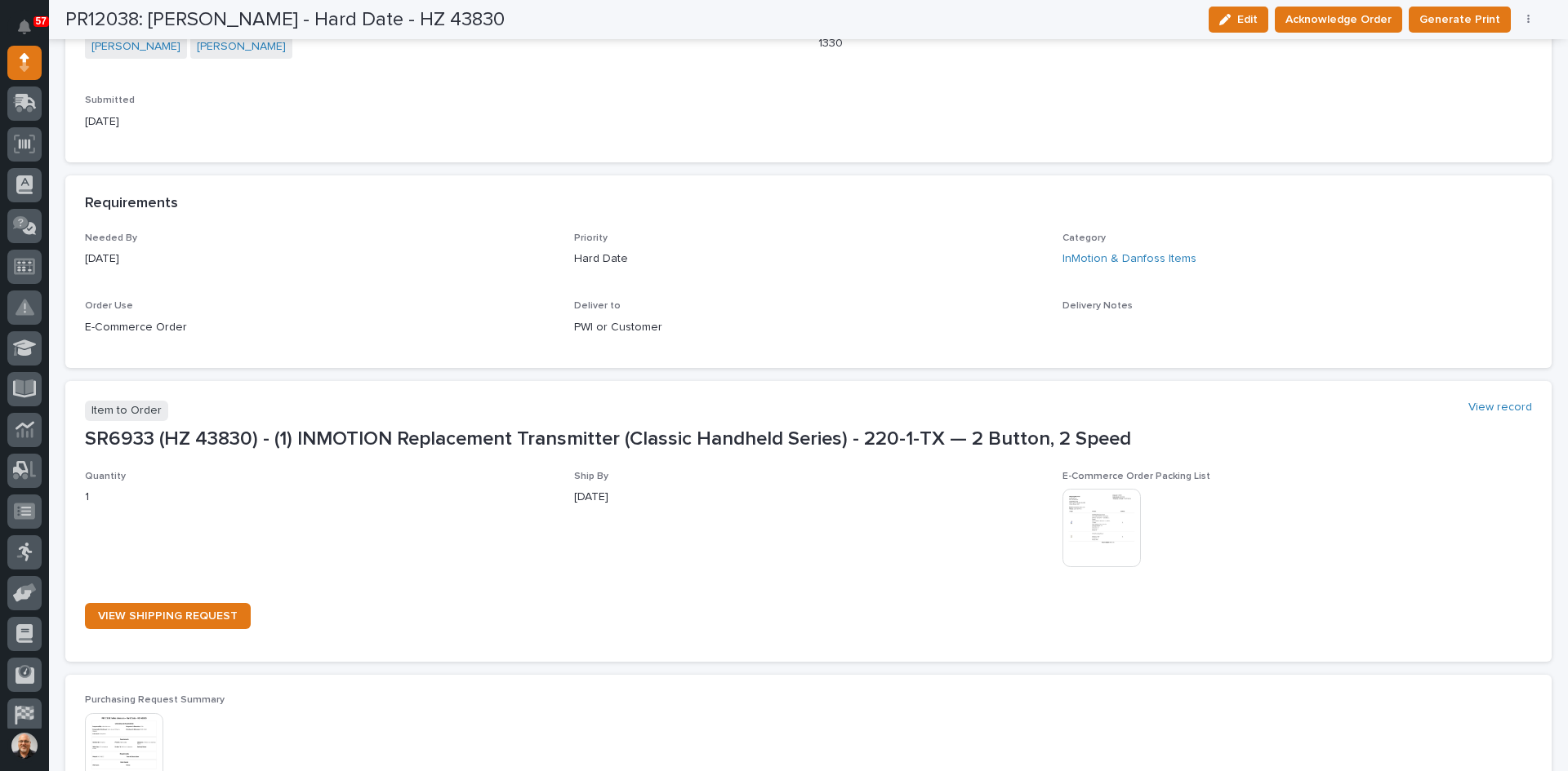
scroll to position [653, 0]
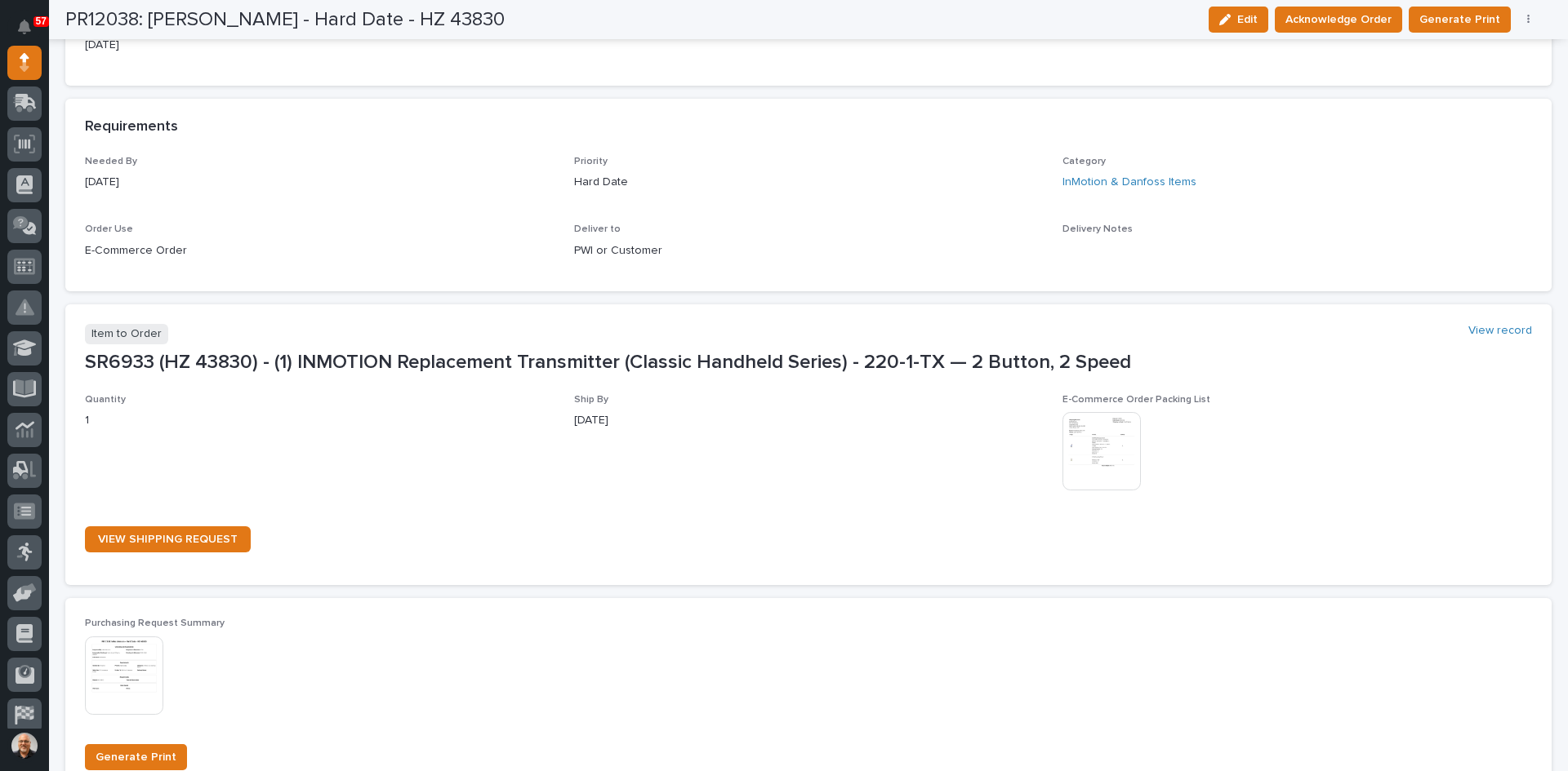
click at [1086, 448] on img at bounding box center [1101, 451] width 78 height 78
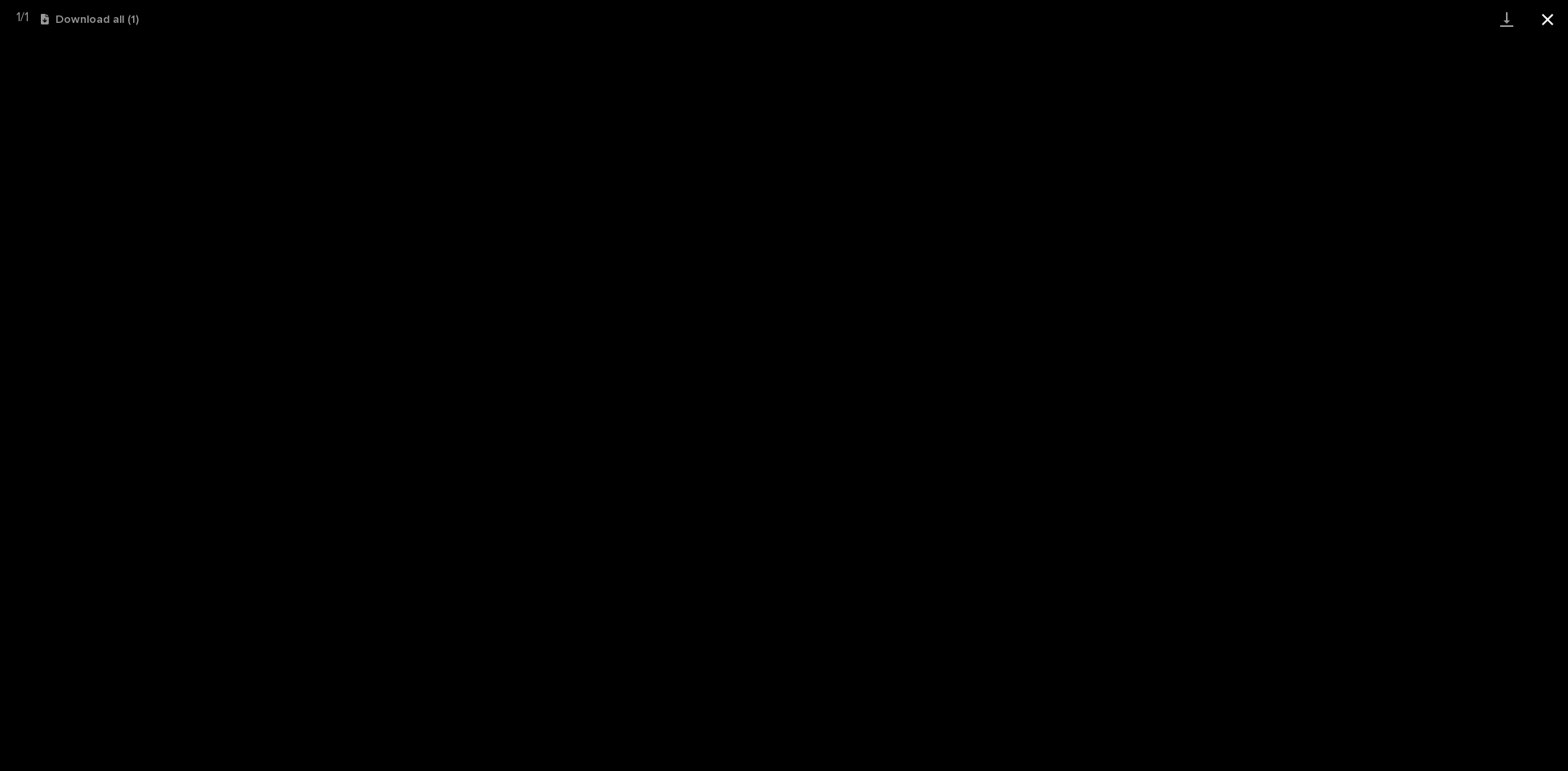
click at [1547, 16] on button "Close gallery" at bounding box center [1546, 19] width 41 height 39
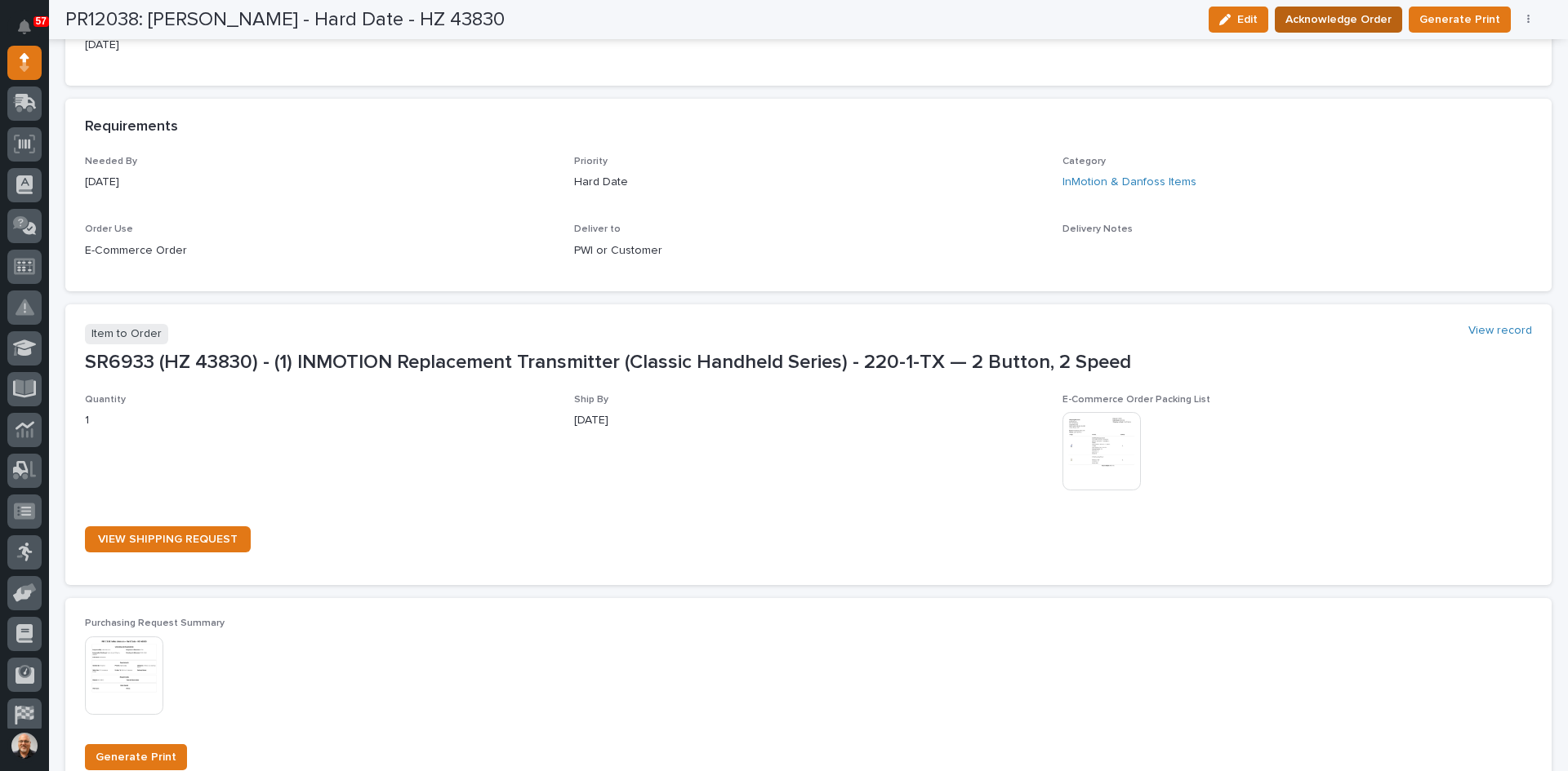
click at [1355, 15] on span "Acknowledge Order" at bounding box center [1338, 19] width 107 height 20
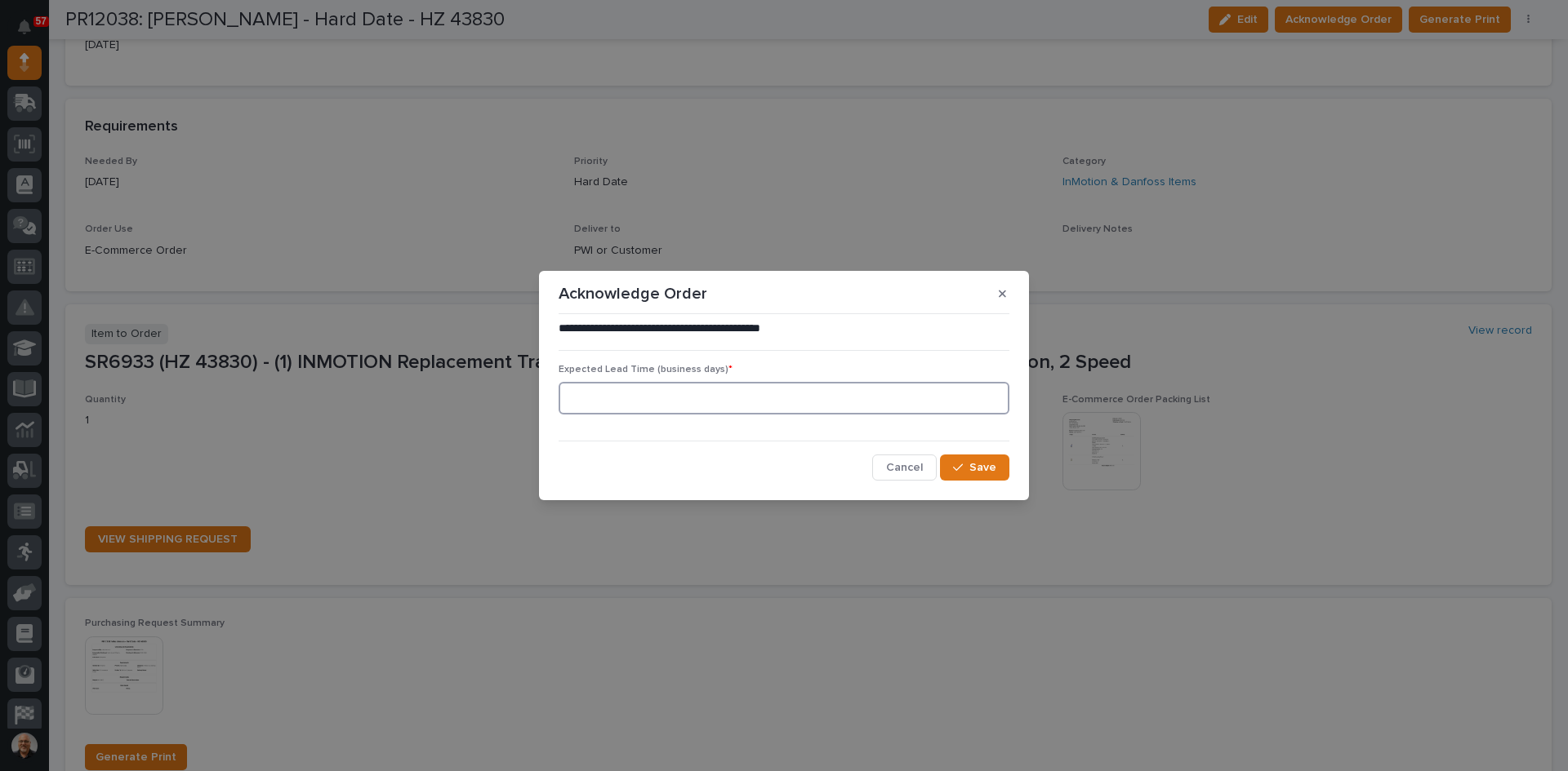
click at [654, 403] on input at bounding box center [784, 398] width 451 height 33
type input "0"
click at [988, 466] on span "Save" at bounding box center [982, 468] width 27 height 15
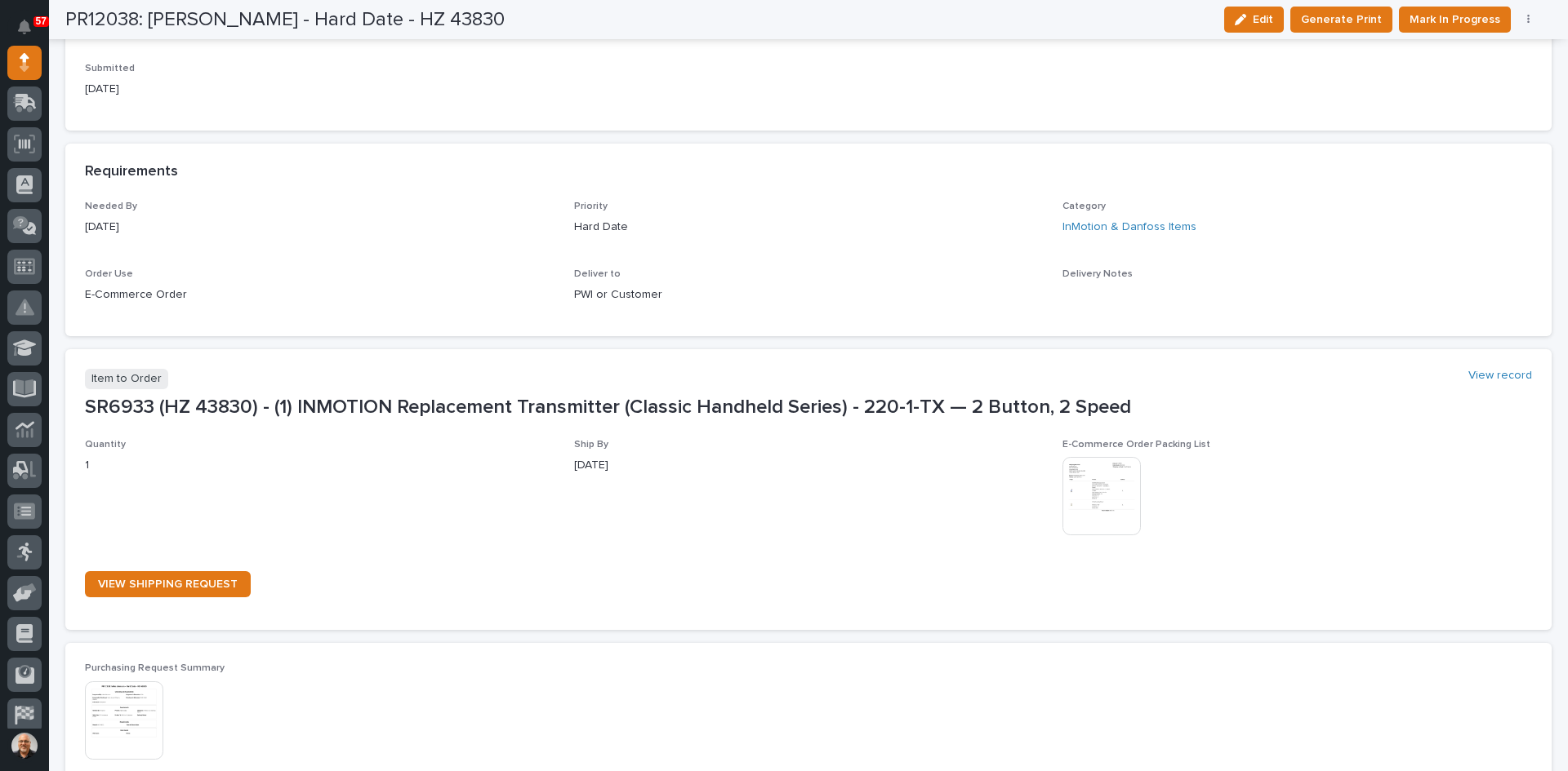
scroll to position [794, 0]
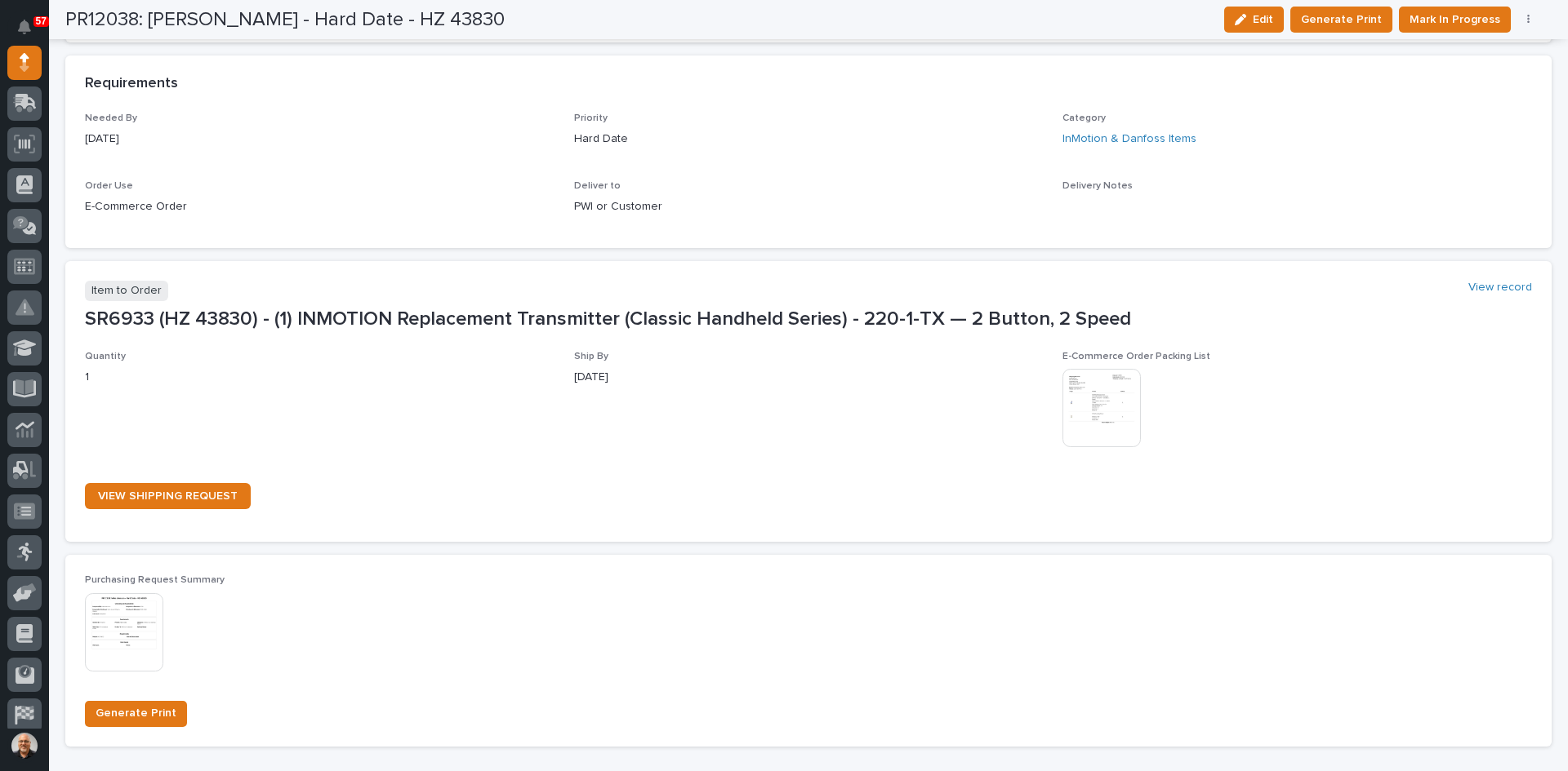
drag, startPoint x: 1526, startPoint y: 5, endPoint x: 1265, endPoint y: 107, distance: 280.2
click at [1265, 107] on div "Requirements" at bounding box center [808, 84] width 1486 height 57
click at [1465, 16] on span "Mark In Progress" at bounding box center [1455, 19] width 91 height 20
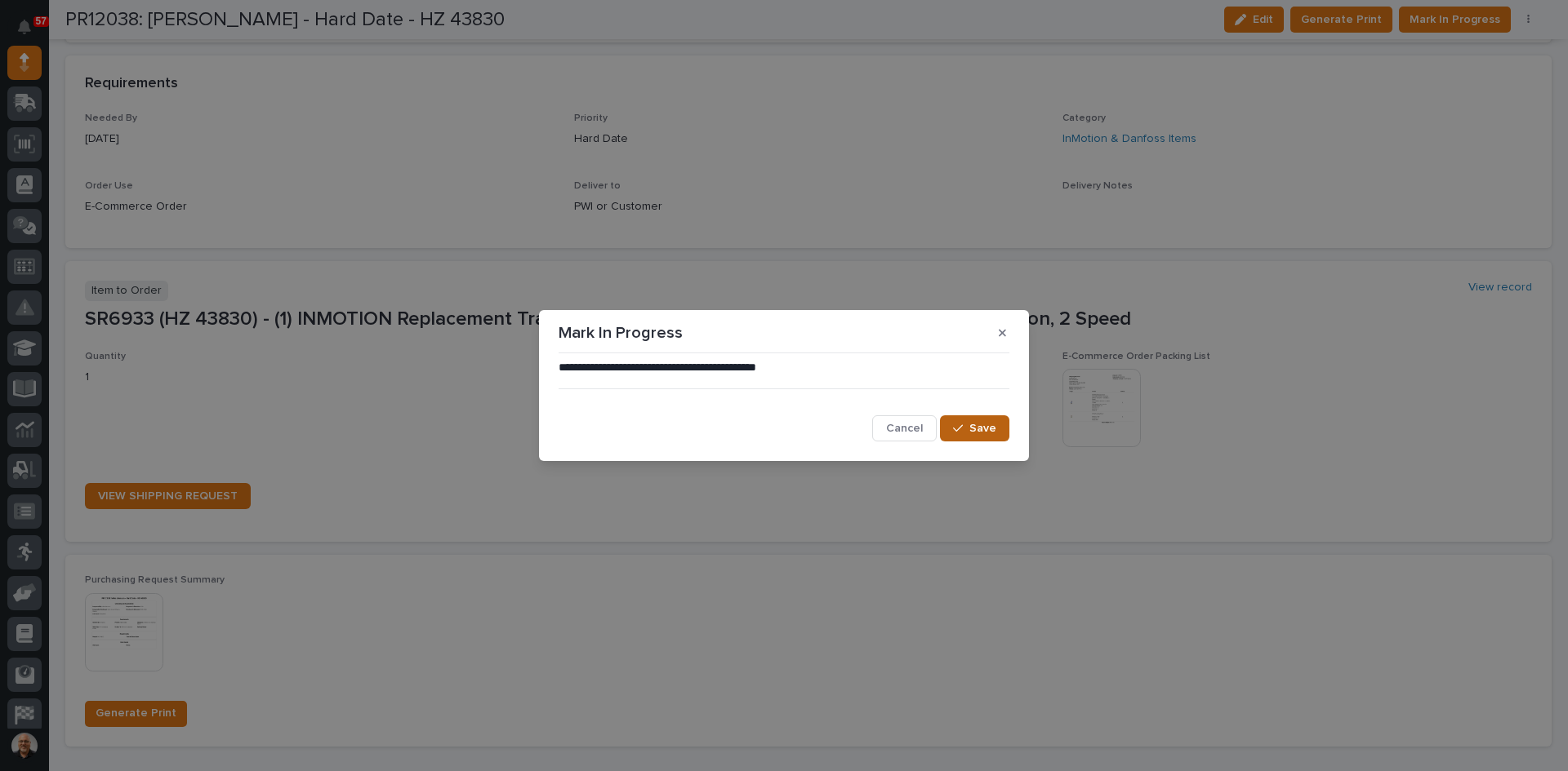
click at [982, 431] on span "Save" at bounding box center [982, 429] width 27 height 15
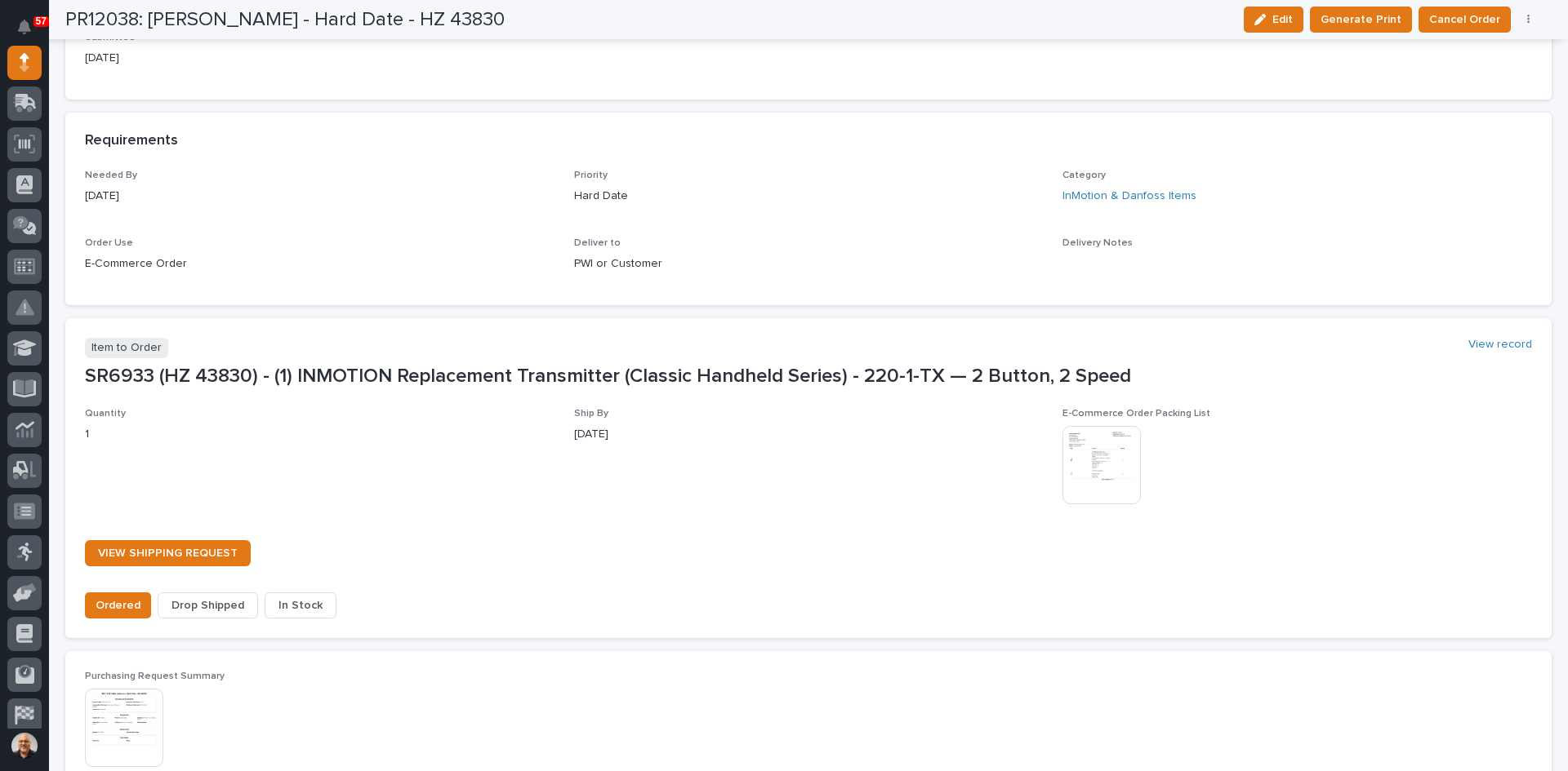
scroll to position [893, 0]
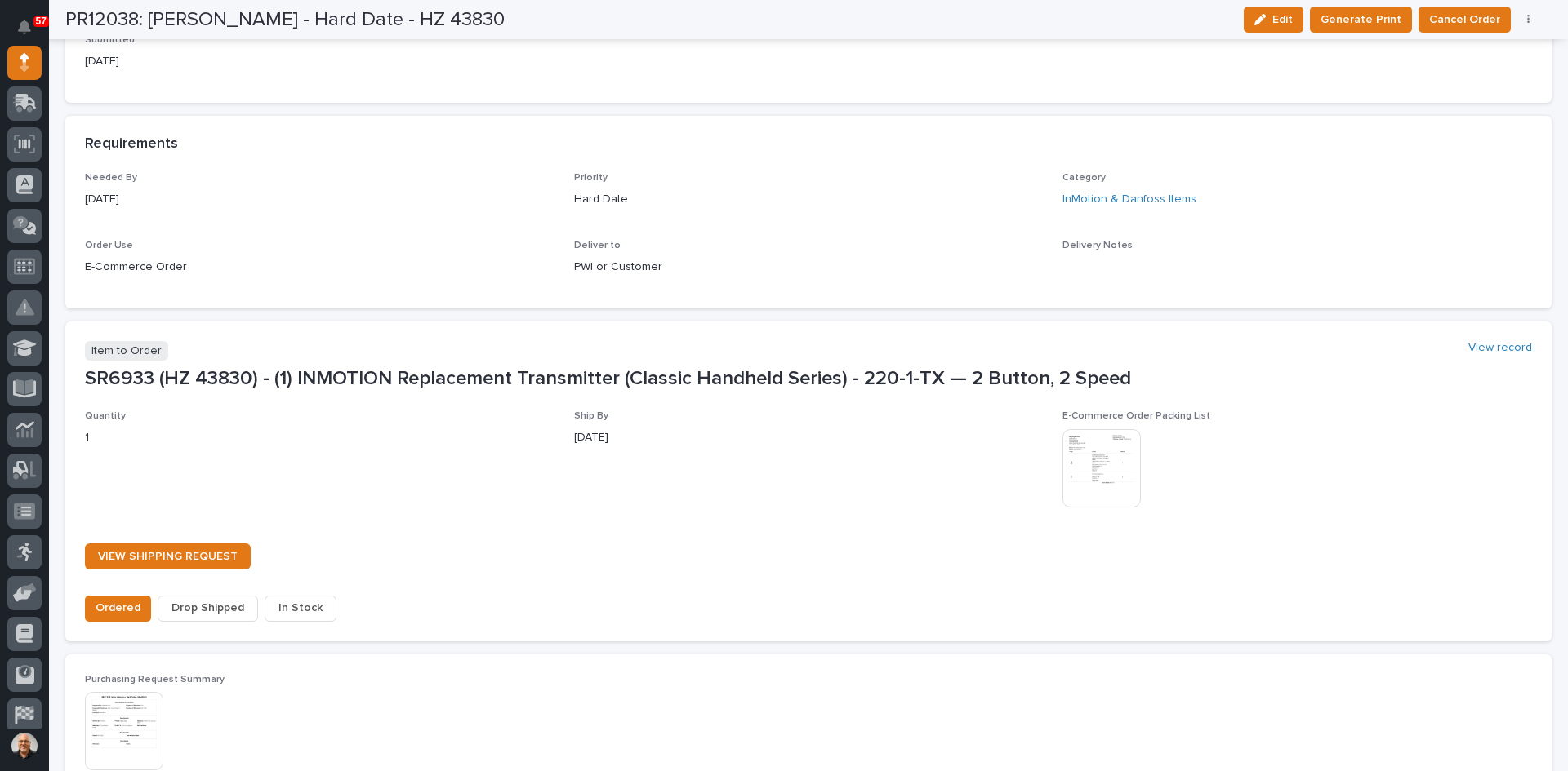
click at [296, 613] on span "In Stock" at bounding box center [300, 608] width 44 height 20
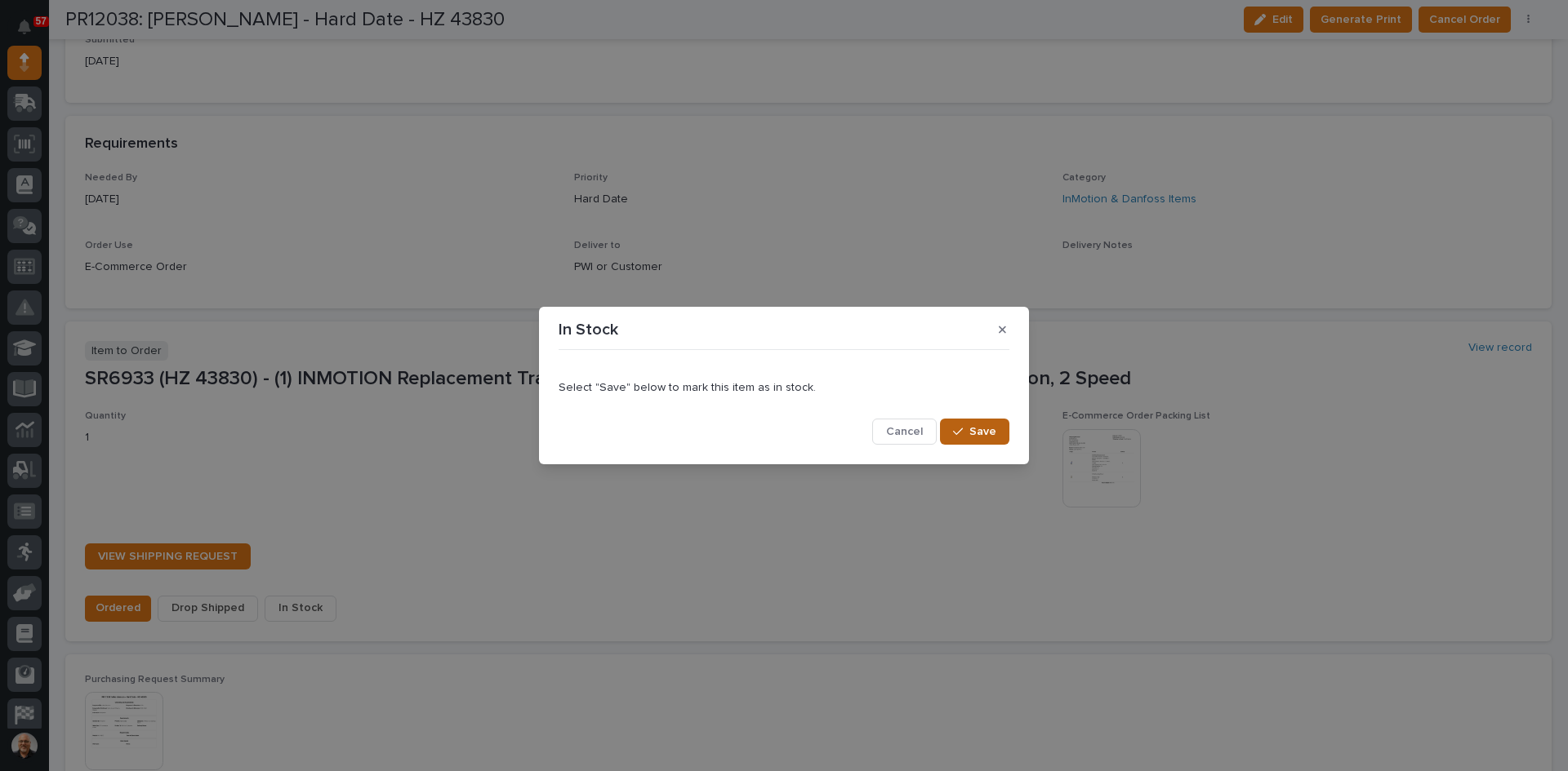
click at [979, 426] on span "Save" at bounding box center [982, 432] width 27 height 15
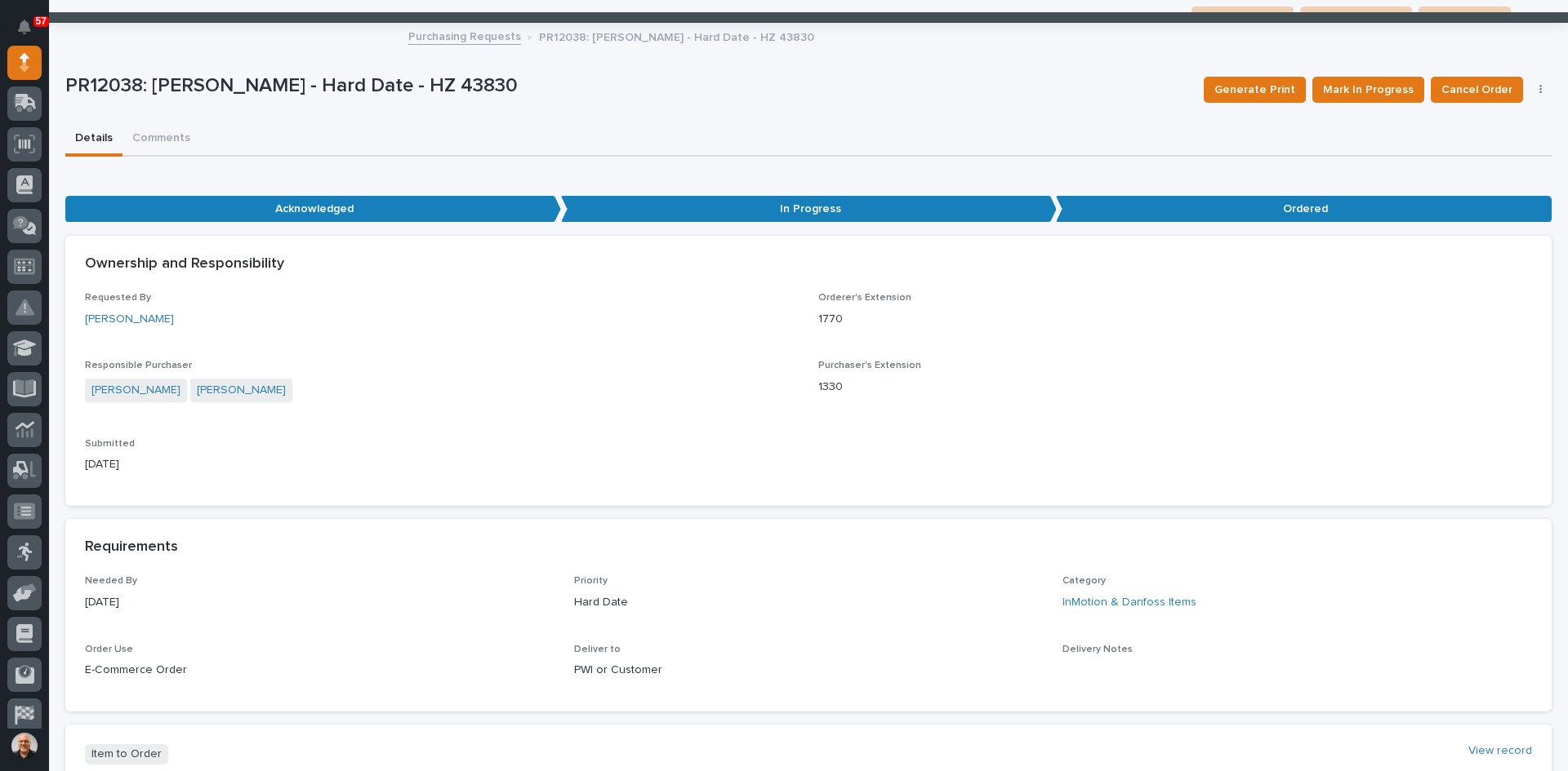
scroll to position [33, 0]
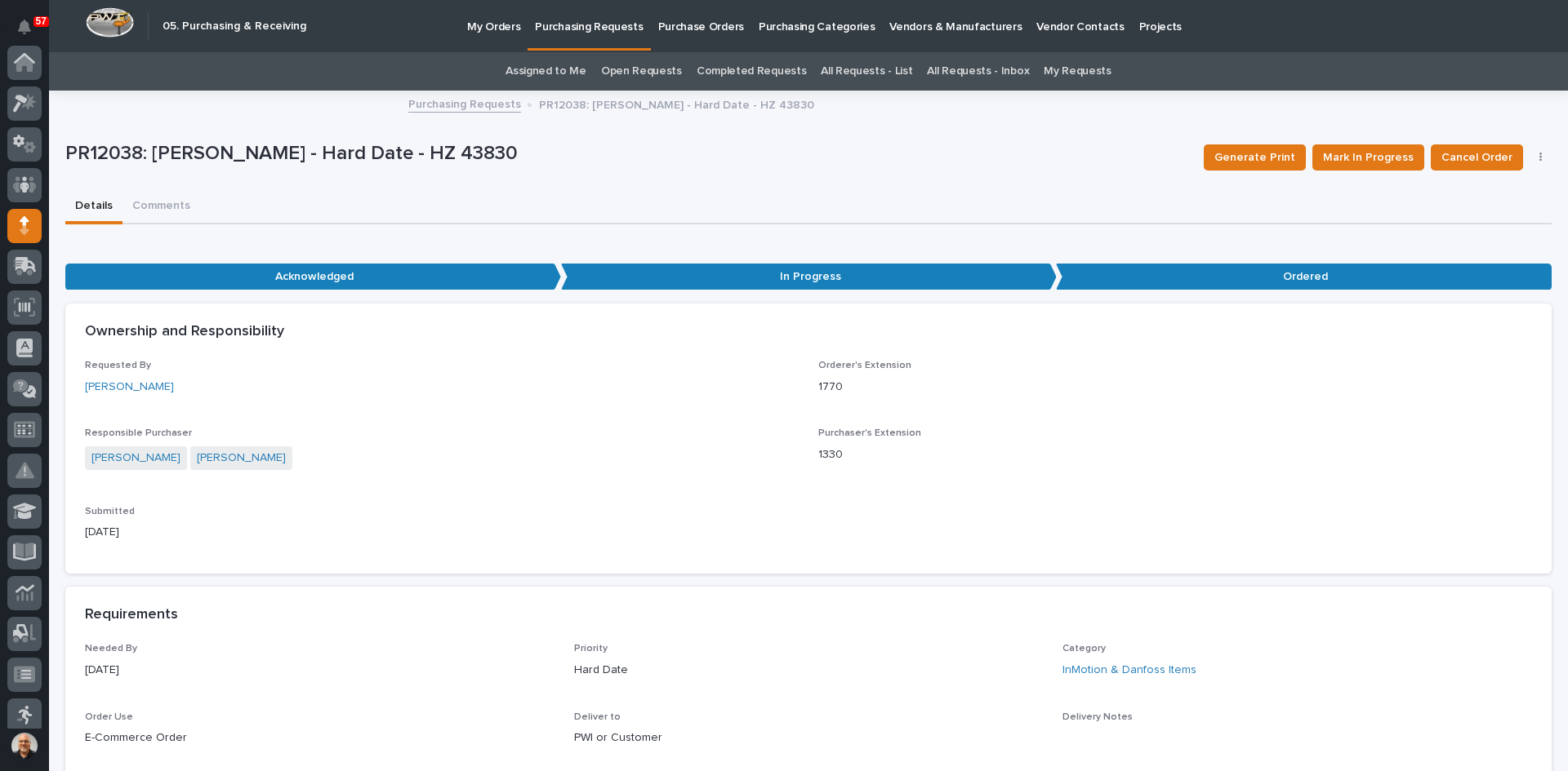
scroll to position [163, 0]
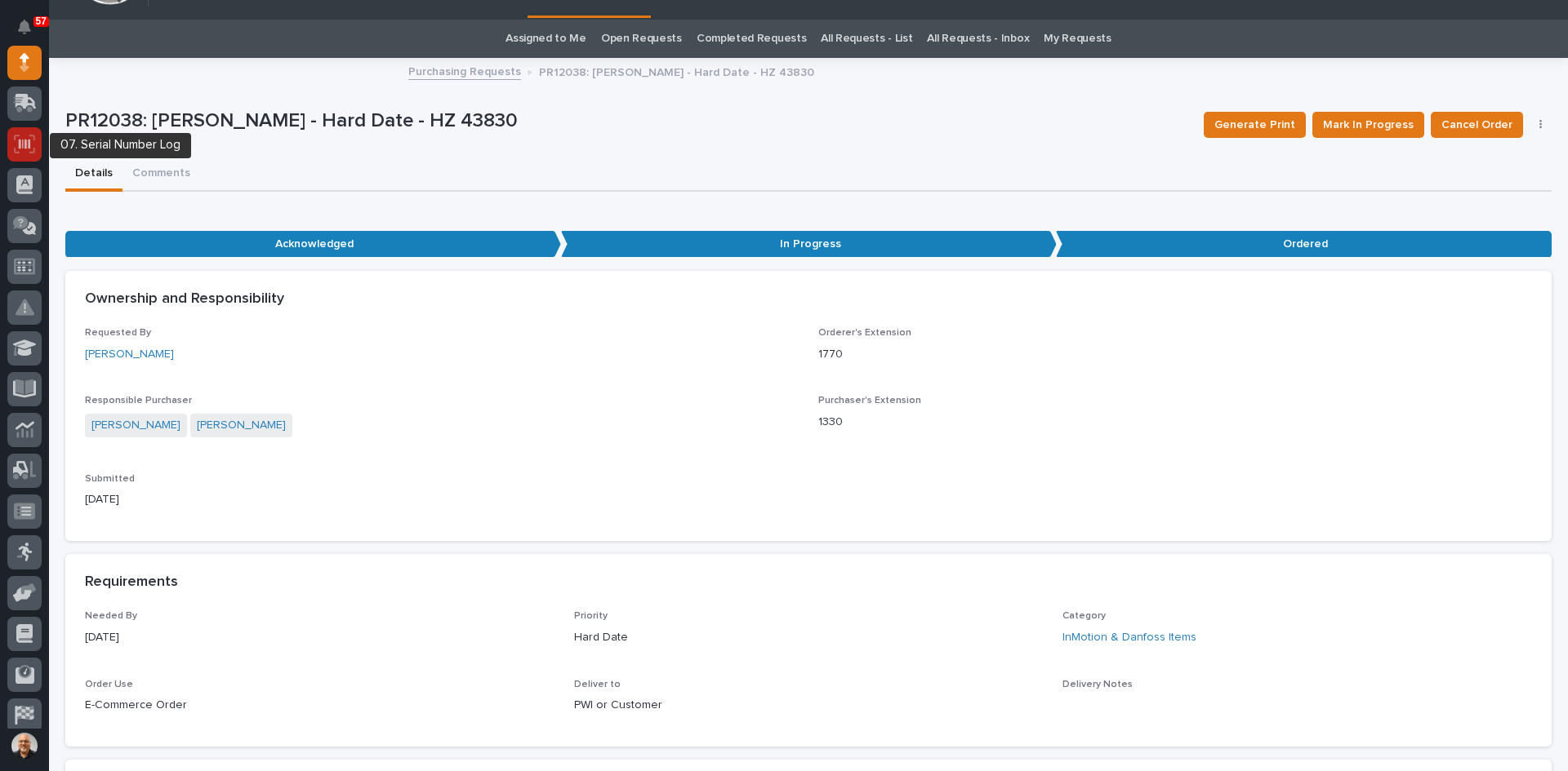
click at [20, 147] on icon at bounding box center [25, 143] width 11 height 9
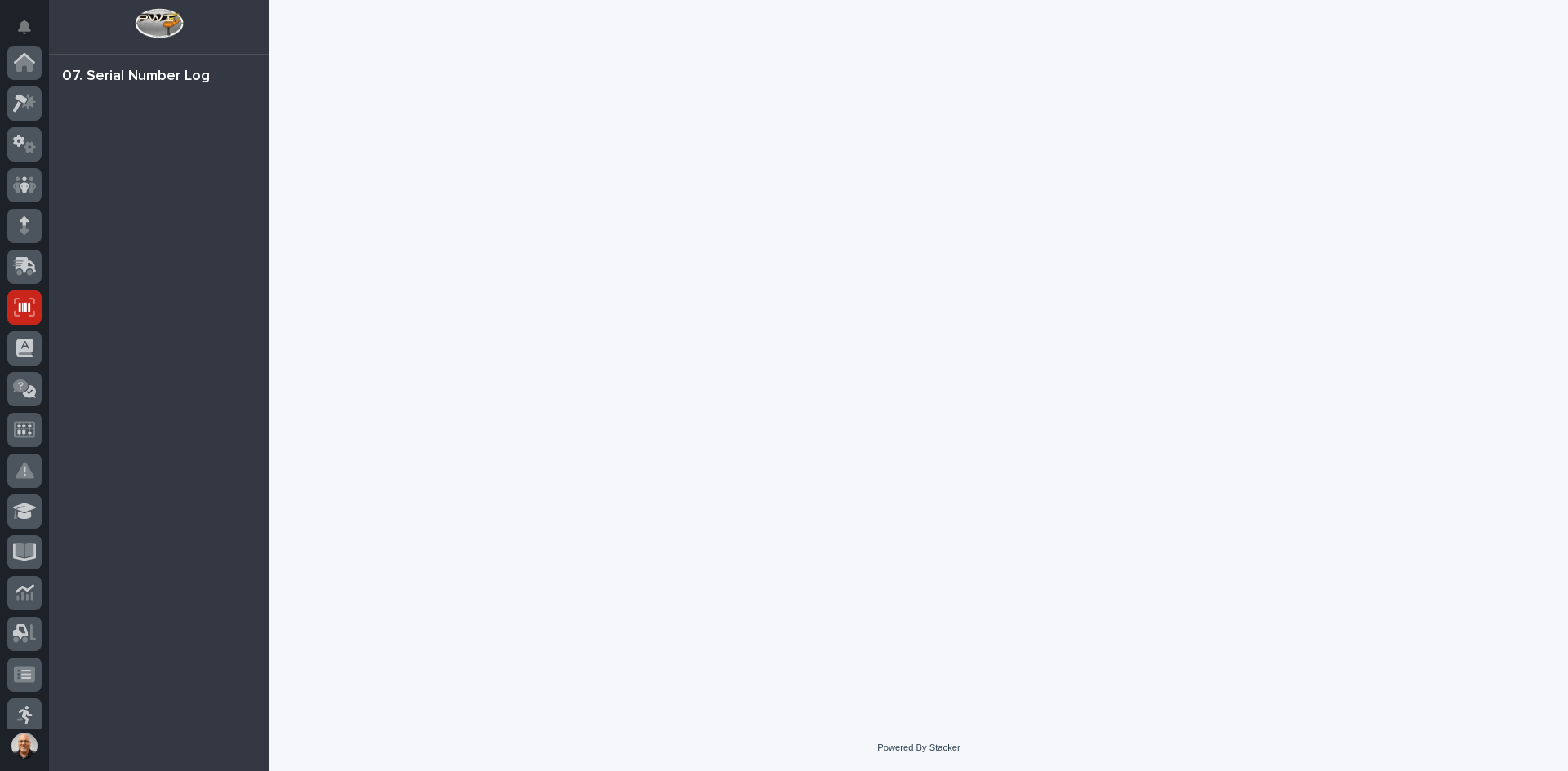
scroll to position [245, 0]
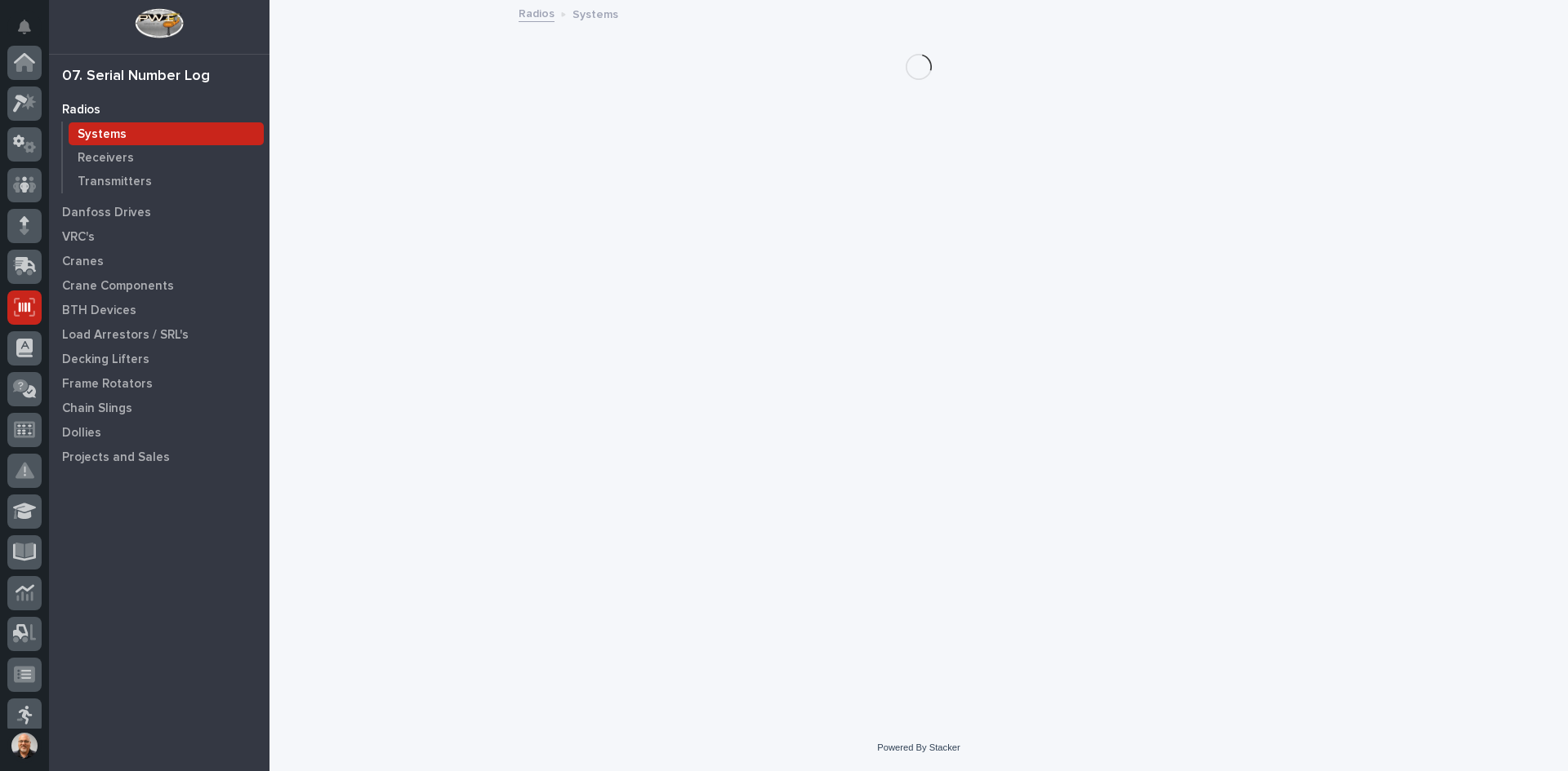
scroll to position [245, 0]
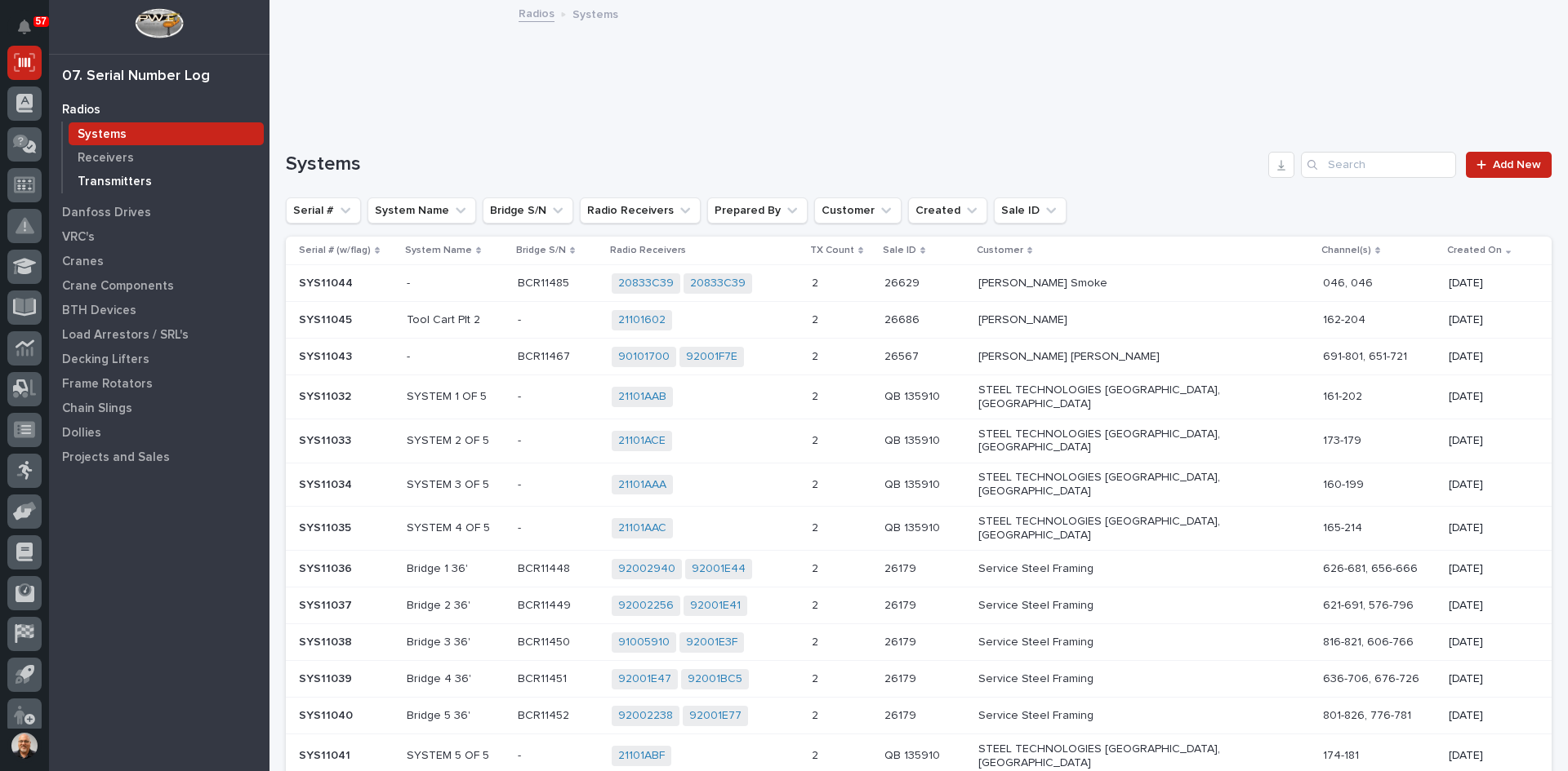
click at [119, 182] on p "Transmitters" at bounding box center [114, 182] width 74 height 15
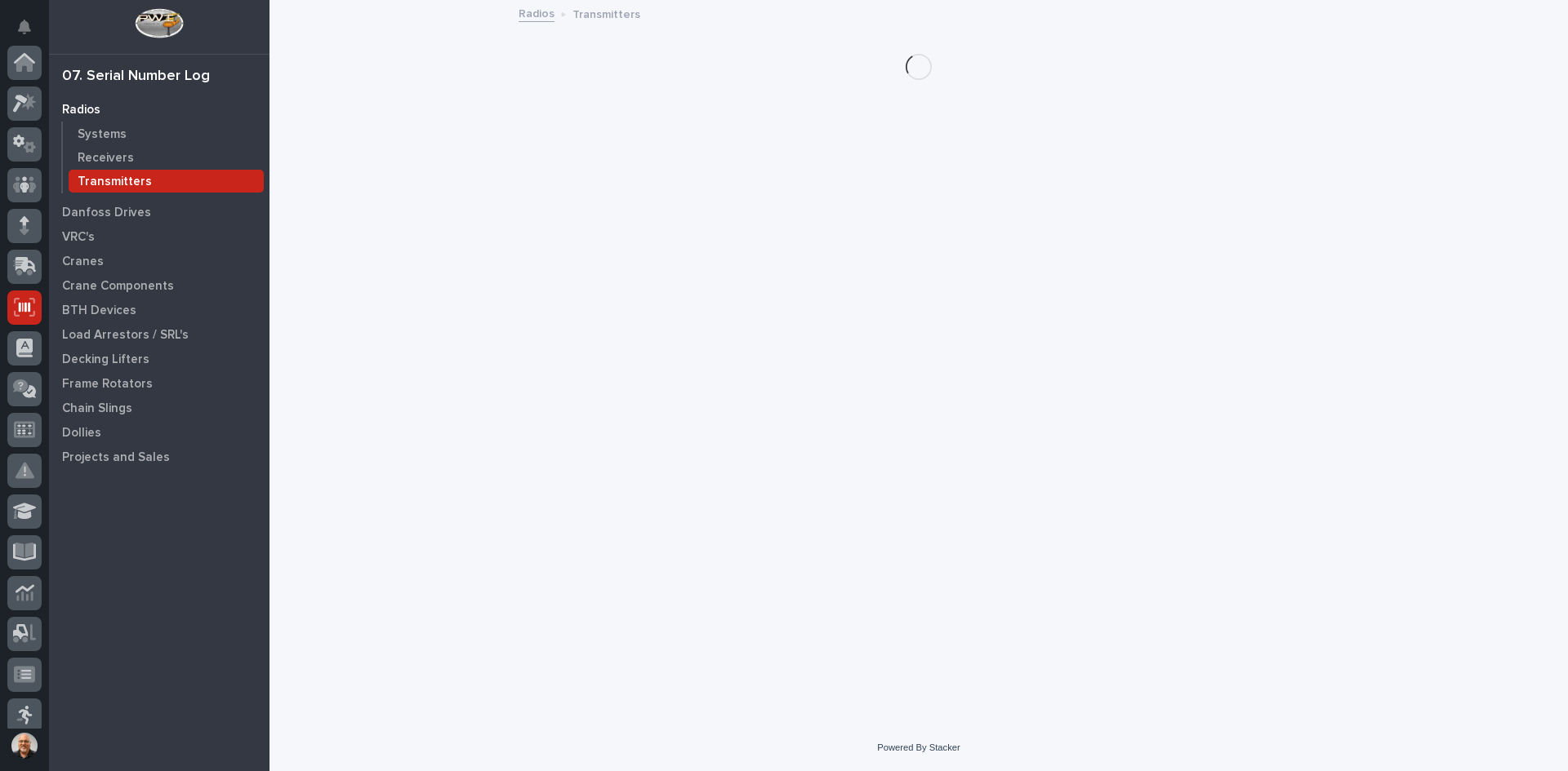
scroll to position [245, 0]
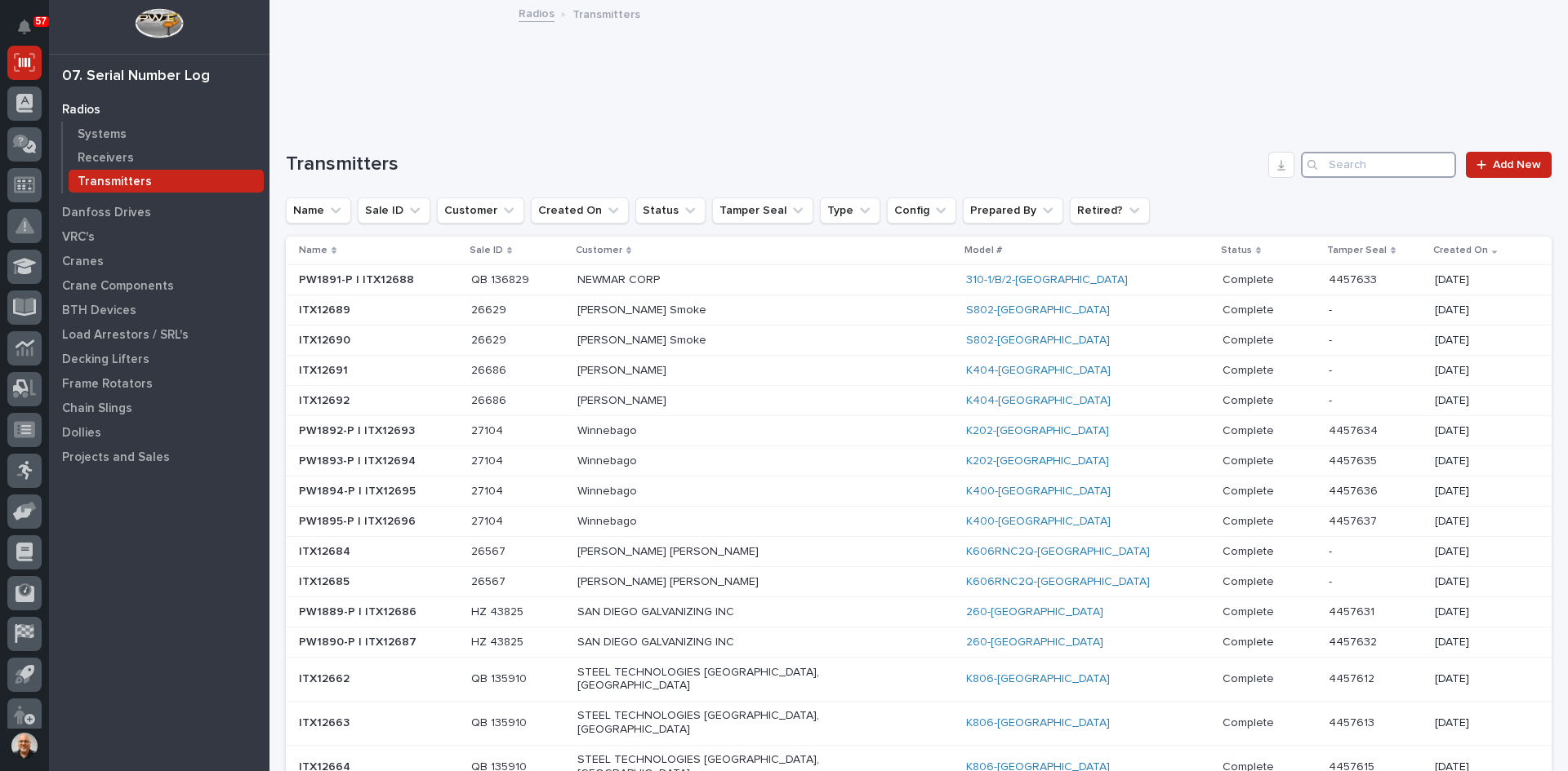
click at [1328, 167] on input "Search" at bounding box center [1378, 165] width 156 height 26
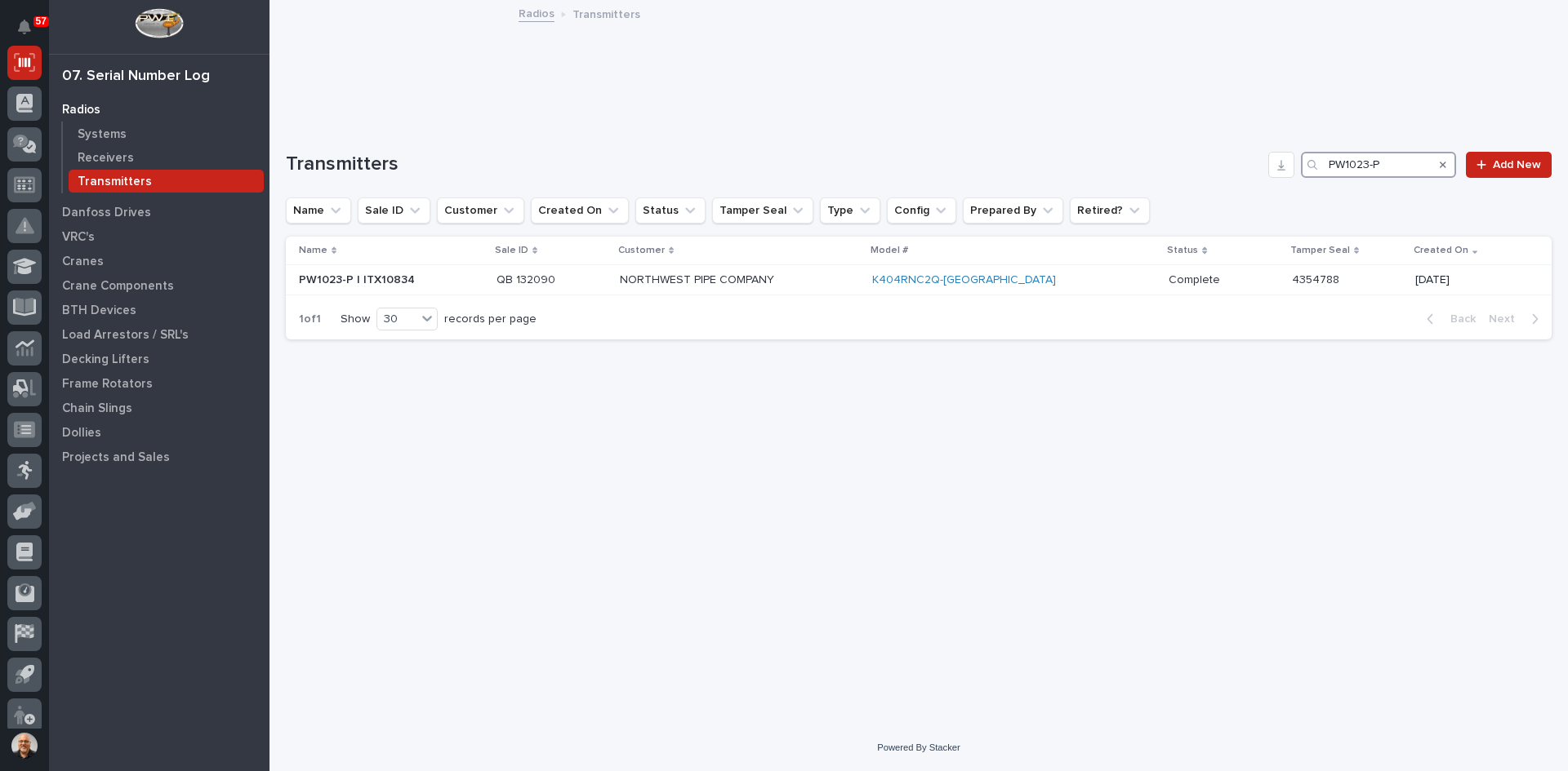
type input "PW1023-P"
click at [436, 278] on p at bounding box center [391, 280] width 185 height 14
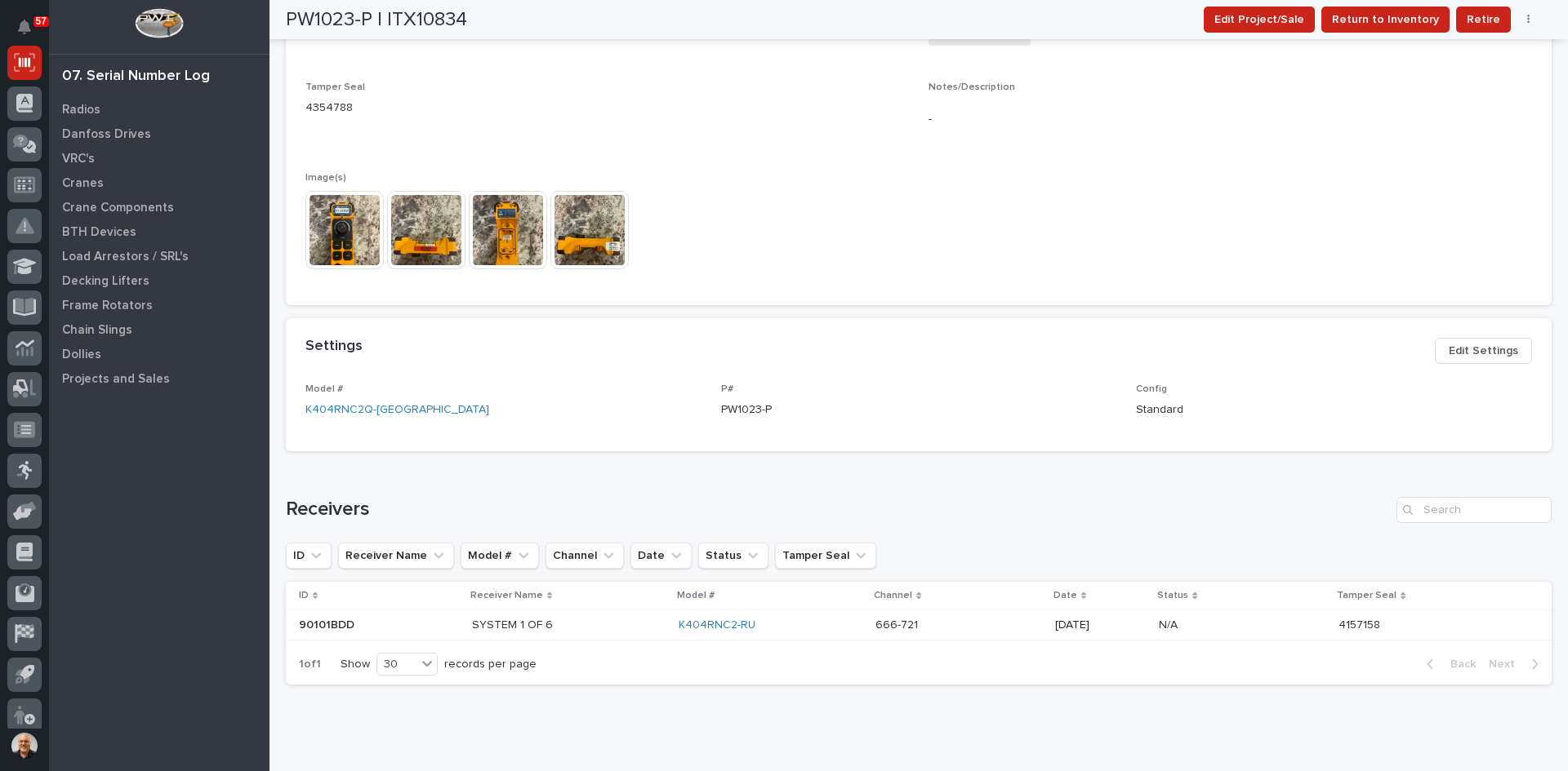
scroll to position [545, 0]
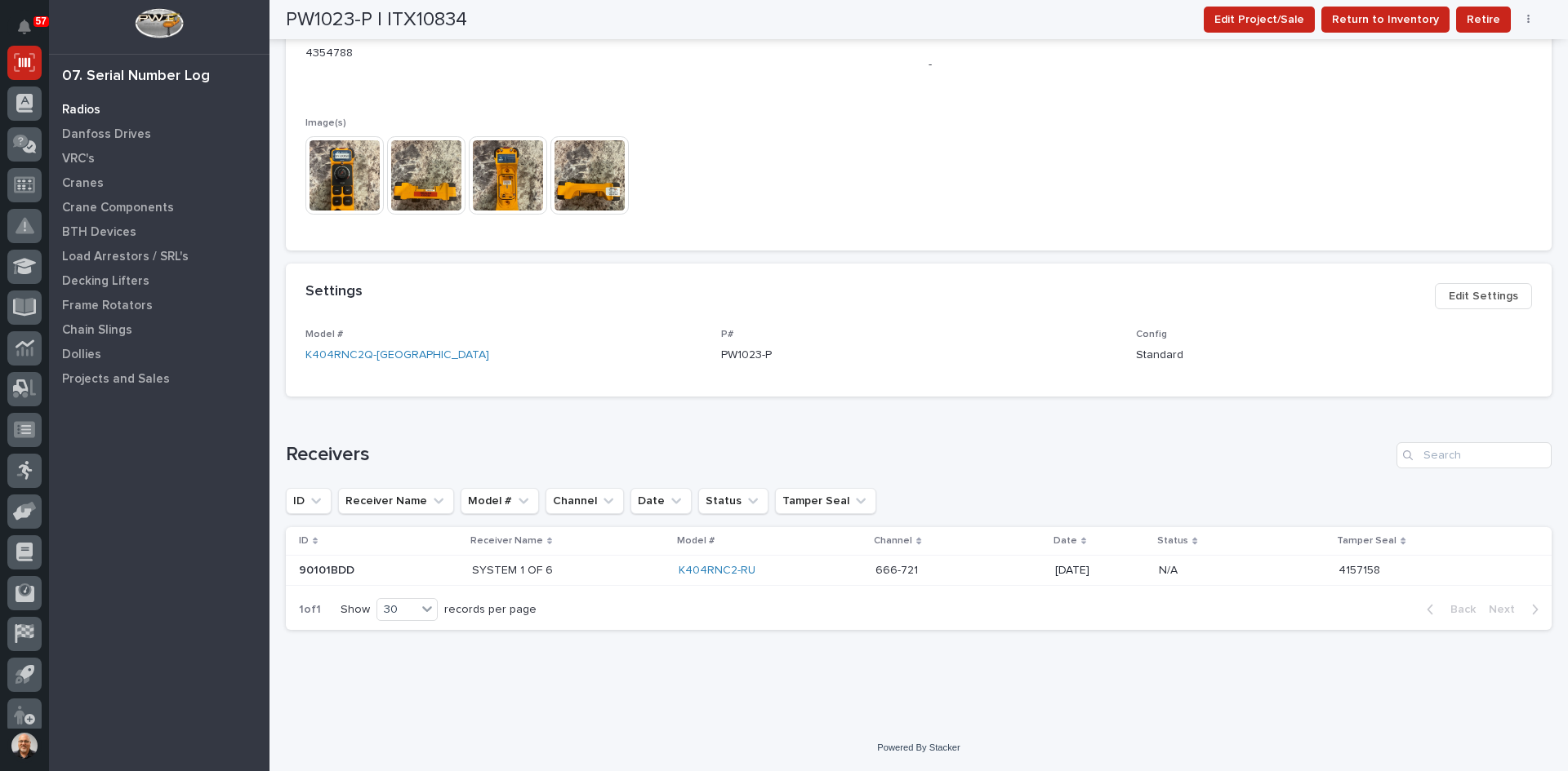
click at [74, 111] on p "Radios" at bounding box center [81, 110] width 39 height 15
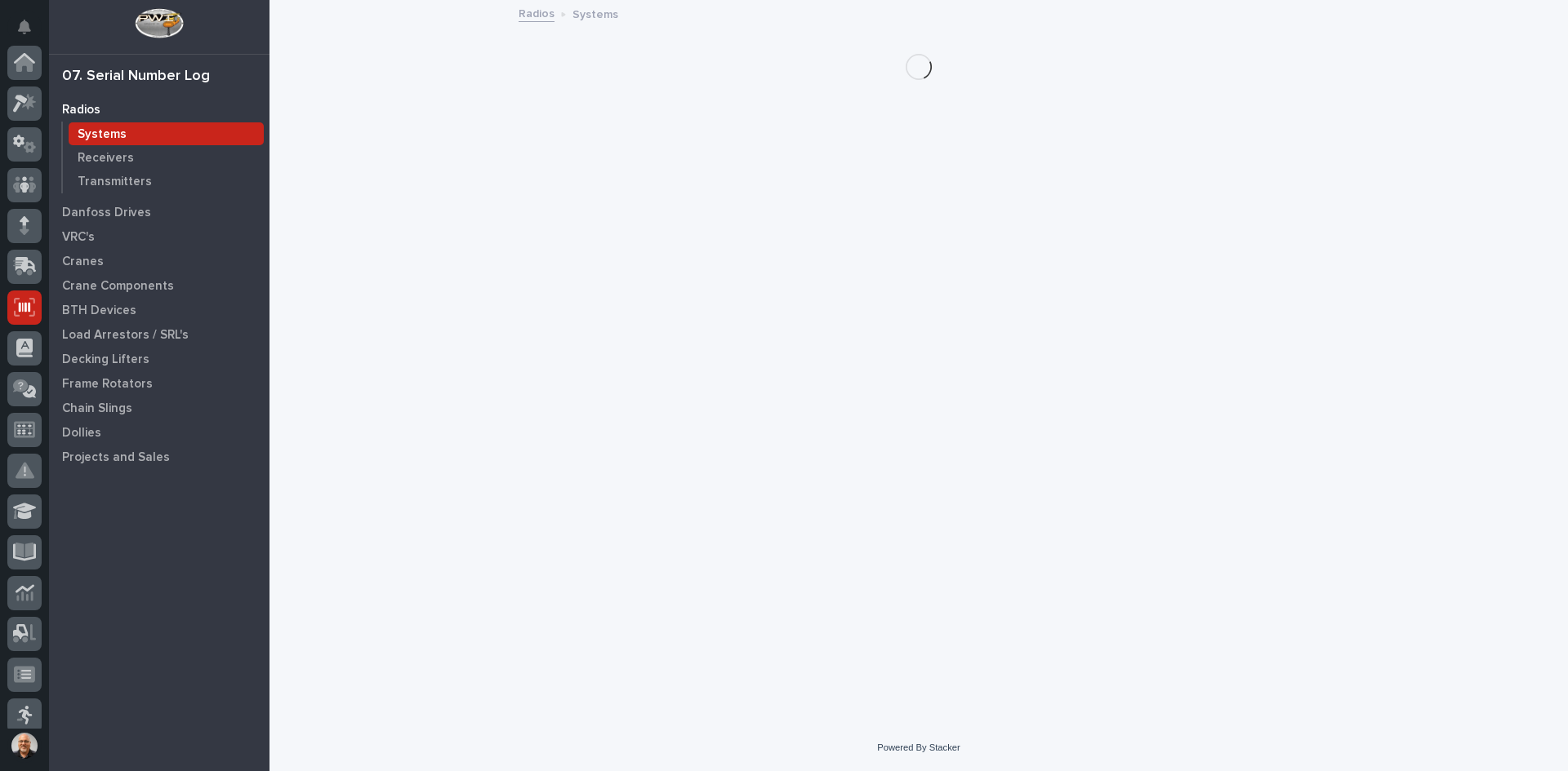
scroll to position [245, 0]
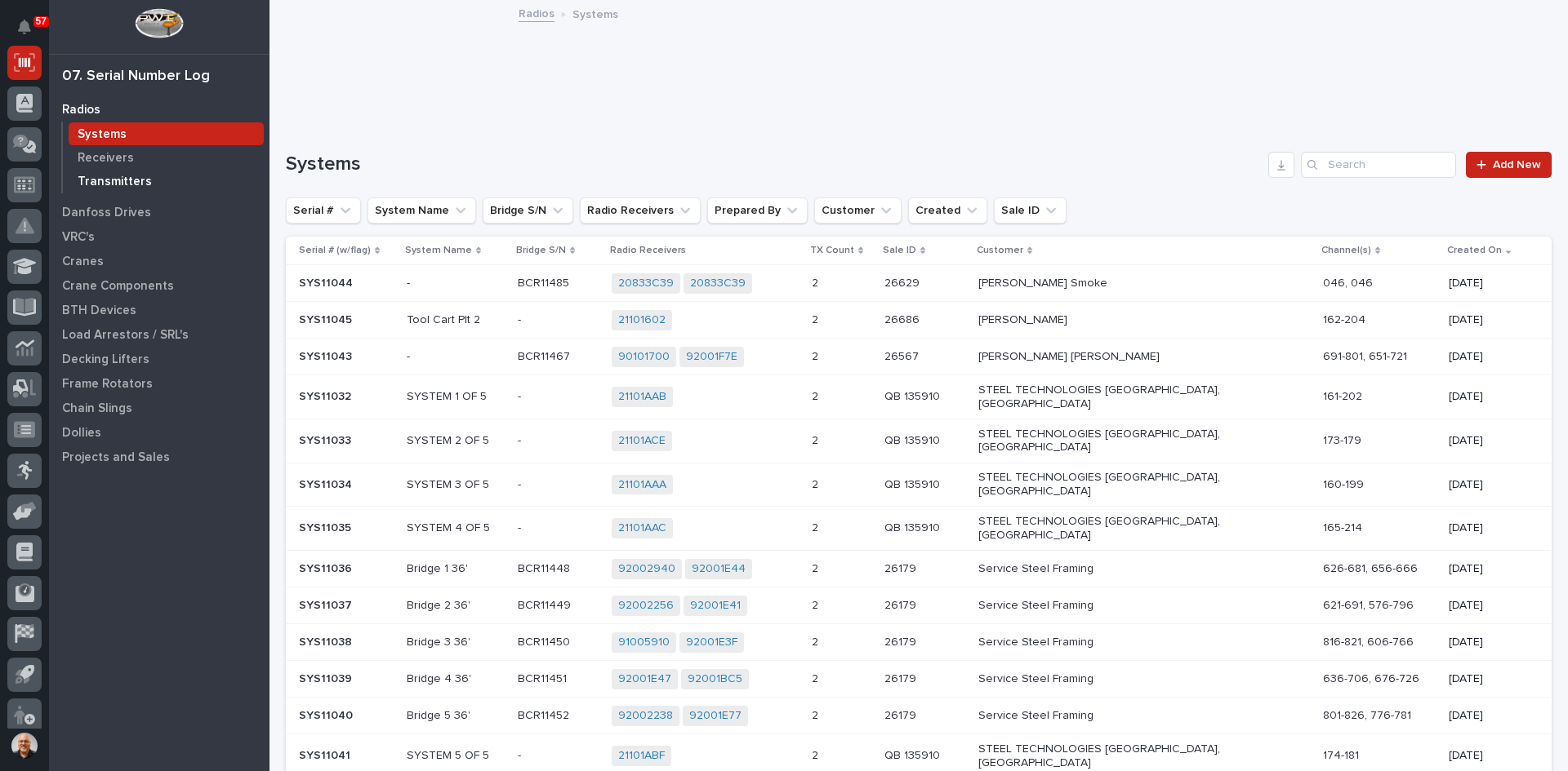
click at [111, 179] on p "Transmitters" at bounding box center [114, 182] width 74 height 15
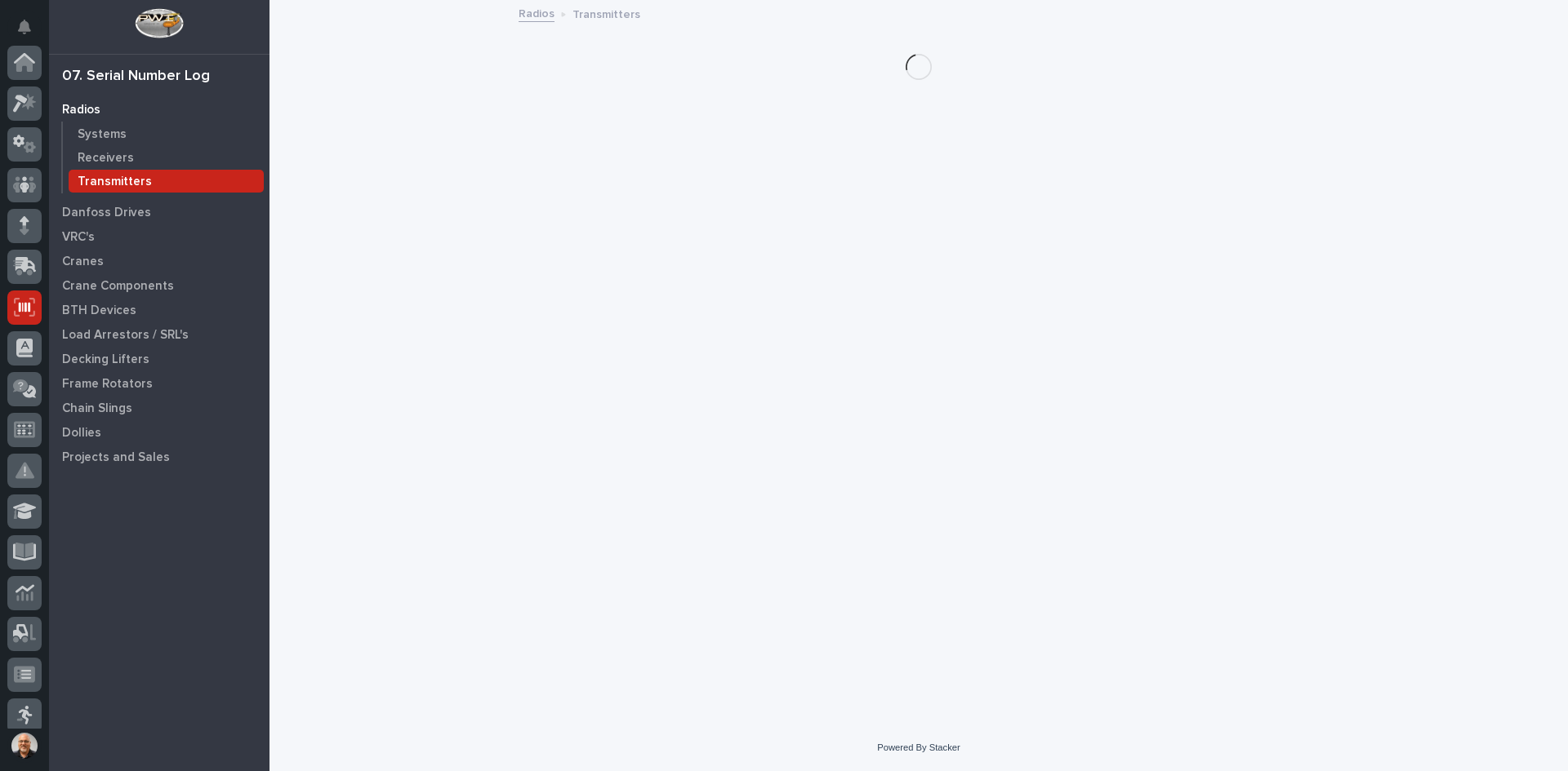
scroll to position [245, 0]
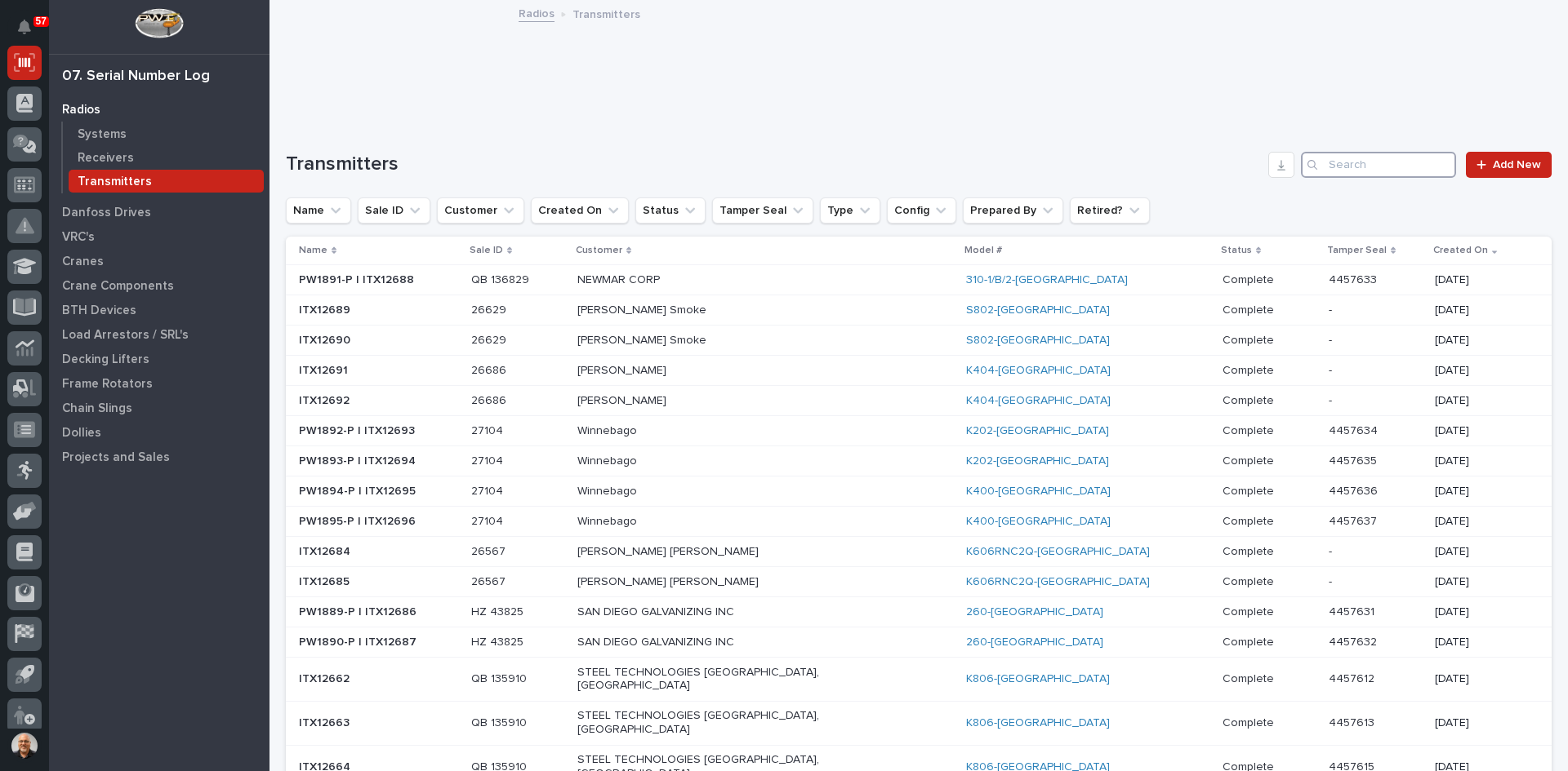
click at [1335, 165] on input "Search" at bounding box center [1378, 165] width 156 height 26
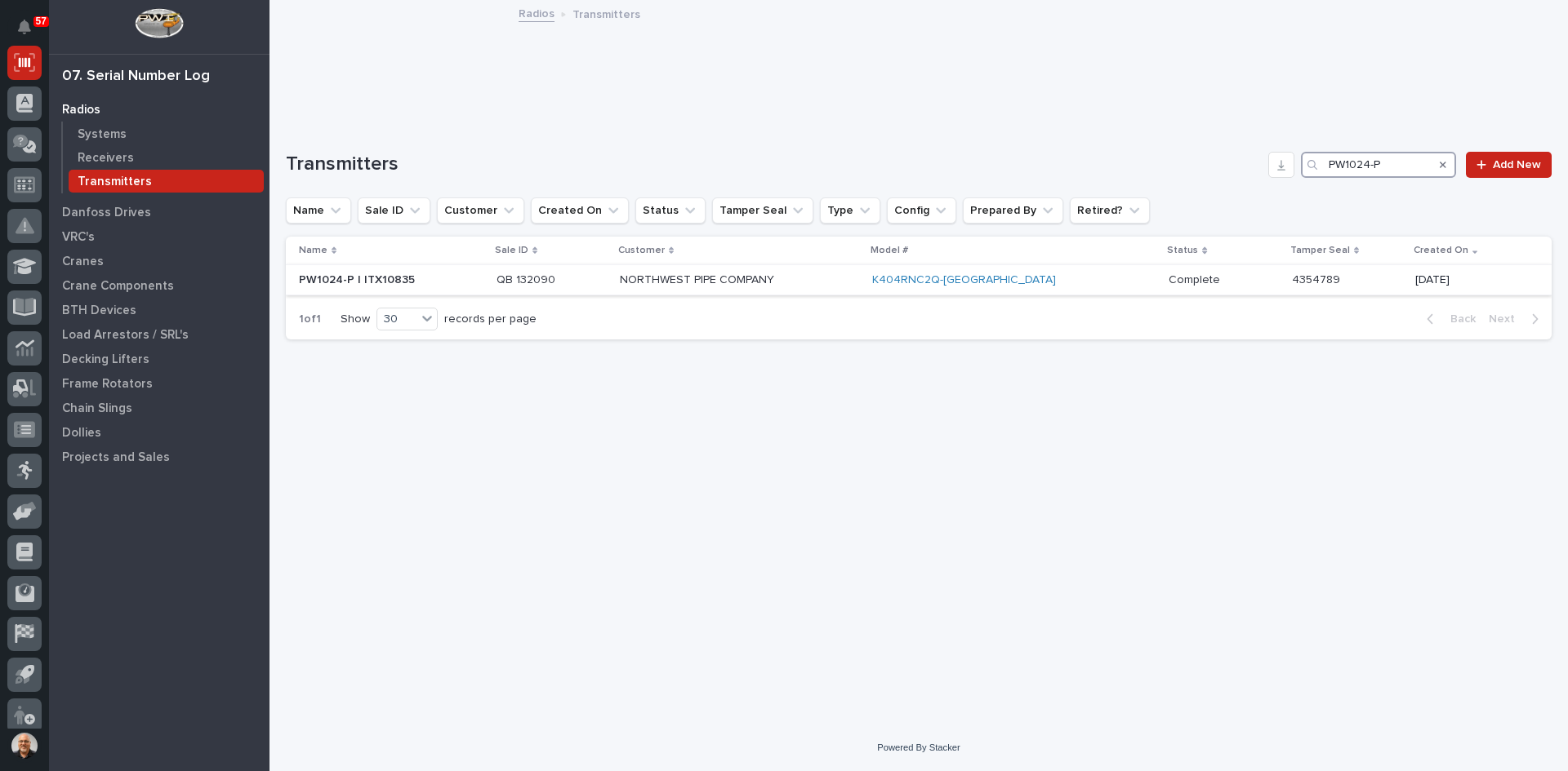
type input "PW1024-P"
click at [613, 280] on td "QB 132090 QB 132090" at bounding box center [552, 280] width 124 height 30
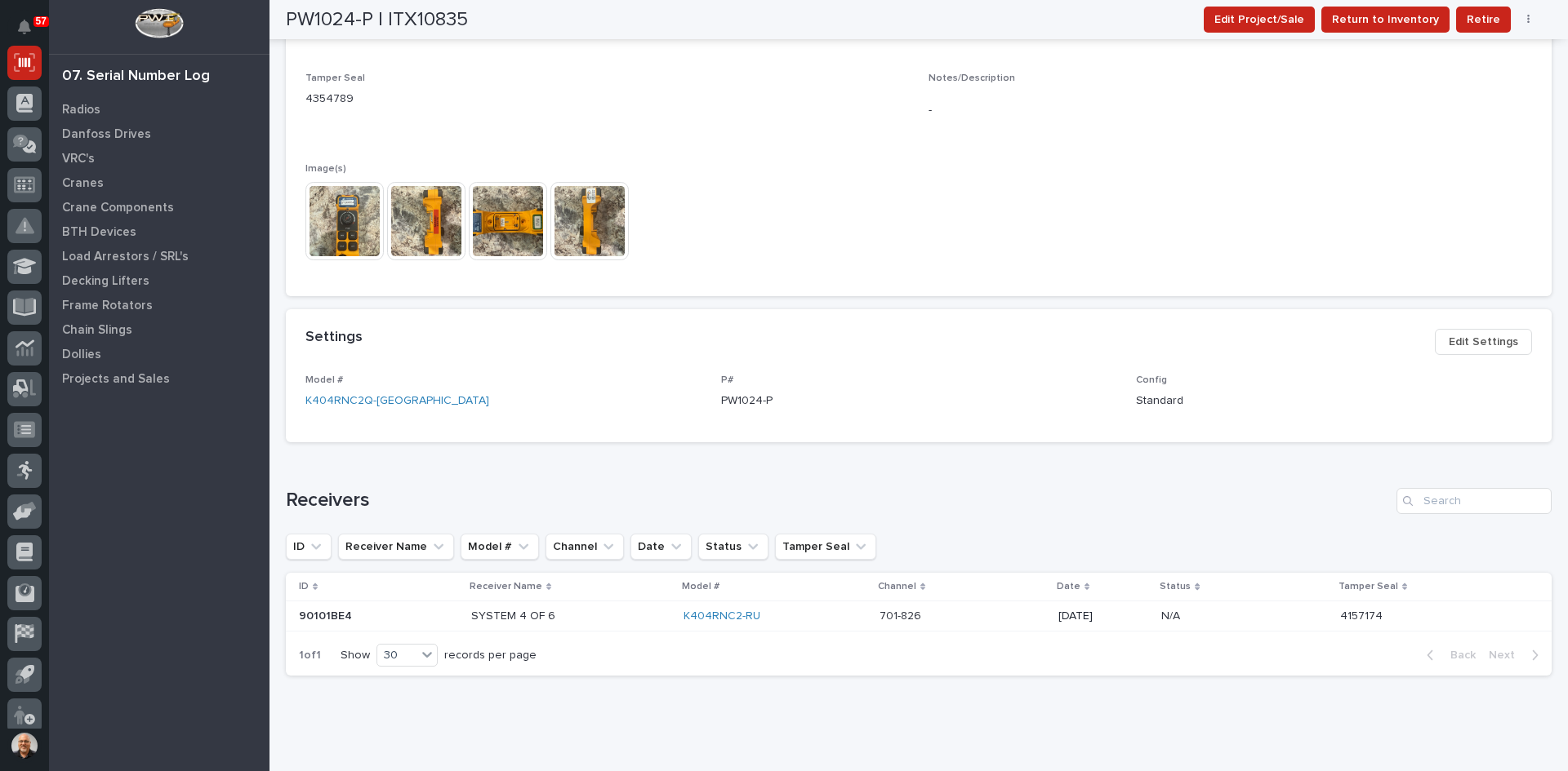
scroll to position [545, 0]
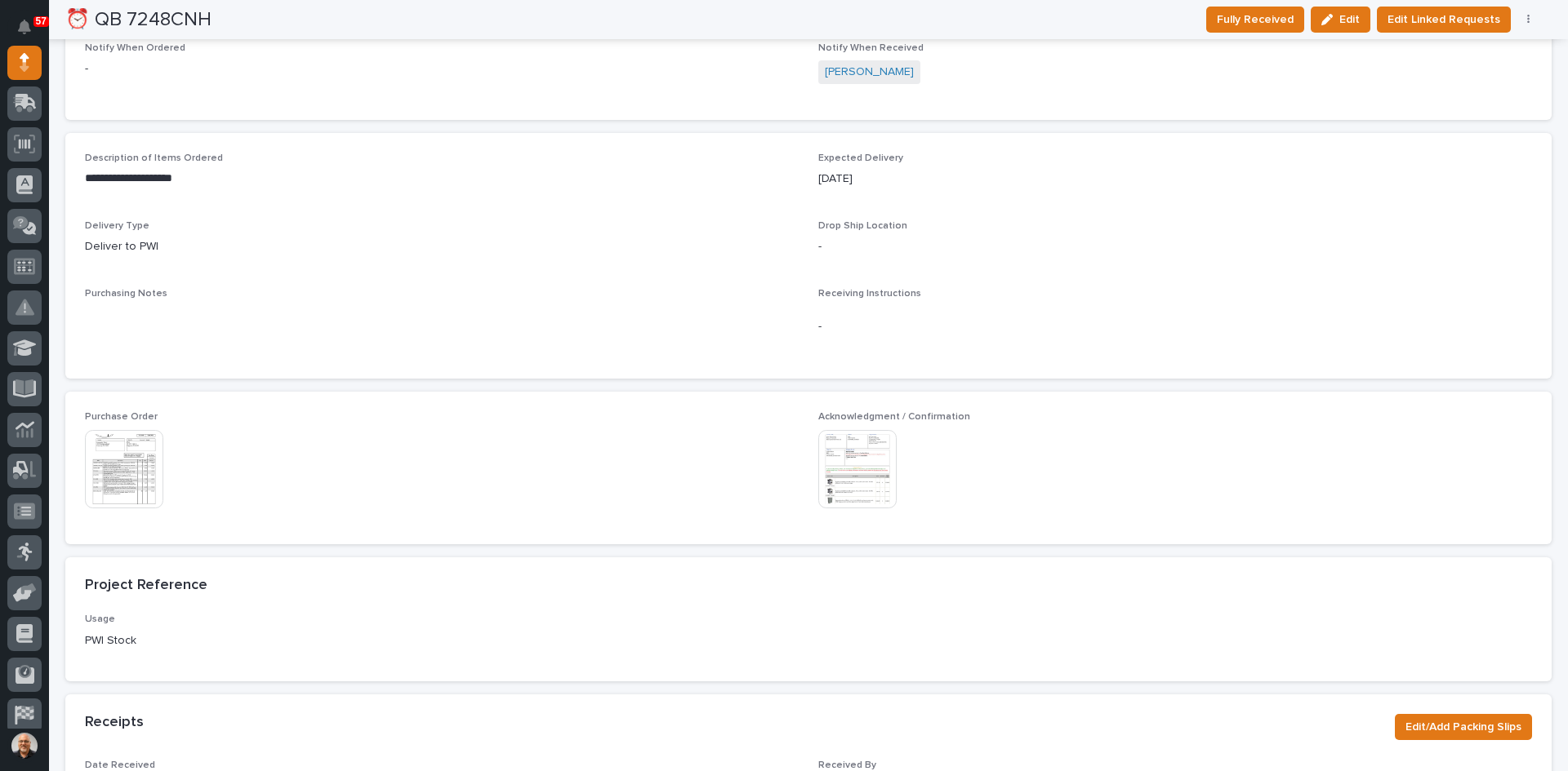
scroll to position [653, 0]
click at [856, 468] on img at bounding box center [857, 468] width 78 height 78
